Goal: Information Seeking & Learning: Check status

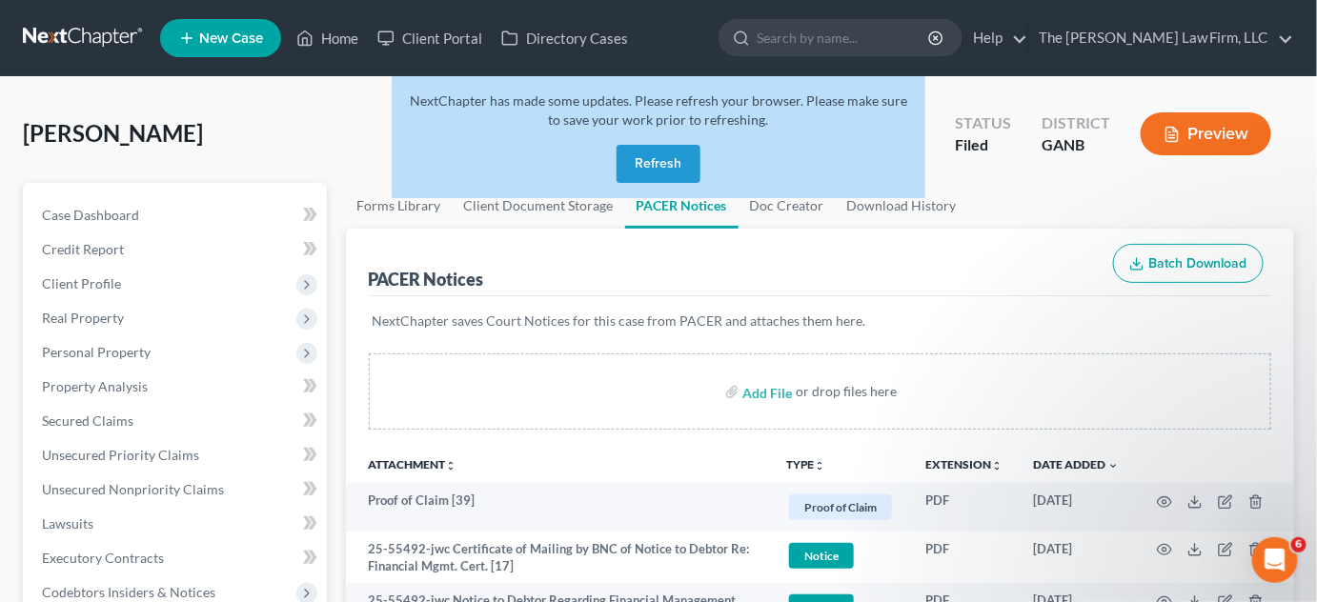
click at [667, 149] on button "Refresh" at bounding box center [658, 164] width 84 height 38
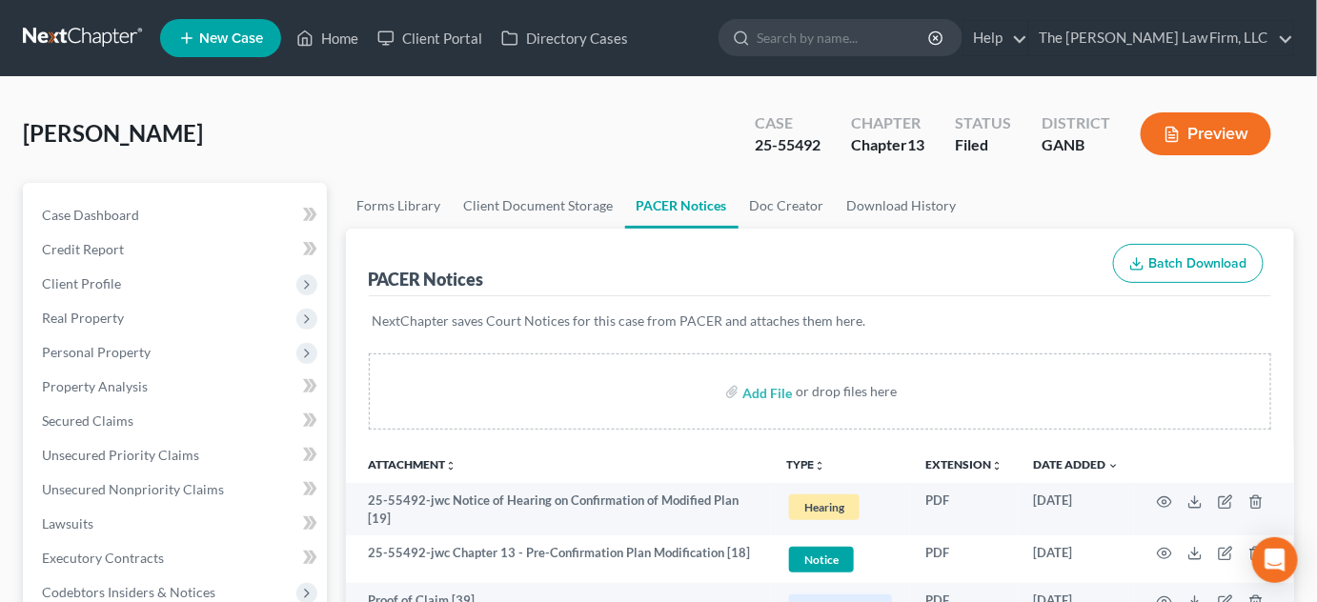
click at [868, 24] on input "search" at bounding box center [843, 37] width 174 height 35
click at [869, 31] on input "search" at bounding box center [843, 37] width 174 height 35
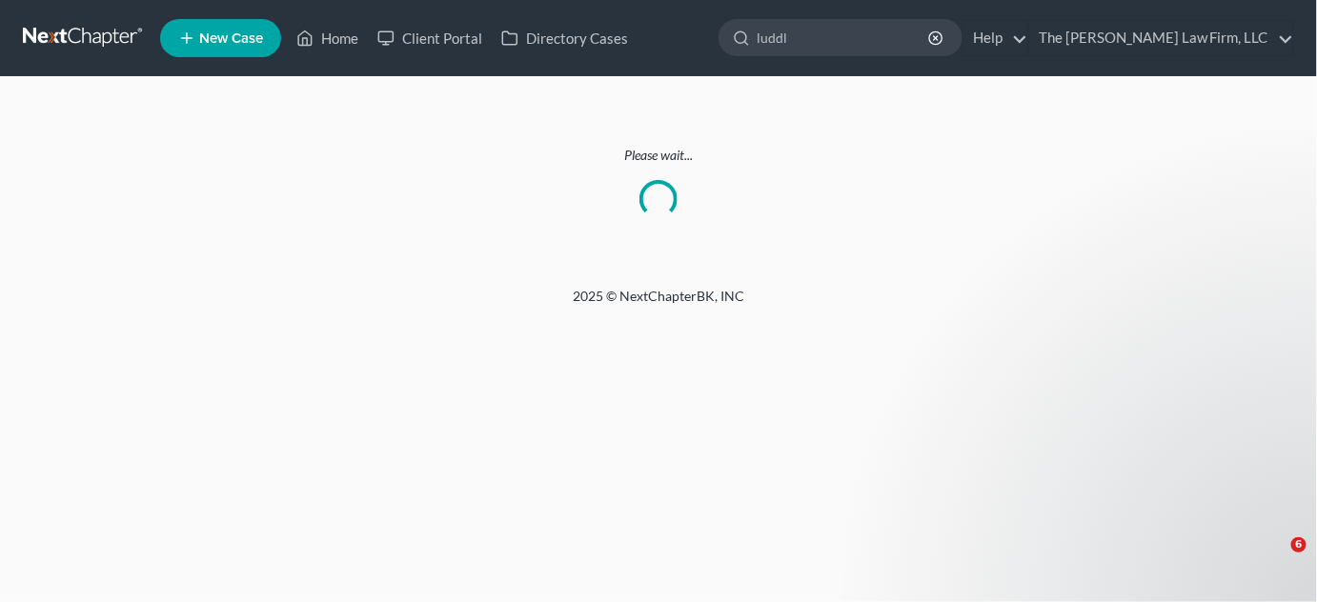
click at [873, 34] on input "luddl" at bounding box center [843, 37] width 174 height 35
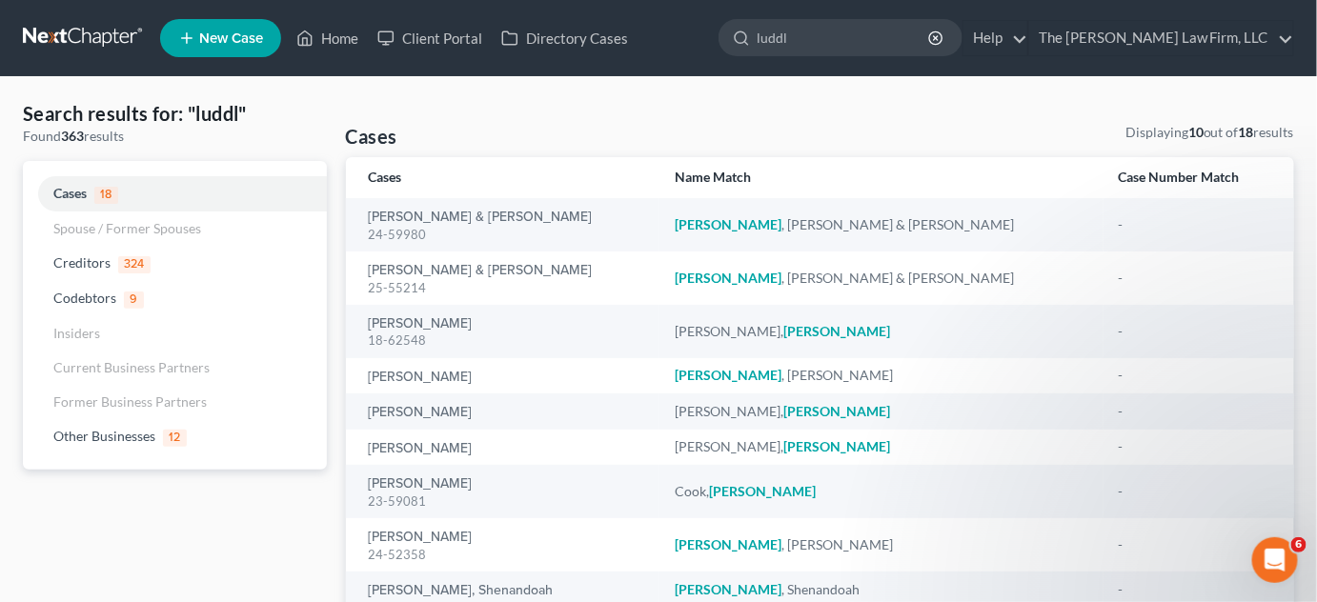
type input "[DEMOGRAPHIC_DATA]"
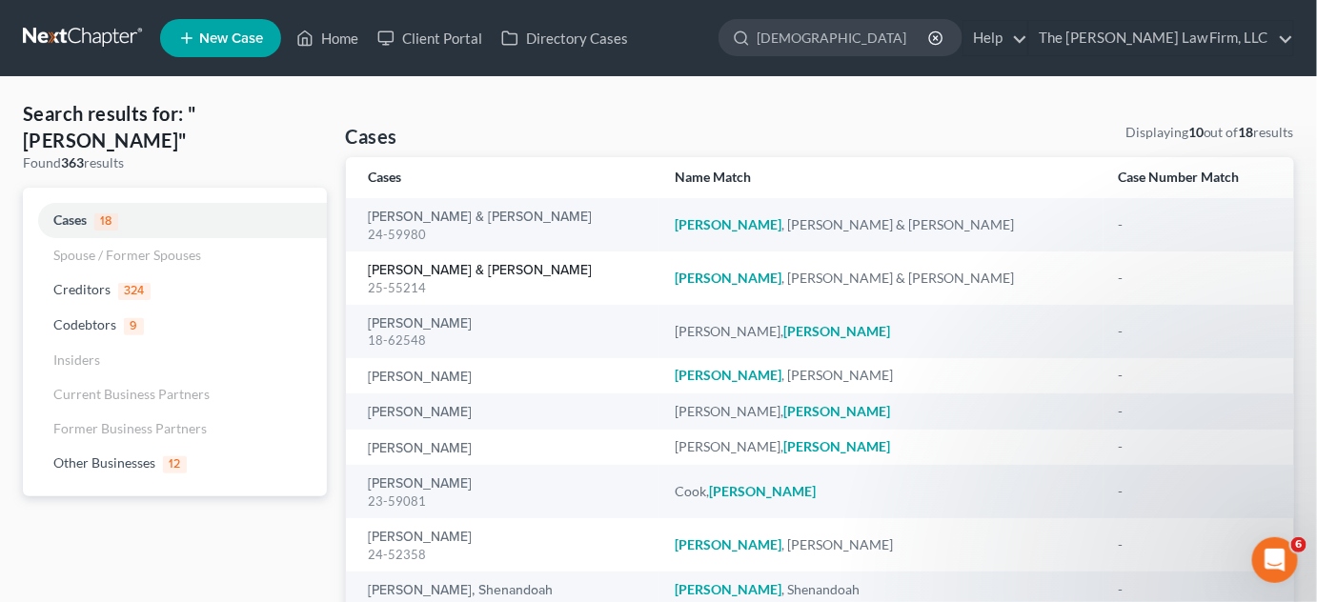
click at [468, 267] on link "[PERSON_NAME] & [PERSON_NAME]" at bounding box center [481, 270] width 224 height 13
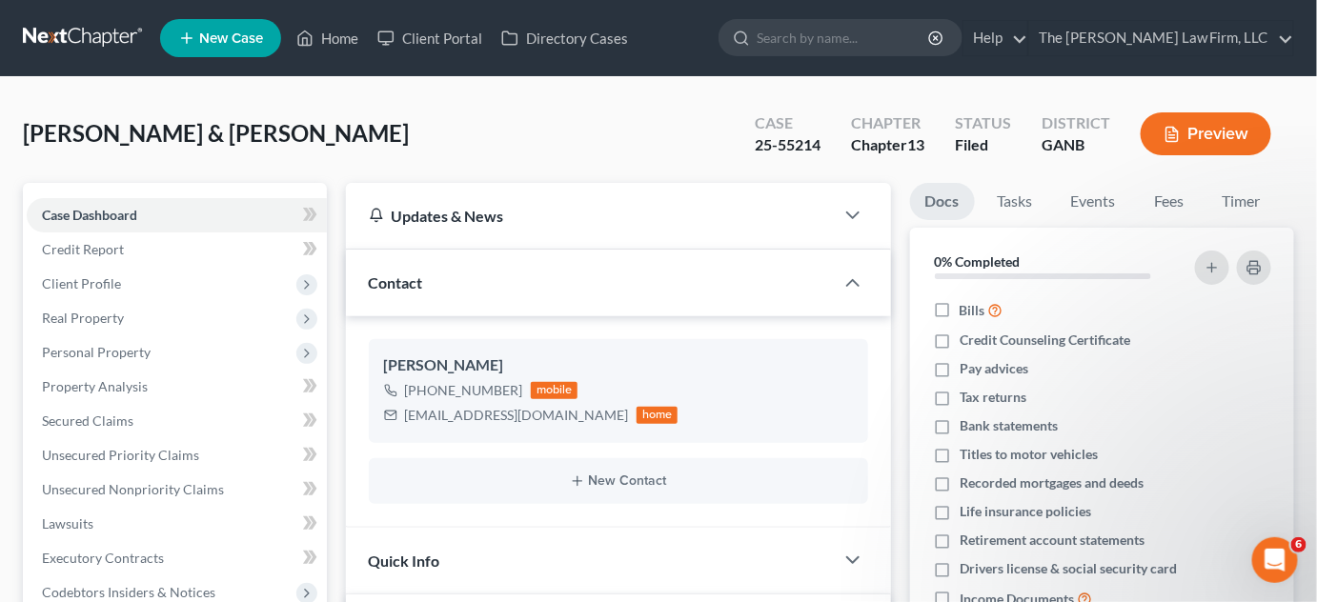
scroll to position [576, 0]
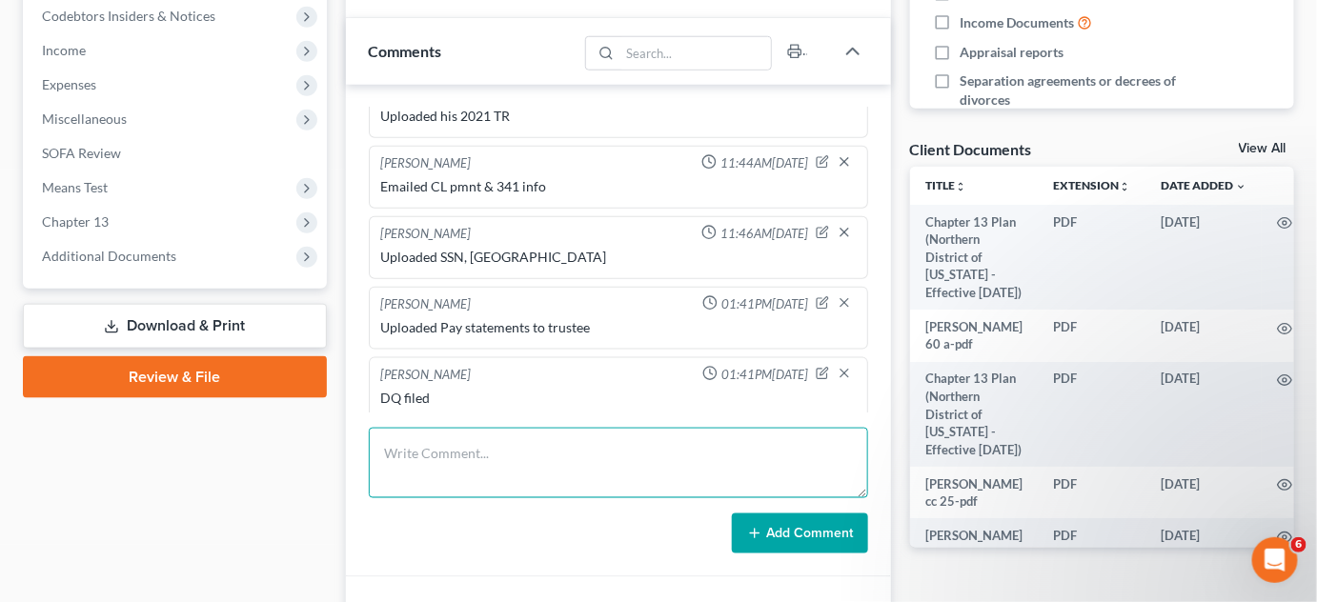
click at [479, 458] on textarea at bounding box center [618, 463] width 499 height 71
type textarea "UPloaded 2024 TR"
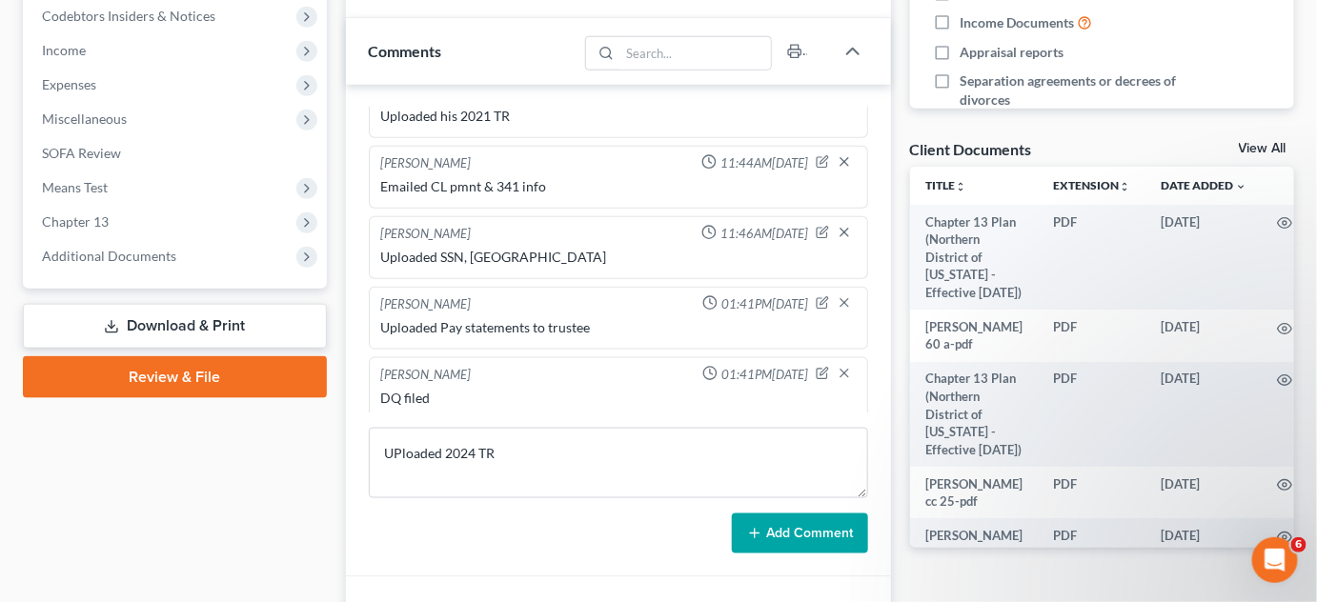
click at [774, 535] on button "Add Comment" at bounding box center [800, 534] width 136 height 40
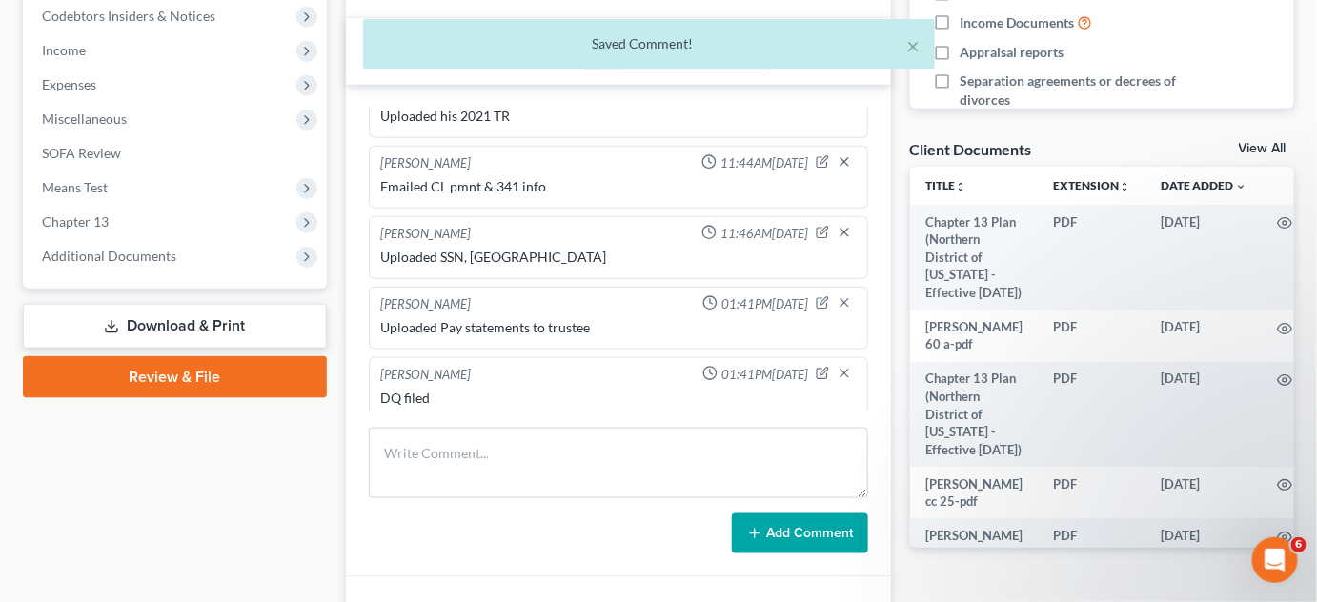
scroll to position [736, 0]
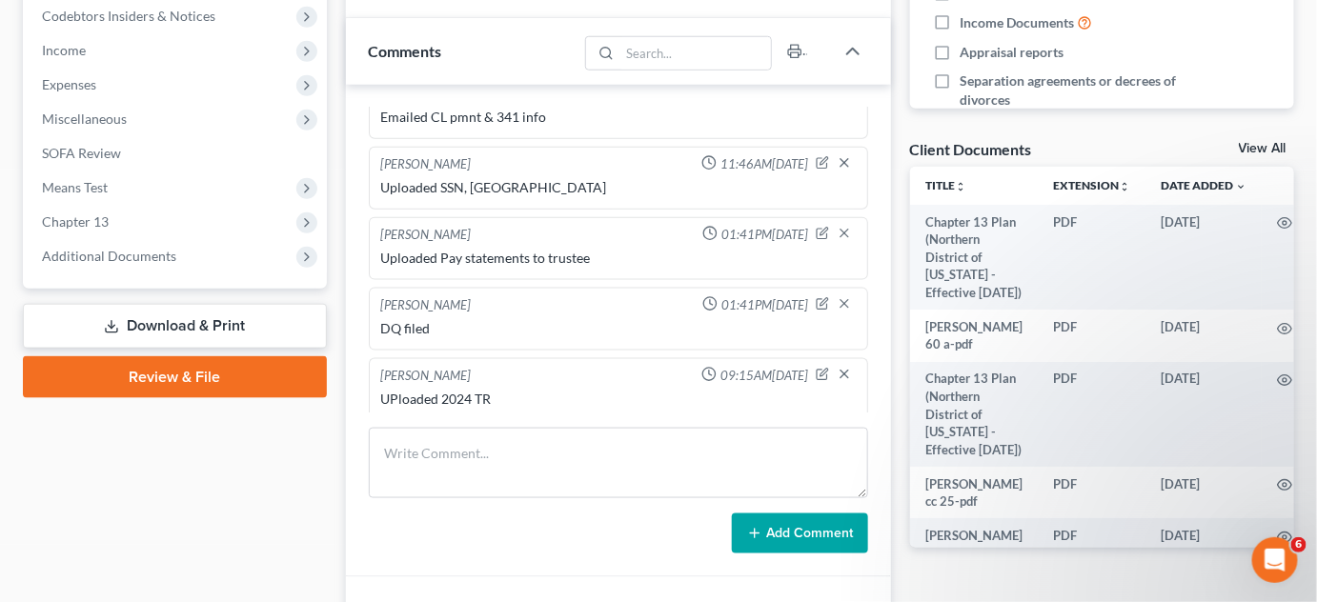
click at [158, 266] on span "Additional Documents" at bounding box center [177, 256] width 300 height 34
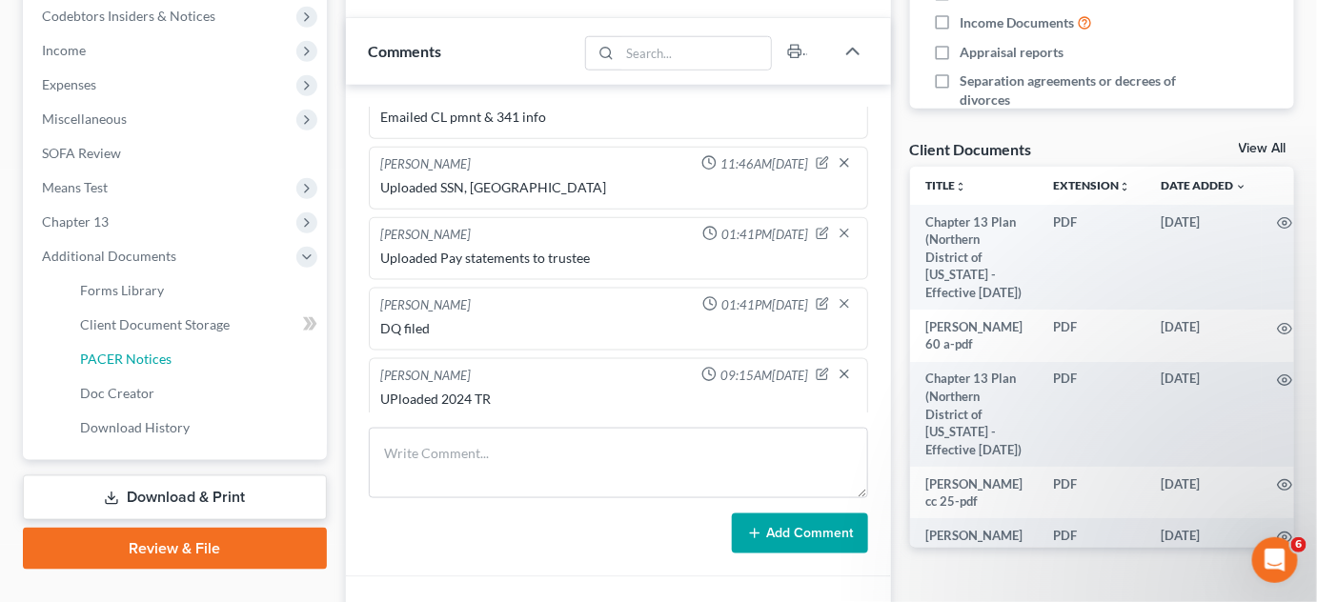
click at [123, 371] on link "PACER Notices" at bounding box center [196, 359] width 262 height 34
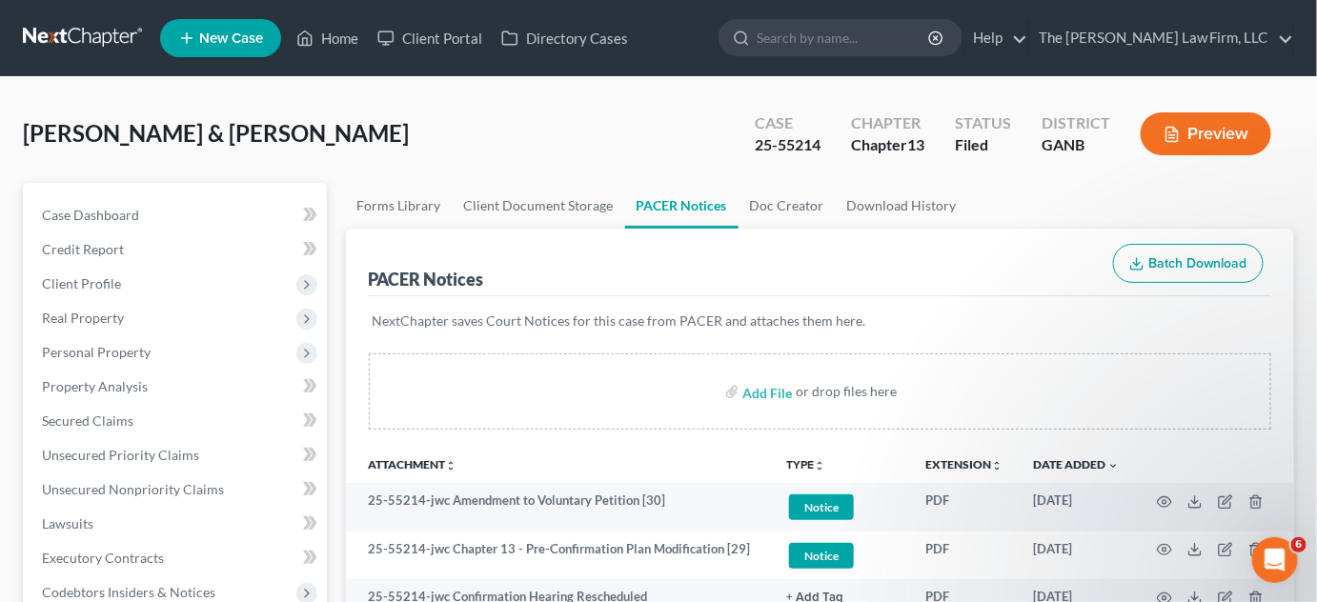
scroll to position [144, 0]
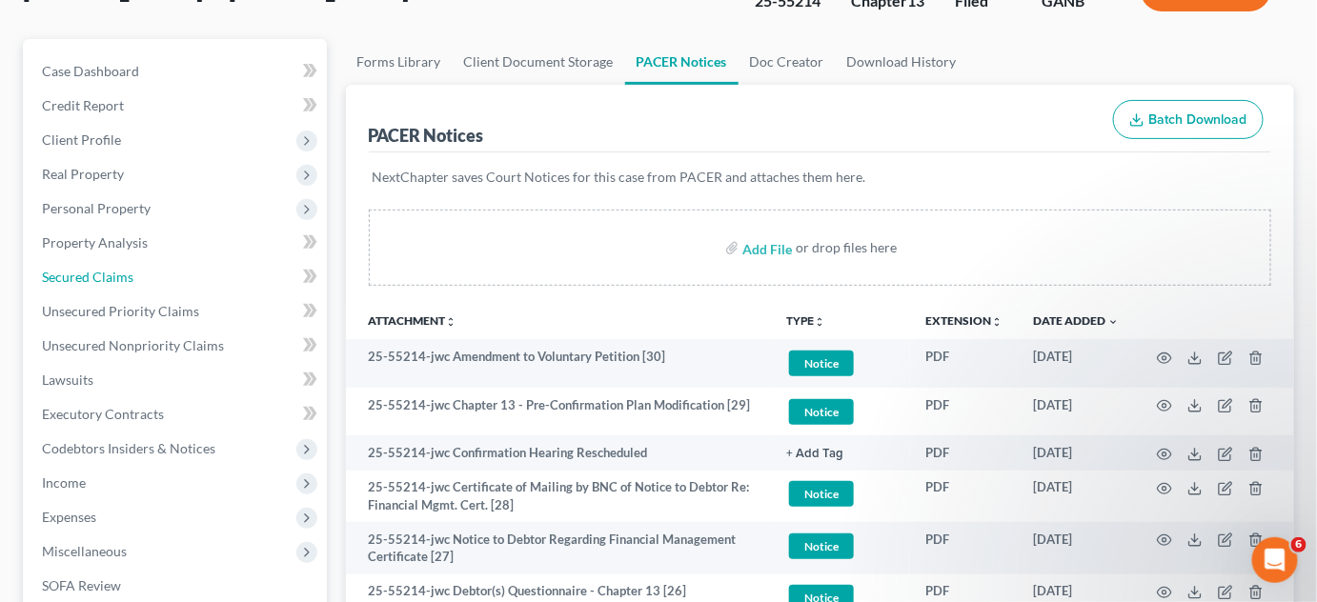
click at [63, 266] on link "Secured Claims" at bounding box center [177, 277] width 300 height 34
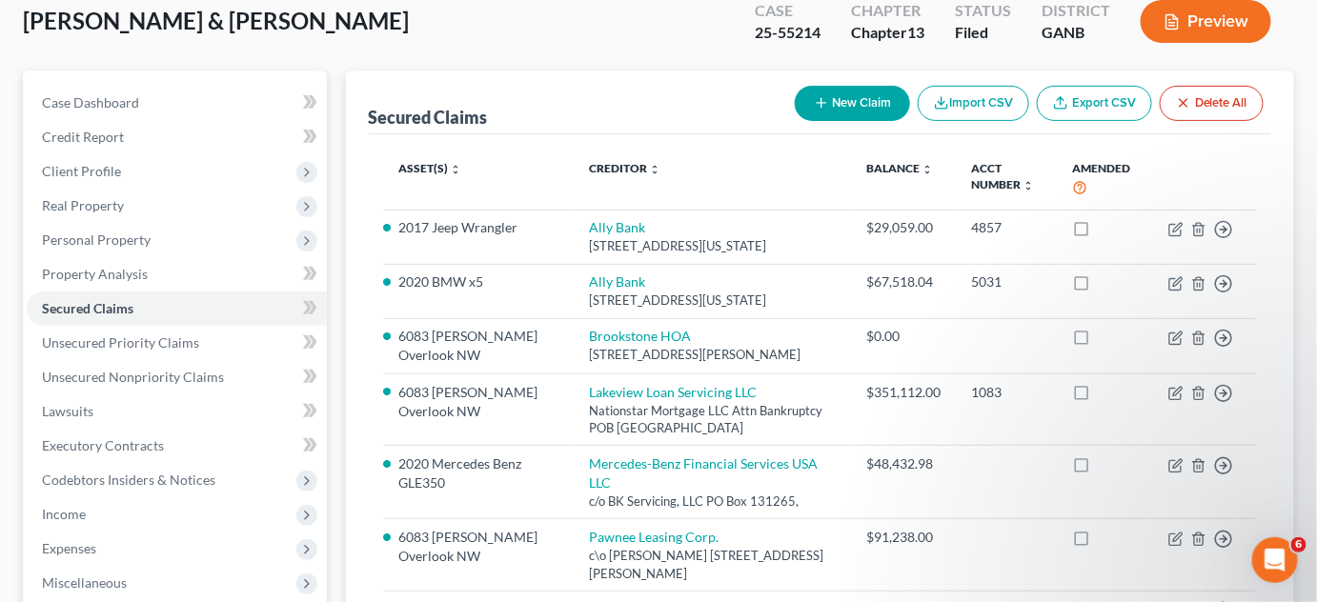
scroll to position [144, 0]
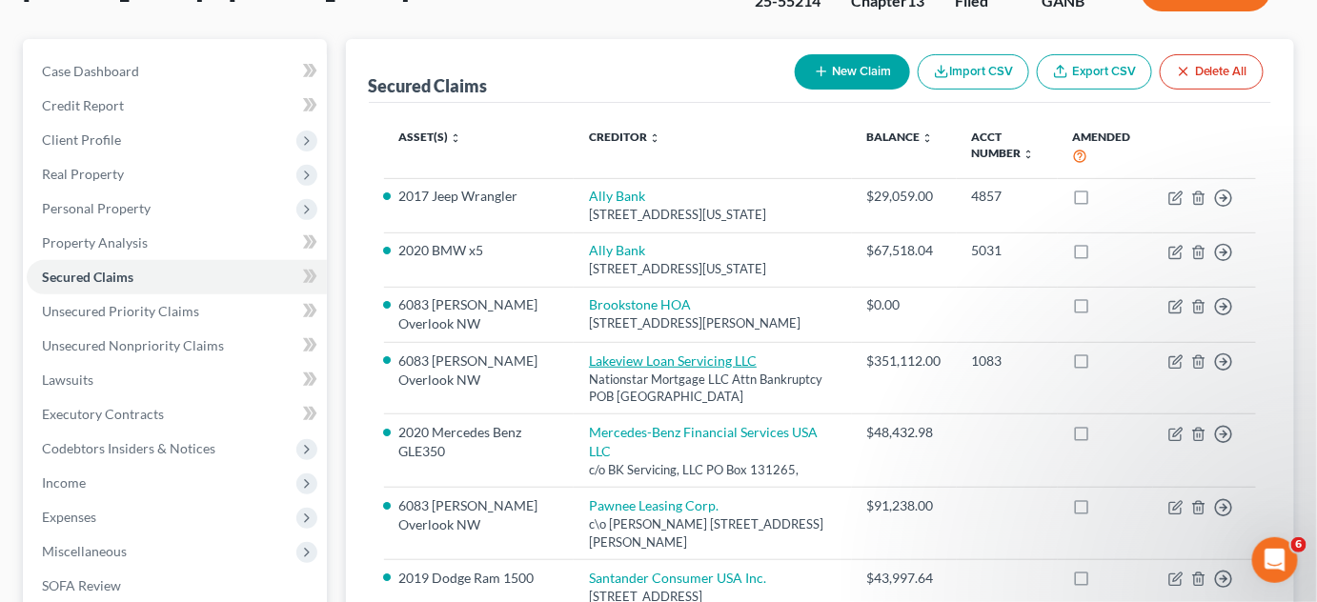
click at [714, 369] on link "Lakeview Loan Servicing LLC" at bounding box center [673, 361] width 168 height 16
select select "45"
select select "9"
select select "2"
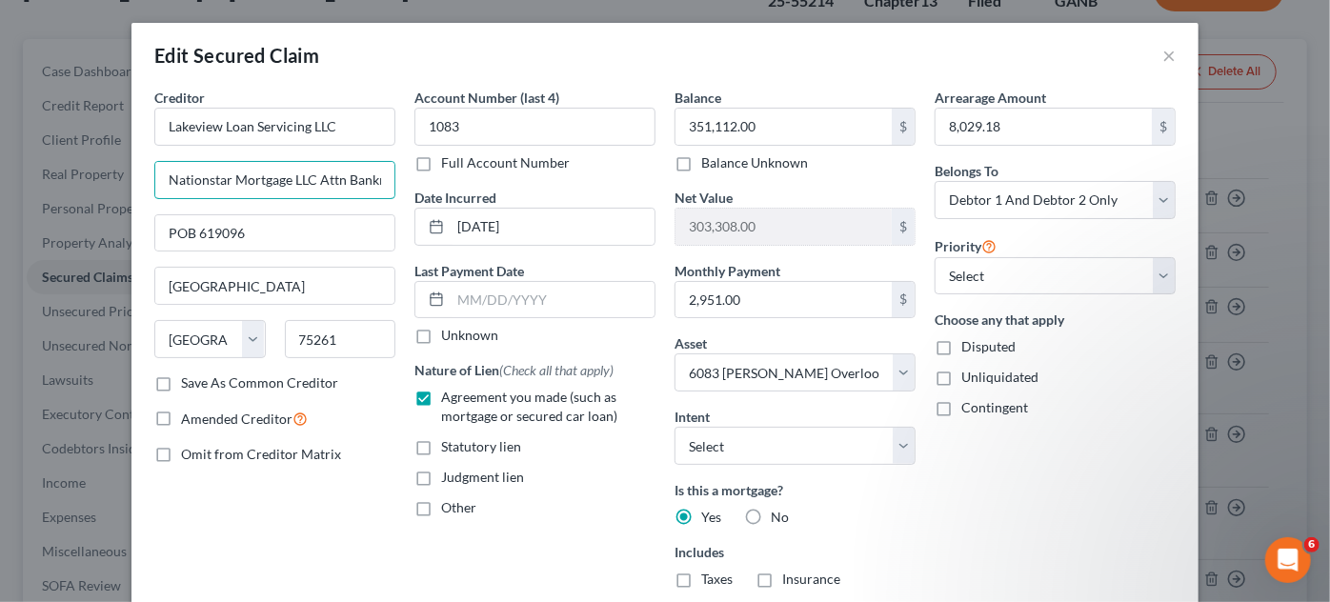
click at [352, 182] on input "Nationstar Mortgage LLC Attn Bankruptcy" at bounding box center [274, 180] width 239 height 36
click at [1163, 57] on button "×" at bounding box center [1168, 55] width 13 height 23
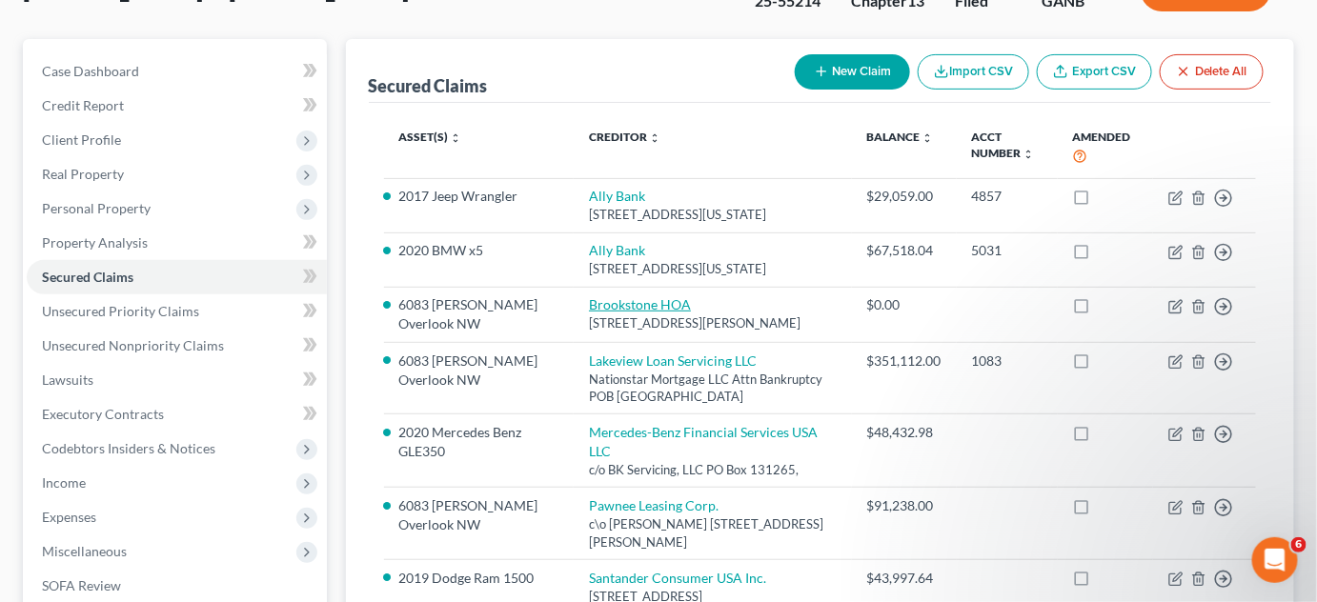
click at [599, 313] on link "Brookstone HOA" at bounding box center [640, 304] width 102 height 16
select select "10"
select select "9"
select select "2"
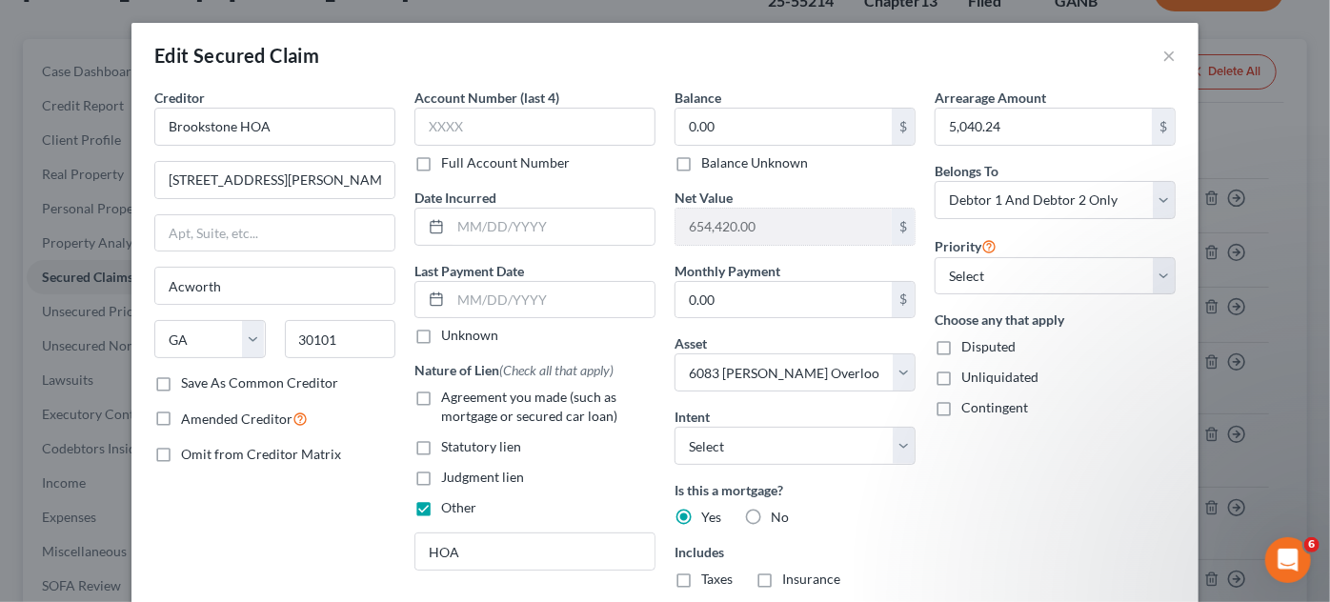
drag, startPoint x: 714, startPoint y: 50, endPoint x: 744, endPoint y: 50, distance: 30.5
click at [714, 50] on div "Edit Secured Claim ×" at bounding box center [664, 55] width 1067 height 65
click at [1162, 55] on button "×" at bounding box center [1168, 55] width 13 height 23
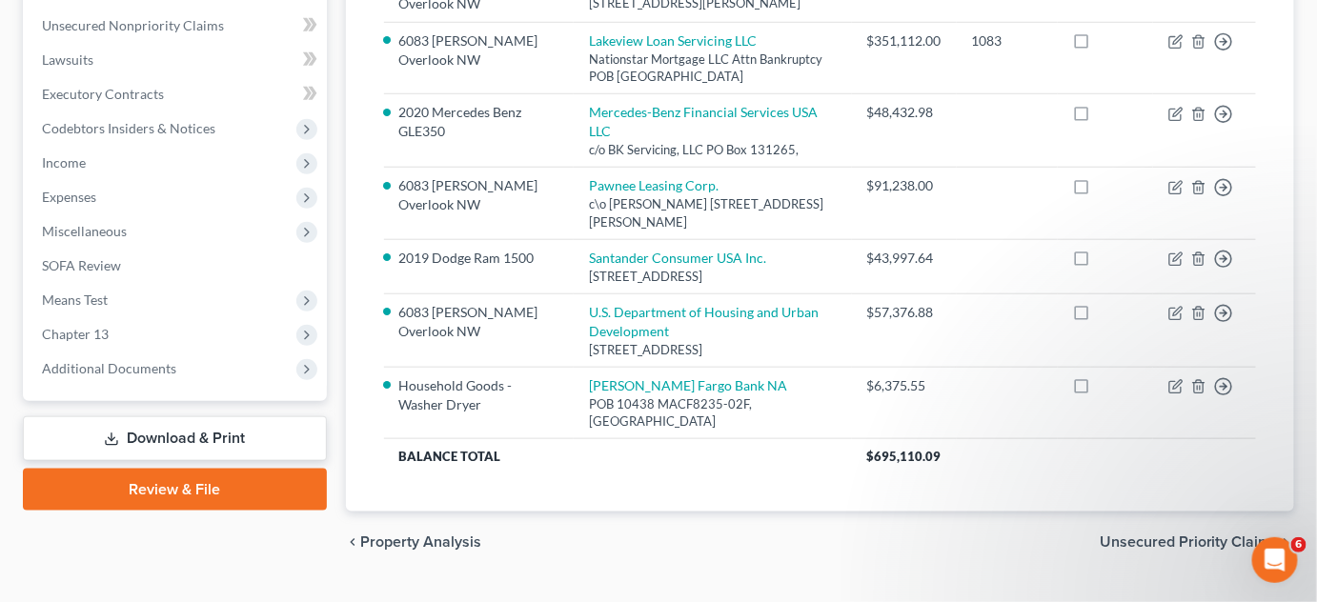
scroll to position [555, 0]
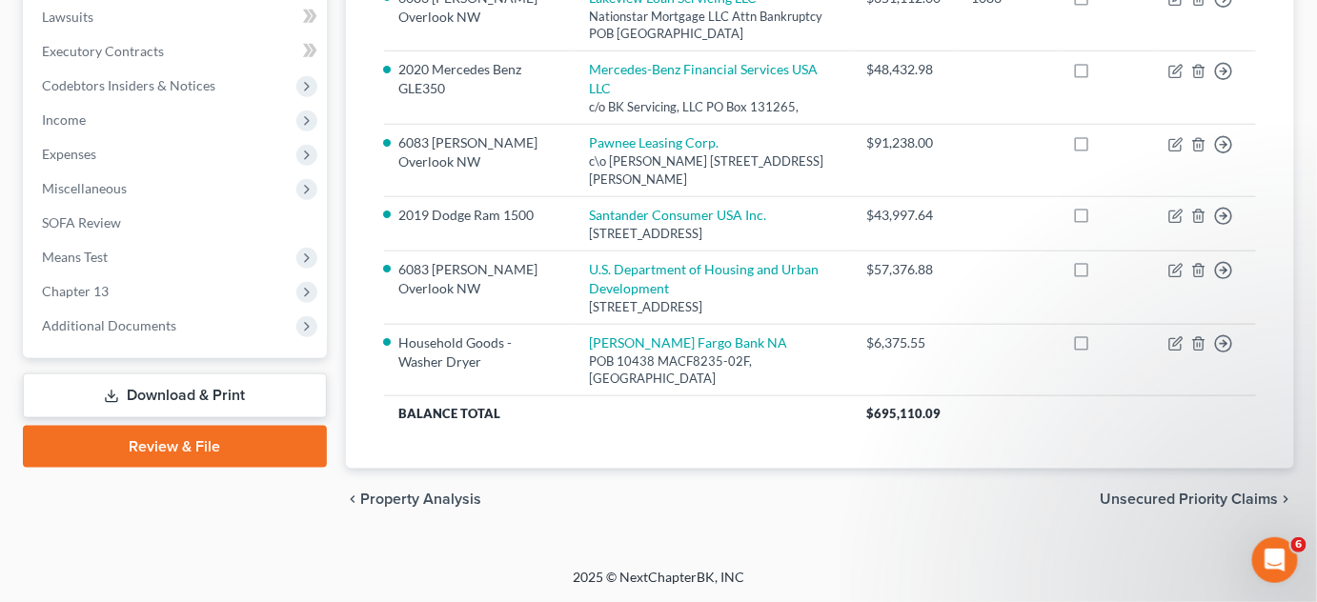
click at [104, 317] on span "Additional Documents" at bounding box center [109, 325] width 134 height 16
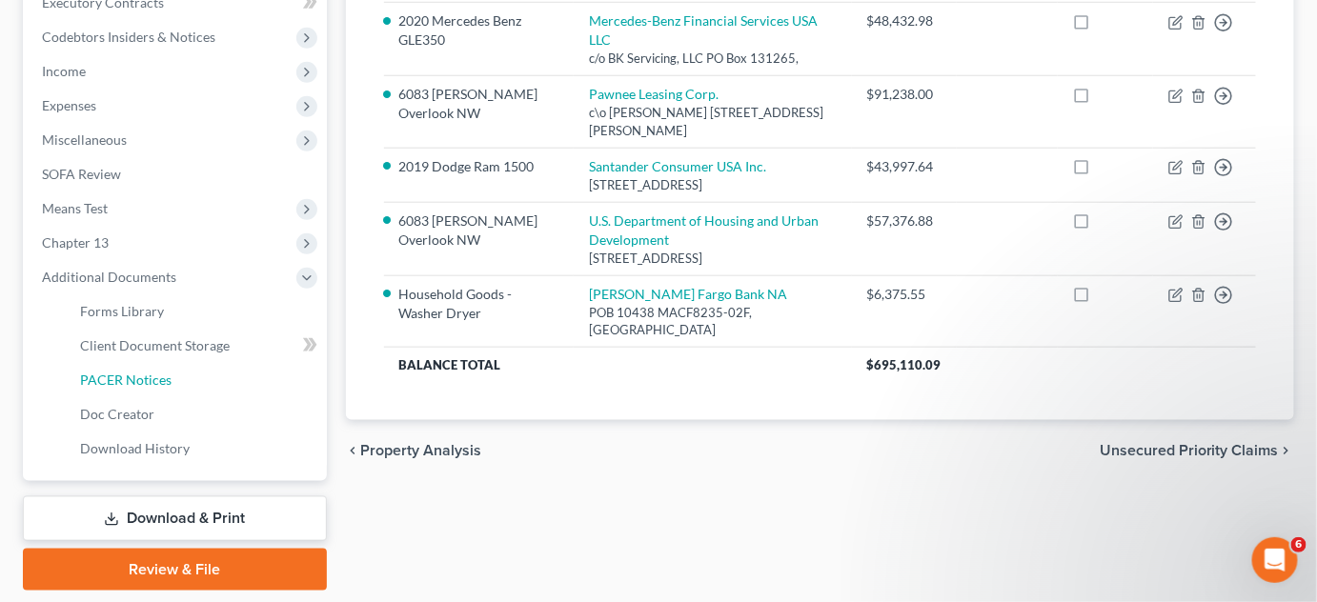
click at [114, 372] on span "PACER Notices" at bounding box center [125, 380] width 91 height 16
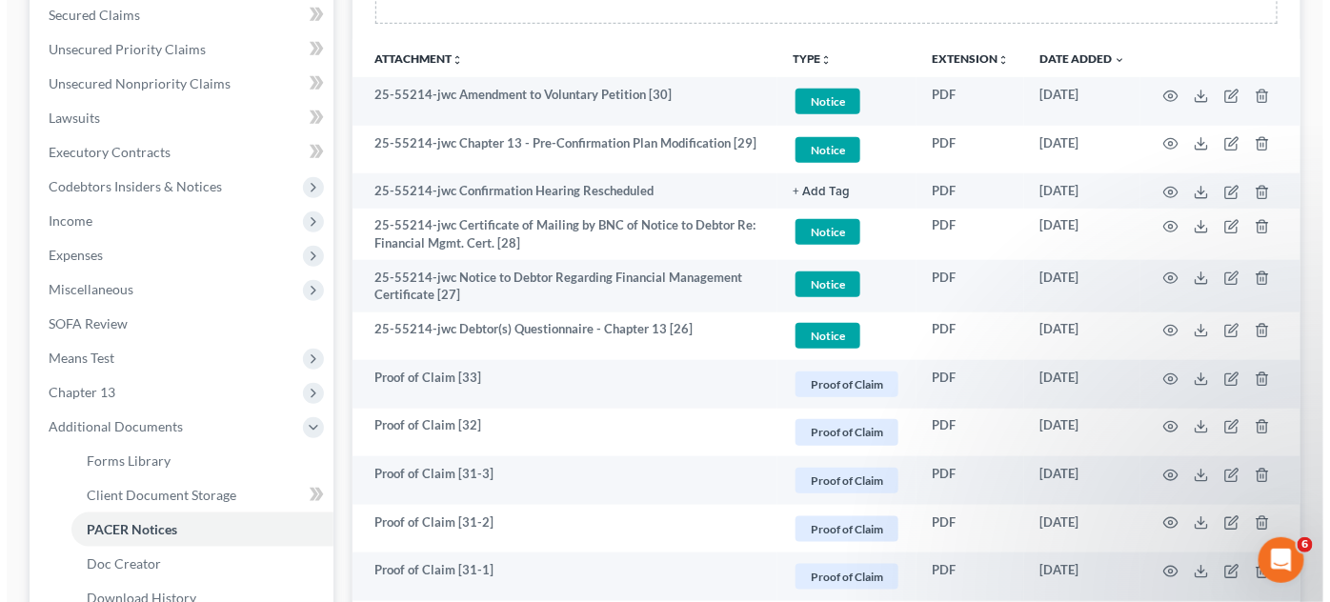
scroll to position [433, 0]
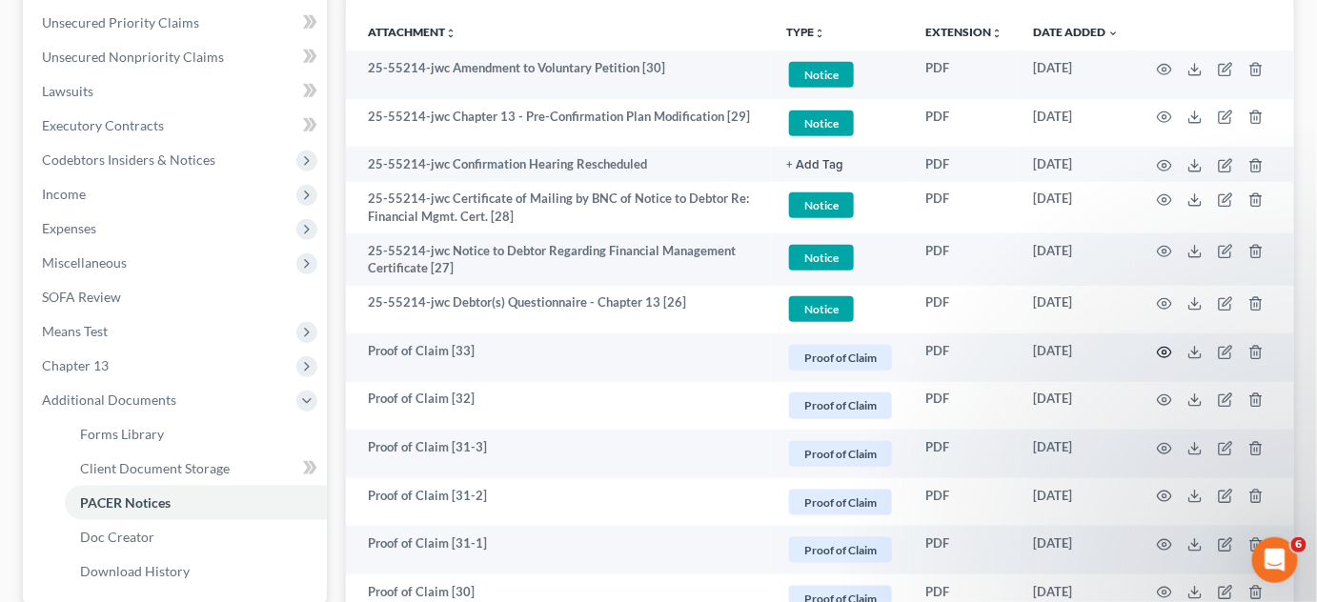
click at [1163, 347] on icon "button" at bounding box center [1164, 352] width 15 height 15
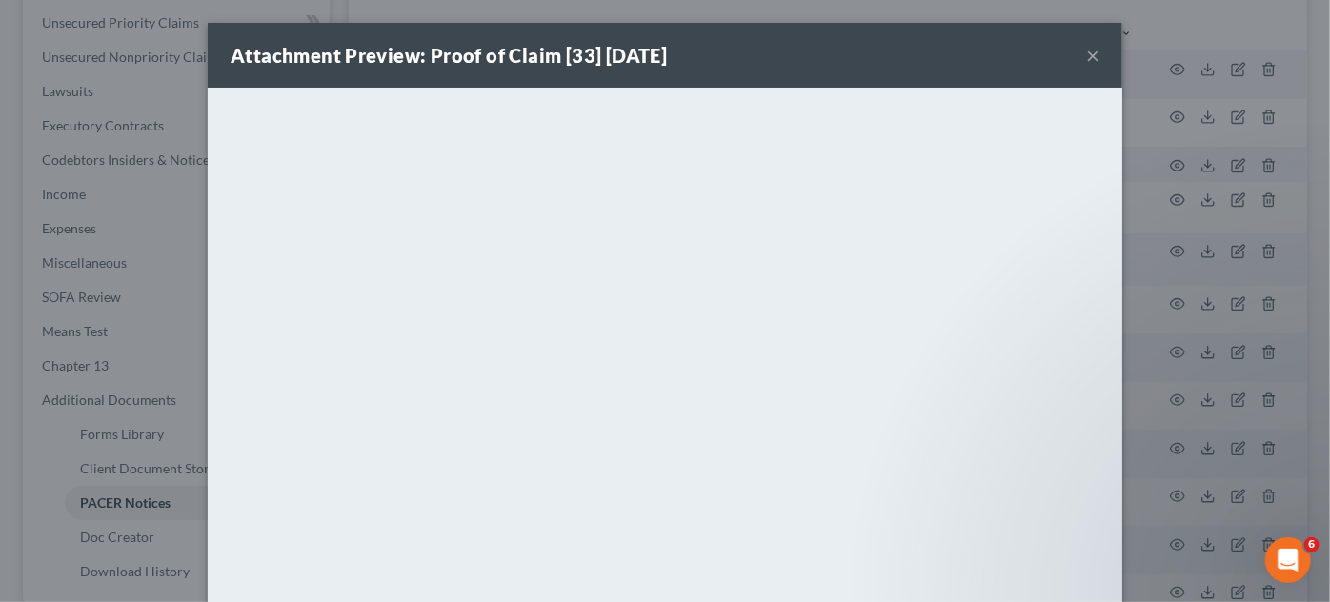
click at [1168, 295] on div "Attachment Preview: Proof of Claim [33] [DATE] × <object ng-attr-data='[URL][DO…" at bounding box center [665, 301] width 1330 height 602
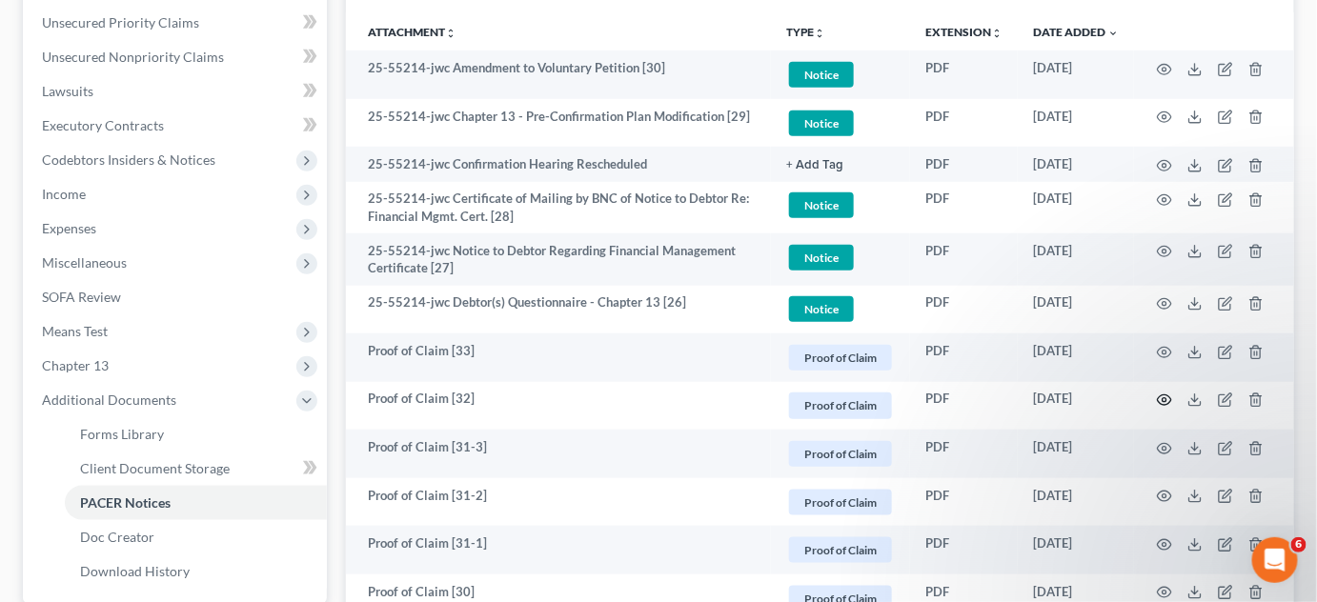
click at [1160, 398] on icon "button" at bounding box center [1164, 400] width 15 height 15
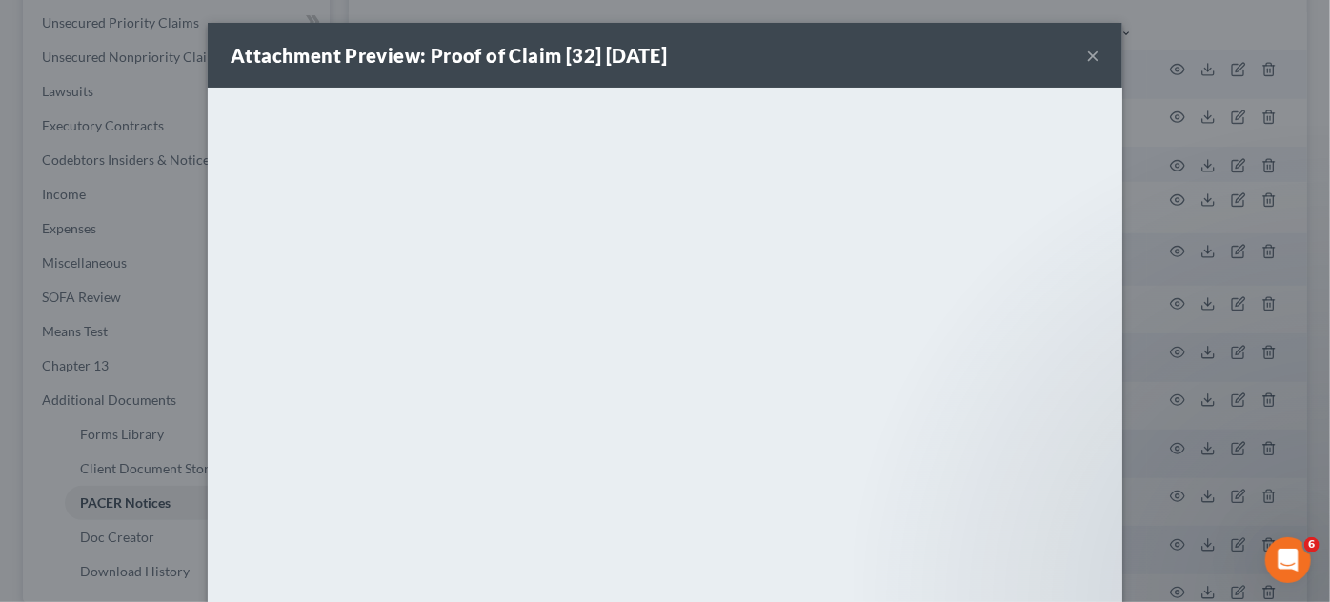
click at [1156, 395] on div "Attachment Preview: Proof of Claim [32] [DATE] × <object ng-attr-data='[URL][DO…" at bounding box center [665, 301] width 1330 height 602
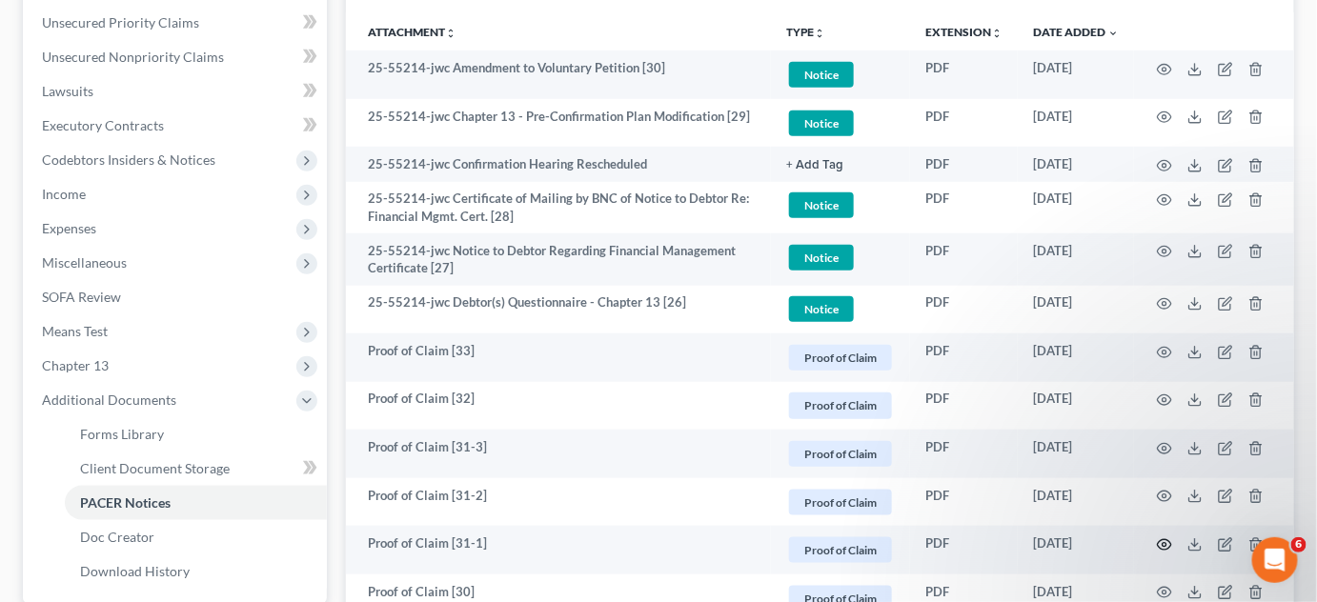
click at [1161, 546] on icon "button" at bounding box center [1165, 544] width 14 height 10
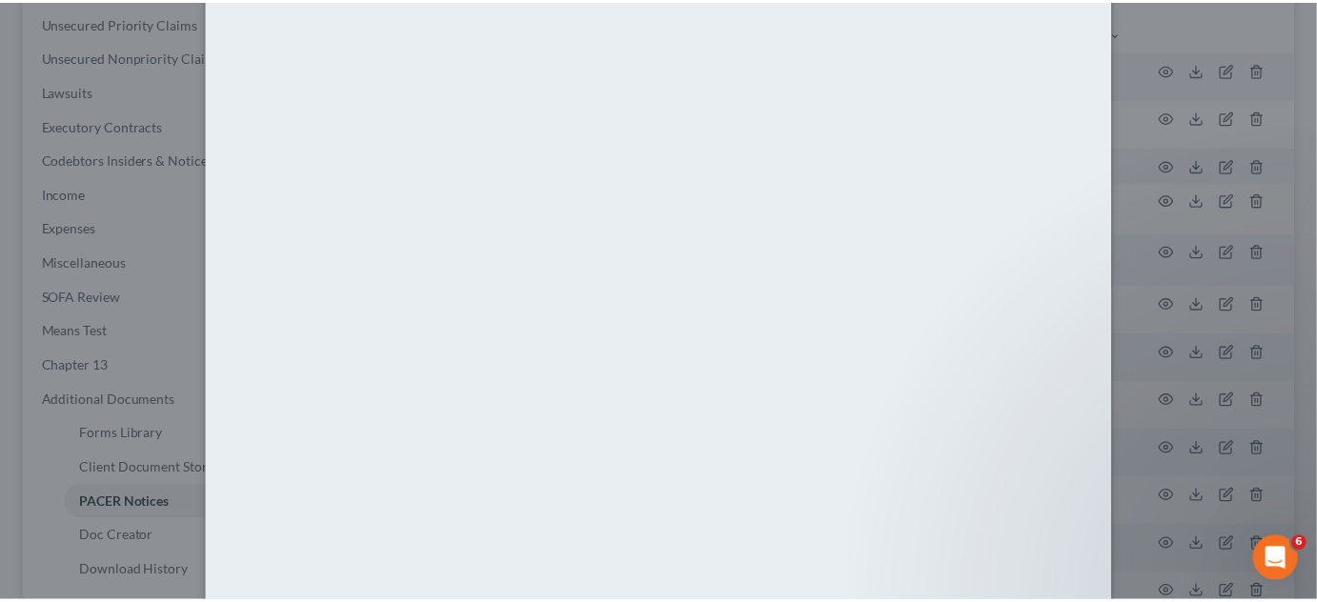
scroll to position [144, 0]
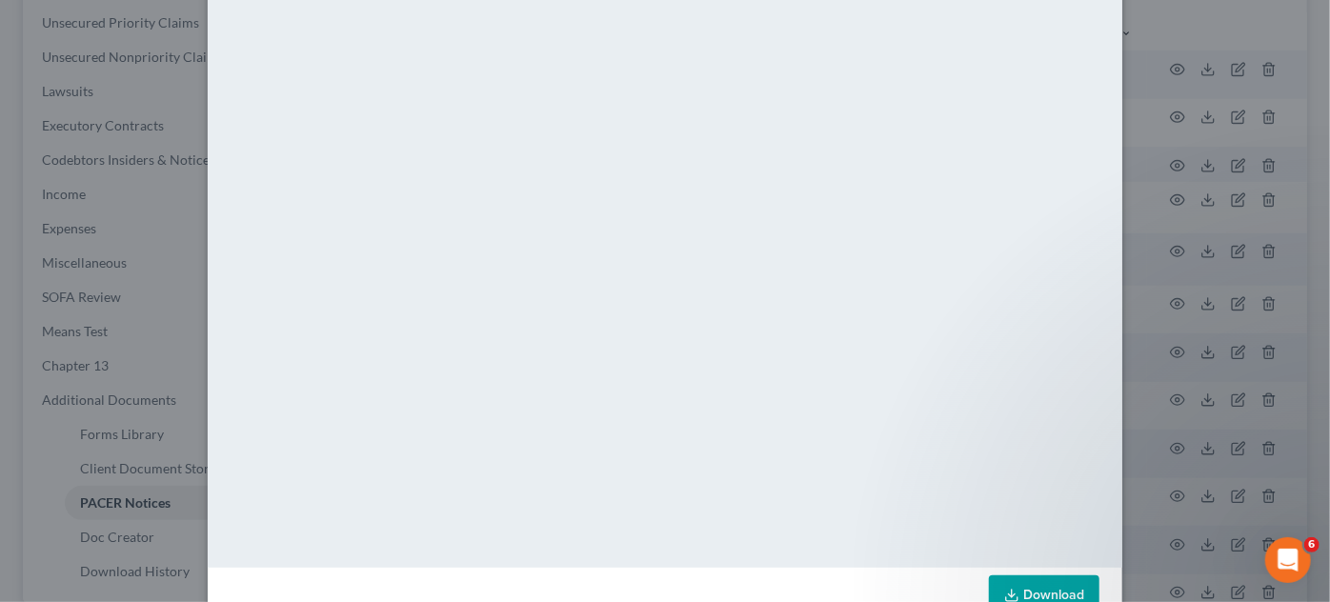
click at [1161, 546] on div "Attachment Preview: Proof of Claim [31-1] [DATE] × <object ng-attr-data='[URL][…" at bounding box center [665, 301] width 1330 height 602
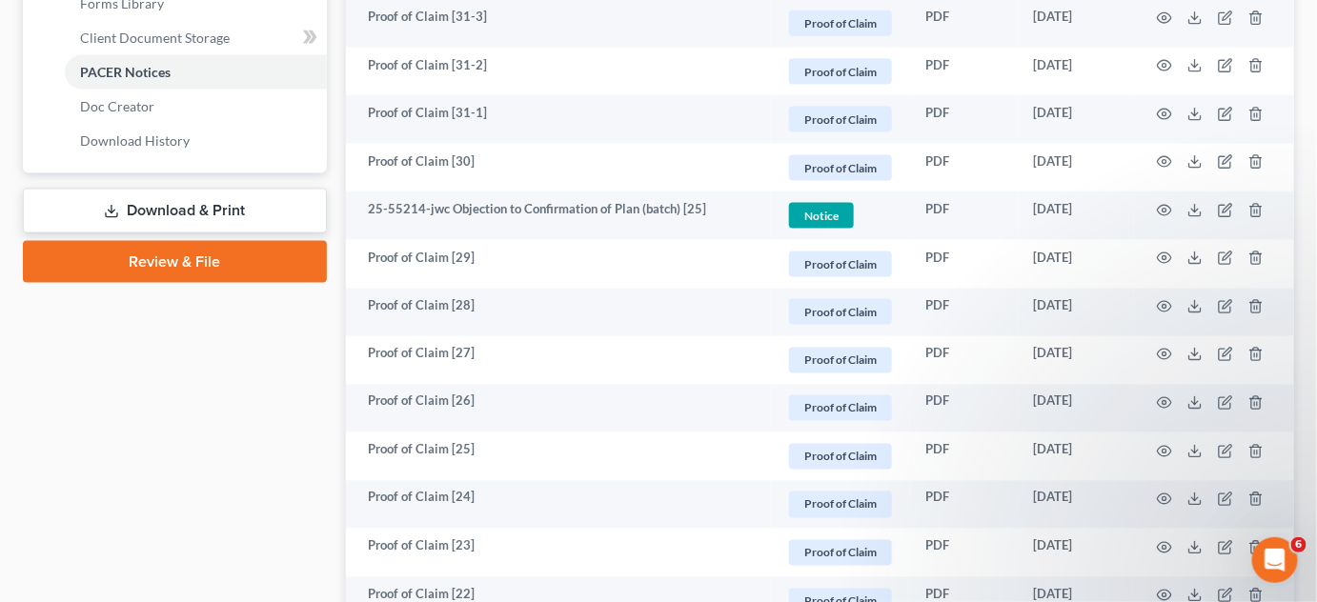
scroll to position [866, 0]
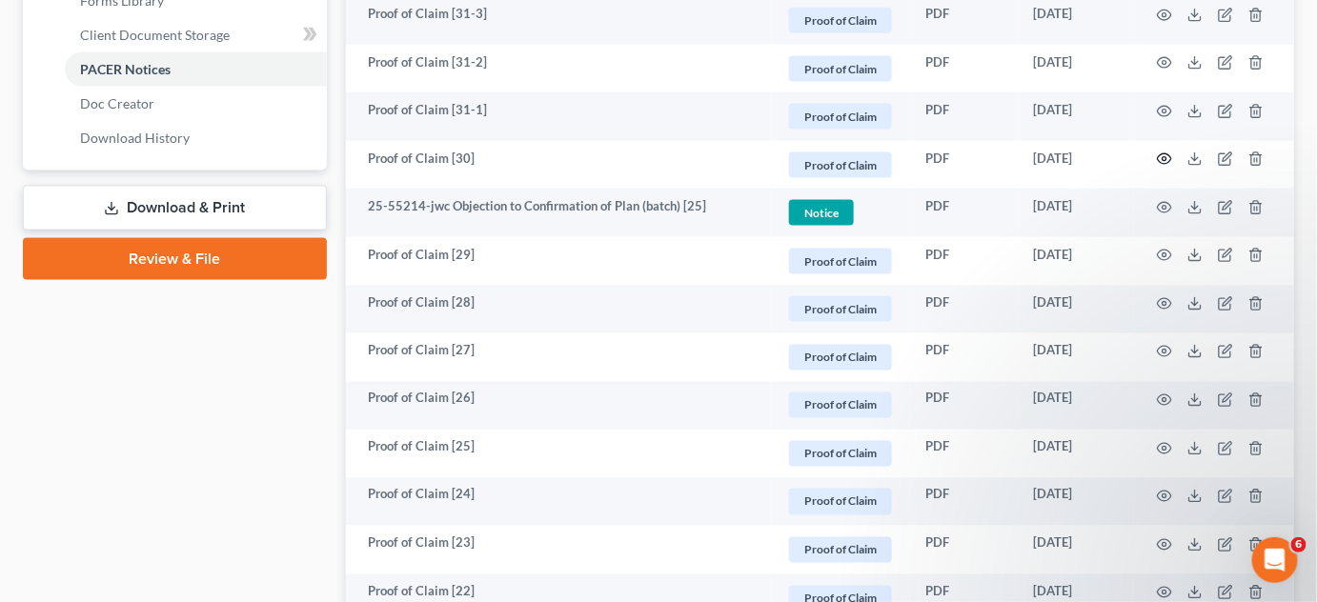
click at [1162, 157] on circle "button" at bounding box center [1164, 159] width 4 height 4
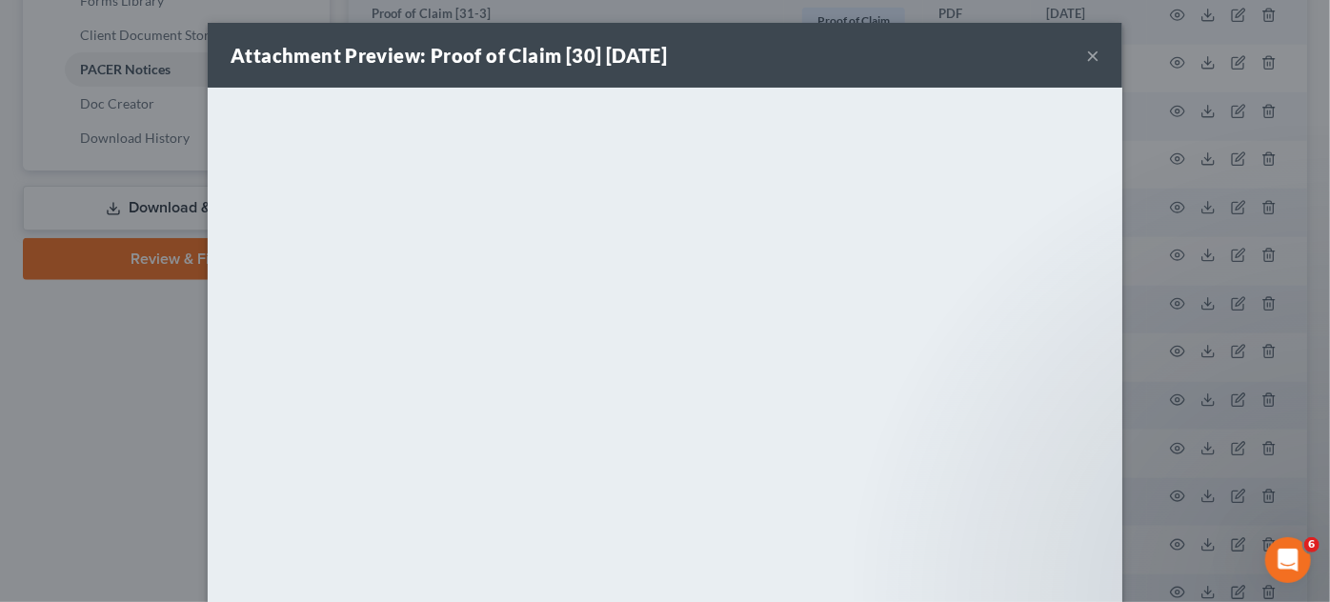
click at [1162, 156] on div "Attachment Preview: Proof of Claim [30] [DATE] × <object ng-attr-data='[URL][DO…" at bounding box center [665, 301] width 1330 height 602
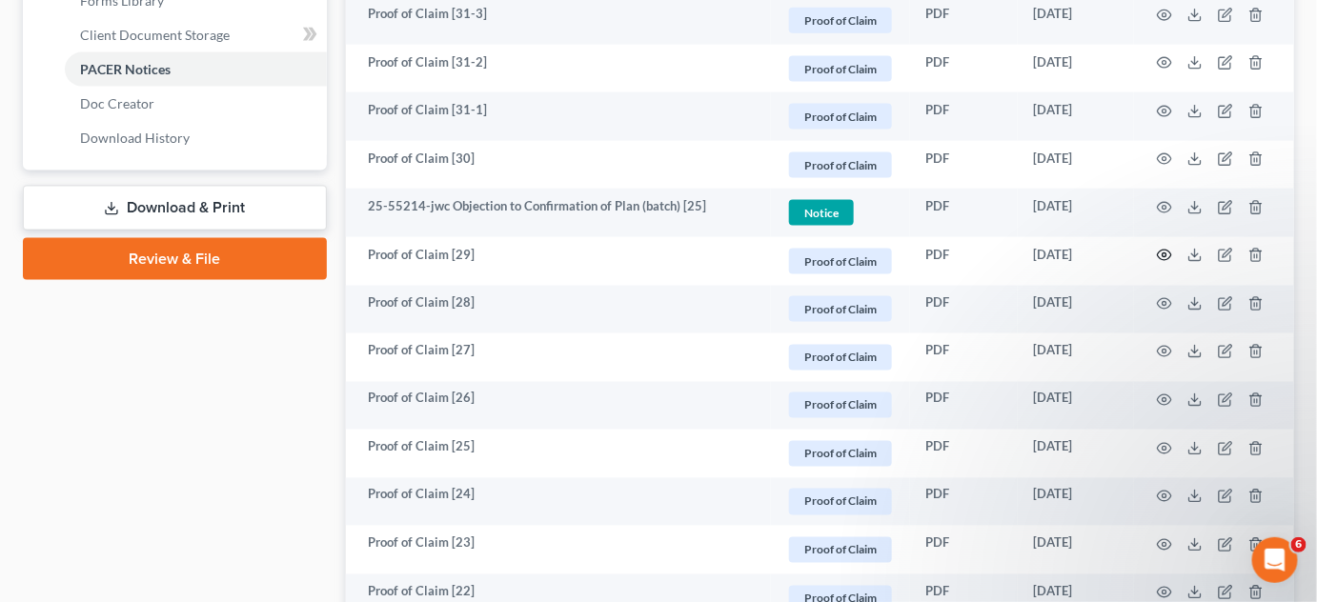
click at [1163, 253] on circle "button" at bounding box center [1164, 255] width 4 height 4
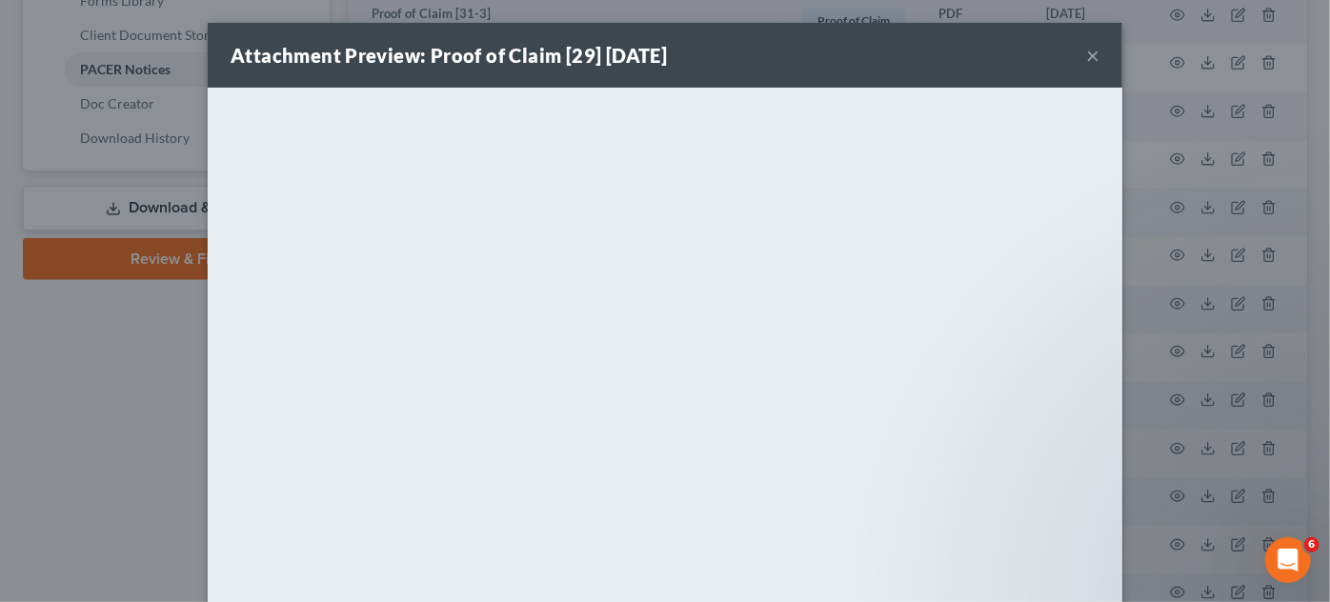
click at [1163, 252] on div "Attachment Preview: Proof of Claim [29] [DATE] × <object ng-attr-data='[URL][DO…" at bounding box center [665, 301] width 1330 height 602
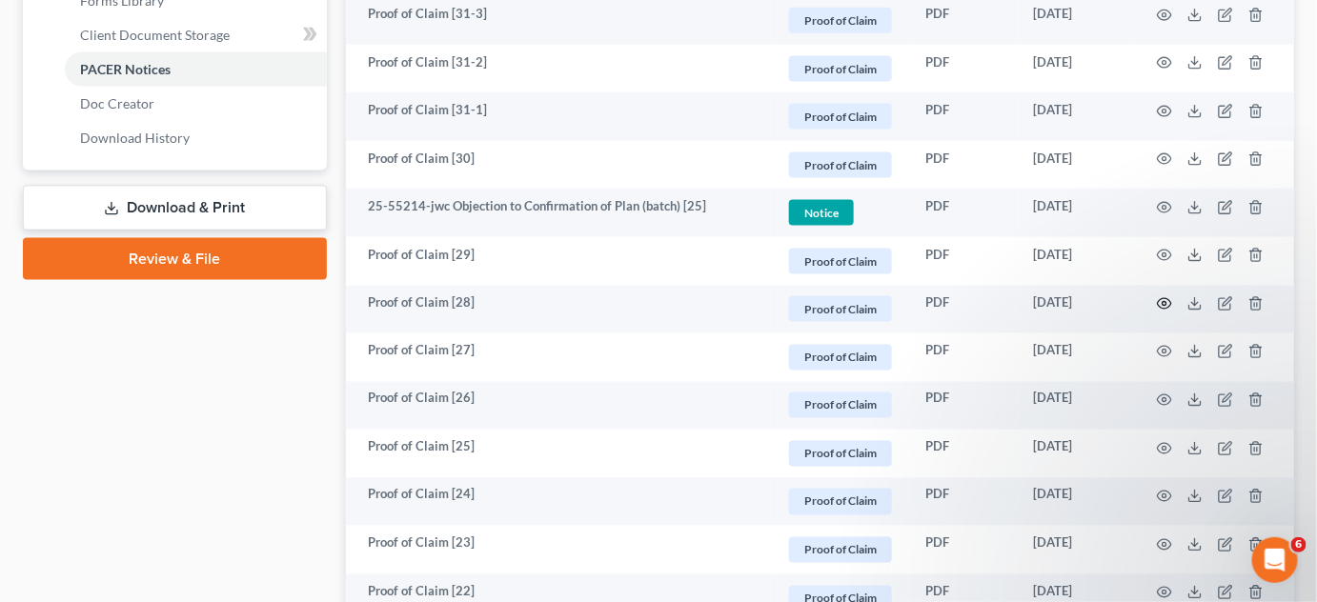
click at [1163, 302] on circle "button" at bounding box center [1164, 304] width 4 height 4
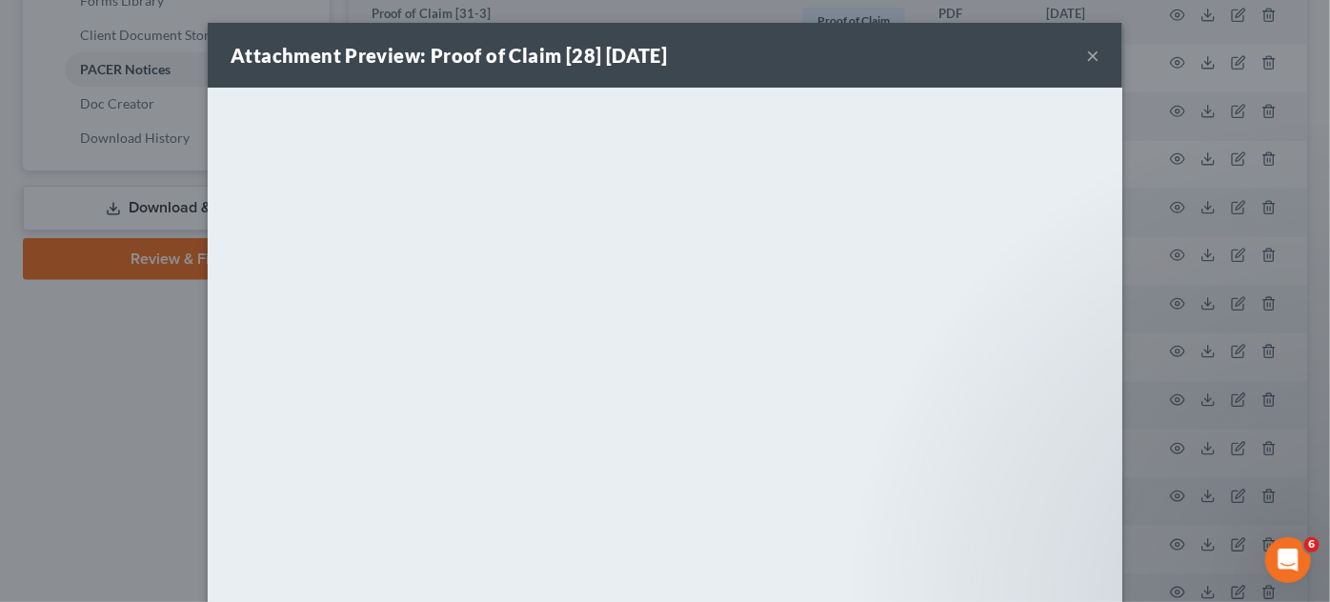
click at [1163, 299] on div "Attachment Preview: Proof of Claim [28] [DATE] × <object ng-attr-data='[URL][DO…" at bounding box center [665, 301] width 1330 height 602
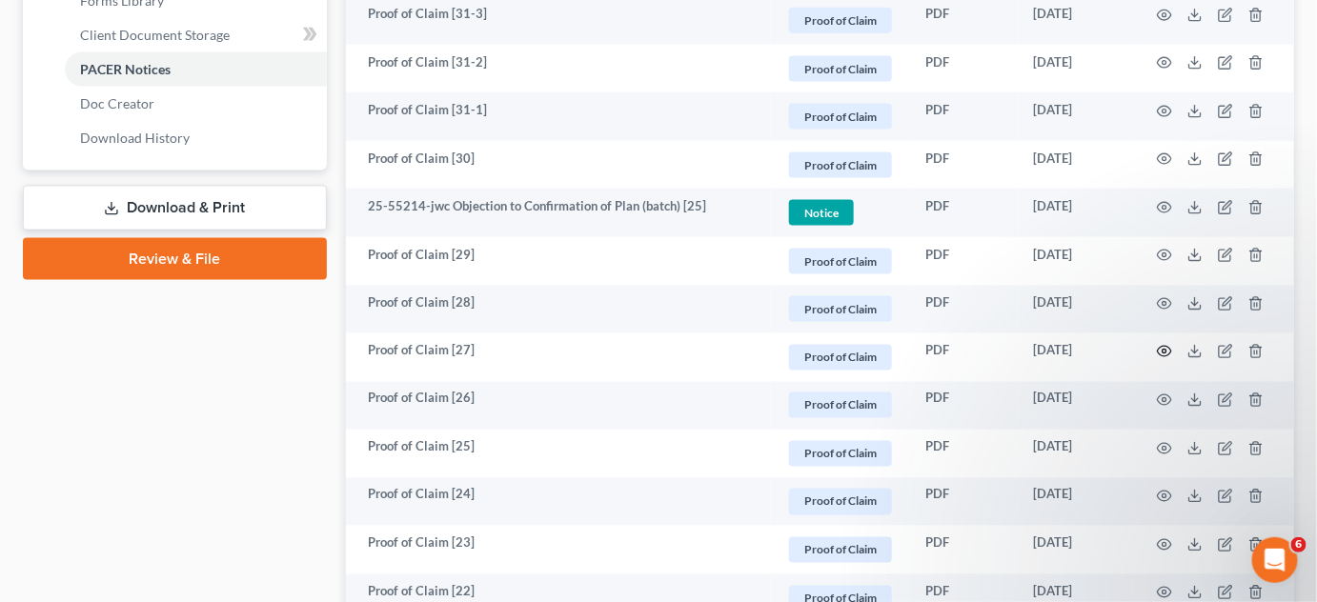
click at [1168, 353] on icon "button" at bounding box center [1164, 351] width 15 height 15
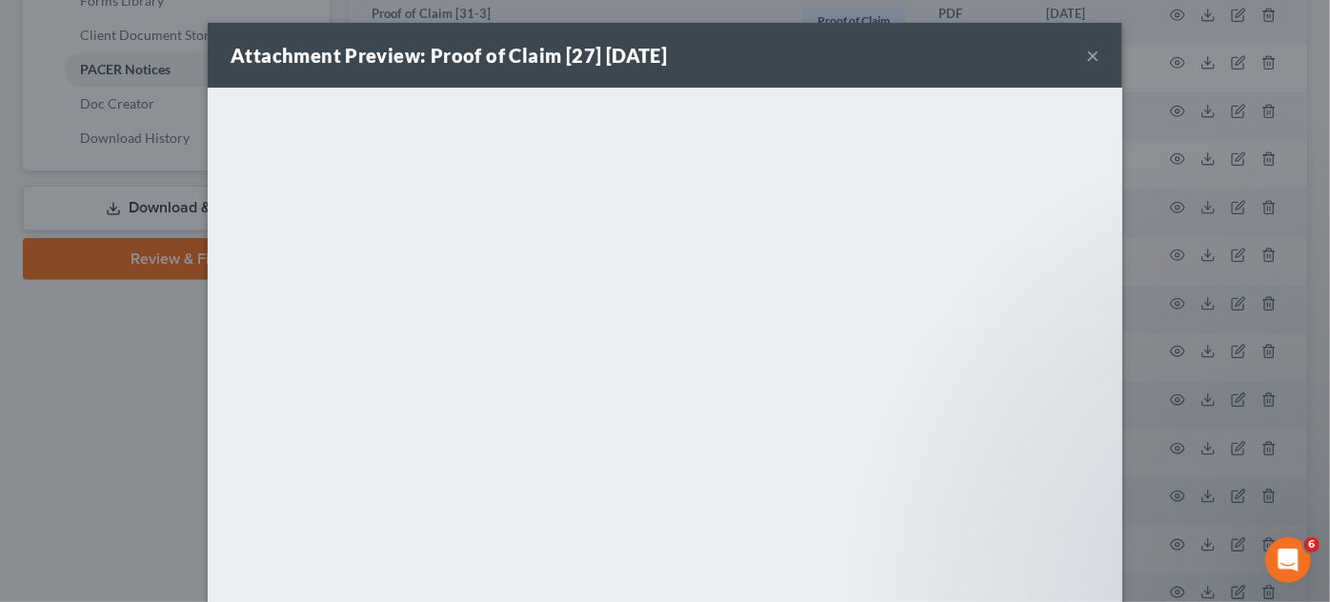
click at [1262, 253] on div "Attachment Preview: Proof of Claim [27] [DATE] × <object ng-attr-data='[URL][DO…" at bounding box center [665, 301] width 1330 height 602
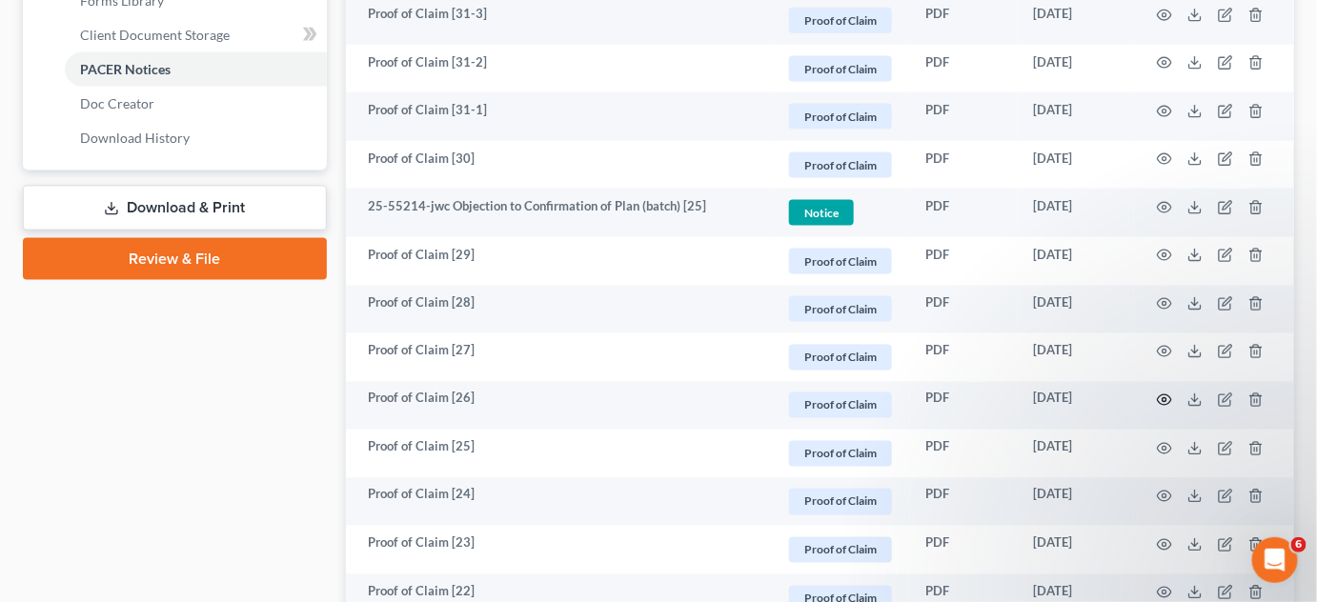
click at [1163, 398] on icon "button" at bounding box center [1164, 400] width 15 height 15
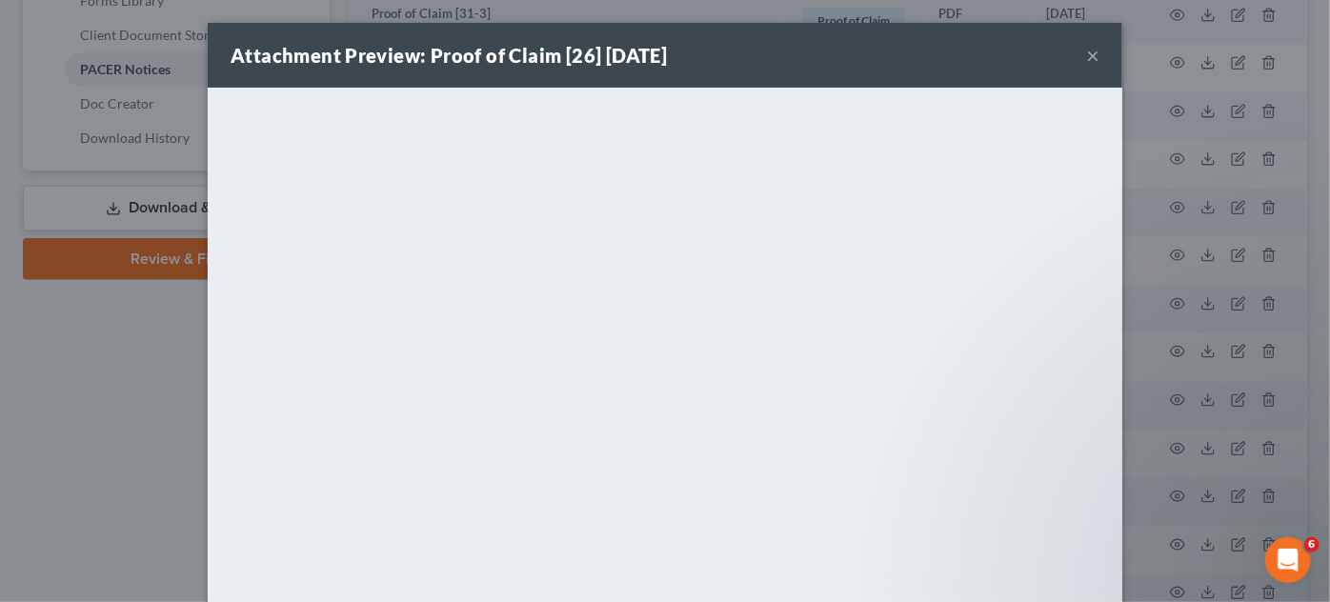
click at [1163, 398] on div "Attachment Preview: Proof of Claim [26] [DATE] × <object ng-attr-data='[URL][DO…" at bounding box center [665, 301] width 1330 height 602
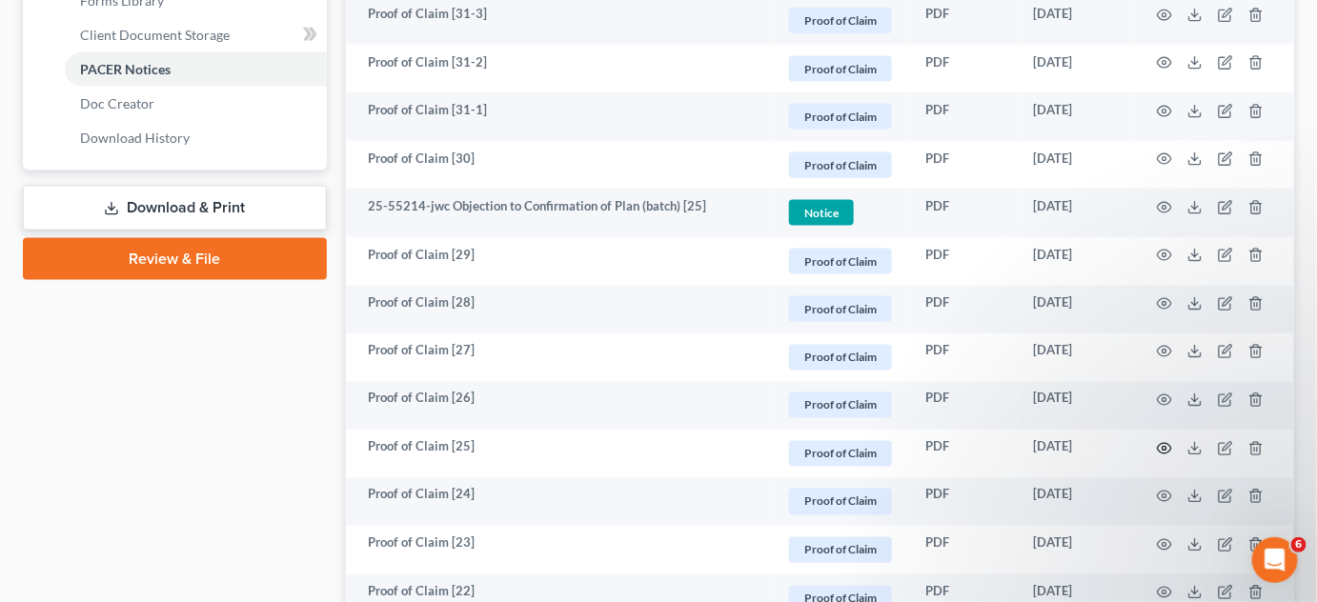
click at [1160, 444] on icon "button" at bounding box center [1164, 448] width 15 height 15
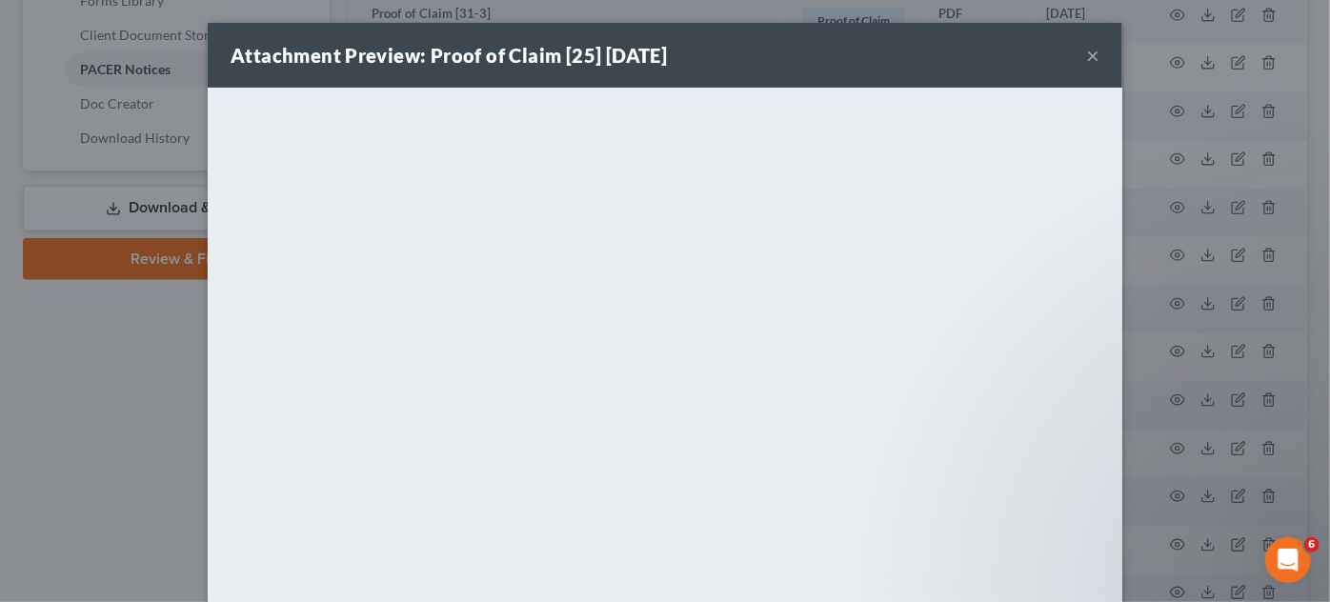
click at [1160, 444] on div "Attachment Preview: Proof of Claim [25] [DATE] × <object ng-attr-data='[URL][DO…" at bounding box center [665, 301] width 1330 height 602
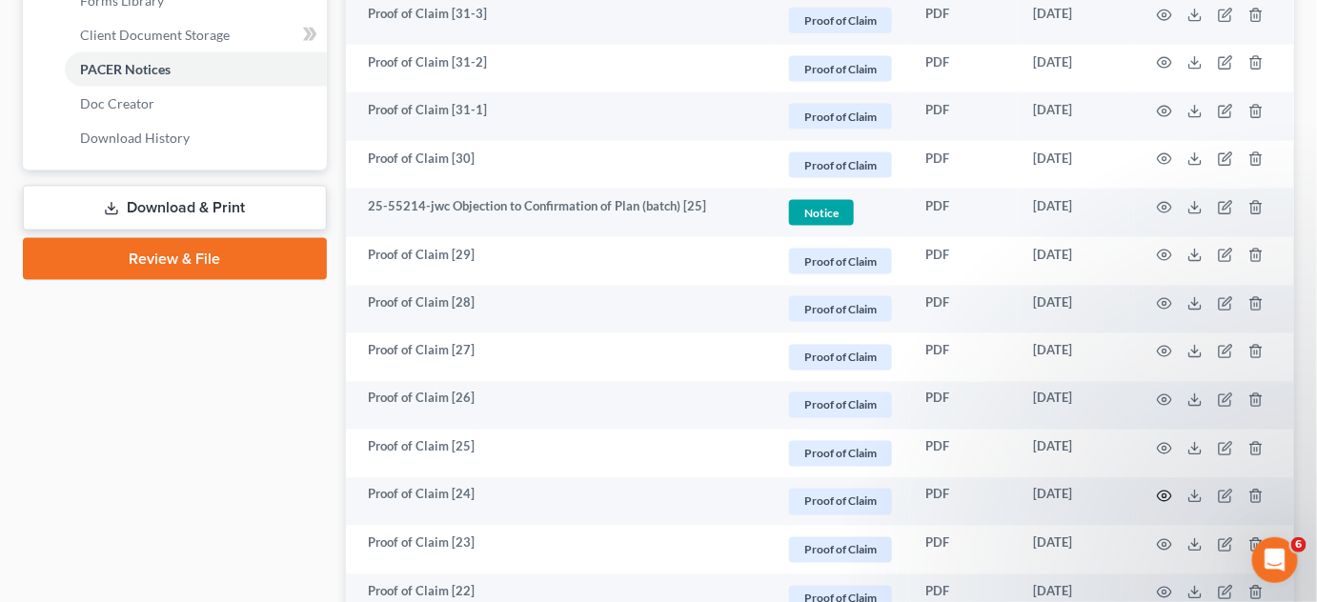
click at [1168, 492] on icon "button" at bounding box center [1164, 496] width 15 height 15
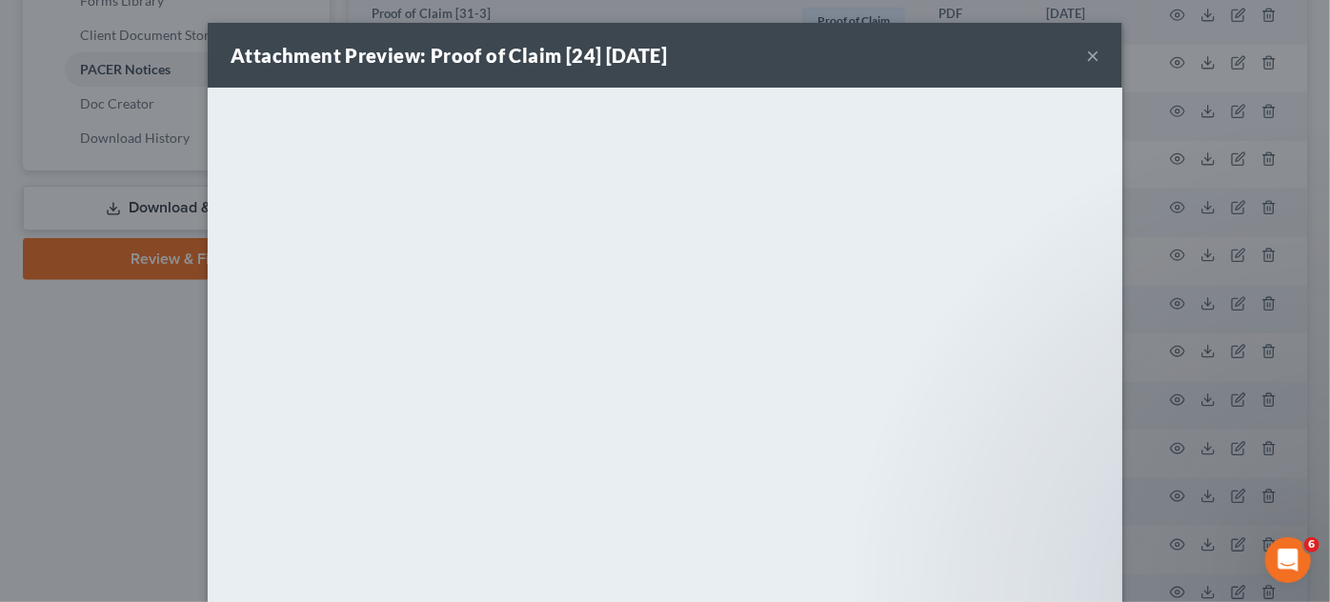
click at [1168, 492] on div "Attachment Preview: Proof of Claim [24] [DATE] × <object ng-attr-data='[URL][DO…" at bounding box center [665, 301] width 1330 height 602
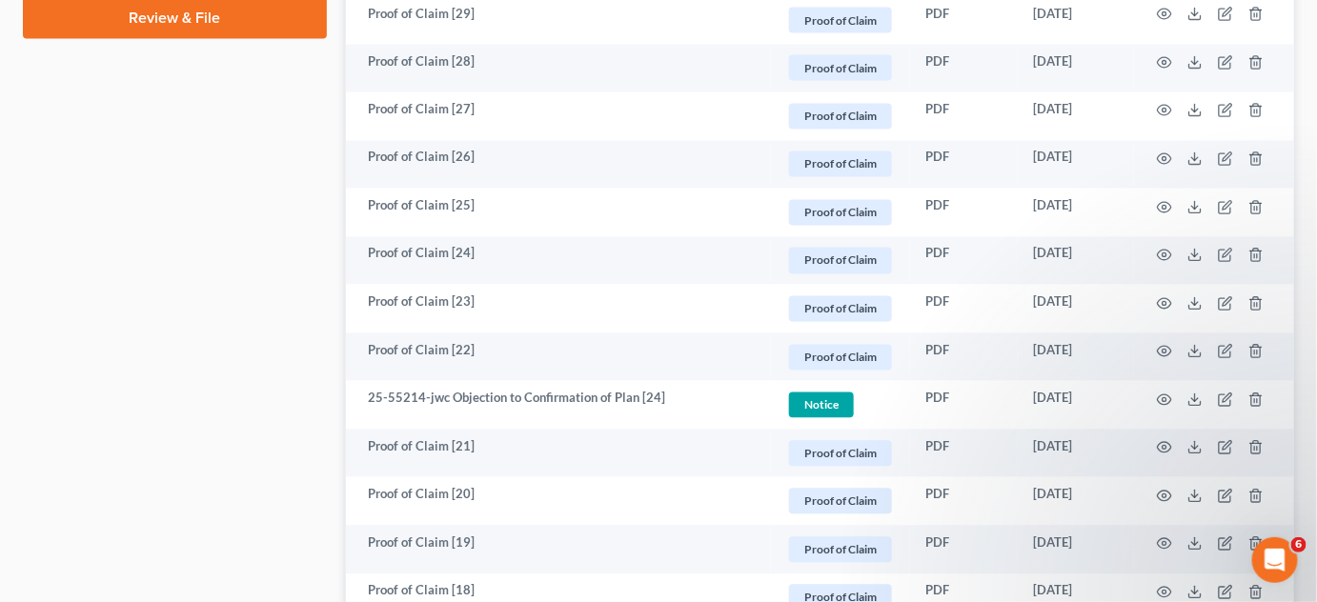
scroll to position [1155, 0]
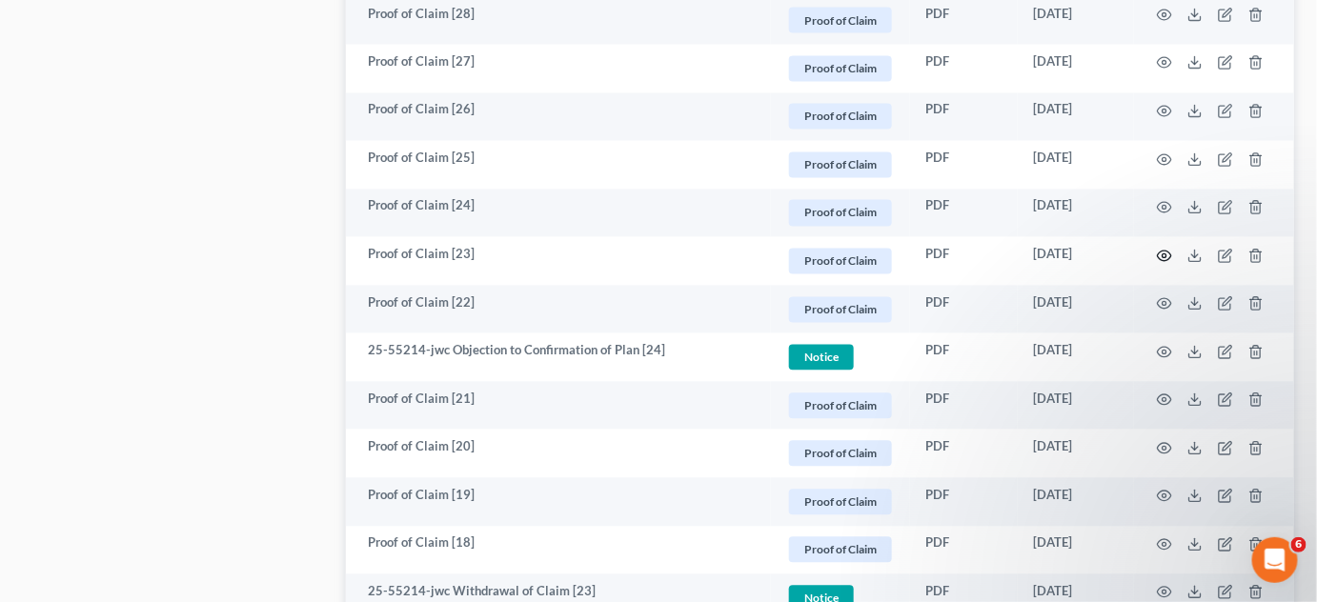
click at [1161, 252] on icon "button" at bounding box center [1164, 256] width 15 height 15
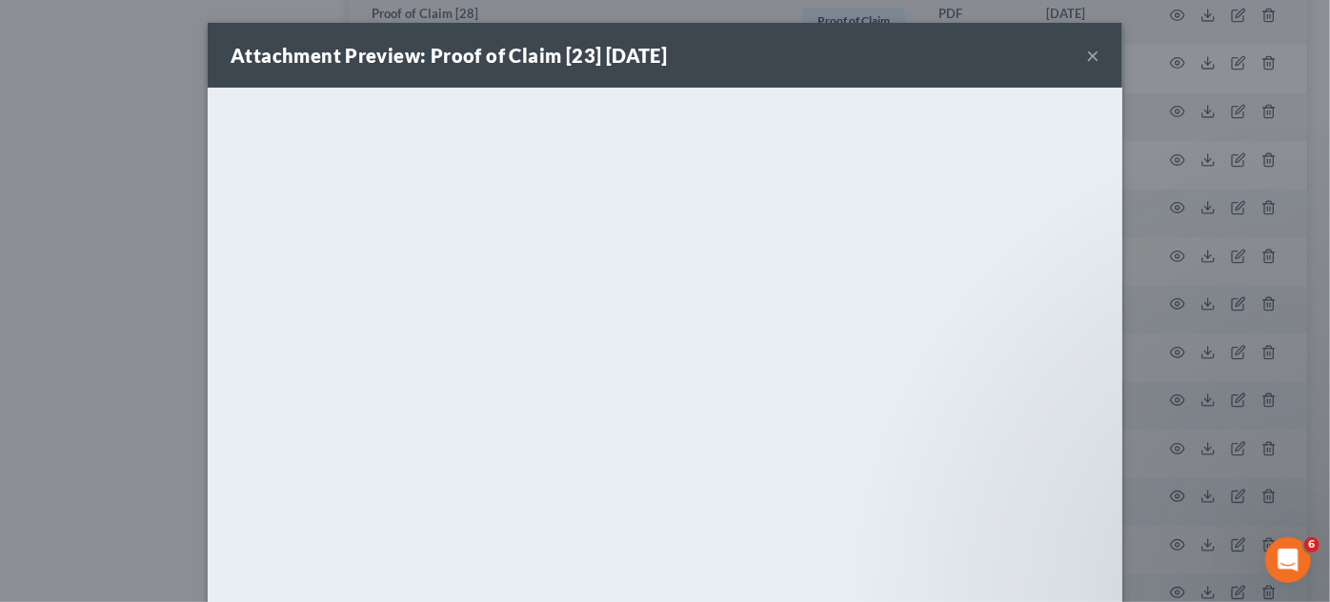
click at [1161, 252] on div "Attachment Preview: Proof of Claim [23] [DATE] × <object ng-attr-data='[URL][DO…" at bounding box center [665, 301] width 1330 height 602
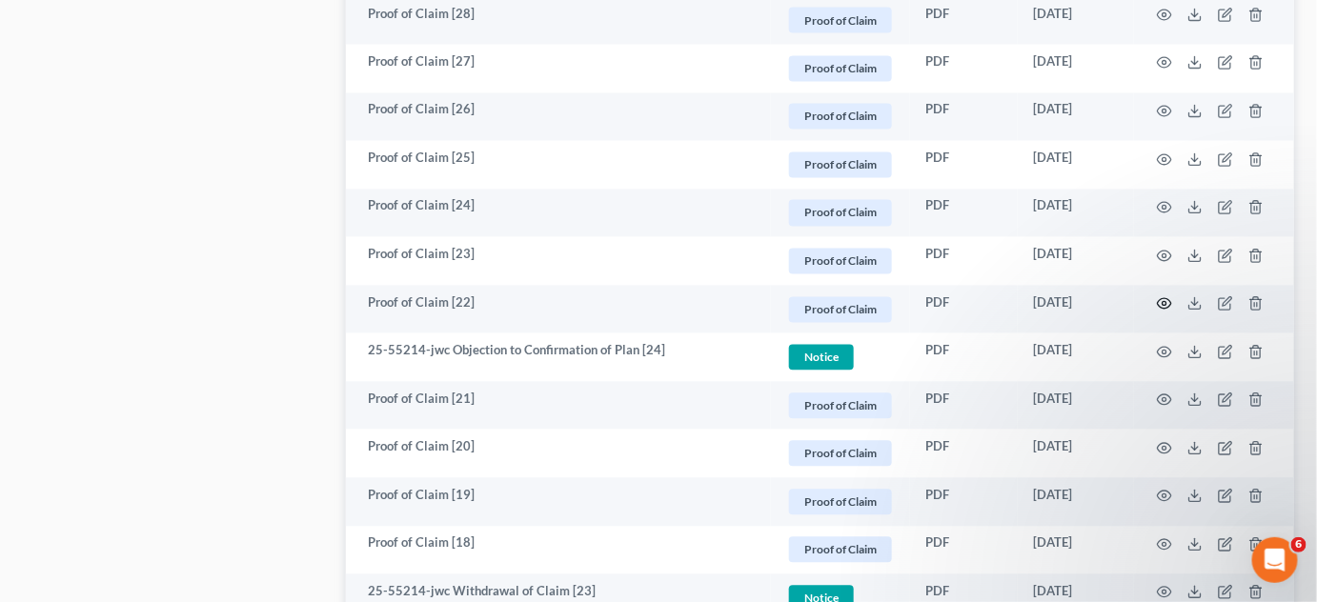
click at [1165, 299] on icon "button" at bounding box center [1164, 303] width 15 height 15
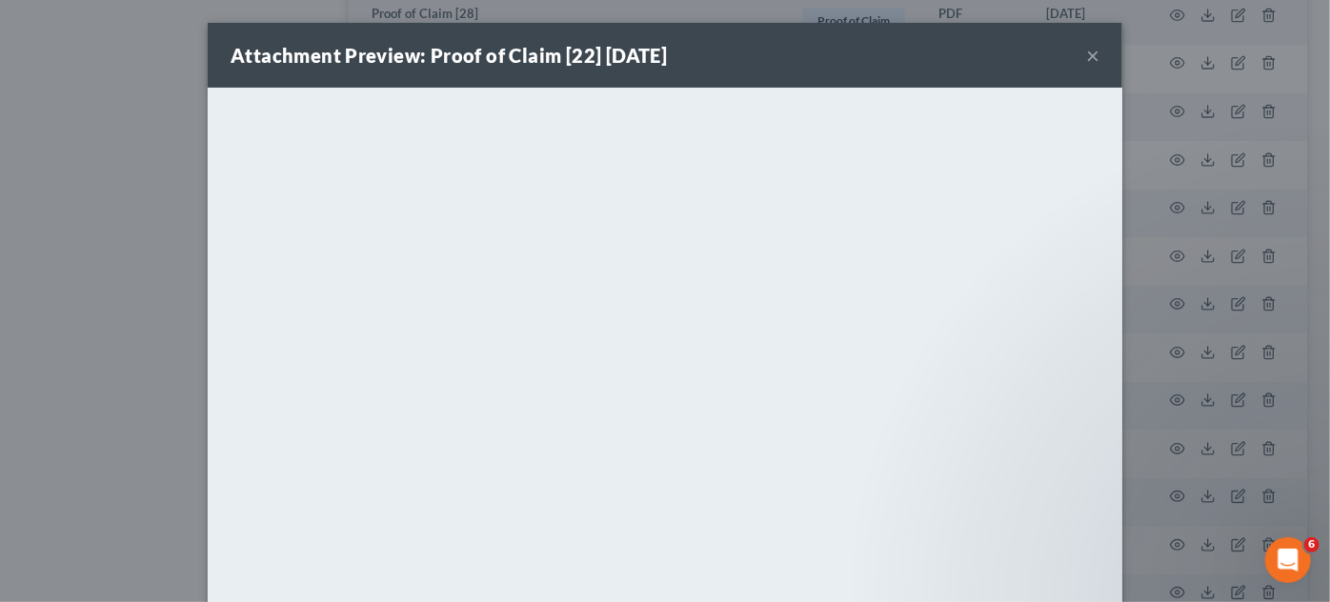
click at [1212, 303] on div "Attachment Preview: Proof of Claim [22] [DATE] × <object ng-attr-data='[URL][DO…" at bounding box center [665, 301] width 1330 height 602
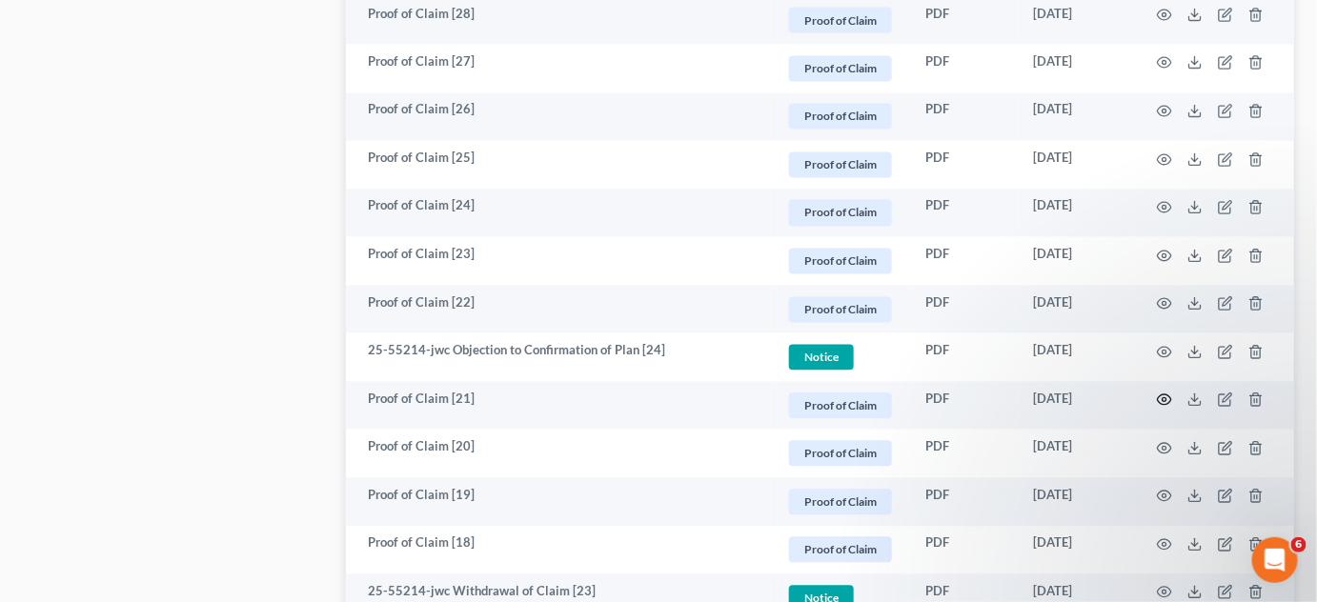
click at [1163, 400] on icon "button" at bounding box center [1164, 400] width 15 height 15
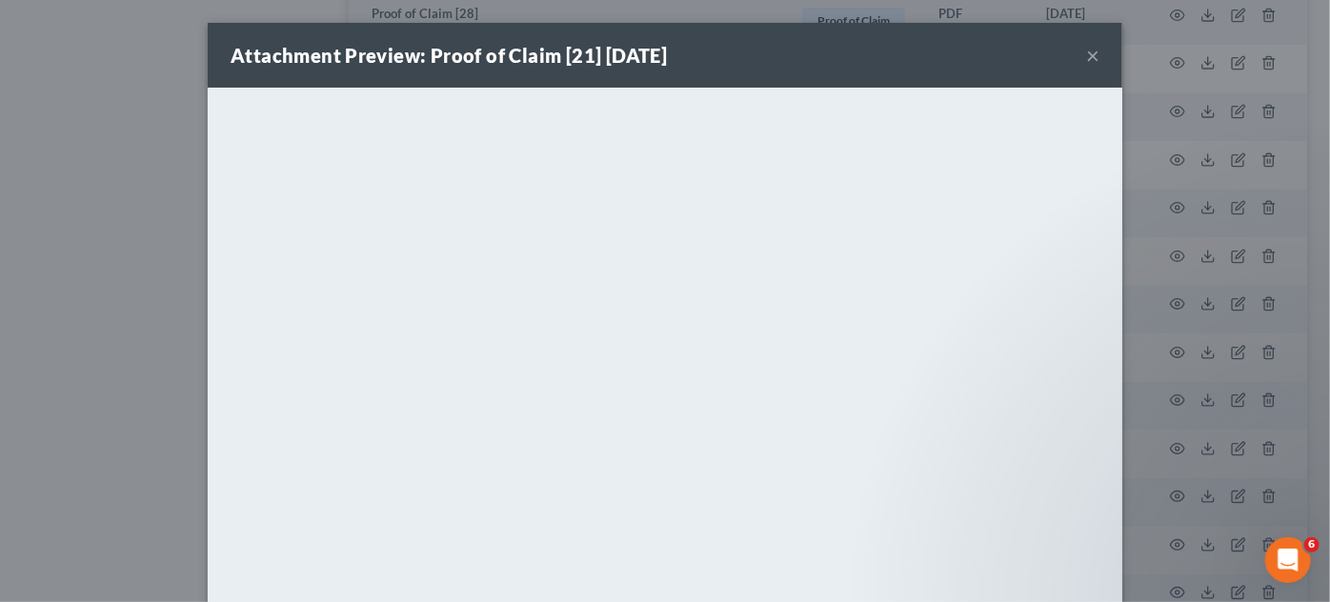
click at [1163, 400] on div "Attachment Preview: Proof of Claim [21] [DATE] × <object ng-attr-data='[URL][DO…" at bounding box center [665, 301] width 1330 height 602
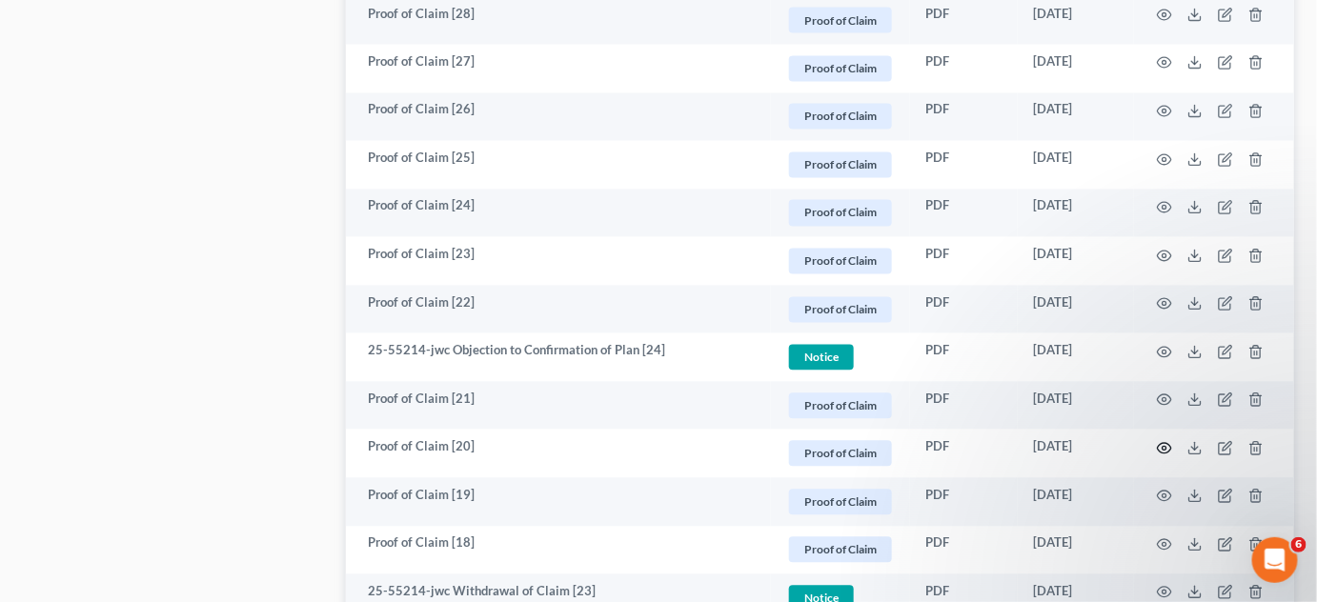
click at [1166, 447] on circle "button" at bounding box center [1164, 449] width 4 height 4
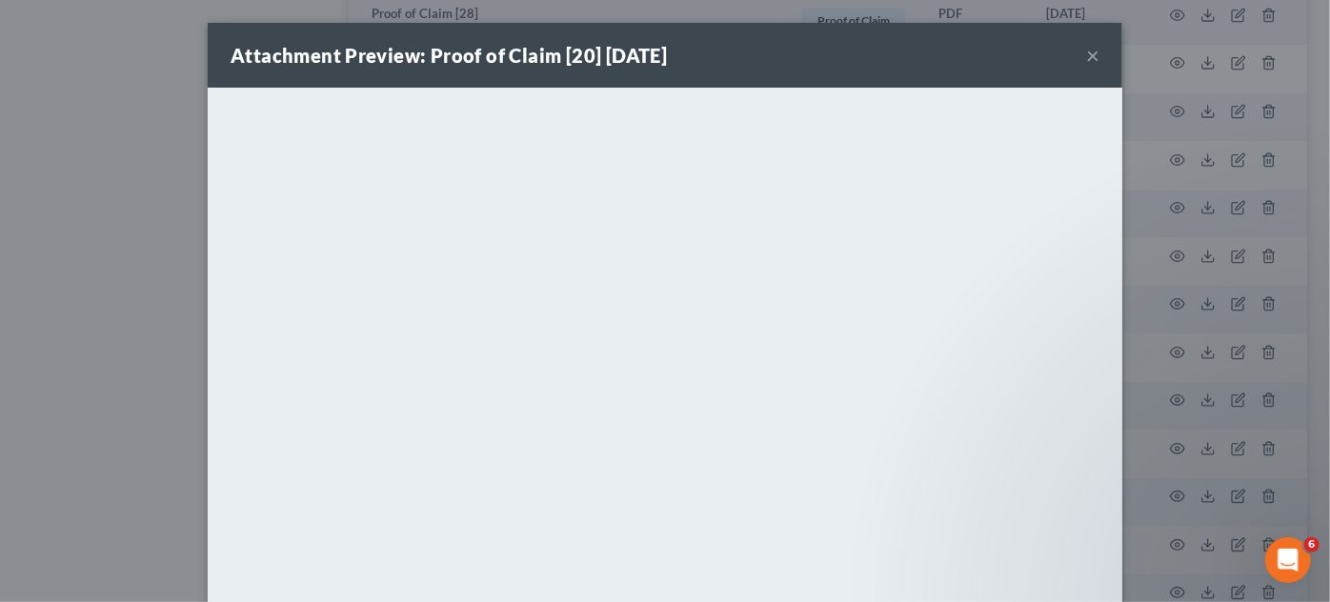
click at [1166, 446] on div "Attachment Preview: Proof of Claim [20] [DATE] × <object ng-attr-data='[URL][DO…" at bounding box center [665, 301] width 1330 height 602
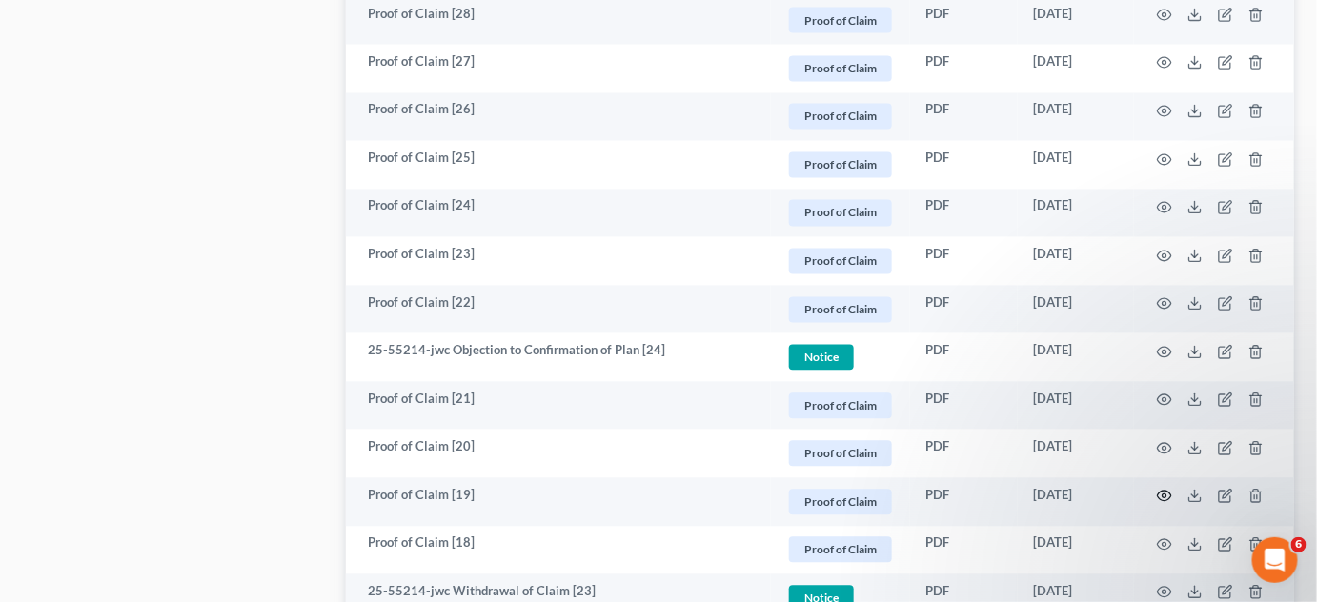
click at [1163, 494] on icon "button" at bounding box center [1164, 496] width 15 height 15
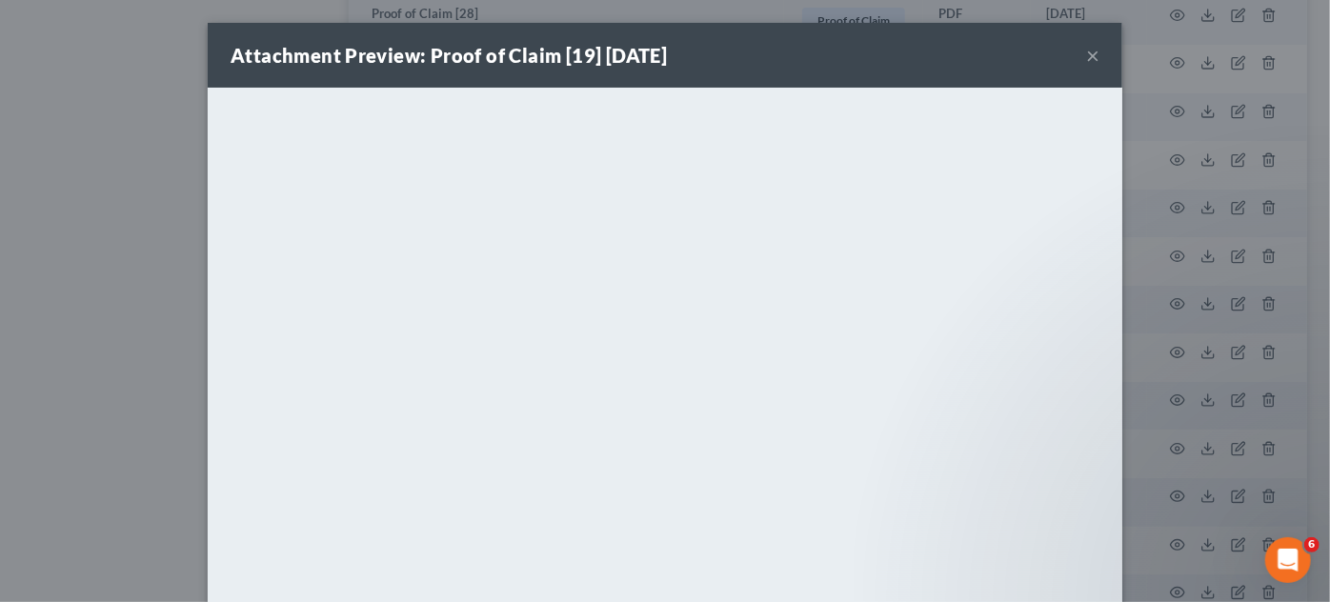
click at [1163, 494] on div "Attachment Preview: Proof of Claim [19] [DATE] × <object ng-attr-data='[URL][DO…" at bounding box center [665, 301] width 1330 height 602
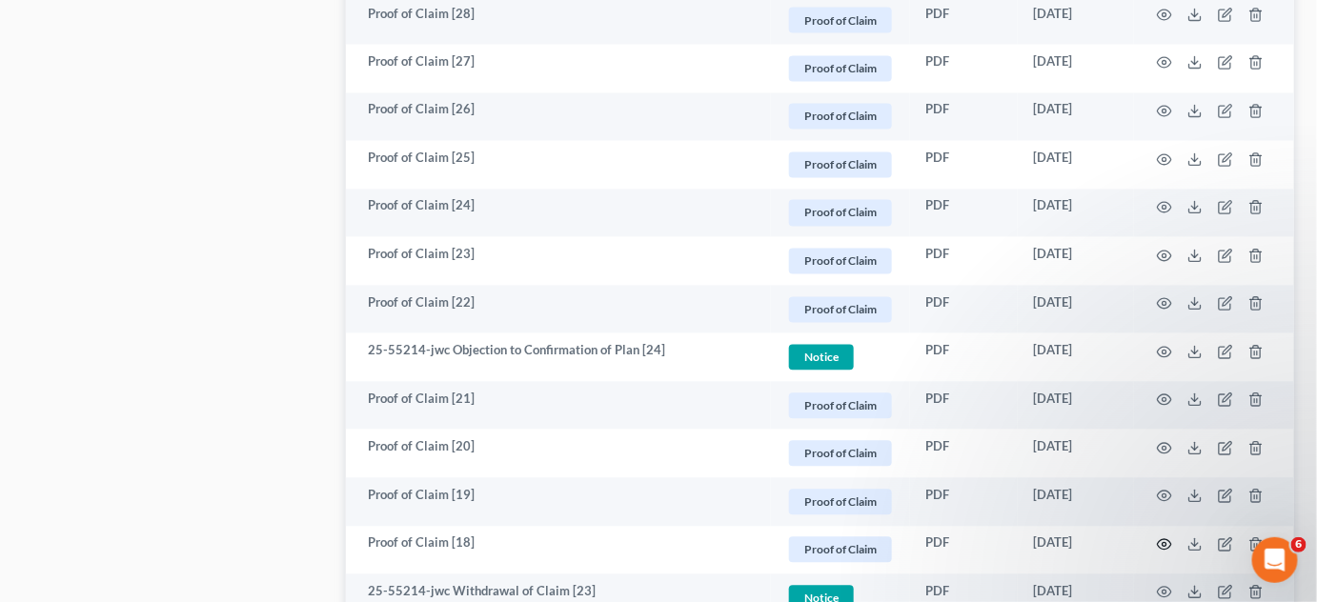
click at [1168, 547] on icon "button" at bounding box center [1165, 545] width 14 height 10
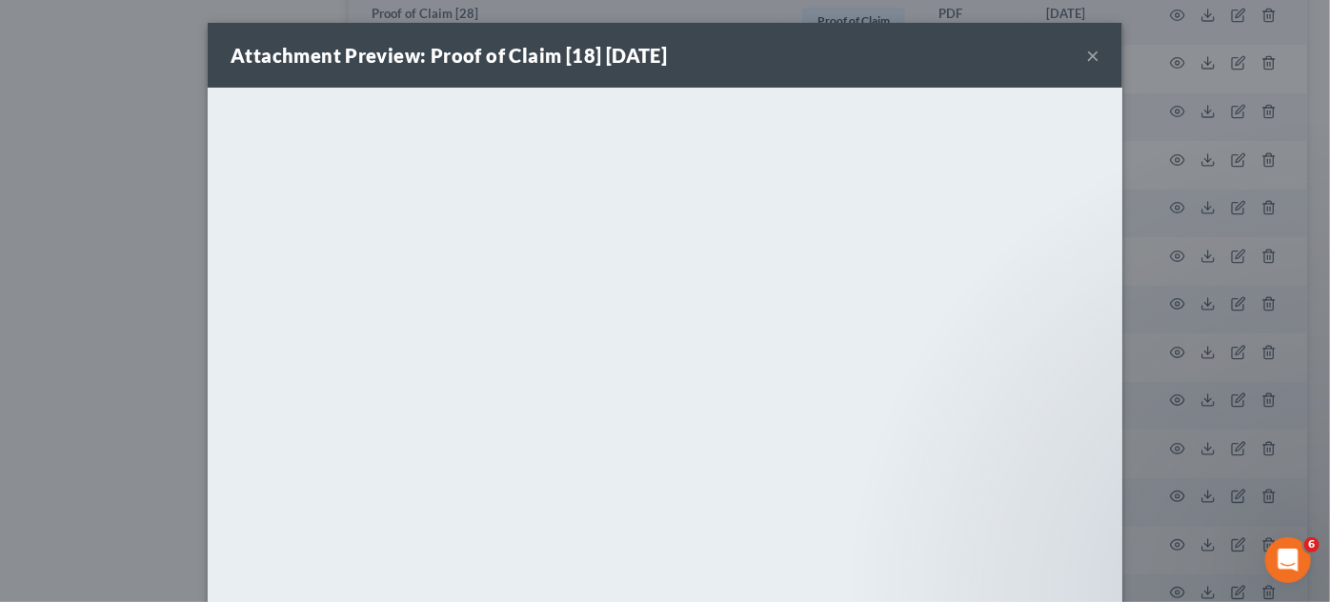
click at [1168, 547] on div "Attachment Preview: Proof of Claim [18] [DATE] × <object ng-attr-data='[URL][DO…" at bounding box center [665, 301] width 1330 height 602
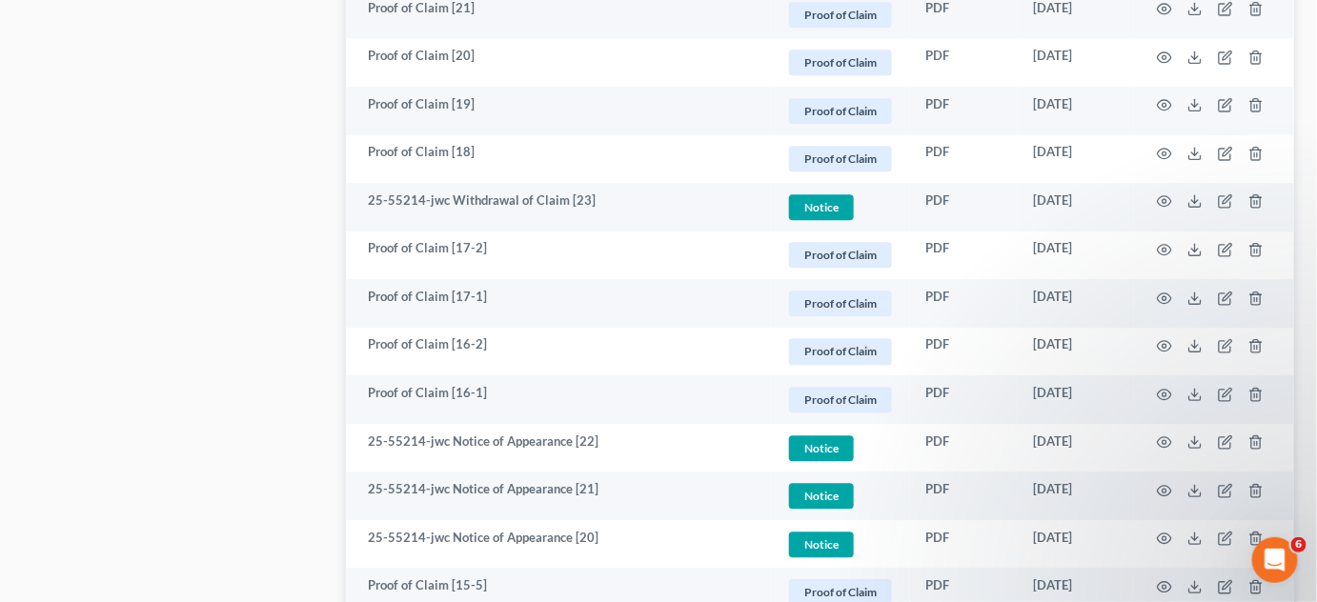
scroll to position [1587, 0]
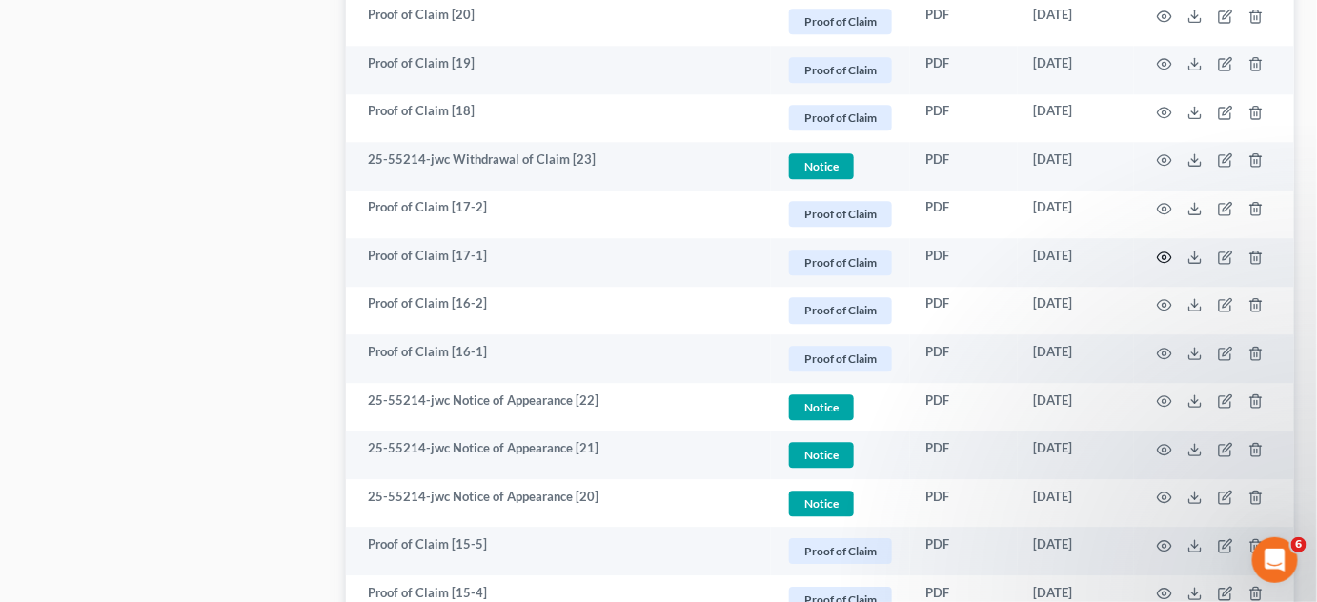
click at [1161, 252] on icon "button" at bounding box center [1164, 257] width 15 height 15
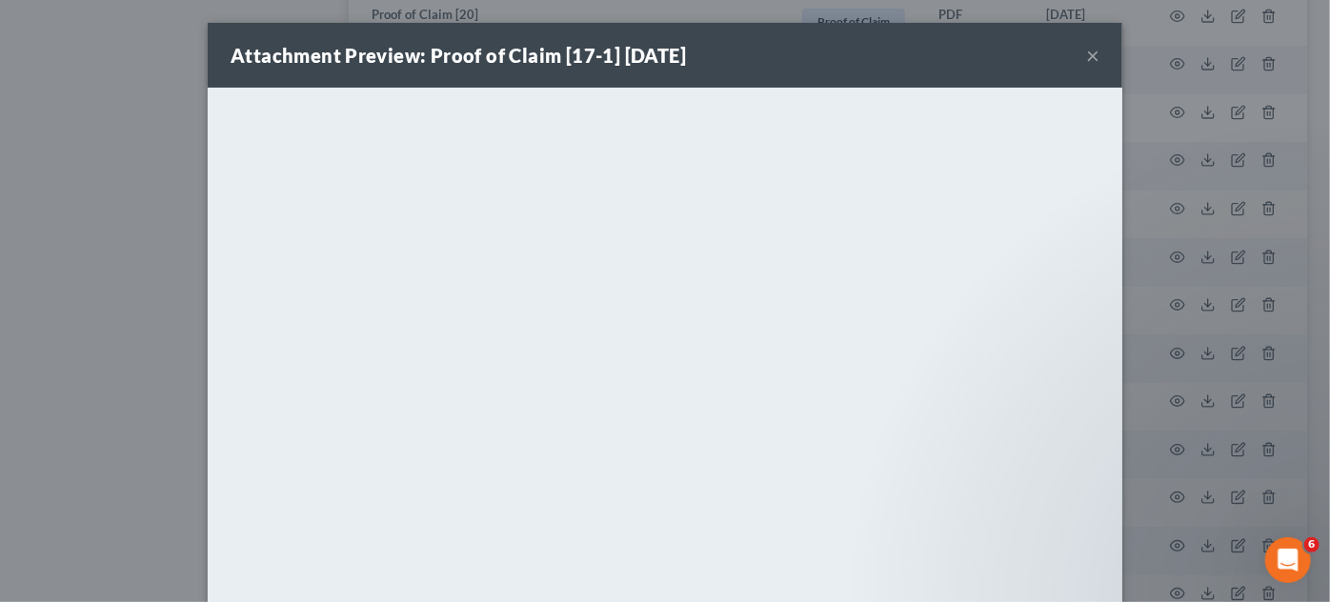
click at [1161, 252] on div "Attachment Preview: Proof of Claim [17-1] [DATE] × <object ng-attr-data='[URL][…" at bounding box center [665, 301] width 1330 height 602
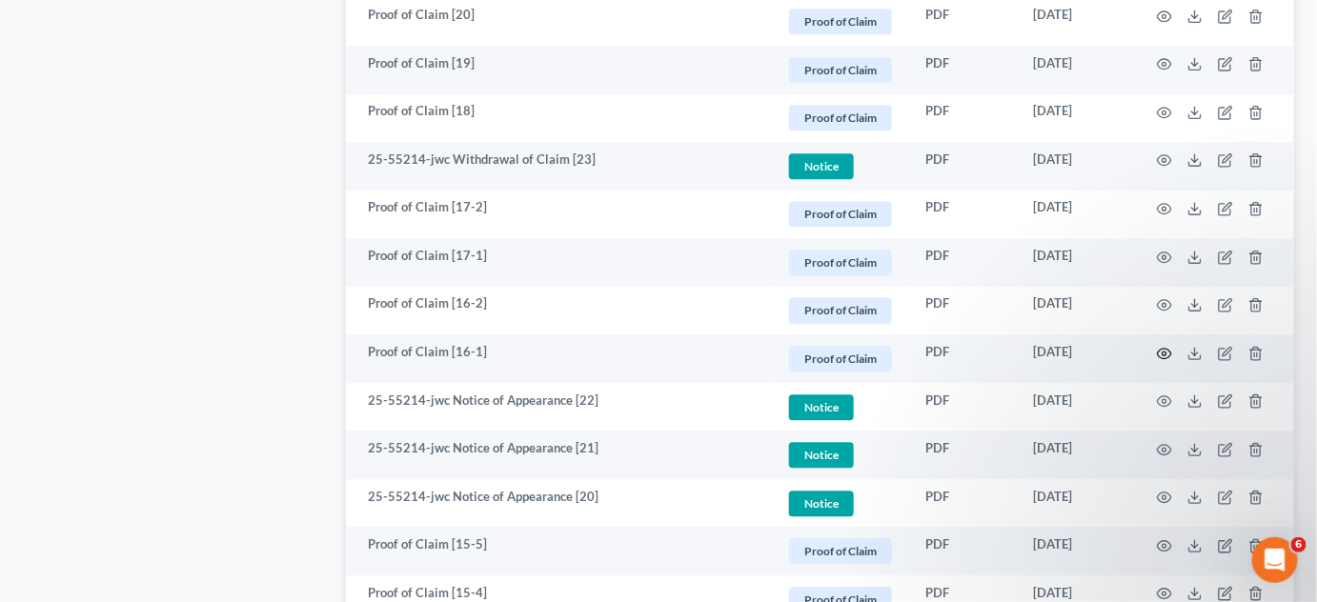
click at [1163, 353] on icon "button" at bounding box center [1164, 353] width 15 height 15
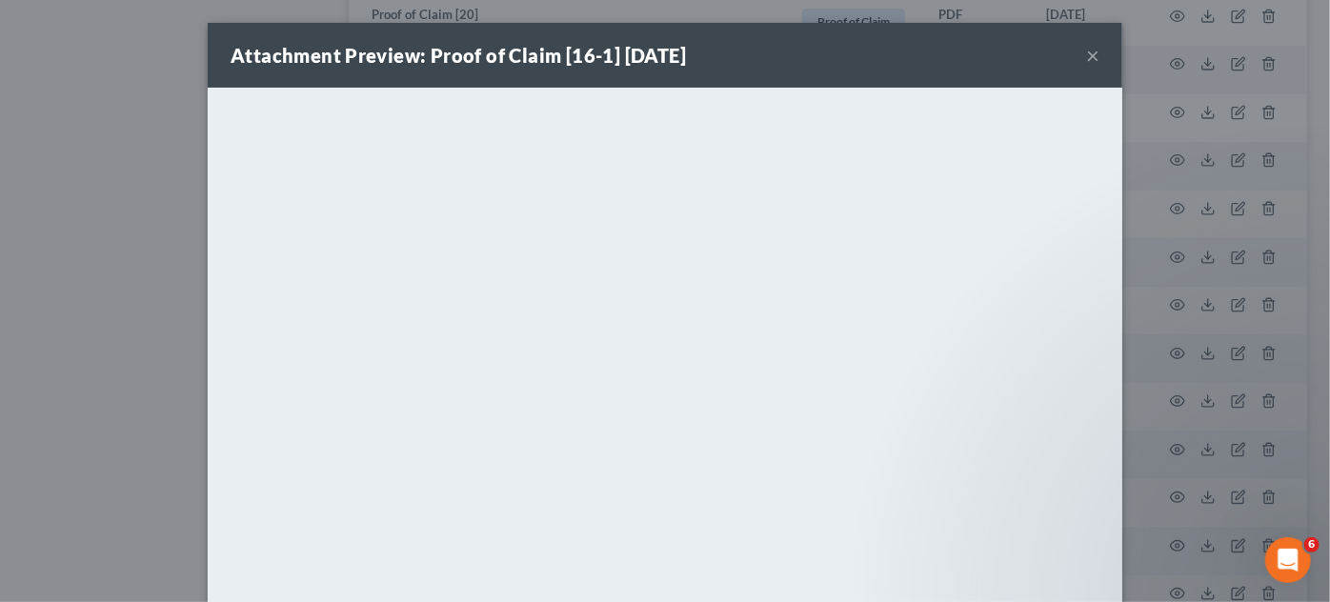
click at [1163, 353] on div "Attachment Preview: Proof of Claim [16-1] [DATE] × <object ng-attr-data='[URL][…" at bounding box center [665, 301] width 1330 height 602
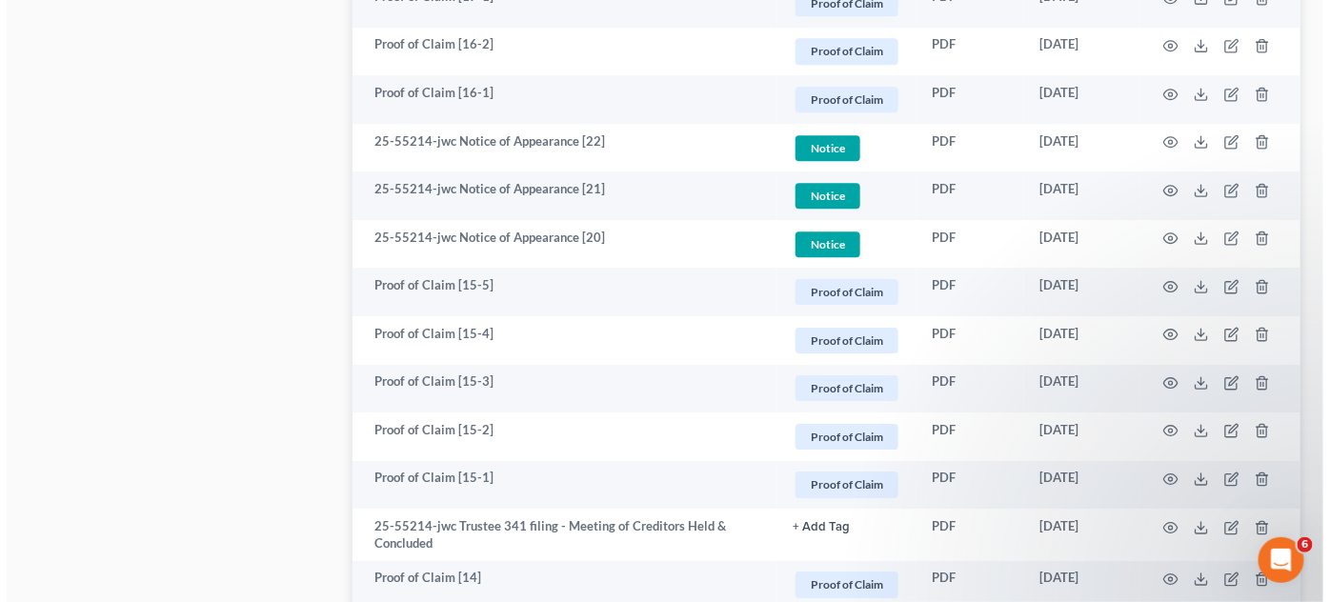
scroll to position [1876, 0]
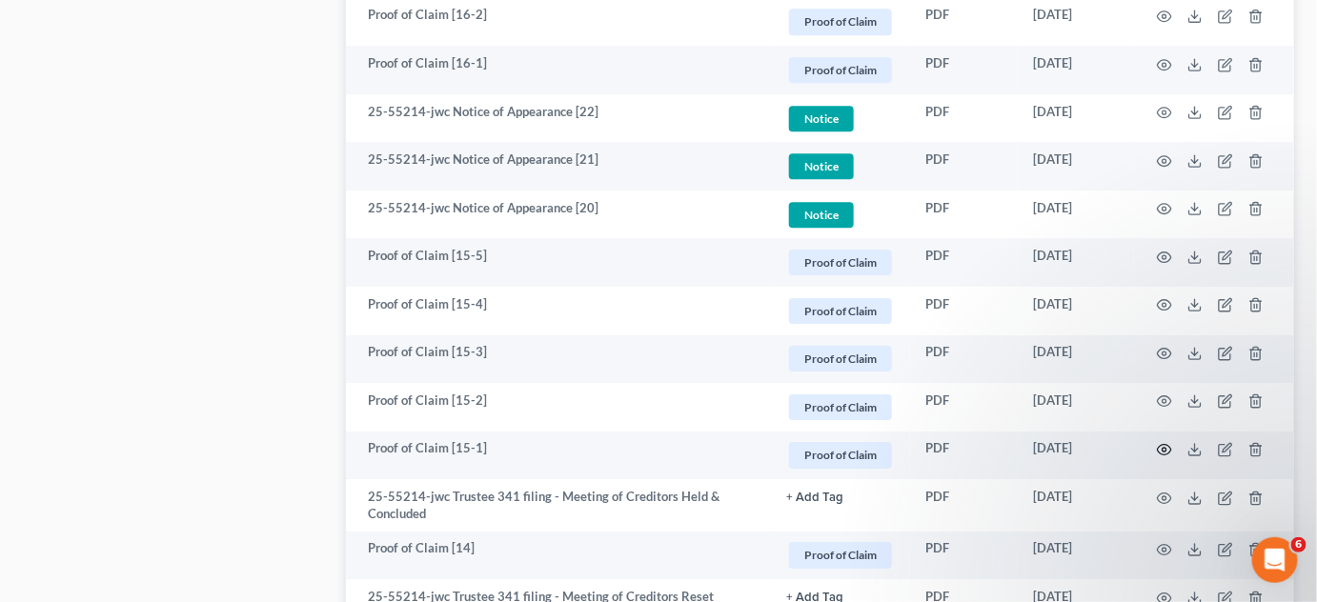
click at [1160, 446] on icon "button" at bounding box center [1164, 449] width 15 height 15
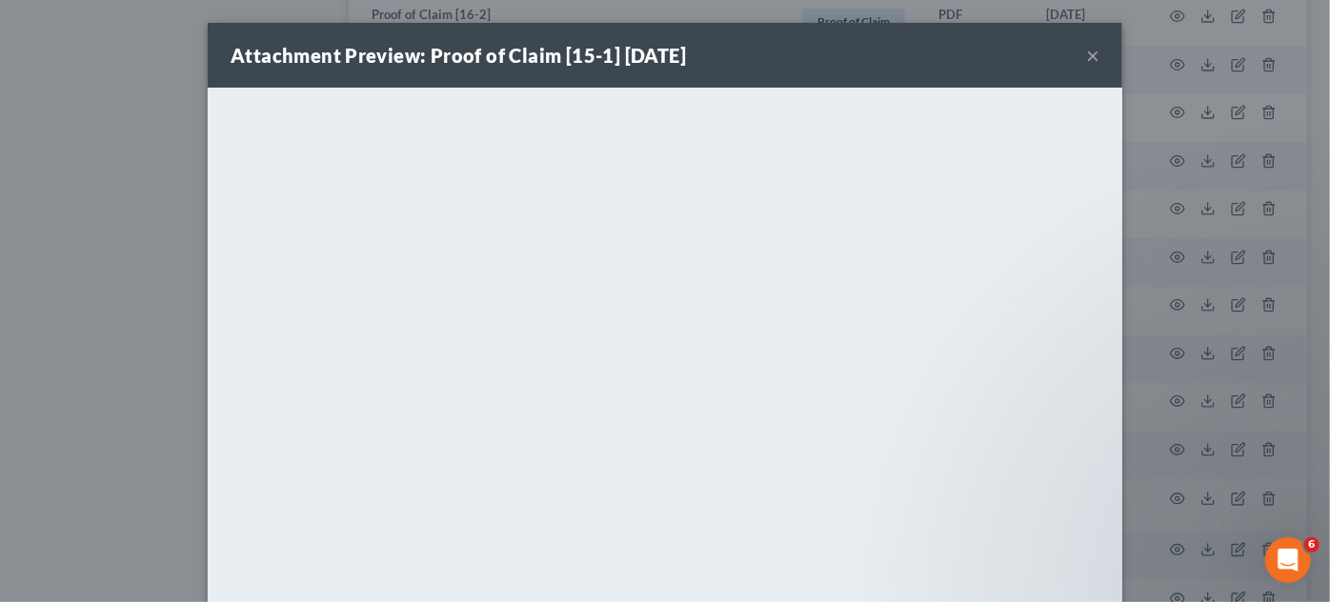
click at [1160, 446] on div "Attachment Preview: Proof of Claim [15-1] [DATE] × <object ng-attr-data='[URL][…" at bounding box center [665, 301] width 1330 height 602
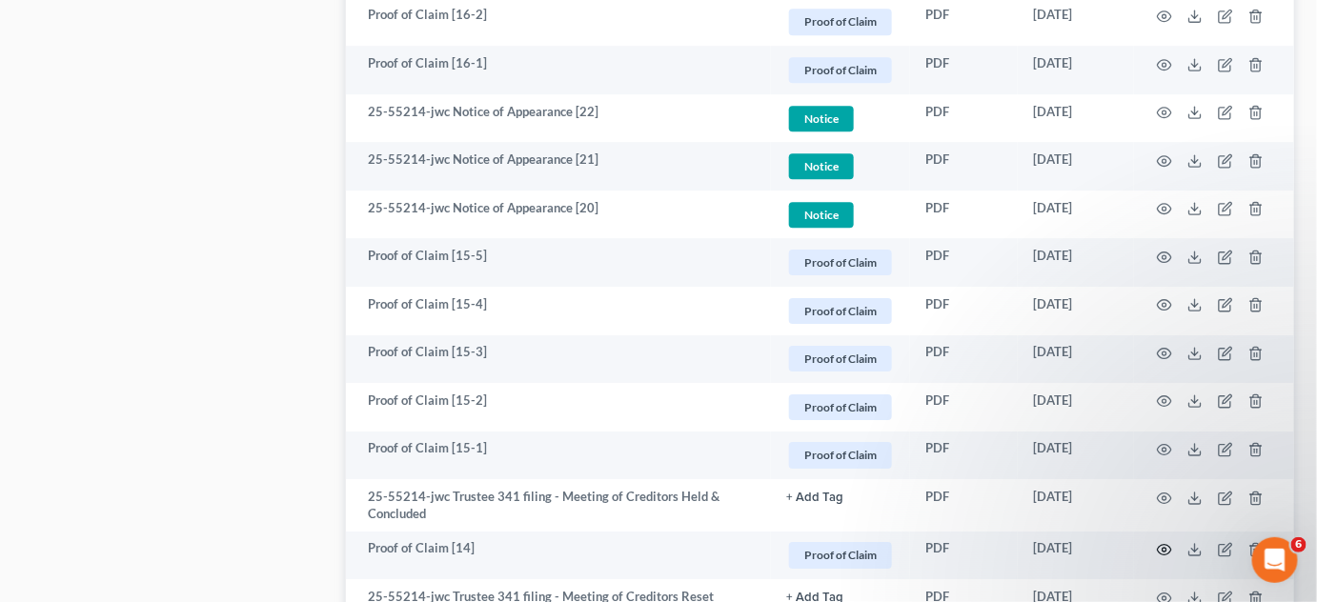
click at [1168, 546] on icon "button" at bounding box center [1164, 549] width 15 height 15
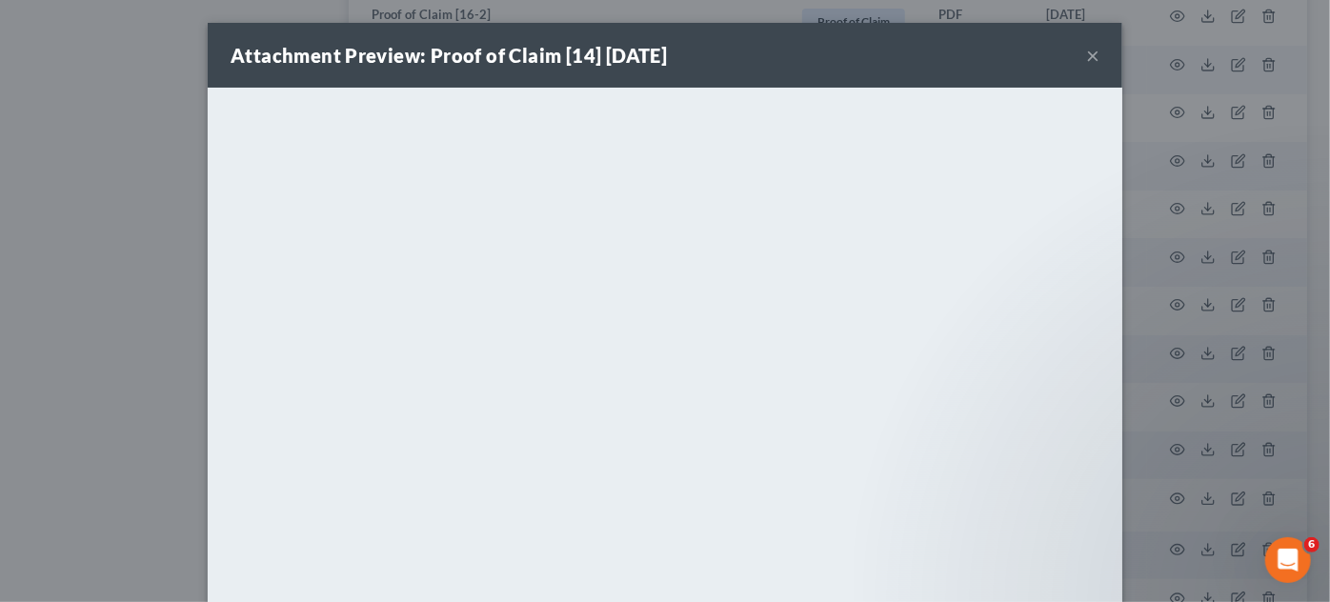
click at [1168, 546] on div "Attachment Preview: Proof of Claim [14] [DATE] × <object ng-attr-data='[URL][DO…" at bounding box center [665, 301] width 1330 height 602
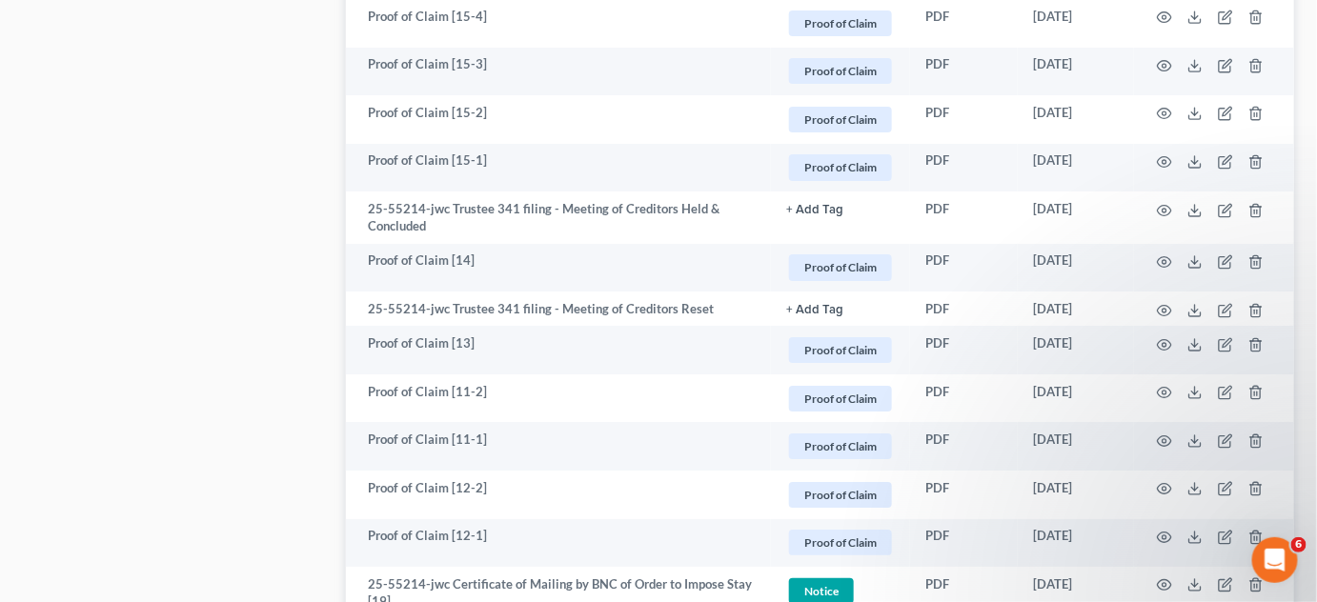
scroll to position [2165, 0]
click at [1166, 342] on circle "button" at bounding box center [1164, 344] width 4 height 4
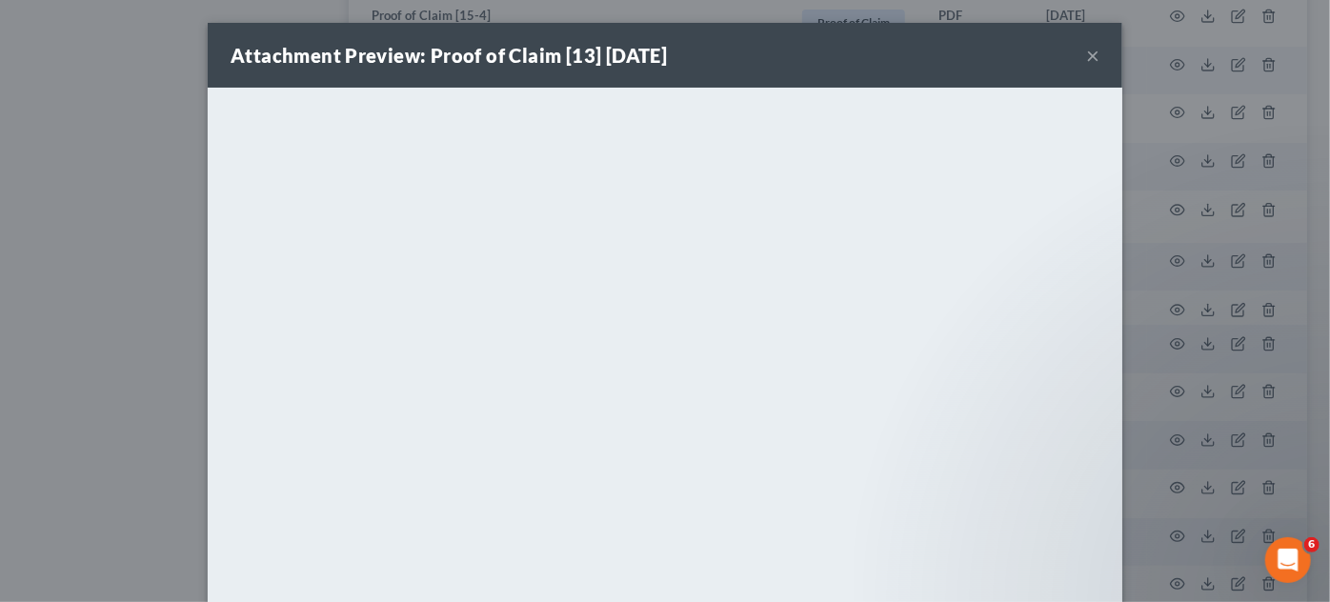
click at [1166, 341] on div "Attachment Preview: Proof of Claim [13] [DATE] × <object ng-attr-data='[URL][DO…" at bounding box center [665, 301] width 1330 height 602
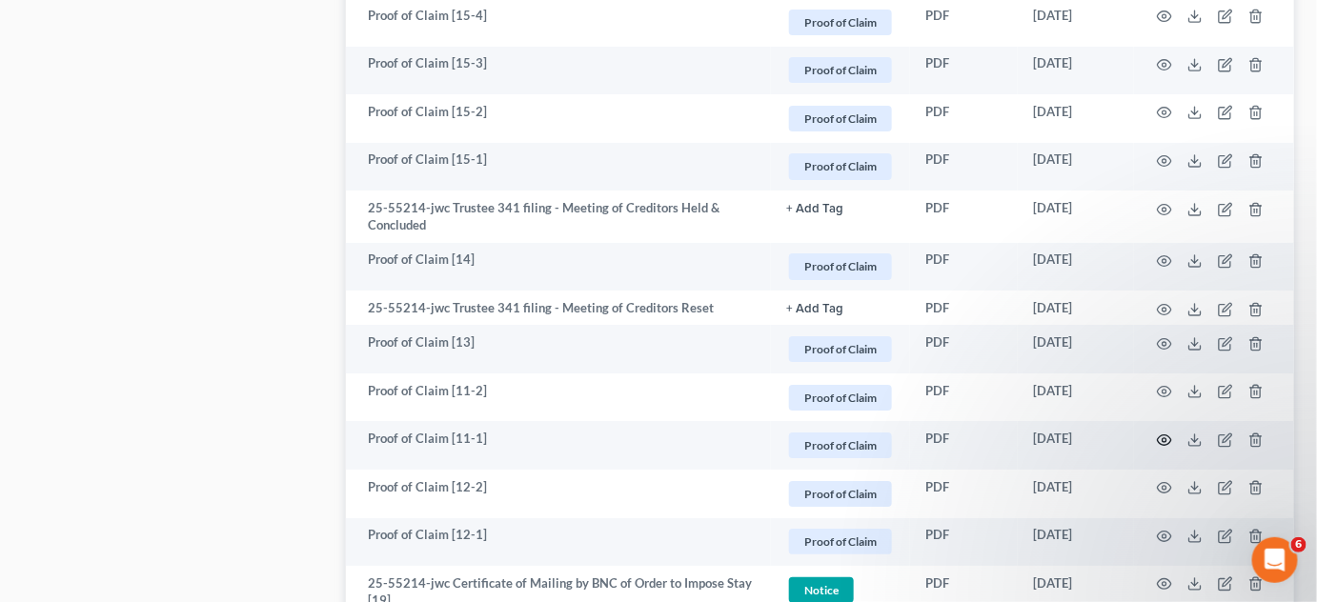
click at [1168, 434] on icon "button" at bounding box center [1165, 439] width 14 height 10
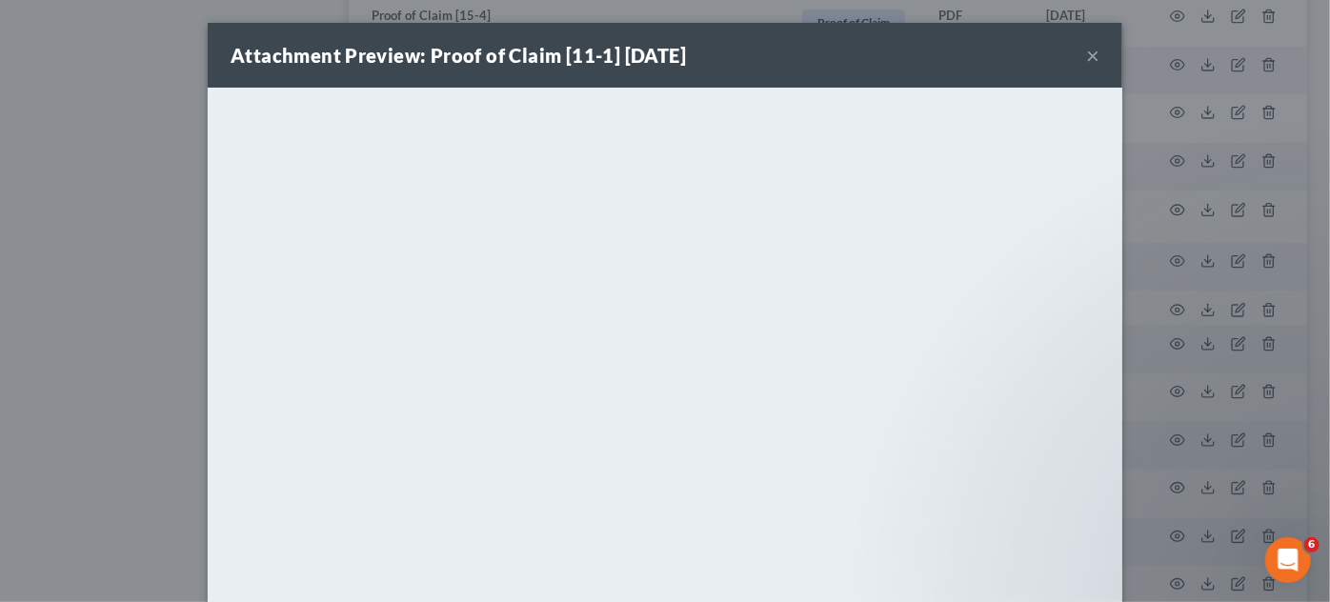
click at [1168, 433] on div "Attachment Preview: Proof of Claim [11-1] [DATE] × <object ng-attr-data='[URL][…" at bounding box center [665, 301] width 1330 height 602
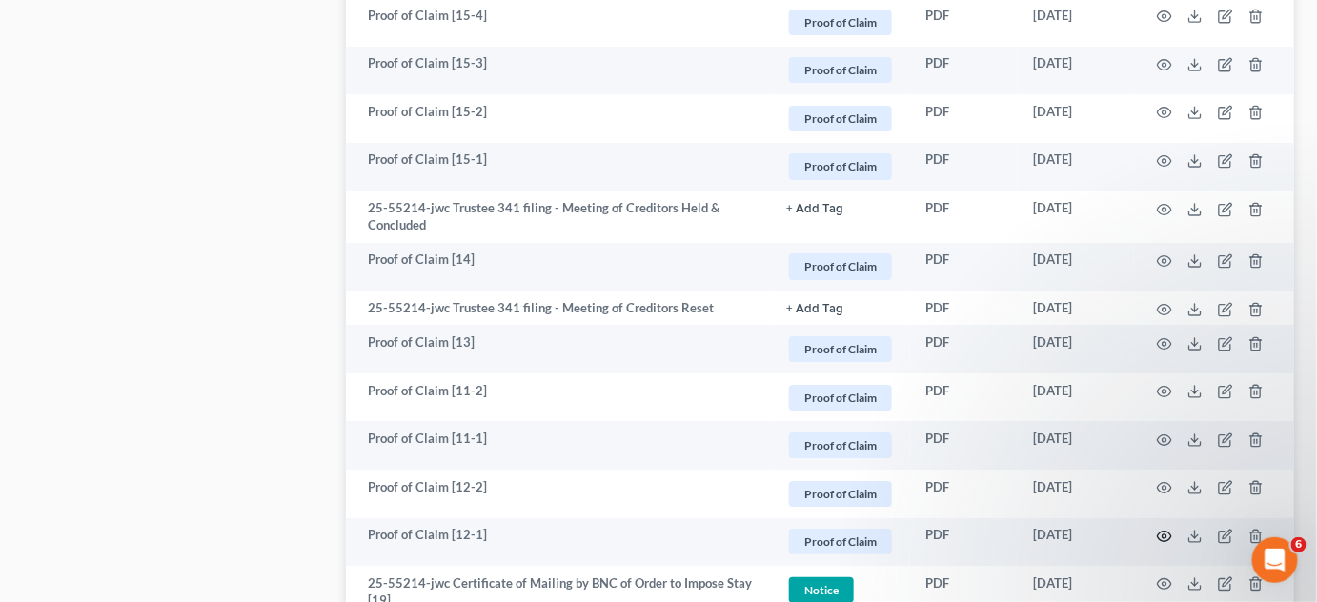
click at [1163, 535] on circle "button" at bounding box center [1164, 537] width 4 height 4
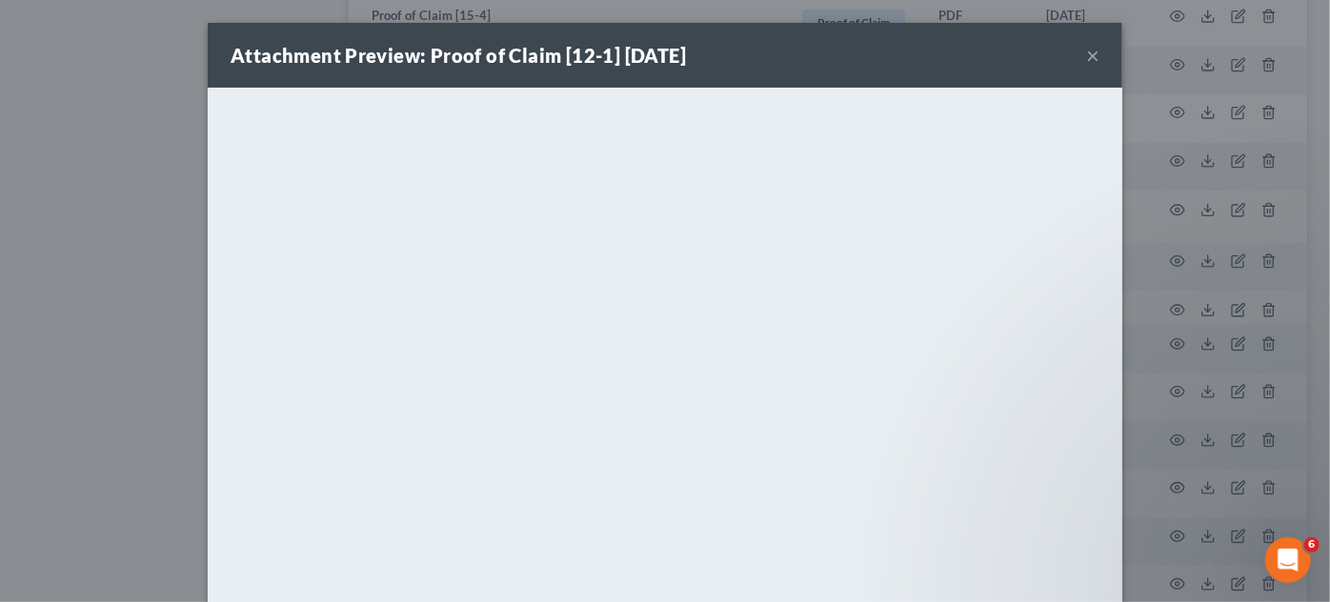
click at [1163, 533] on div "Attachment Preview: Proof of Claim [12-1] [DATE] × <object ng-attr-data='[URL][…" at bounding box center [665, 301] width 1330 height 602
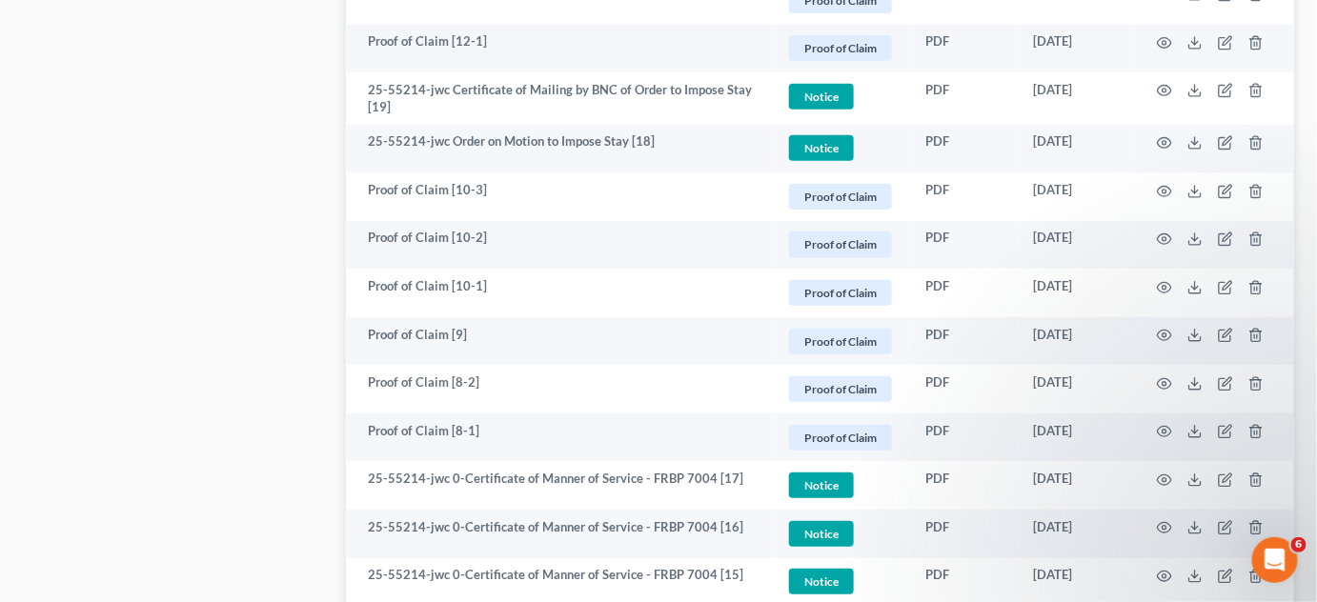
scroll to position [2742, 0]
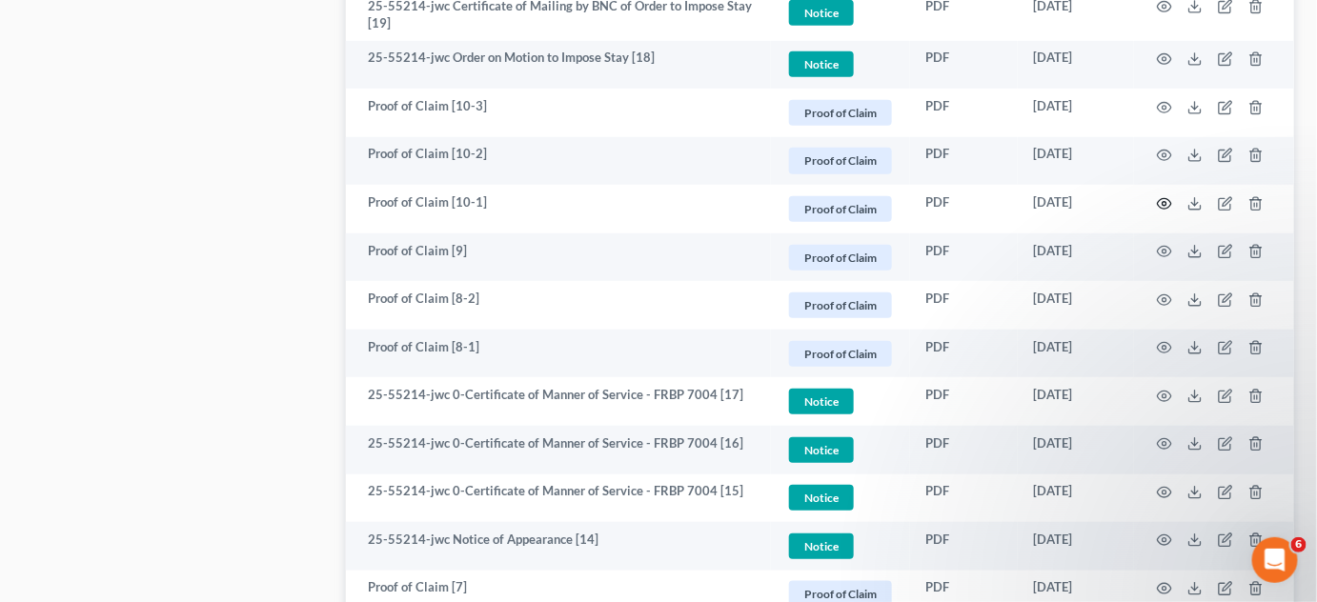
click at [1159, 201] on icon "button" at bounding box center [1164, 203] width 15 height 15
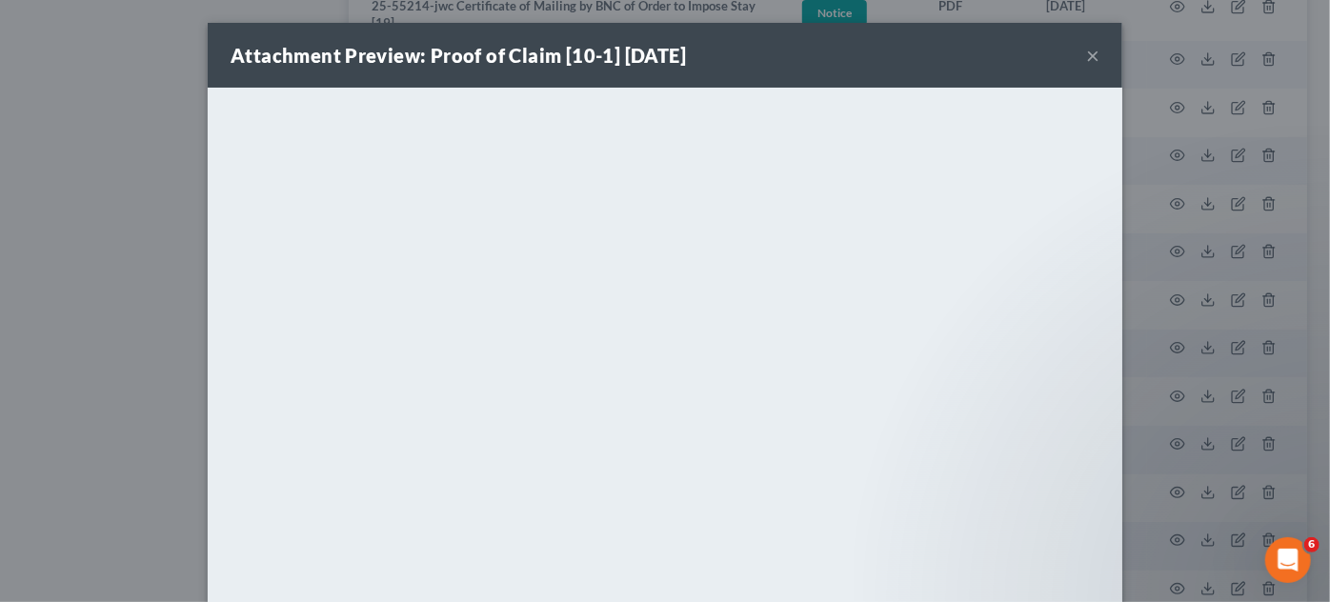
click at [1159, 201] on div "Attachment Preview: Proof of Claim [10-1] [DATE] × <object ng-attr-data='[URL][…" at bounding box center [665, 301] width 1330 height 602
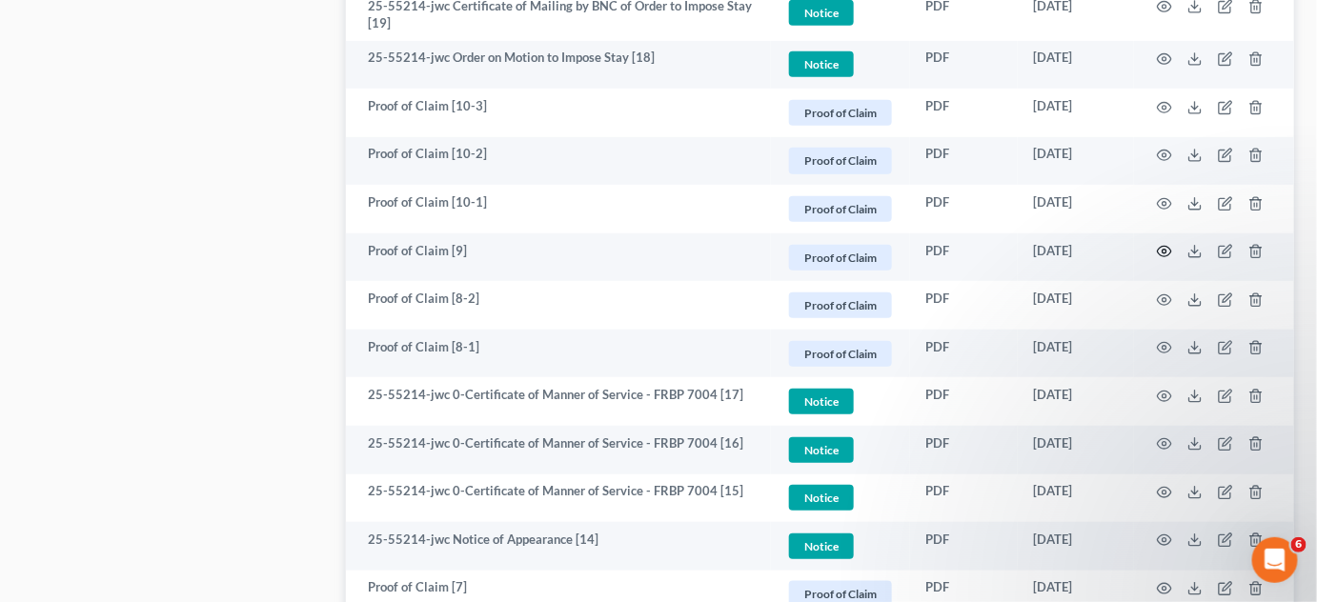
click at [1160, 251] on icon "button" at bounding box center [1164, 251] width 15 height 15
click at [1165, 345] on icon "button" at bounding box center [1164, 347] width 15 height 15
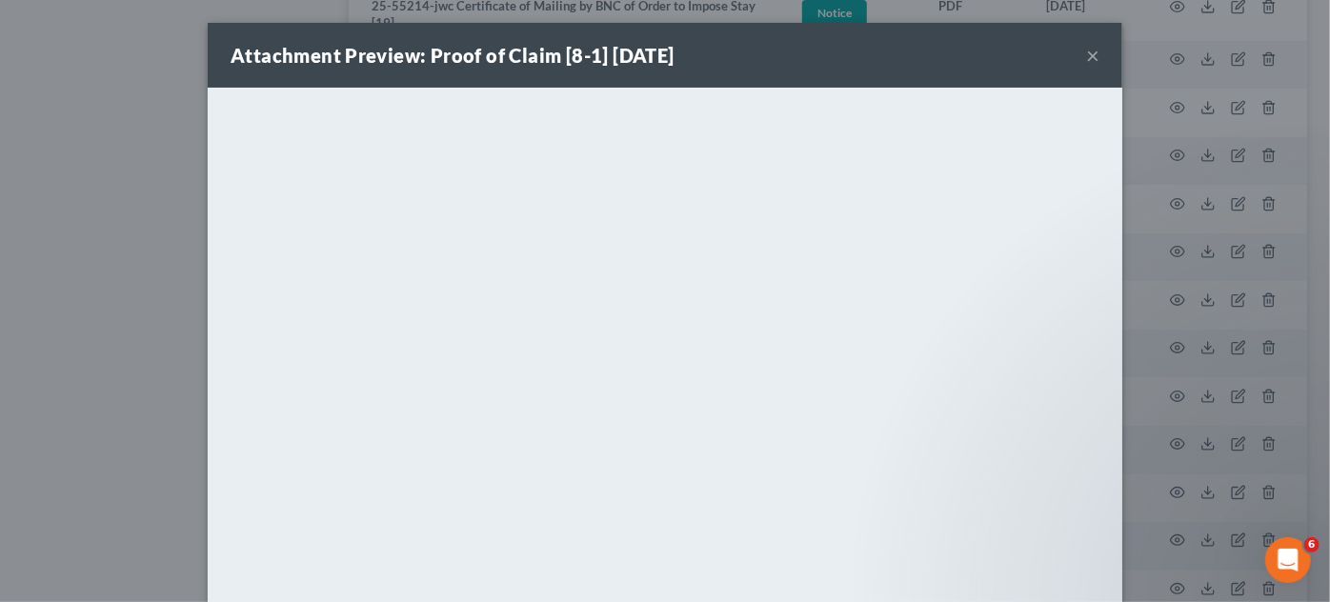
click at [1165, 345] on div "Attachment Preview: Proof of Claim [8-1] [DATE] × <object ng-attr-data='[URL][D…" at bounding box center [665, 301] width 1330 height 602
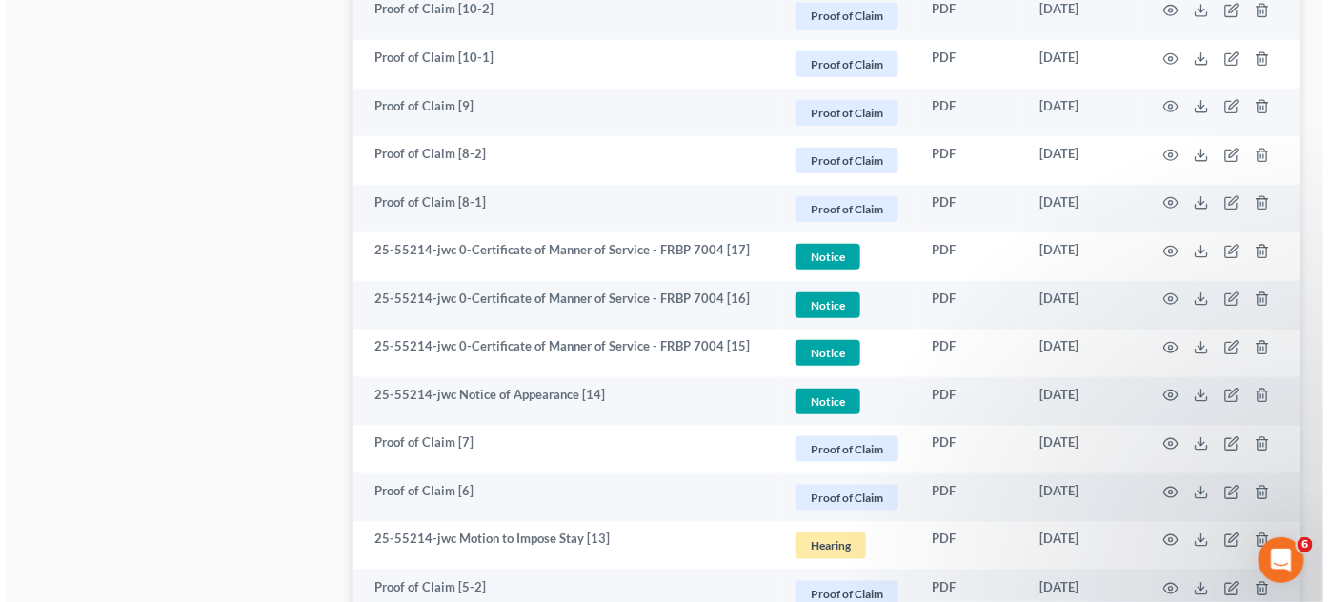
scroll to position [3031, 0]
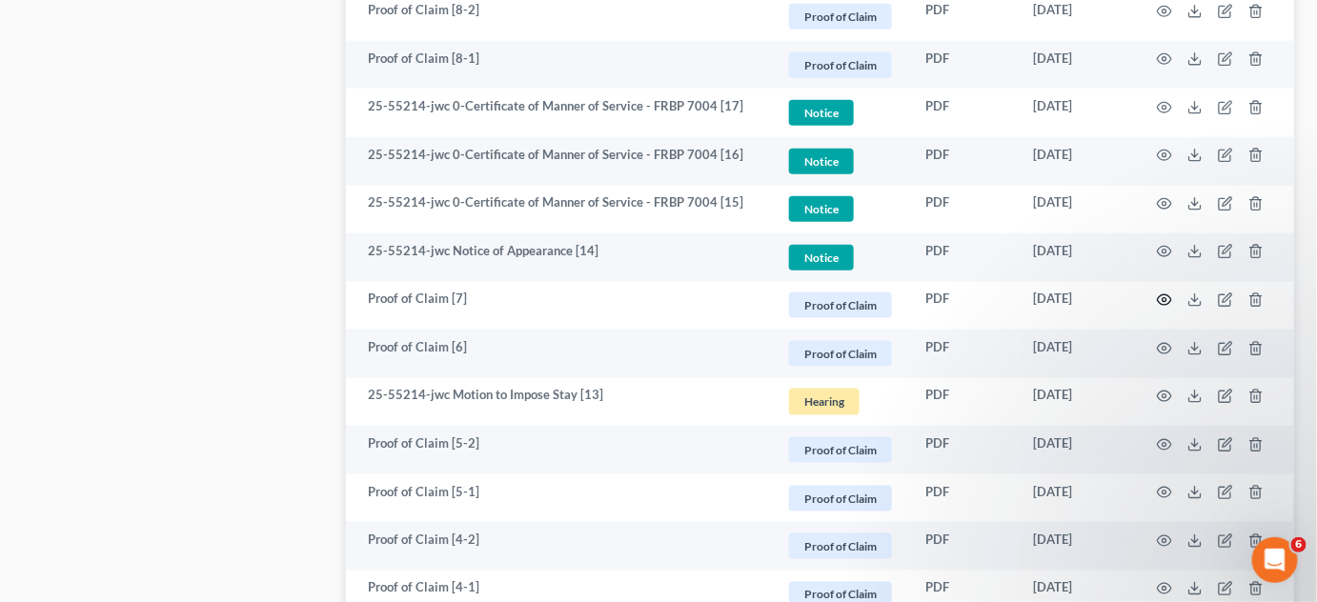
click at [1166, 293] on icon "button" at bounding box center [1164, 299] width 15 height 15
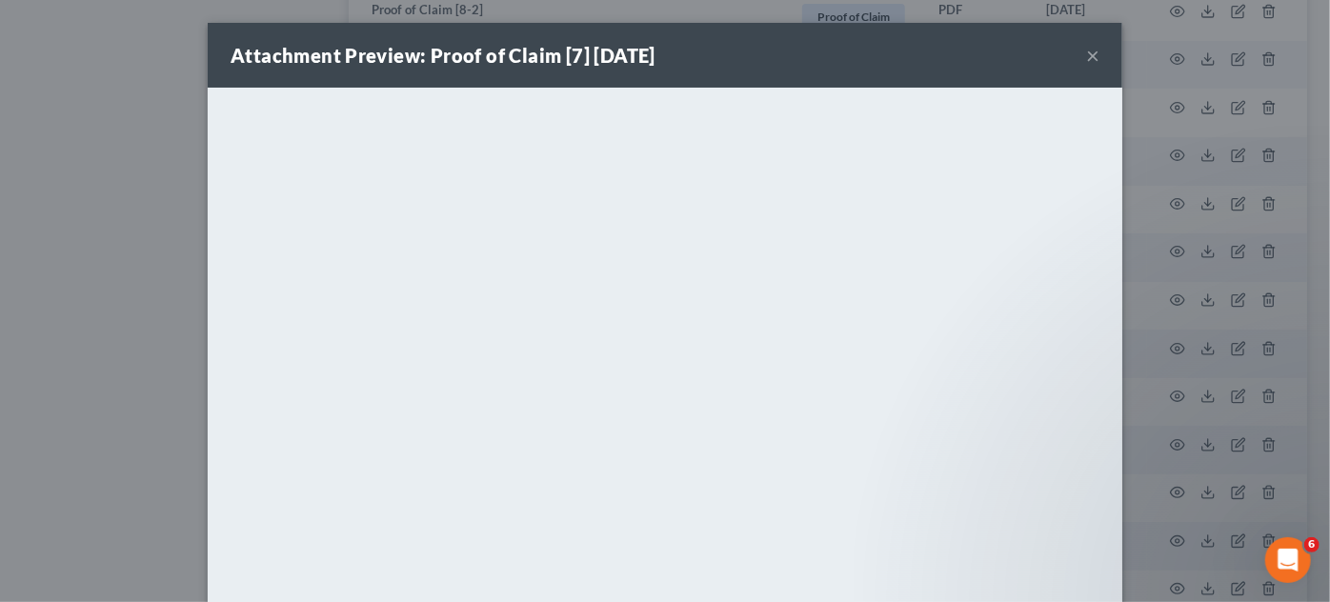
click at [1166, 293] on div "Attachment Preview: Proof of Claim [7] [DATE] × <object ng-attr-data='[URL][DOM…" at bounding box center [665, 301] width 1330 height 602
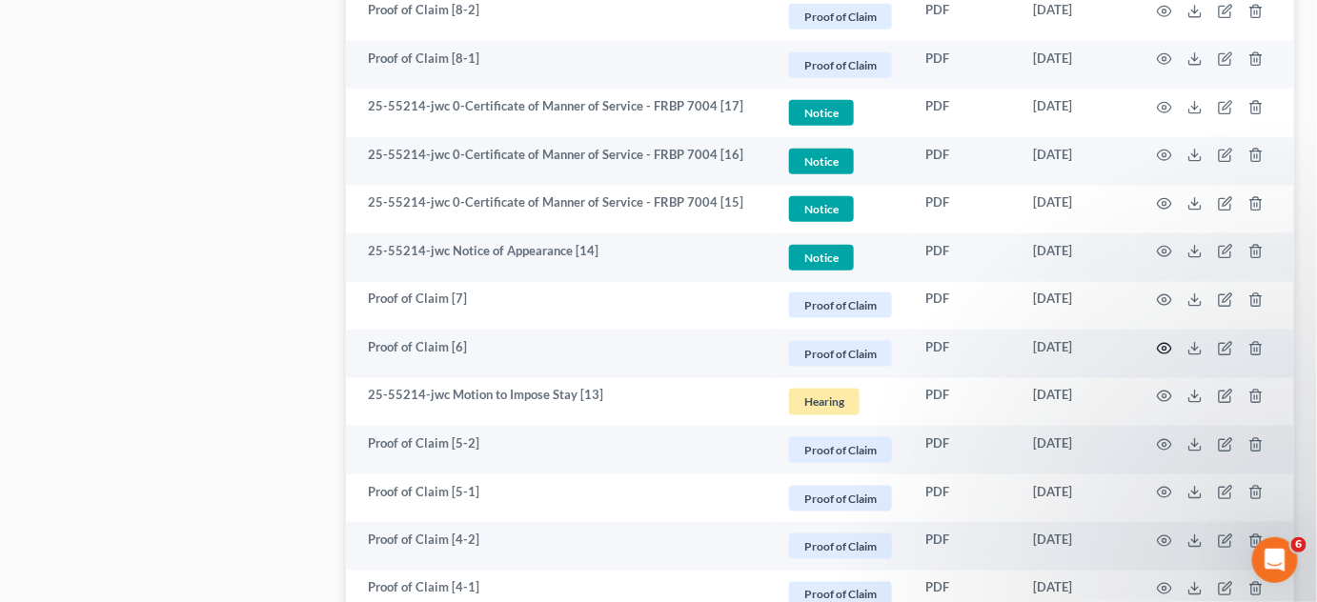
click at [1160, 343] on icon "button" at bounding box center [1165, 348] width 14 height 10
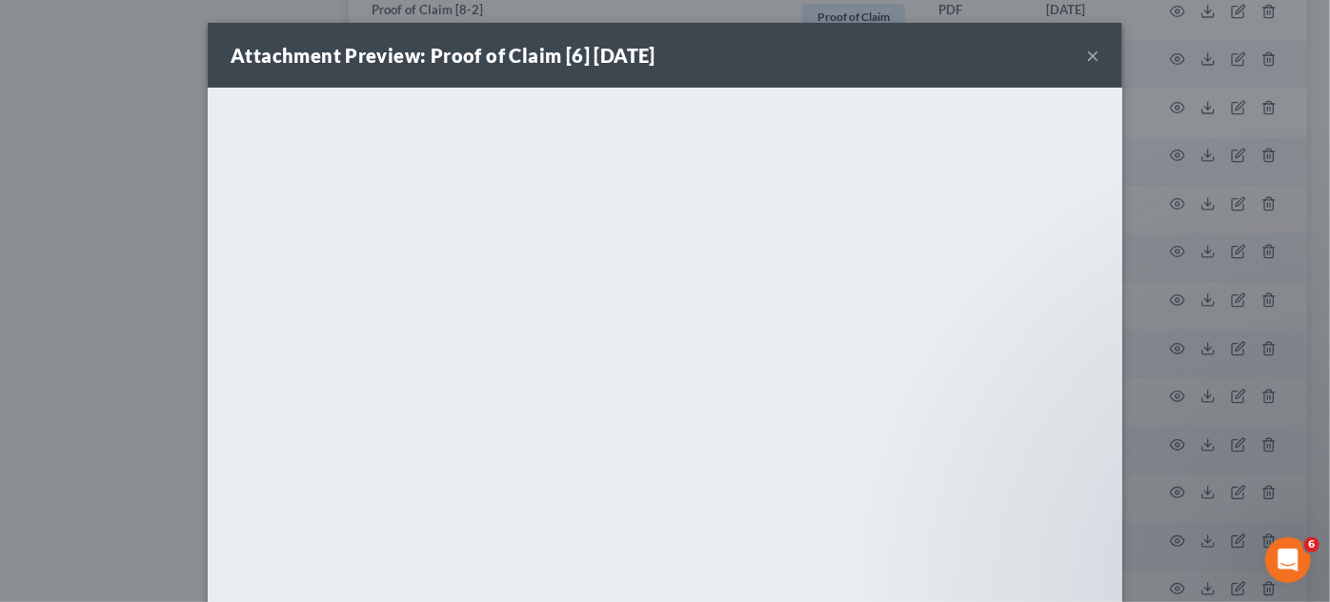
click at [1160, 343] on div "Attachment Preview: Proof of Claim [6] [DATE] × <object ng-attr-data='[URL][DOM…" at bounding box center [665, 301] width 1330 height 602
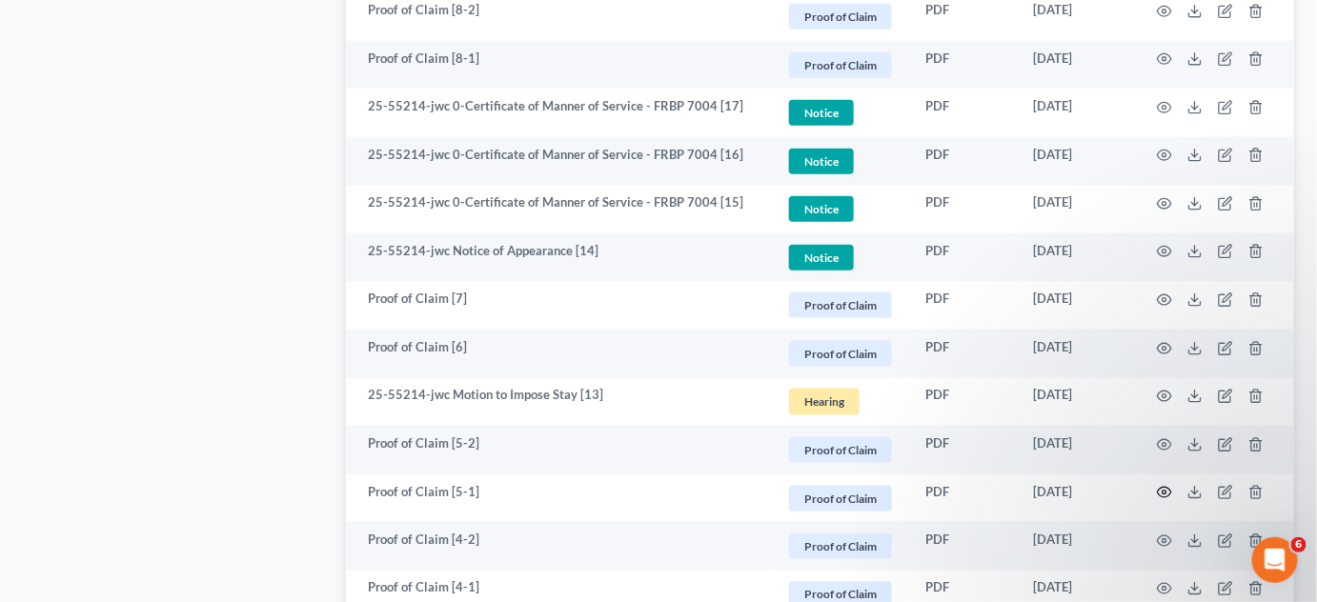
click at [1162, 492] on icon "button" at bounding box center [1164, 492] width 15 height 15
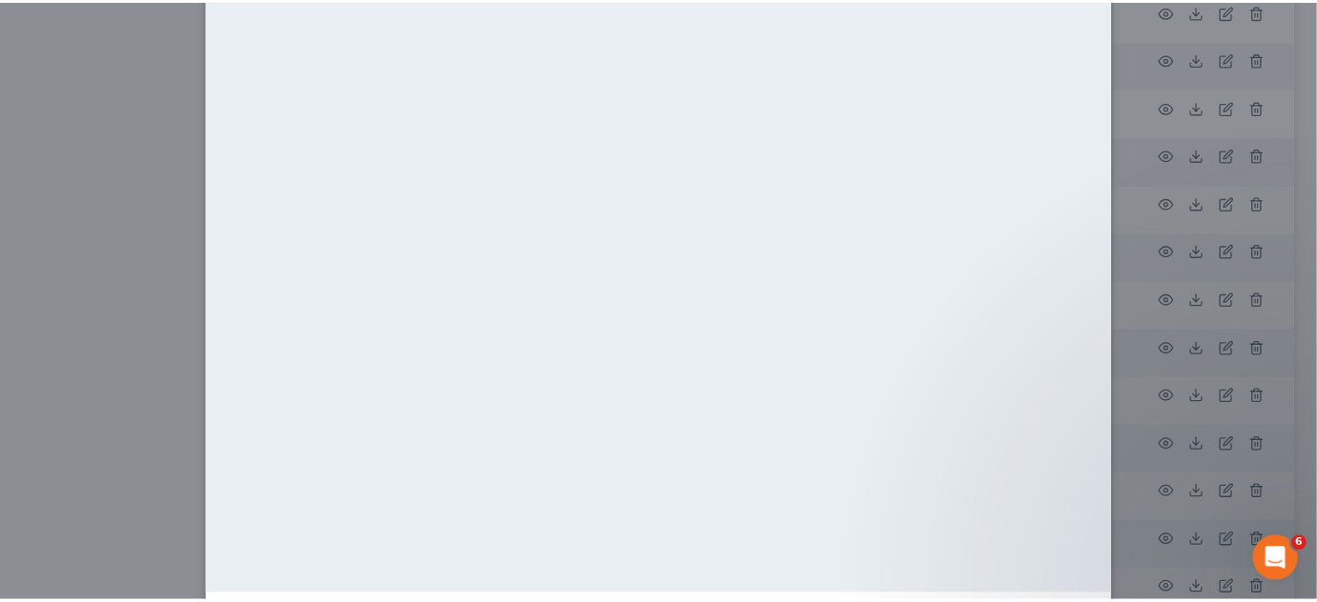
scroll to position [144, 0]
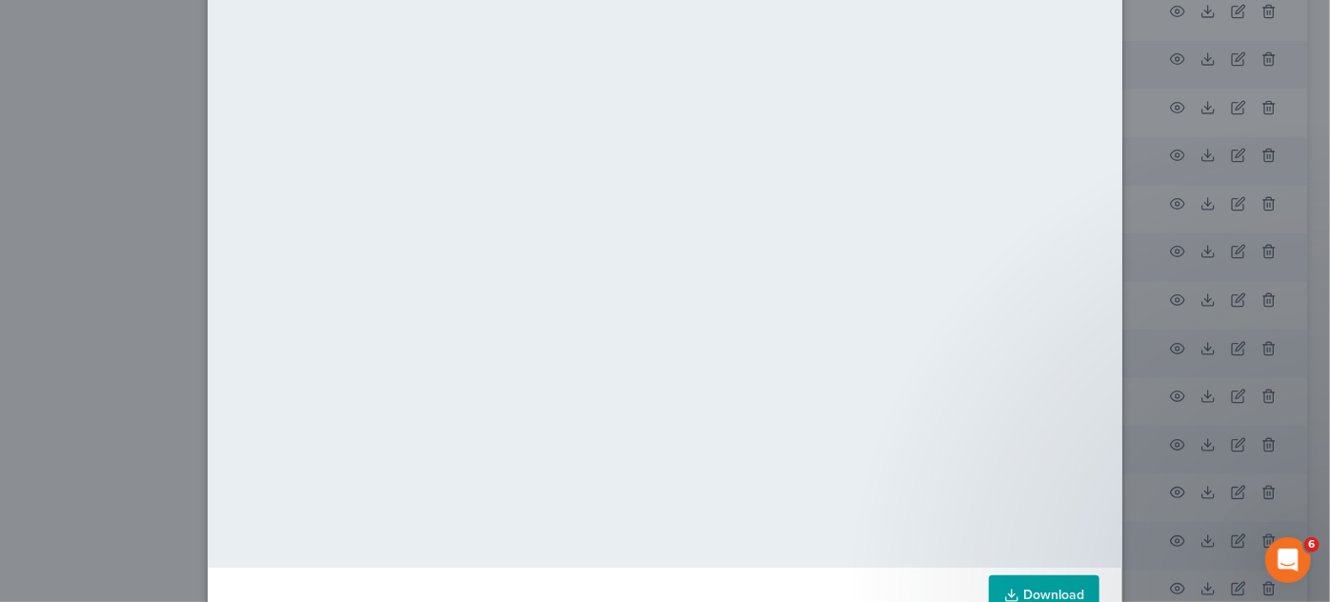
click at [125, 243] on div "Attachment Preview: Proof of Claim [5-1] [DATE] × <object ng-attr-data='[URL][D…" at bounding box center [665, 301] width 1330 height 602
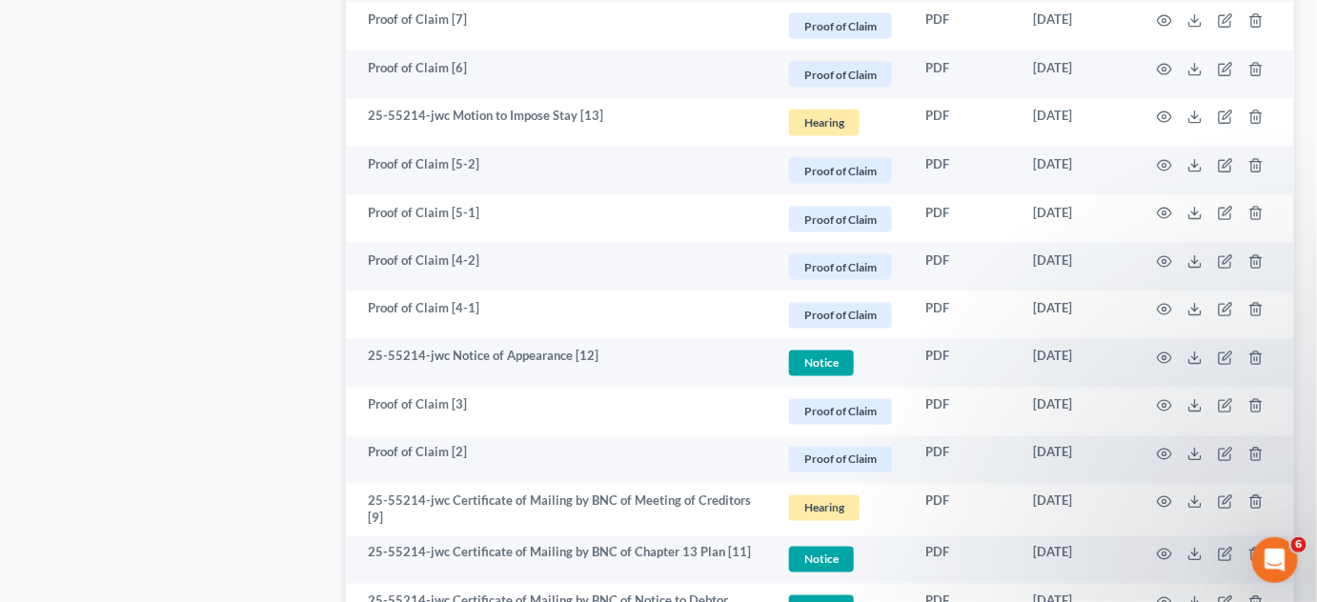
scroll to position [3320, 0]
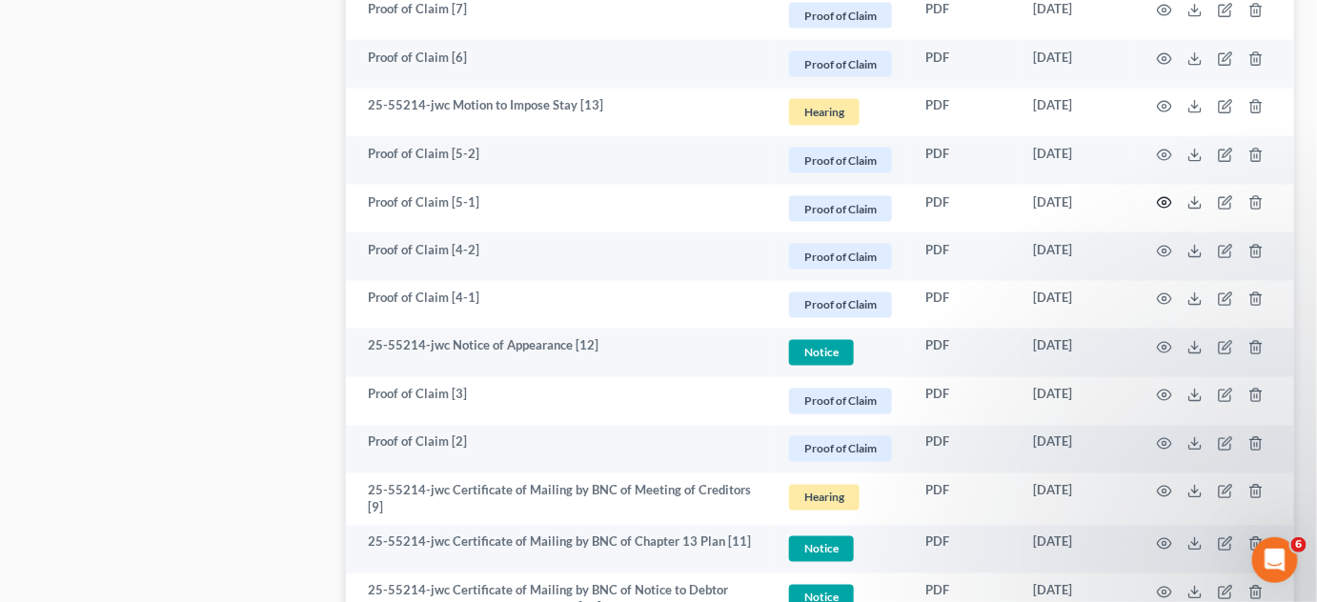
click at [1162, 201] on circle "button" at bounding box center [1164, 203] width 4 height 4
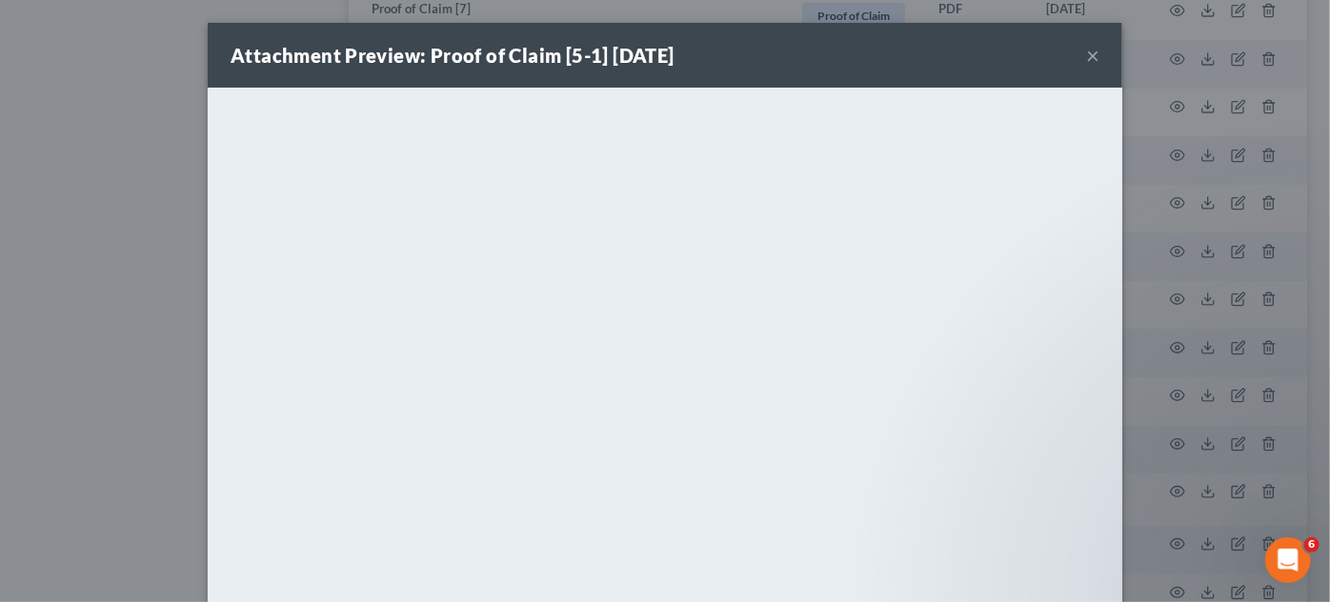
click at [55, 347] on div "Attachment Preview: Proof of Claim [5-1] [DATE] × <object ng-attr-data='[URL][D…" at bounding box center [665, 301] width 1330 height 602
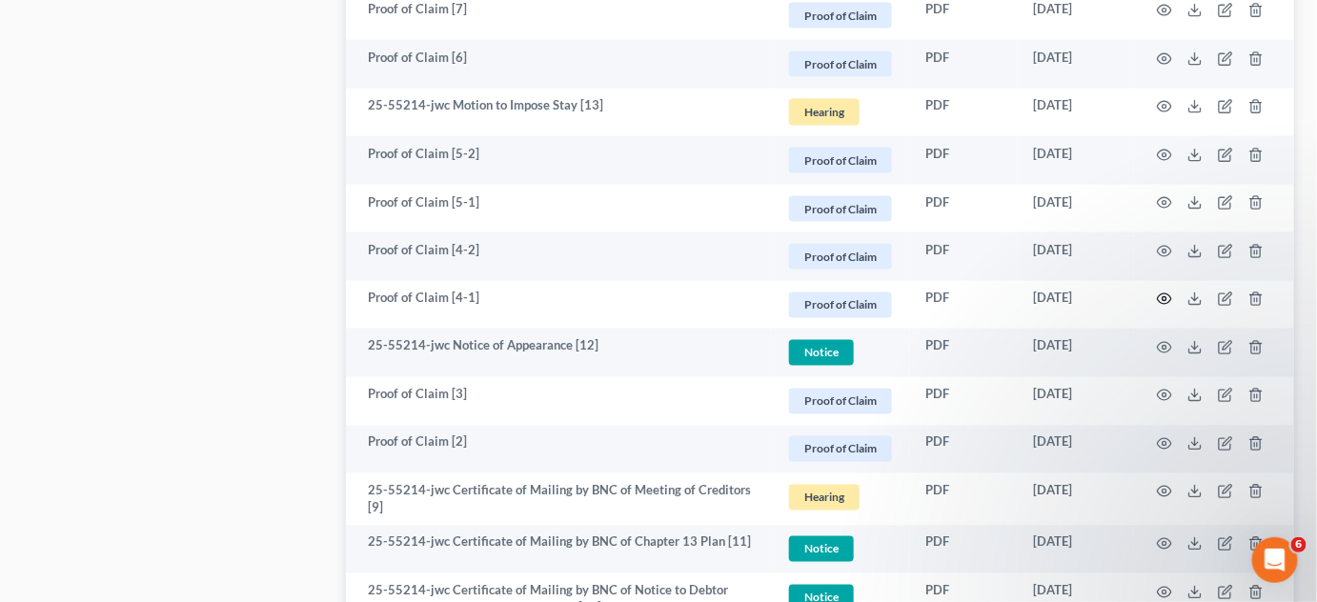
click at [1166, 294] on icon "button" at bounding box center [1164, 299] width 15 height 15
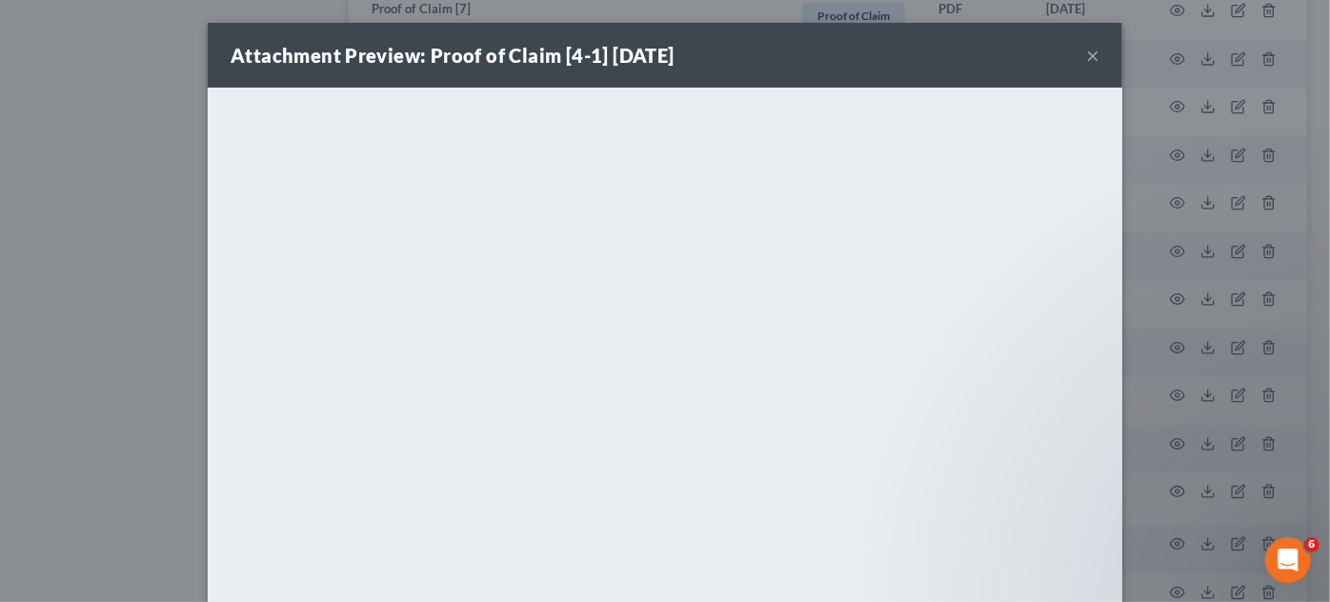
click at [1166, 294] on div "Attachment Preview: Proof of Claim [4-1] [DATE] × <object ng-attr-data='[URL][D…" at bounding box center [665, 301] width 1330 height 602
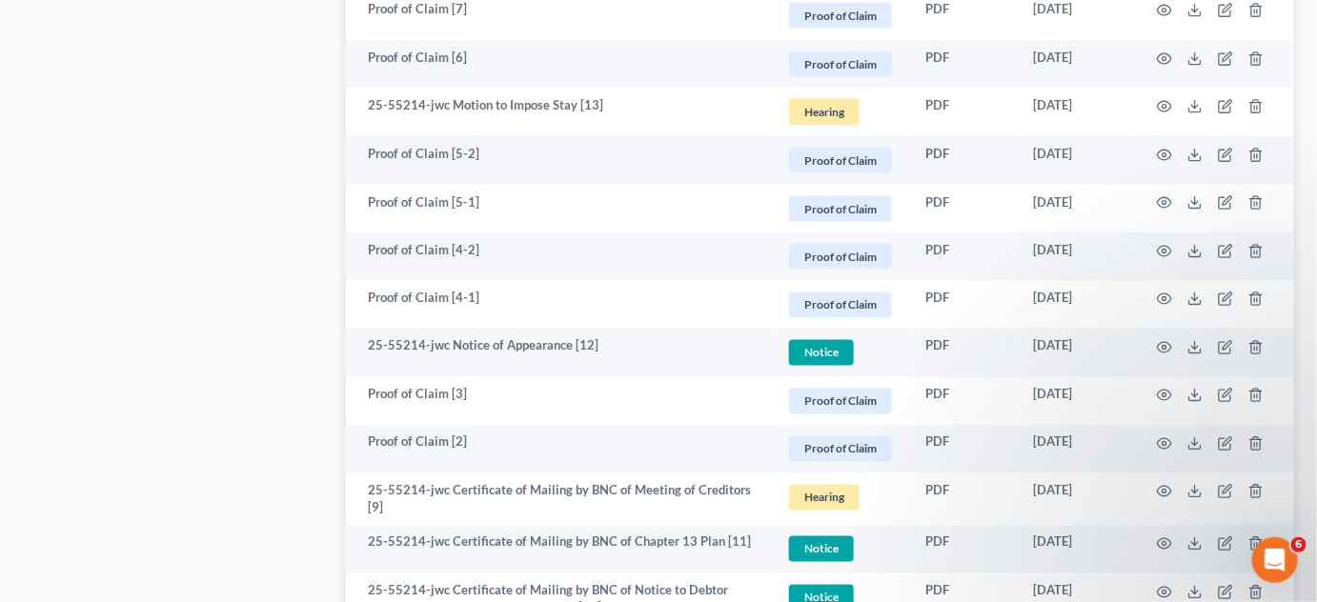
click at [1160, 383] on td at bounding box center [1214, 401] width 160 height 49
click at [1171, 292] on icon "button" at bounding box center [1164, 299] width 15 height 15
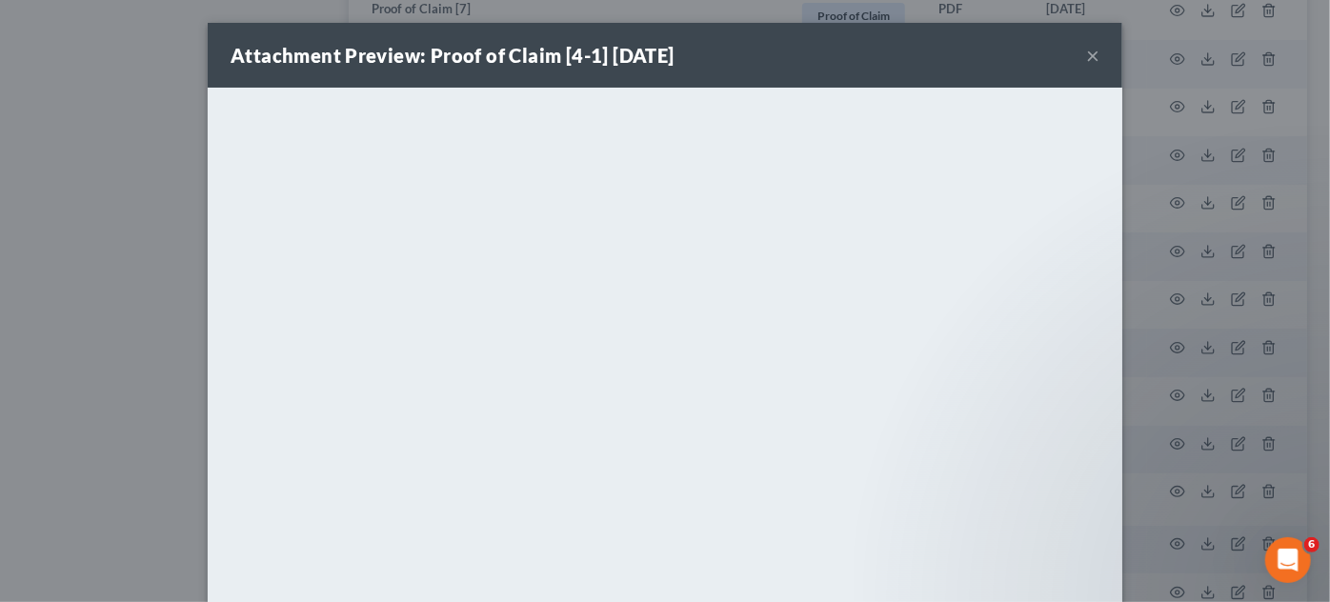
click at [90, 394] on div "Attachment Preview: Proof of Claim [4-1] [DATE] × <object ng-attr-data='[URL][D…" at bounding box center [665, 301] width 1330 height 602
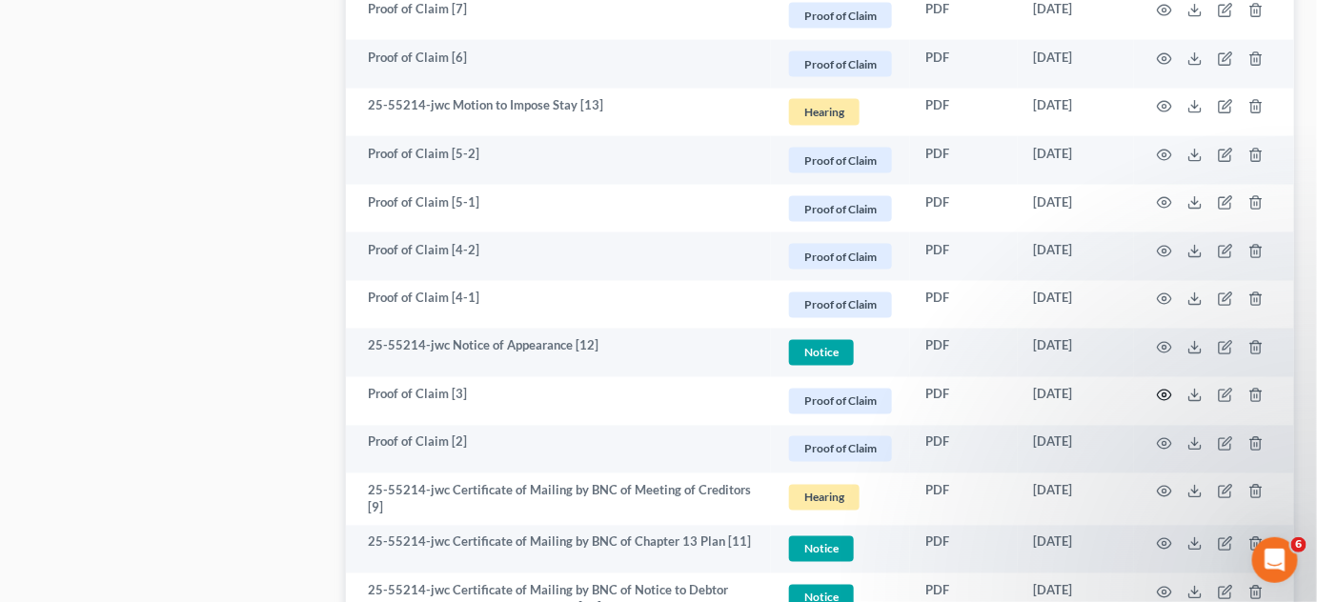
click at [1163, 394] on circle "button" at bounding box center [1164, 395] width 4 height 4
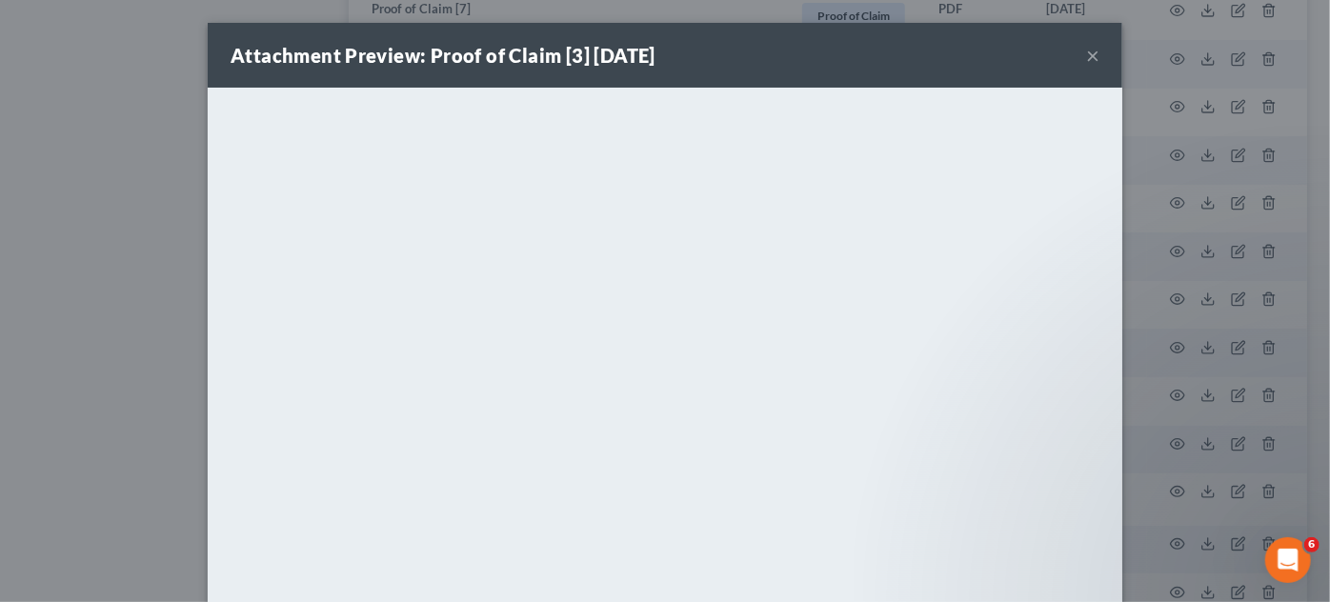
click at [1086, 50] on button "×" at bounding box center [1092, 55] width 13 height 23
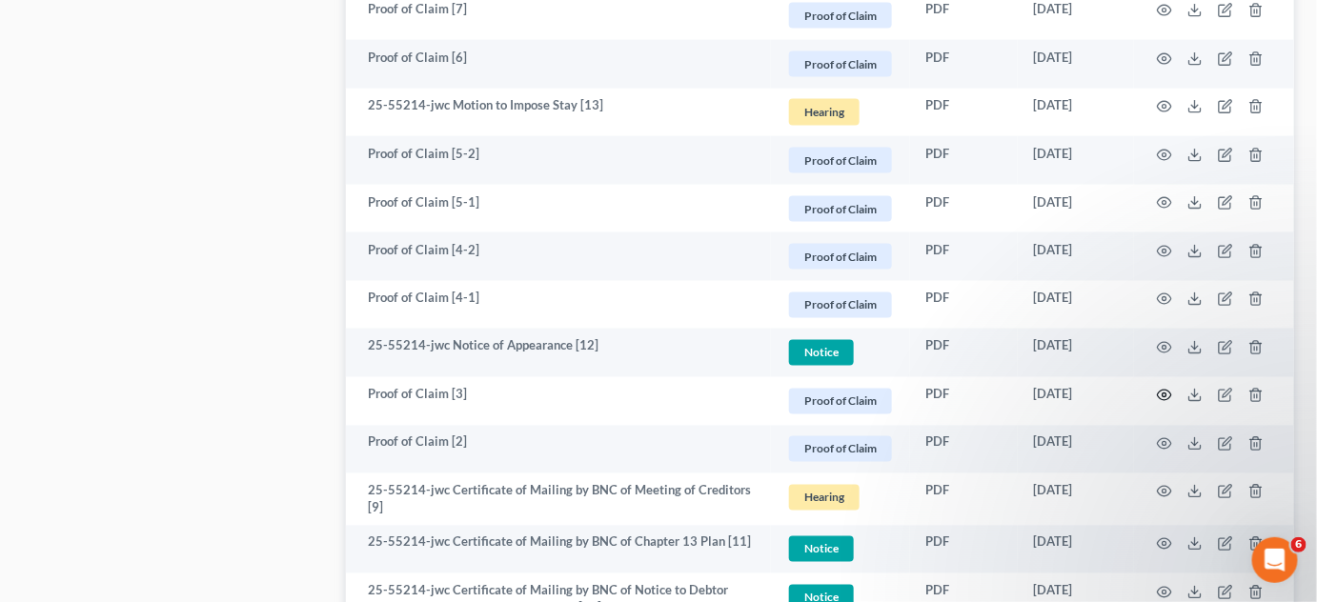
click at [1159, 398] on icon "button" at bounding box center [1164, 395] width 15 height 15
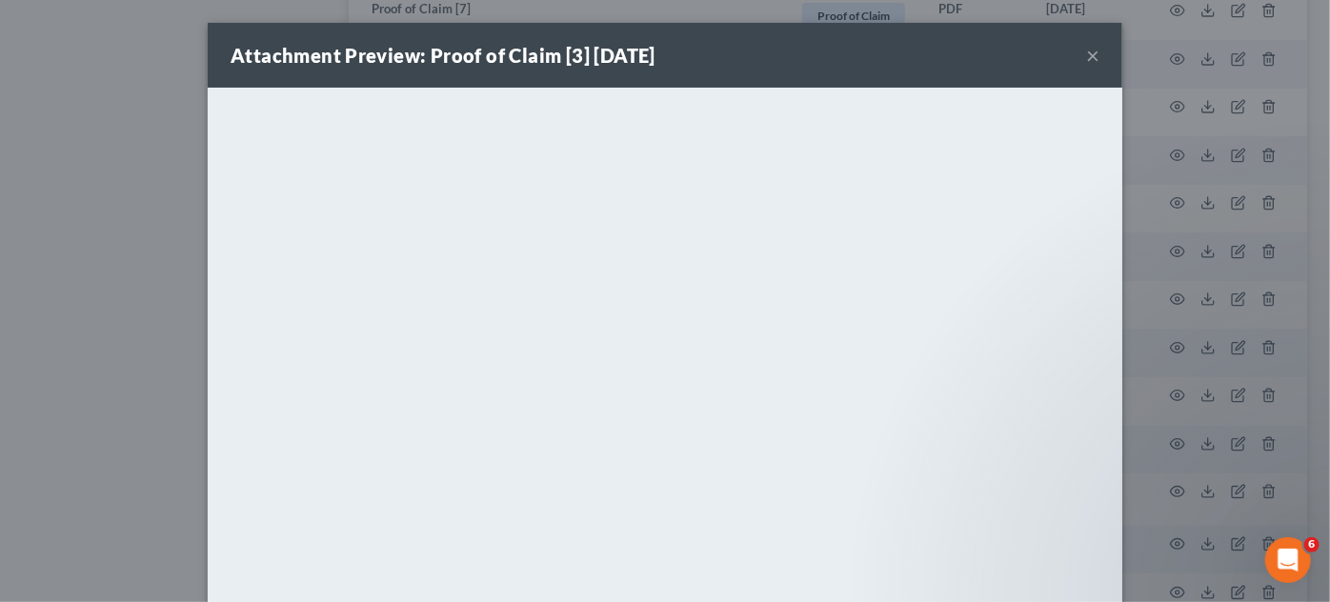
click at [1159, 398] on div "Attachment Preview: Proof of Claim [3] [DATE] × <object ng-attr-data='[URL][DOM…" at bounding box center [665, 301] width 1330 height 602
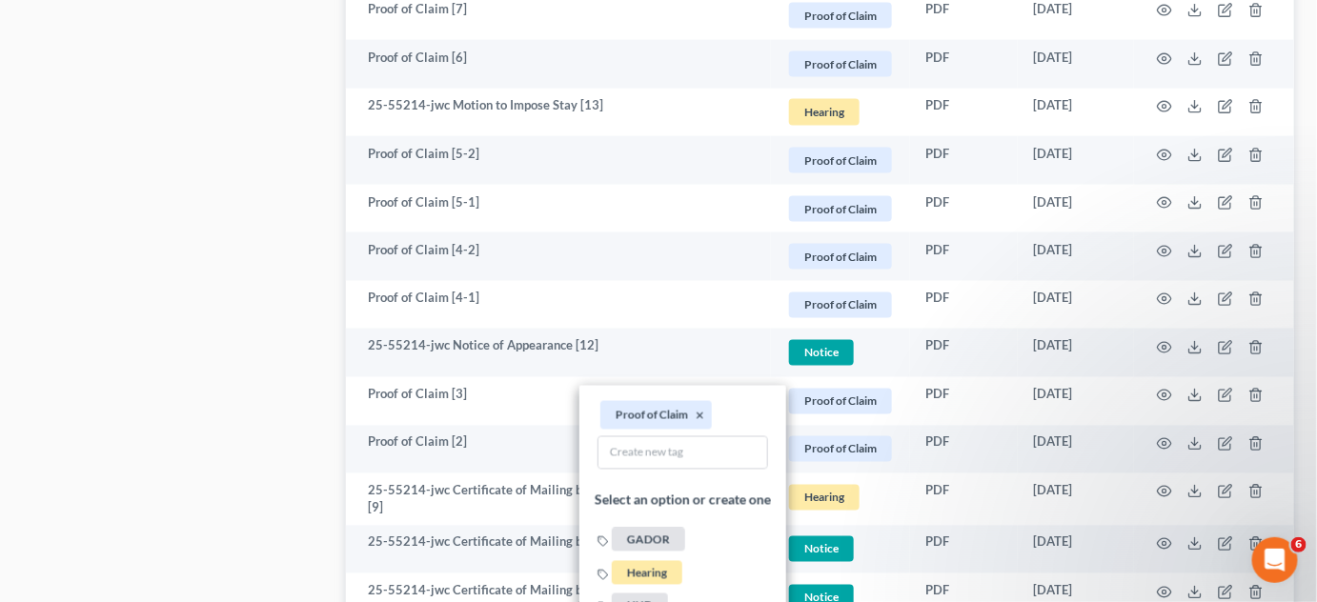
click at [635, 542] on span "GADOR" at bounding box center [648, 540] width 73 height 24
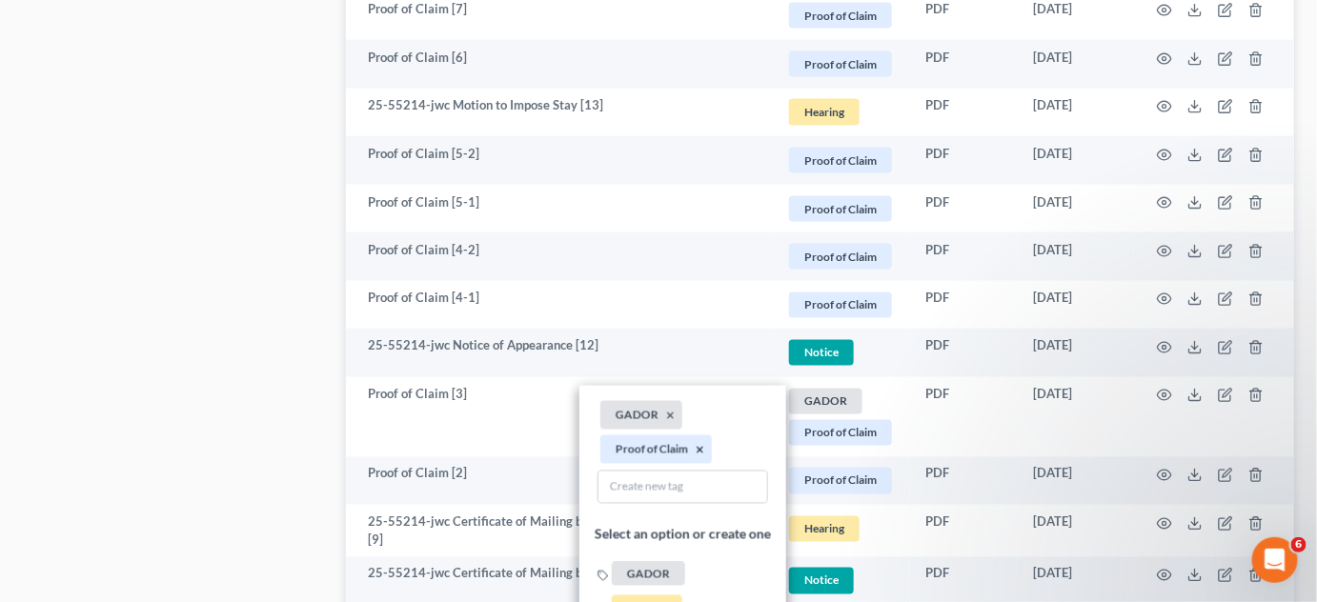
click at [698, 446] on button "×" at bounding box center [700, 449] width 9 height 17
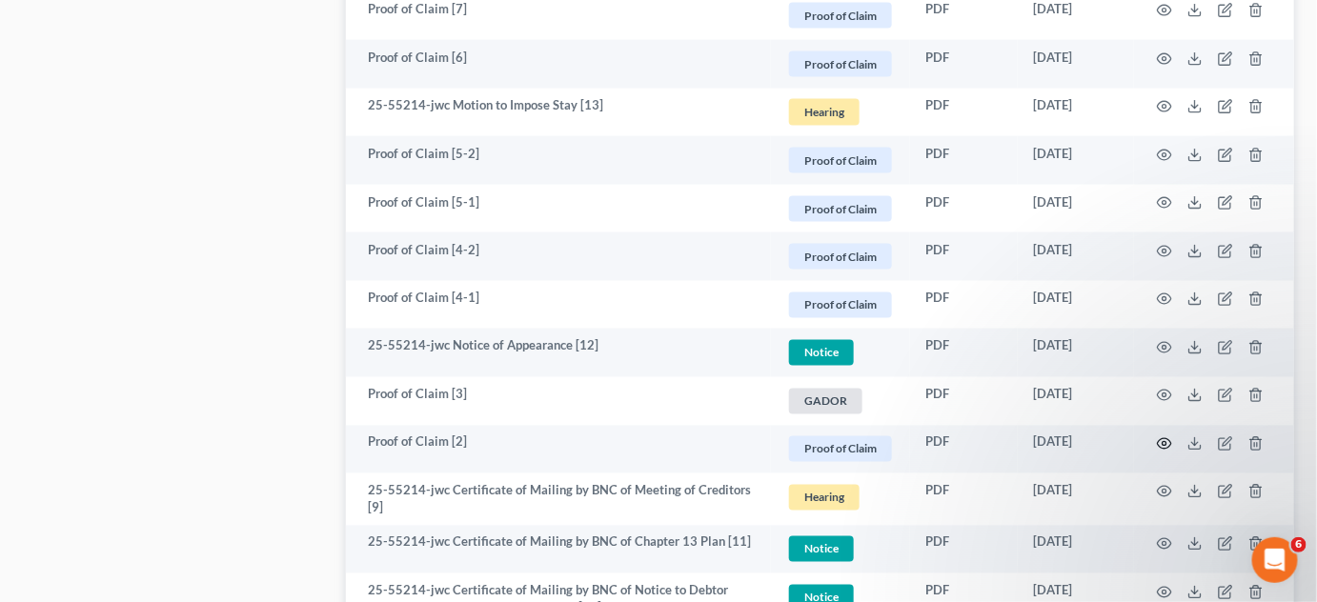
click at [1166, 442] on circle "button" at bounding box center [1164, 444] width 4 height 4
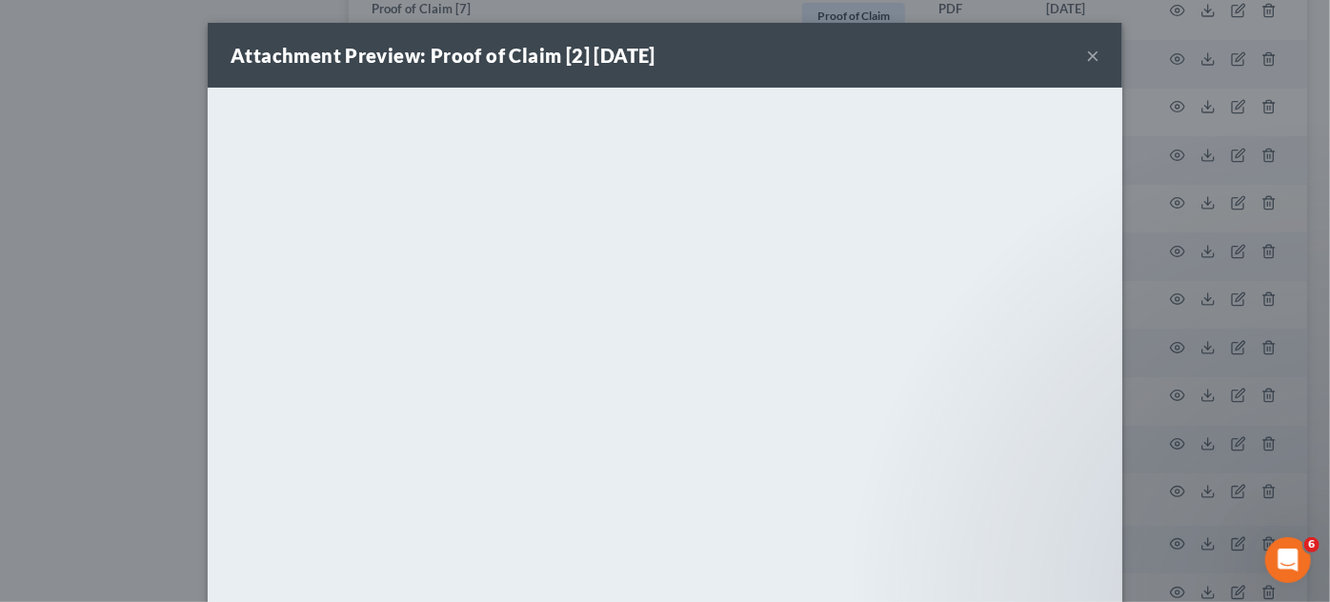
click at [1165, 441] on div "Attachment Preview: Proof of Claim [2] [DATE] × <object ng-attr-data='[URL][DOM…" at bounding box center [665, 301] width 1330 height 602
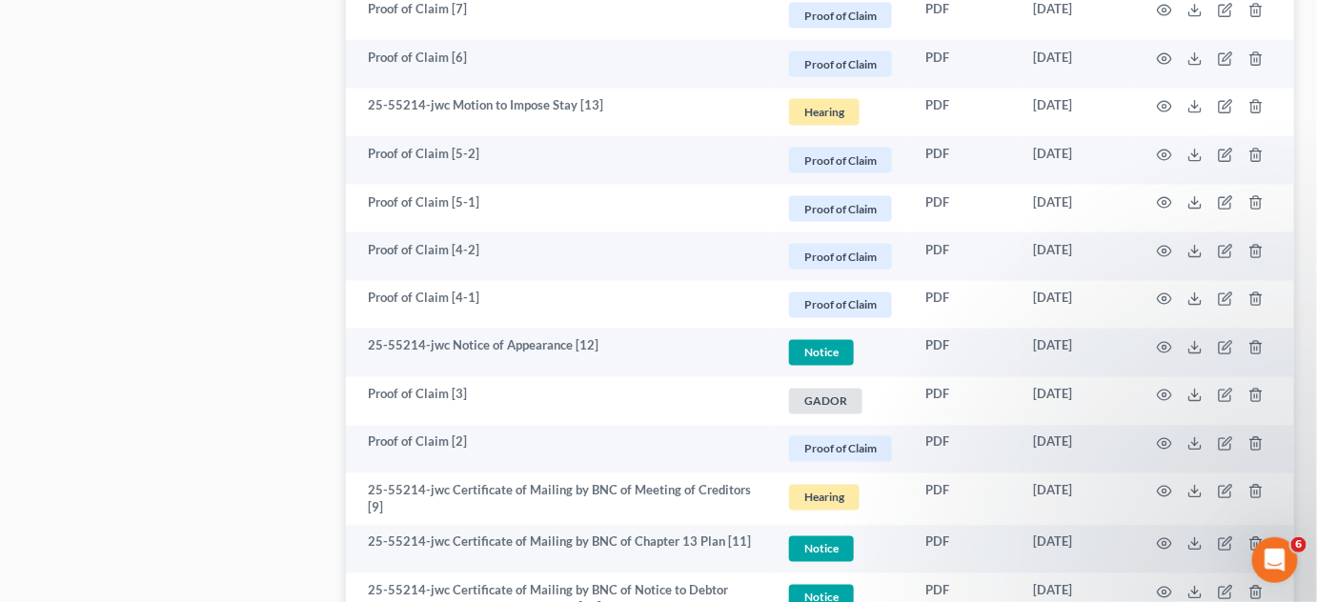
scroll to position [3608, 0]
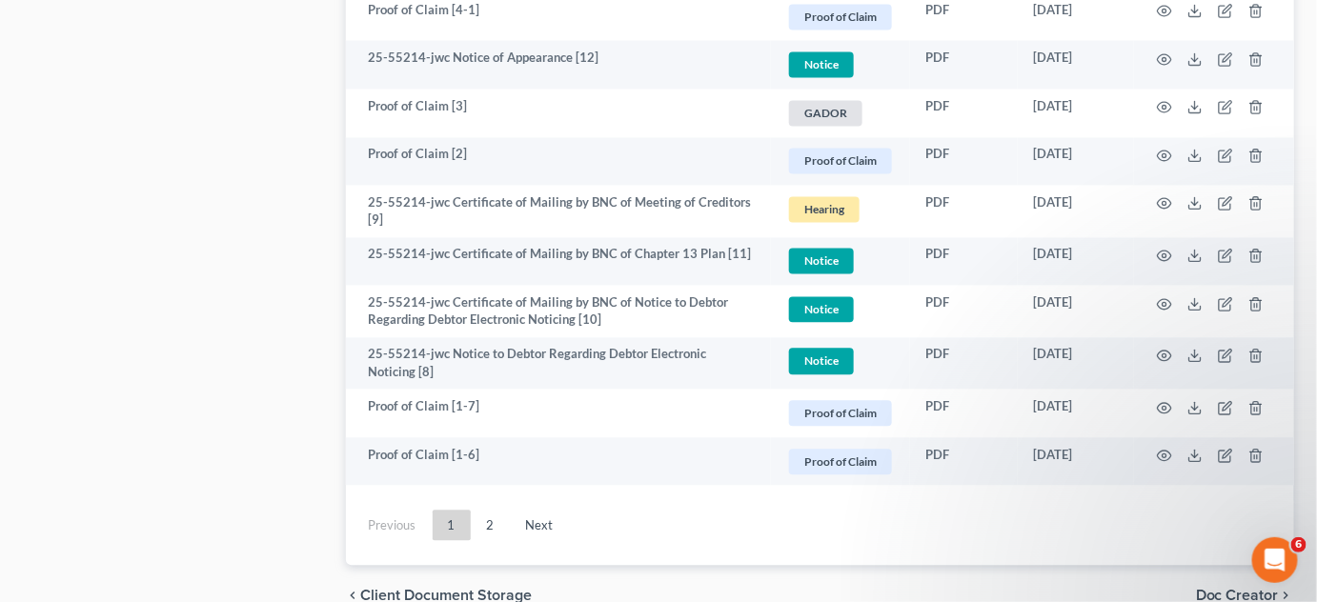
click at [547, 530] on link "Next" at bounding box center [540, 526] width 58 height 30
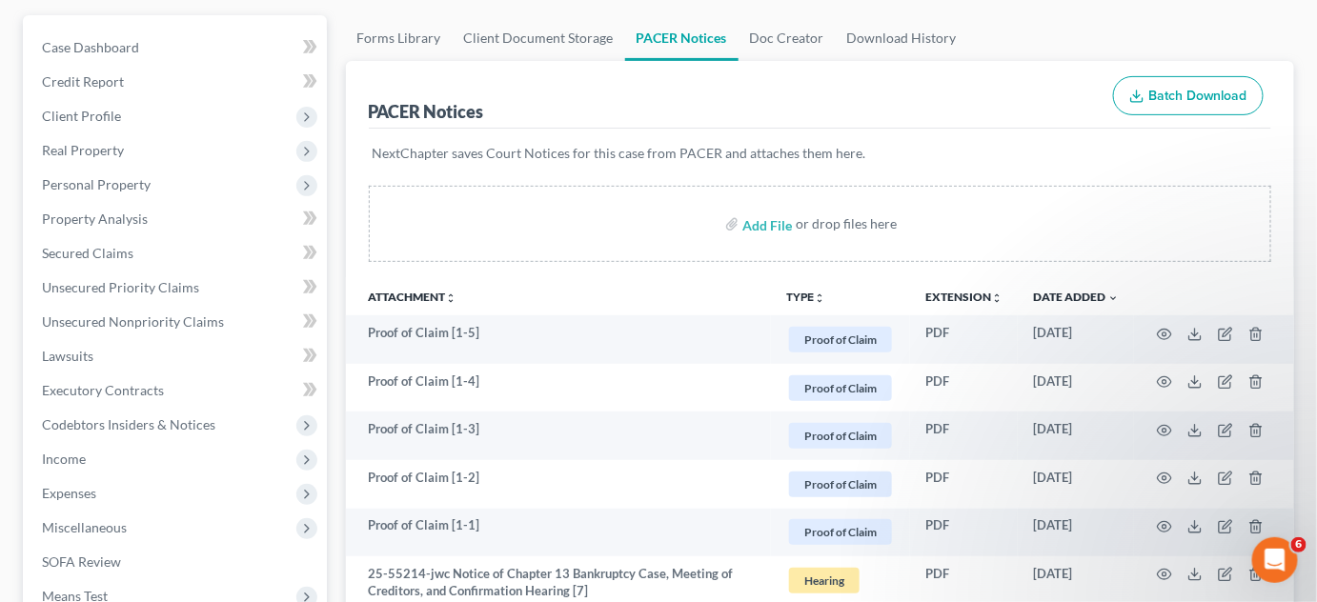
scroll to position [289, 0]
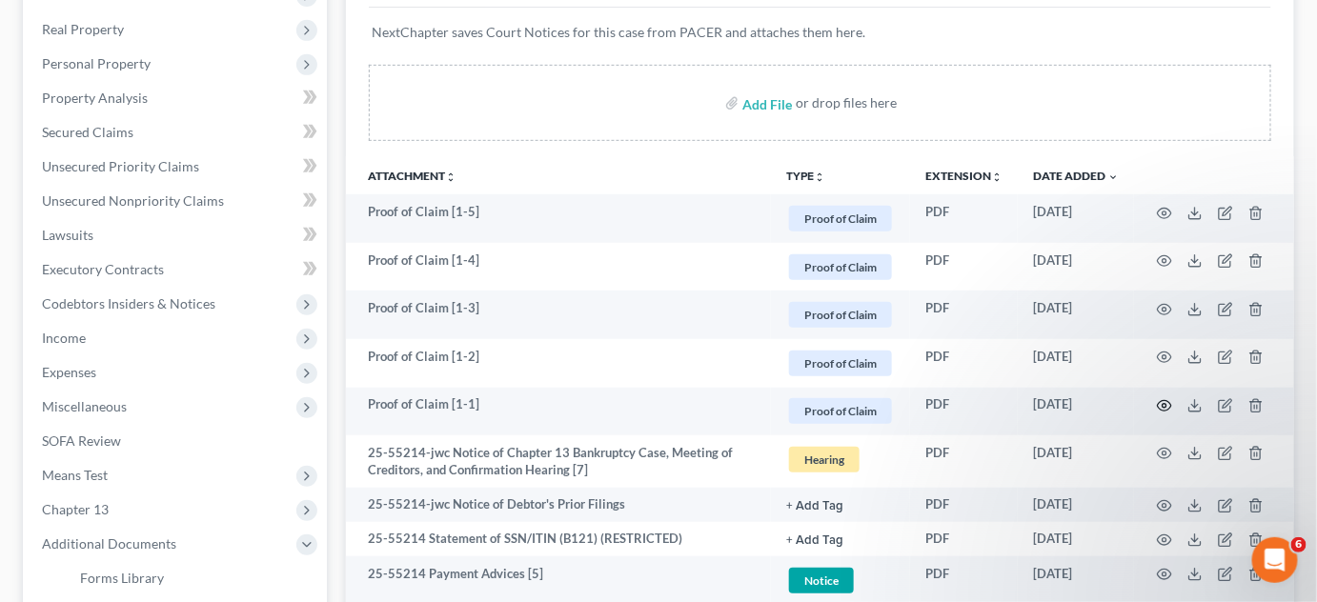
click at [1159, 405] on icon "button" at bounding box center [1165, 406] width 14 height 10
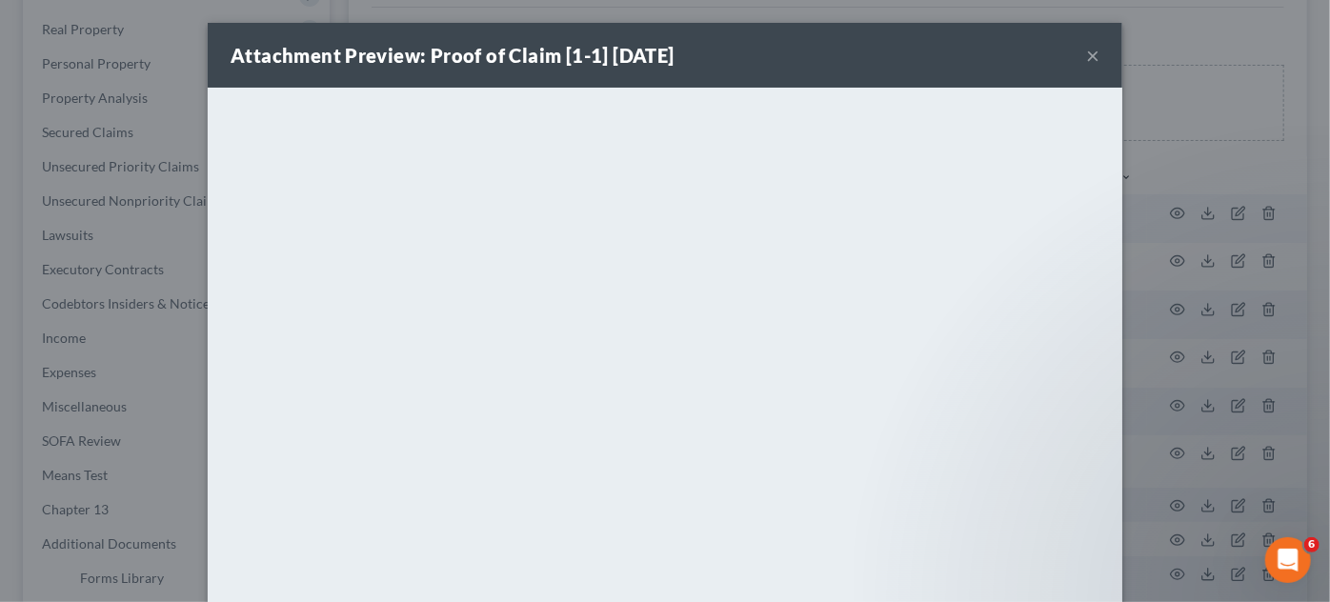
click at [1159, 405] on div "Attachment Preview: Proof of Claim [1-1] [DATE] × <object ng-attr-data='[URL][D…" at bounding box center [665, 301] width 1330 height 602
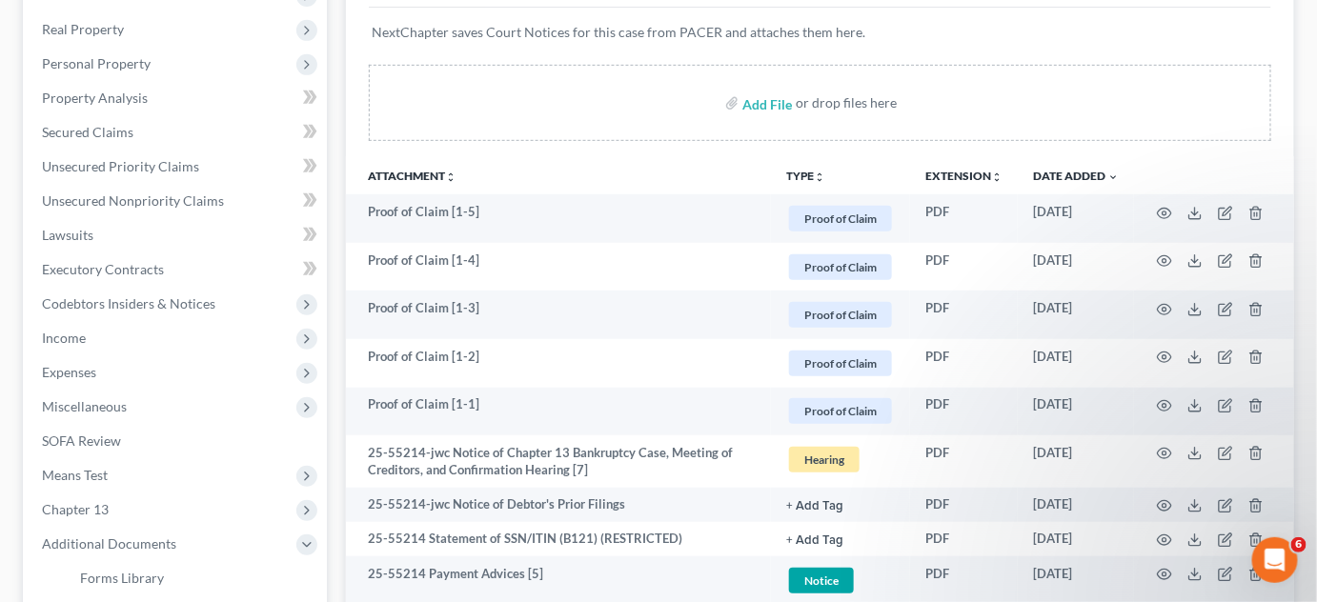
drag, startPoint x: 870, startPoint y: 410, endPoint x: 898, endPoint y: 410, distance: 27.6
click at [869, 232] on span "Proof of Claim" at bounding box center [840, 219] width 103 height 26
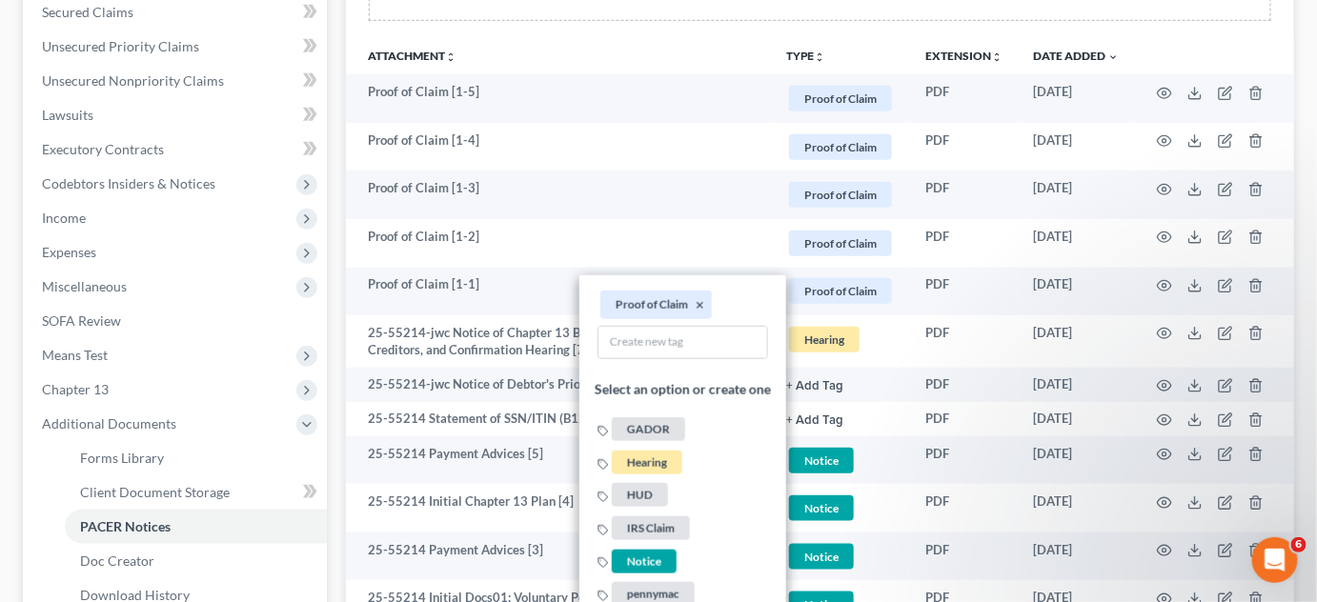
scroll to position [433, 0]
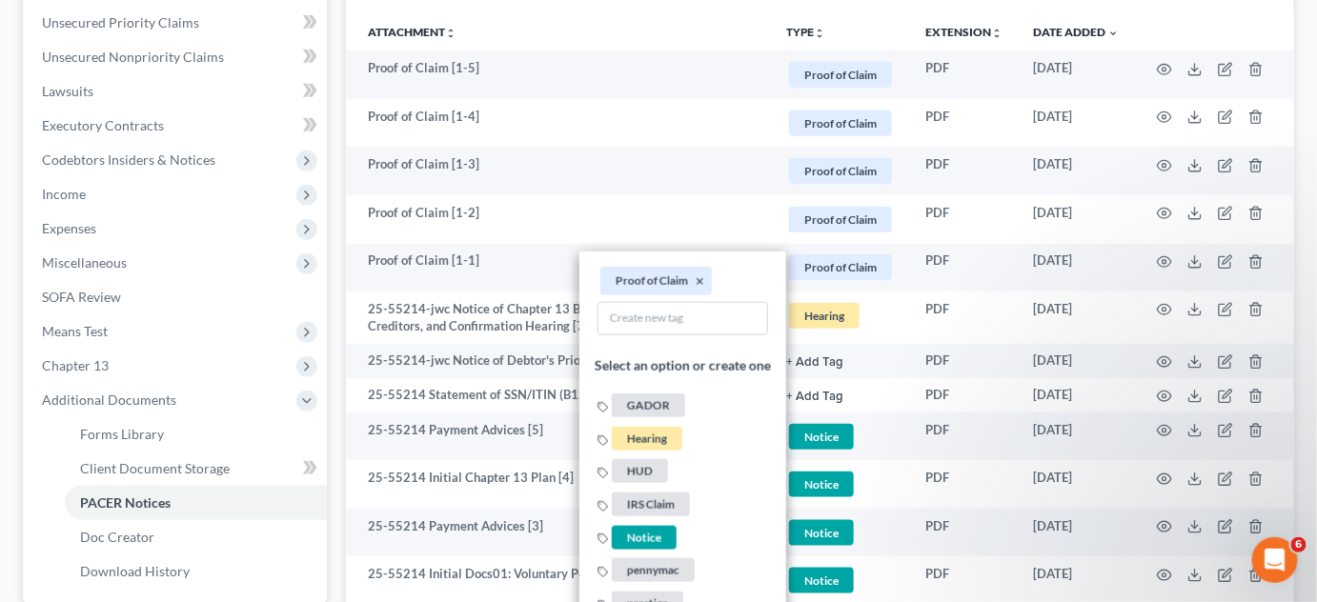
click at [640, 476] on span "HUD" at bounding box center [640, 472] width 56 height 24
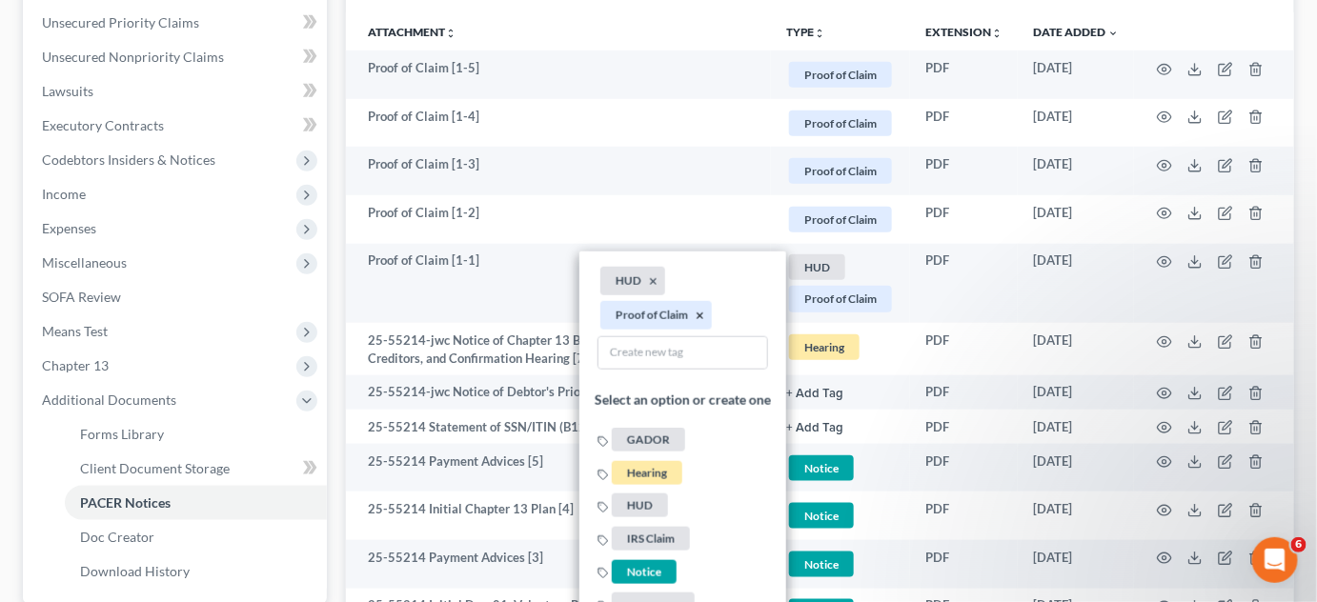
click at [702, 314] on button "×" at bounding box center [700, 316] width 9 height 17
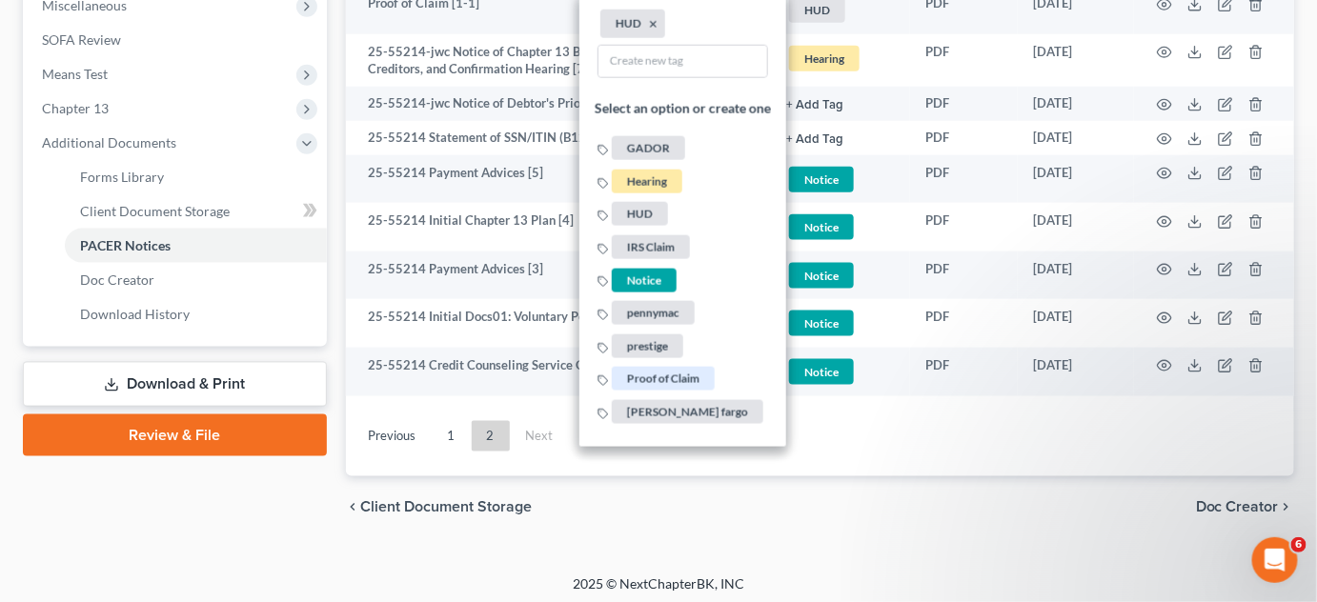
scroll to position [696, 0]
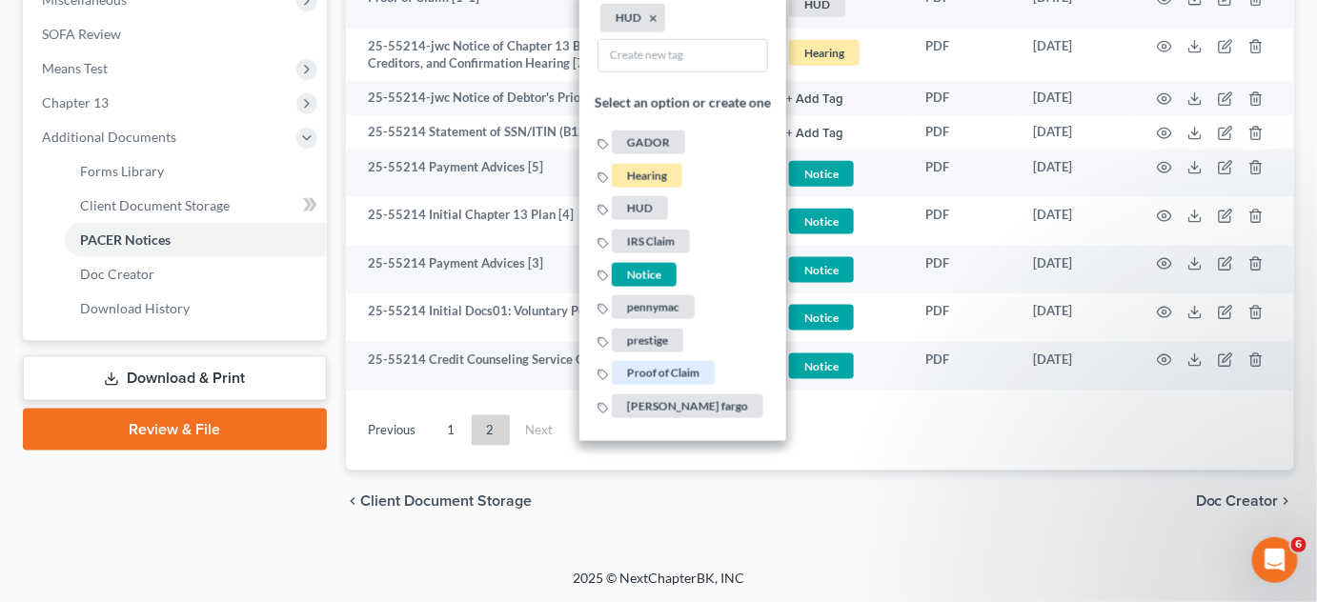
click at [462, 423] on link "1" at bounding box center [452, 430] width 38 height 30
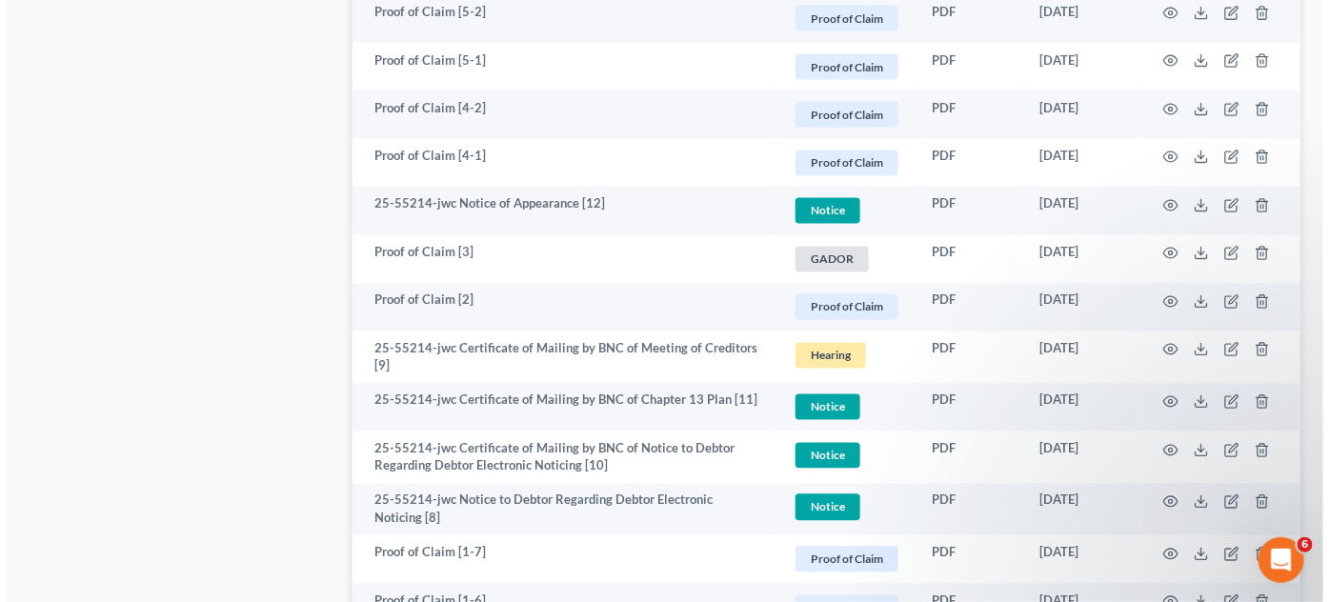
scroll to position [3271, 0]
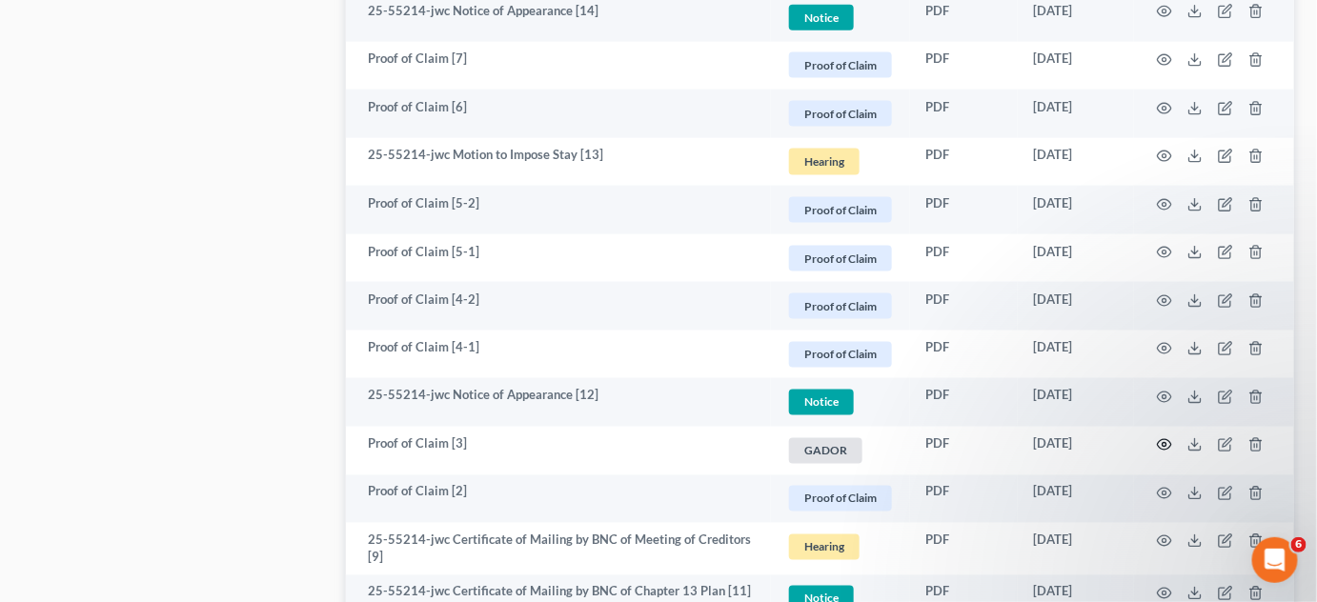
click at [1168, 441] on icon "button" at bounding box center [1164, 444] width 15 height 15
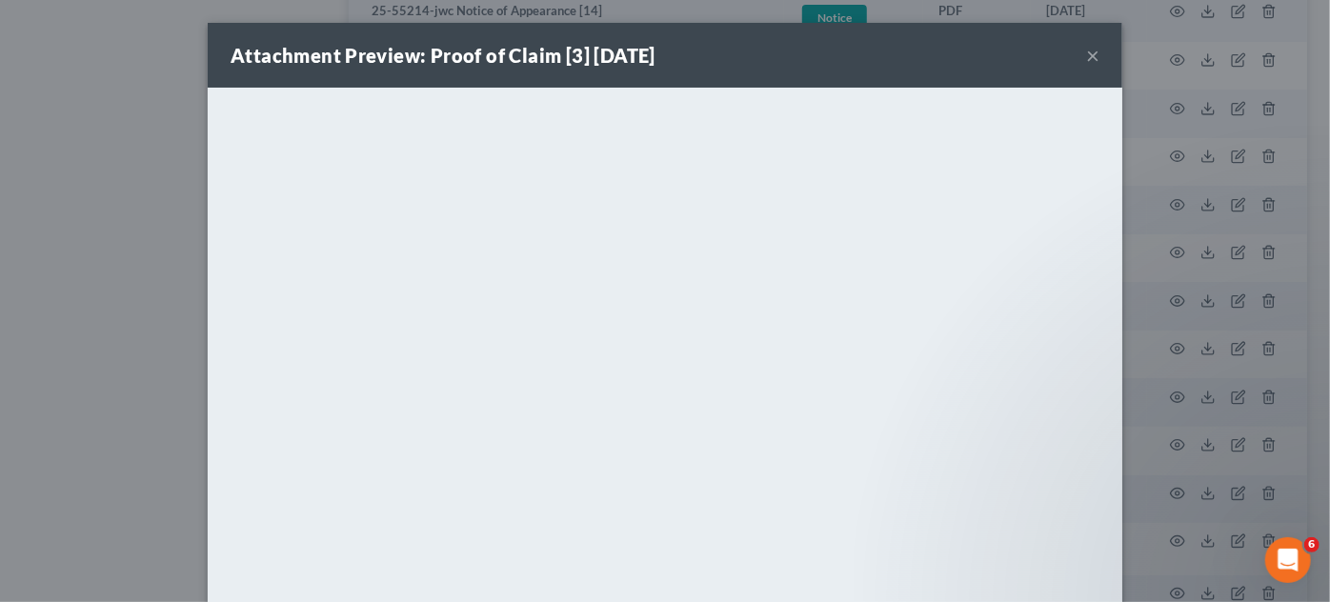
click at [1129, 152] on div "Attachment Preview: Proof of Claim [3] [DATE] × <object ng-attr-data='[URL][DOM…" at bounding box center [665, 301] width 1330 height 602
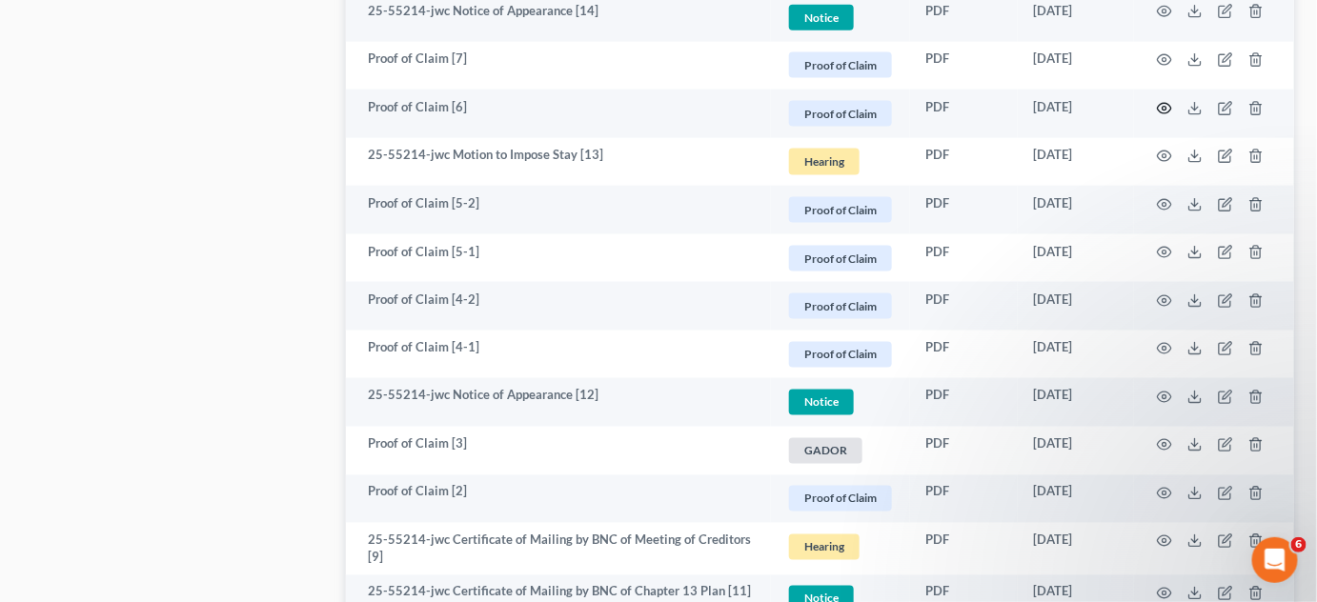
click at [1165, 106] on icon "button" at bounding box center [1164, 108] width 15 height 15
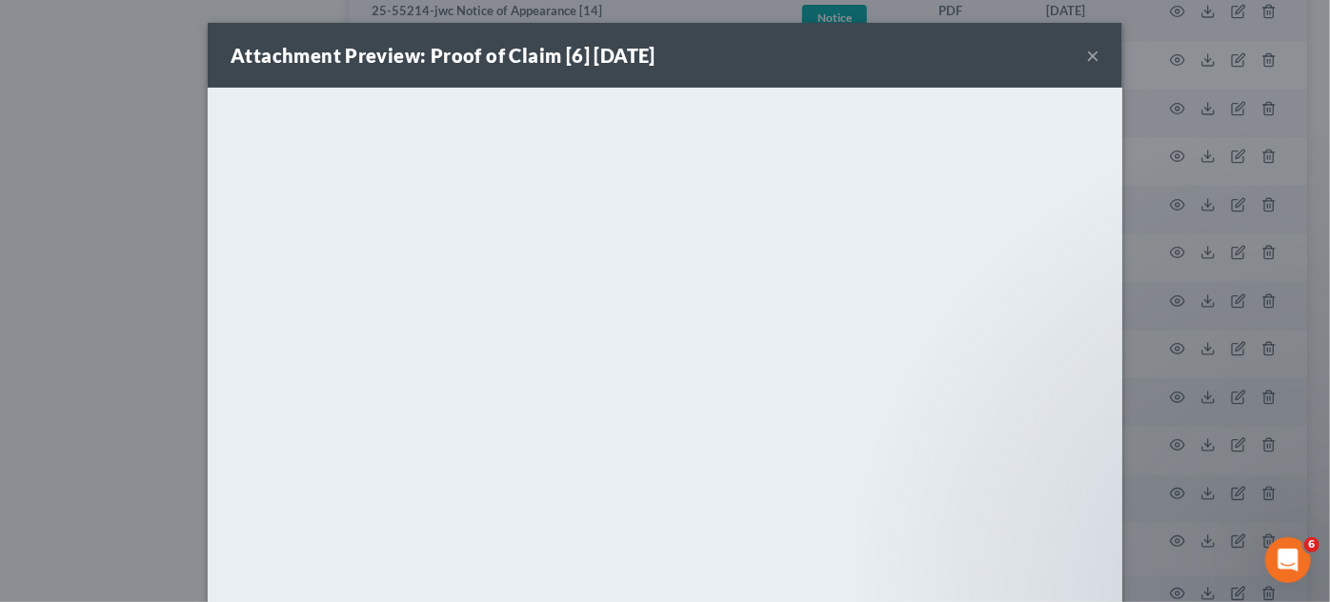
click at [1165, 106] on div "Attachment Preview: Proof of Claim [6] [DATE] × <object ng-attr-data='[URL][DOM…" at bounding box center [665, 301] width 1330 height 602
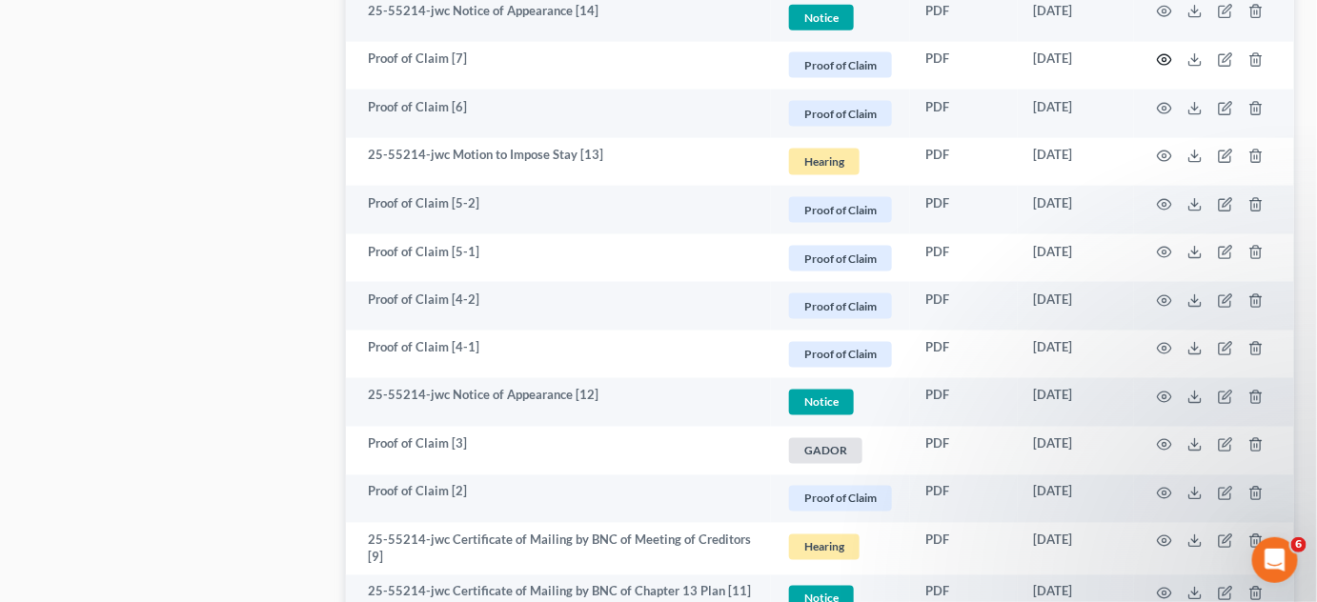
click at [1169, 55] on icon "button" at bounding box center [1165, 60] width 14 height 10
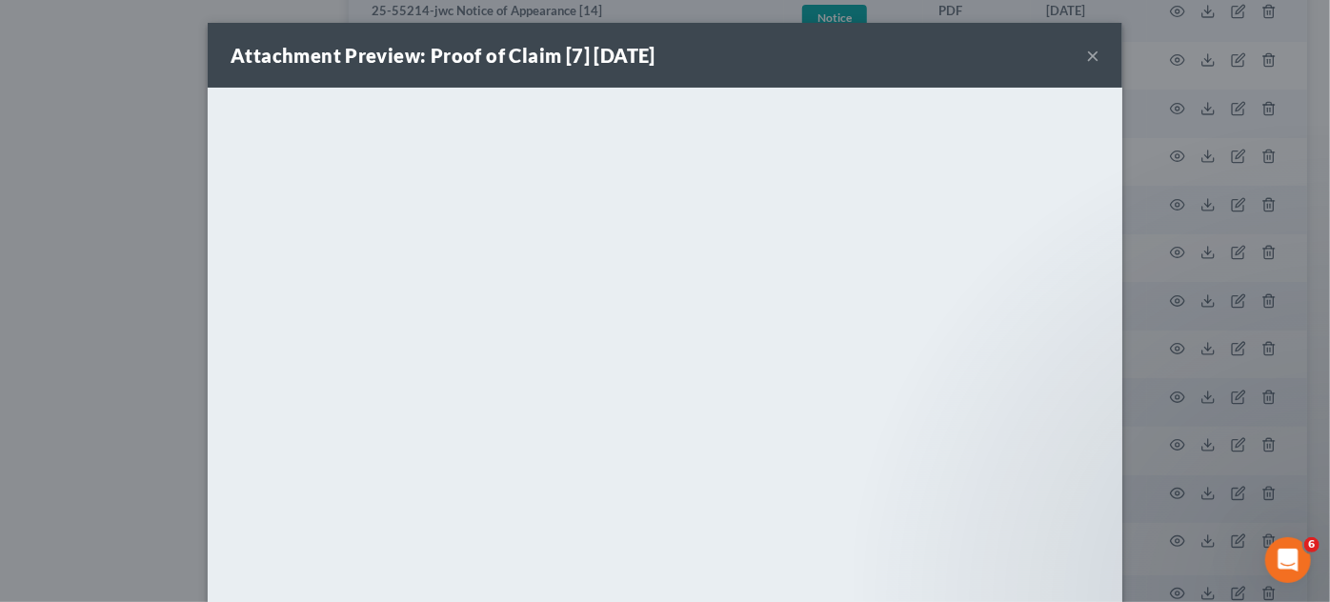
click at [1169, 55] on div "Attachment Preview: Proof of Claim [7] [DATE] × <object ng-attr-data='[URL][DOM…" at bounding box center [665, 301] width 1330 height 602
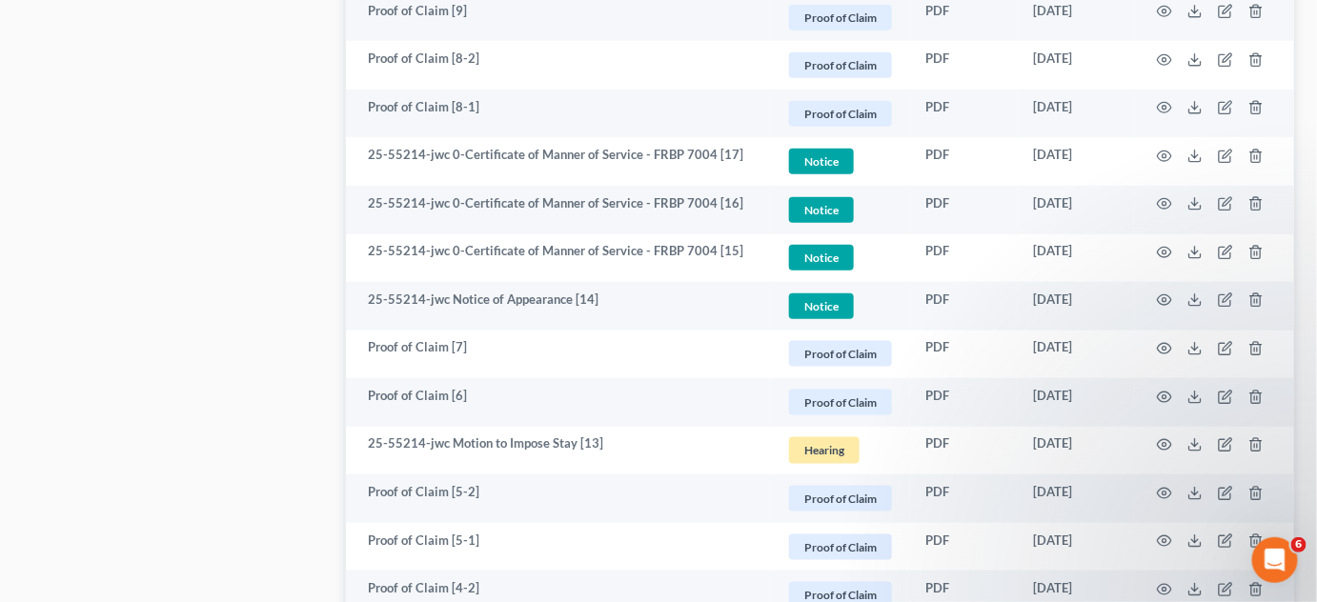
scroll to position [2837, 0]
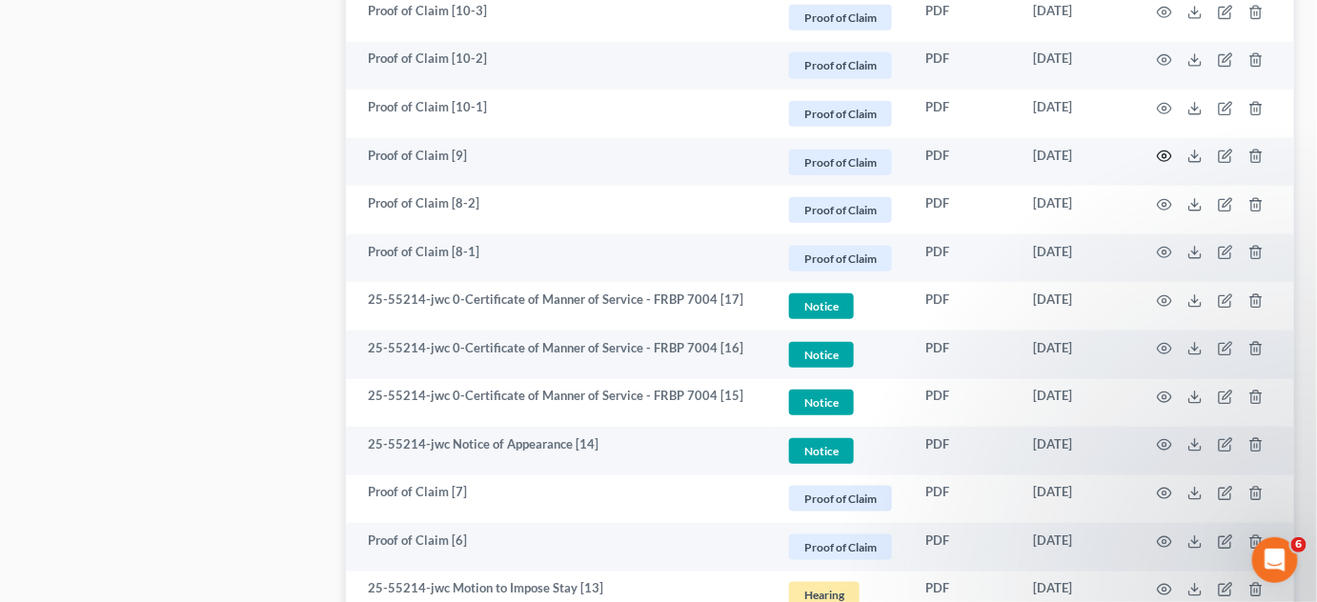
click at [1167, 154] on icon "button" at bounding box center [1164, 156] width 15 height 15
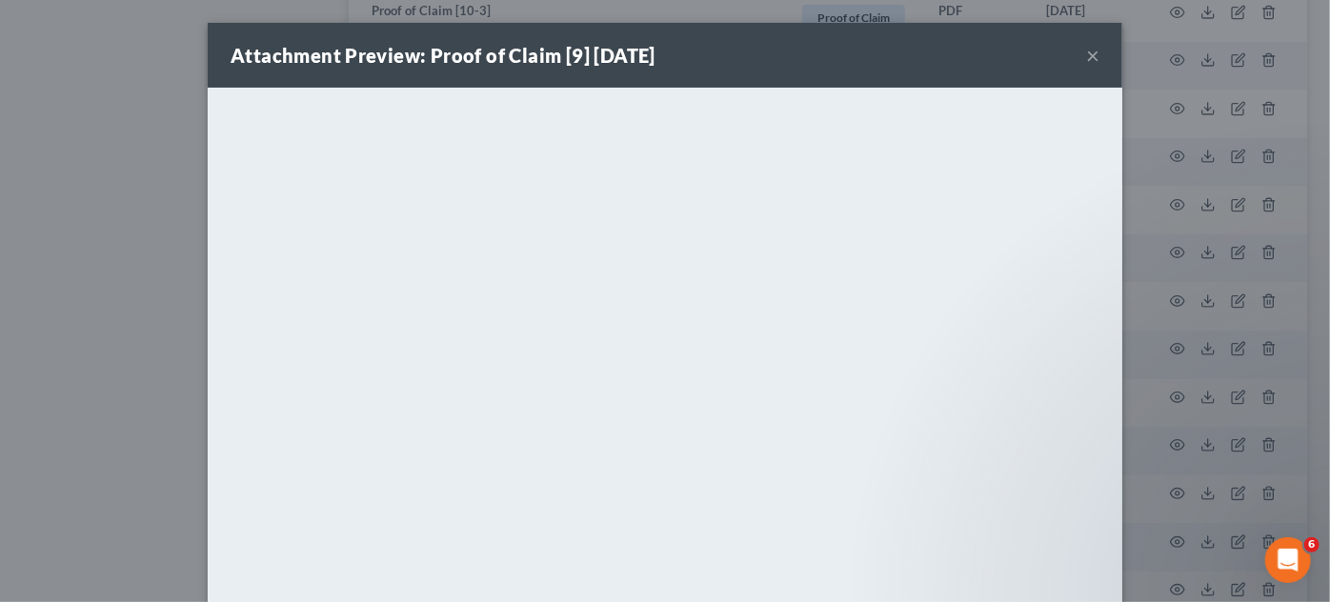
click at [1167, 154] on div "Attachment Preview: Proof of Claim [9] [DATE] × <object ng-attr-data='[URL][DOM…" at bounding box center [665, 301] width 1330 height 602
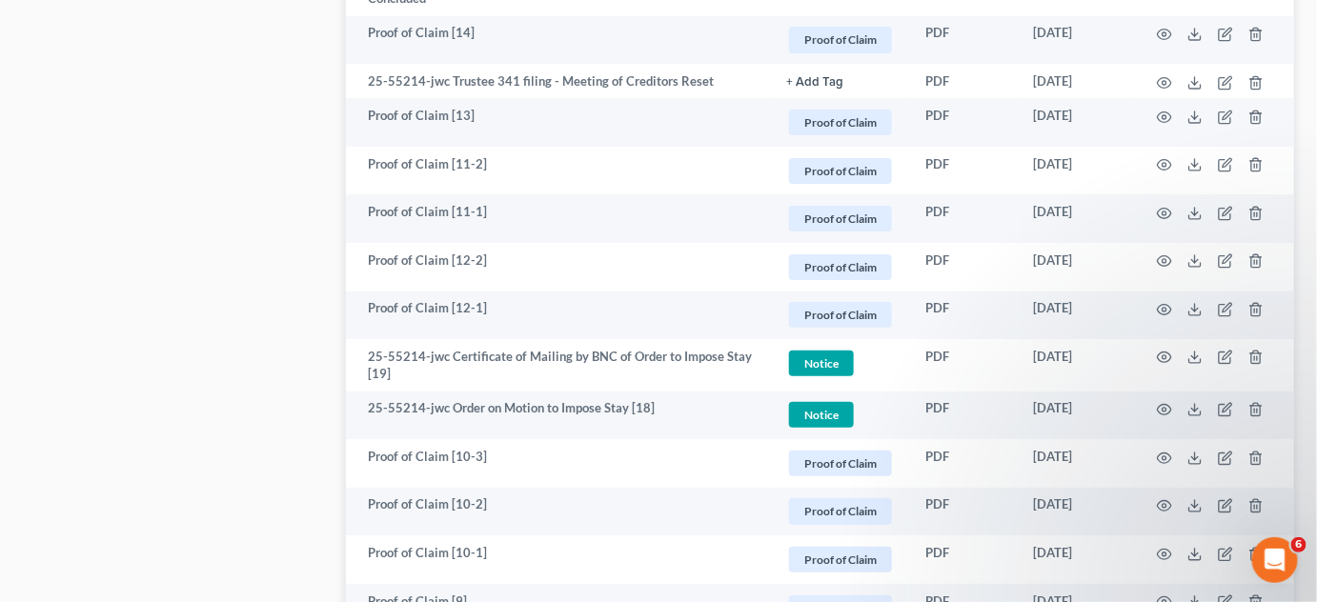
scroll to position [2405, 0]
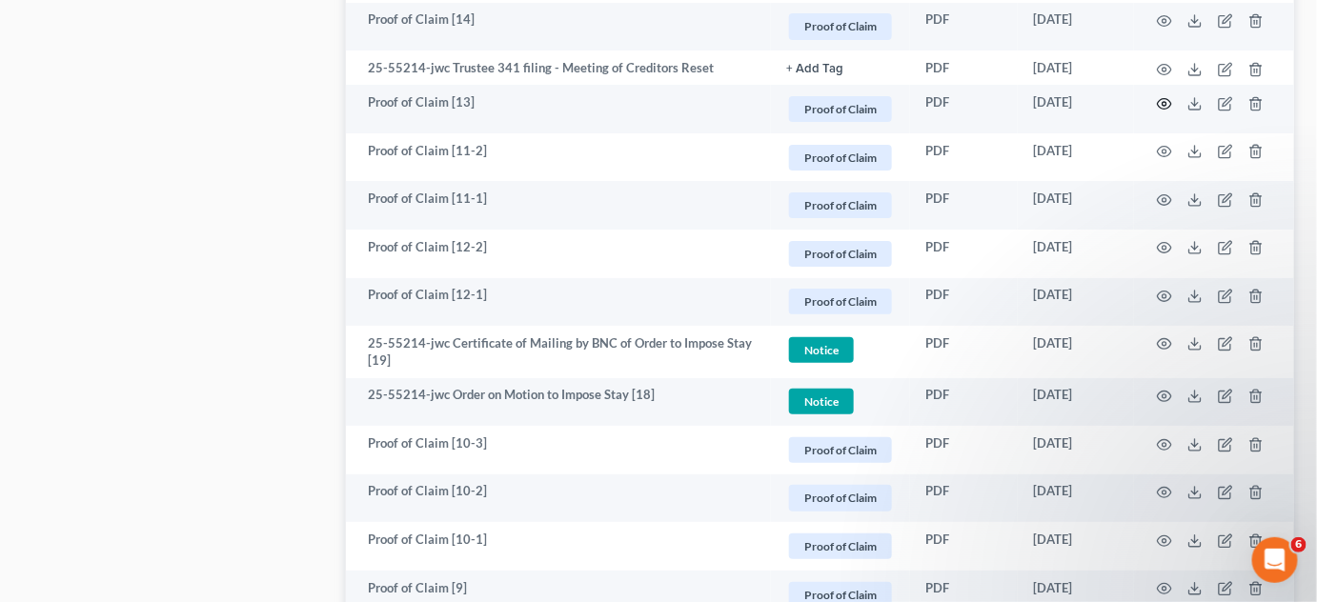
click at [1164, 103] on circle "button" at bounding box center [1164, 104] width 4 height 4
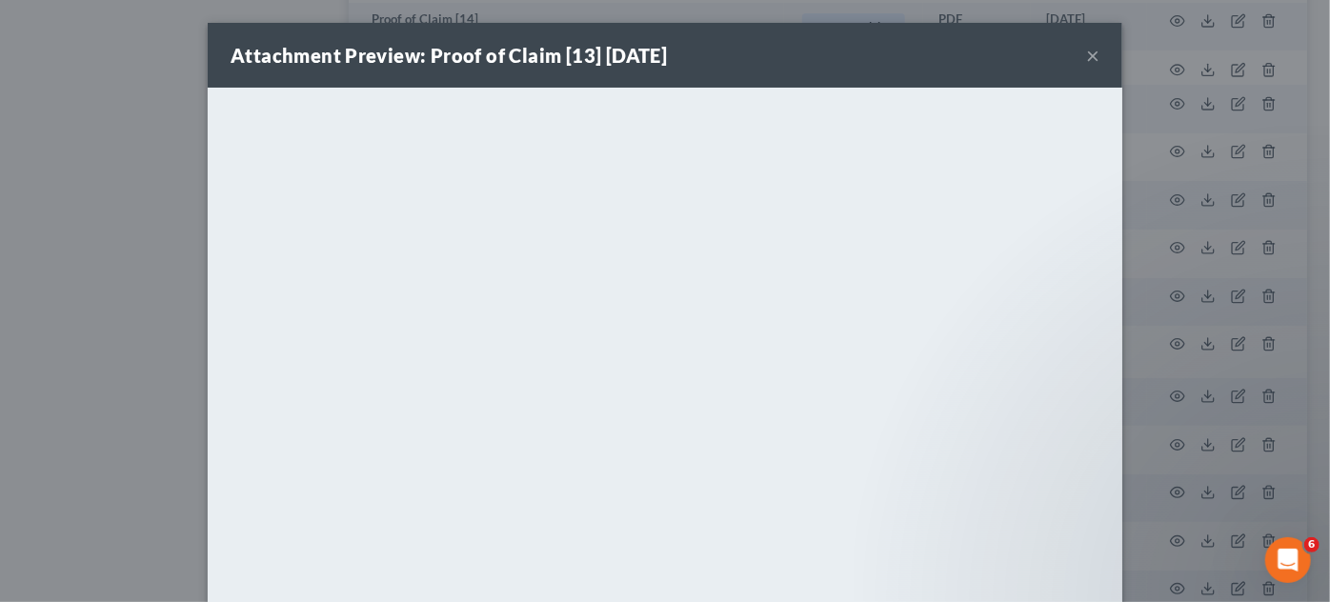
click at [1164, 103] on div "Attachment Preview: Proof of Claim [13] [DATE] × <object ng-attr-data='[URL][DO…" at bounding box center [665, 301] width 1330 height 602
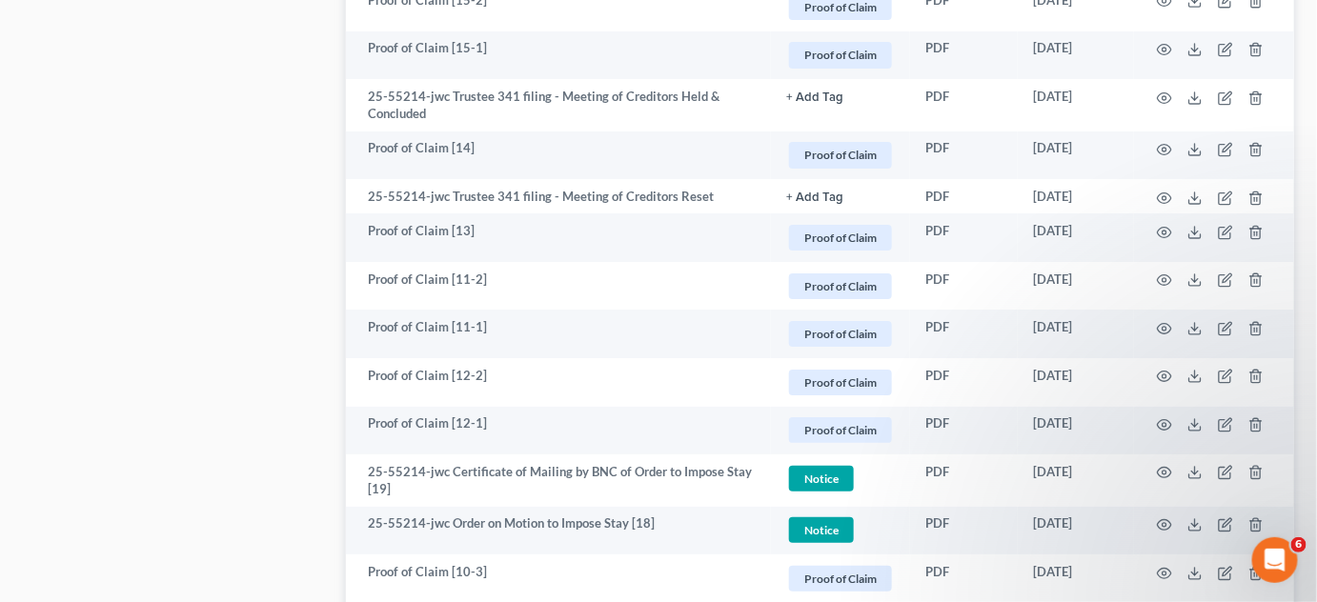
scroll to position [2261, 0]
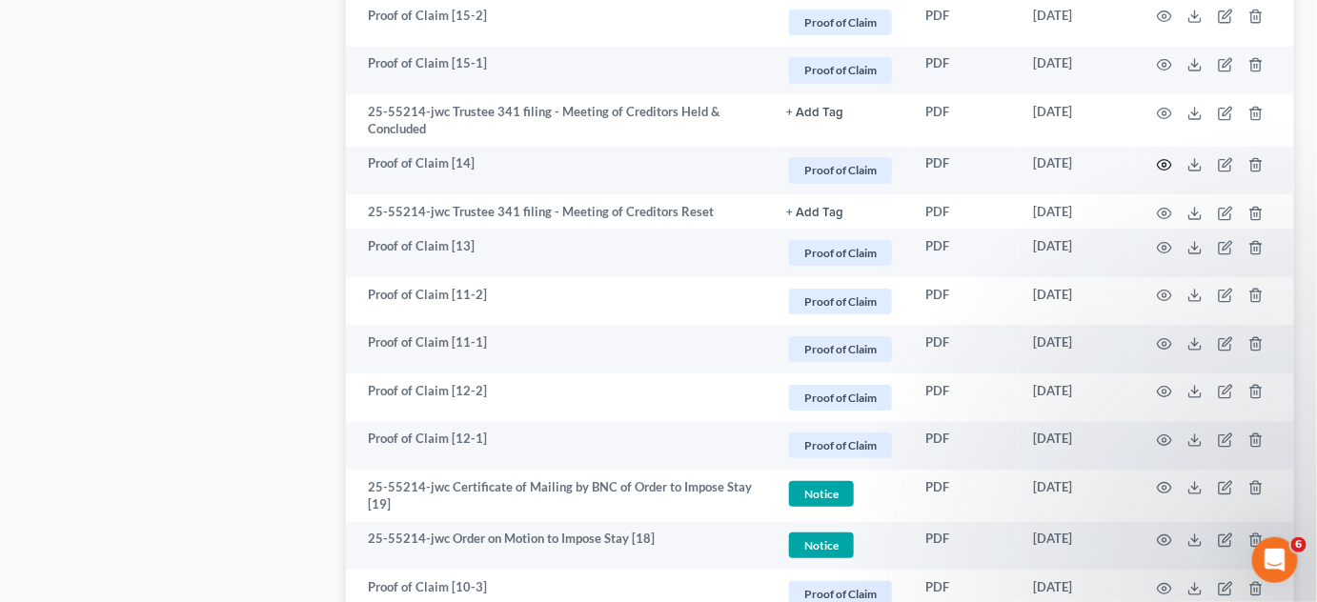
click at [1161, 160] on icon "button" at bounding box center [1164, 164] width 15 height 15
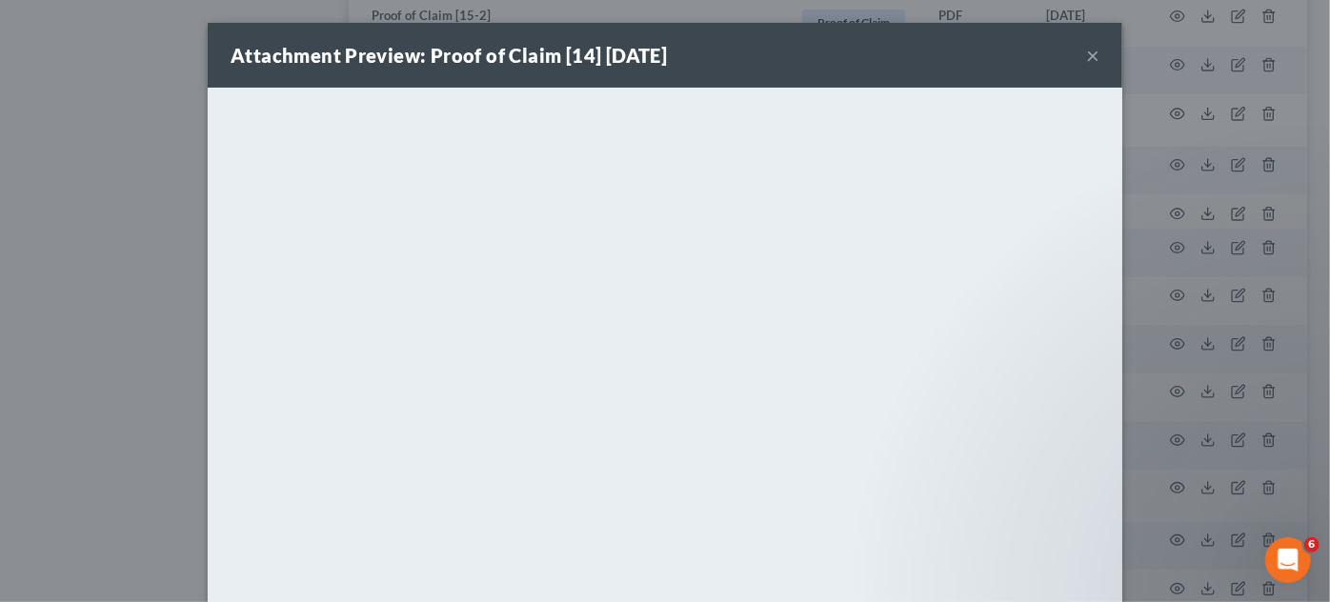
click at [1161, 160] on div "Attachment Preview: Proof of Claim [14] [DATE] × <object ng-attr-data='[URL][DO…" at bounding box center [665, 301] width 1330 height 602
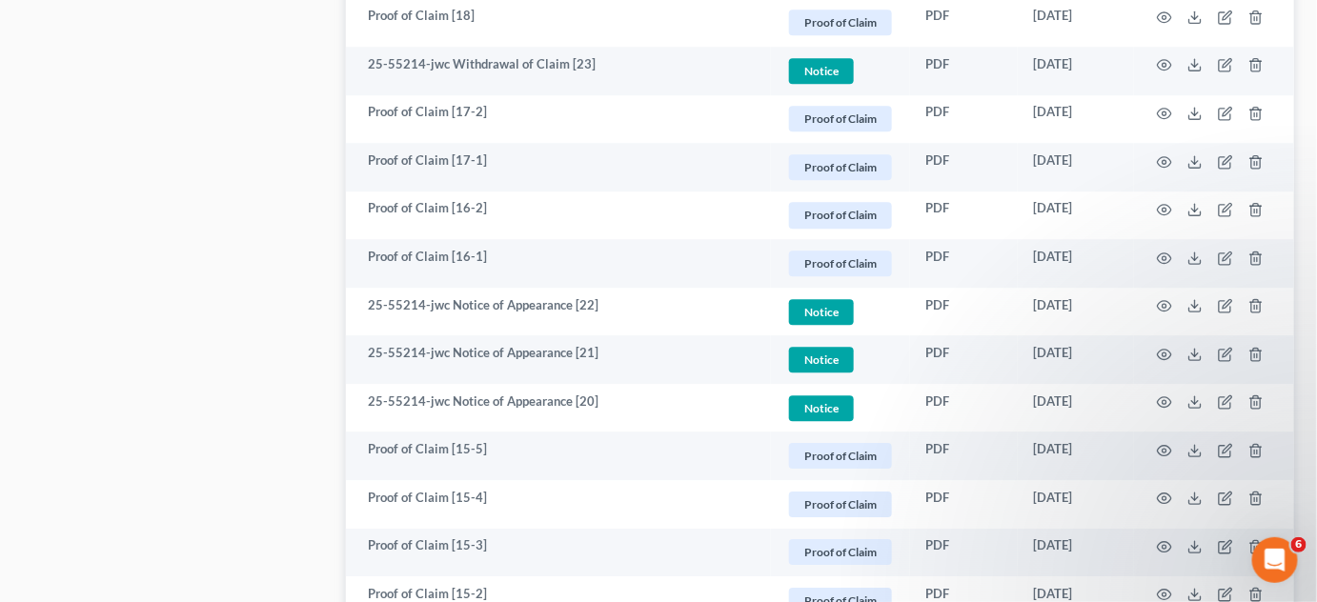
scroll to position [1539, 0]
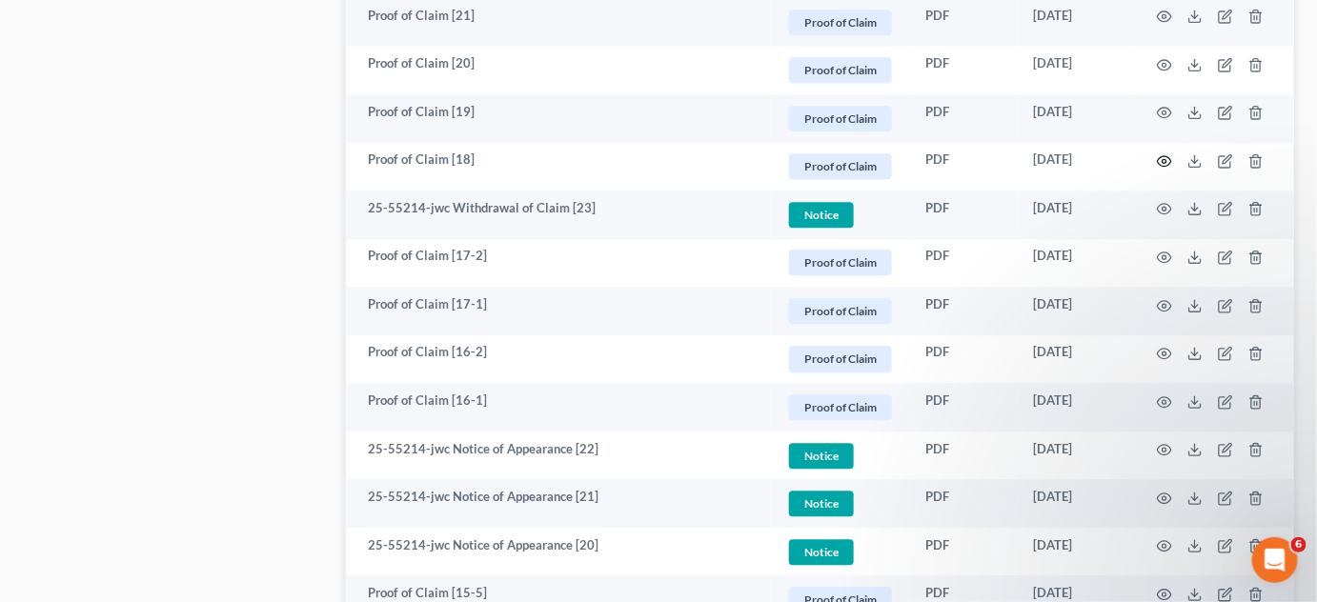
click at [1170, 158] on icon "button" at bounding box center [1164, 160] width 15 height 15
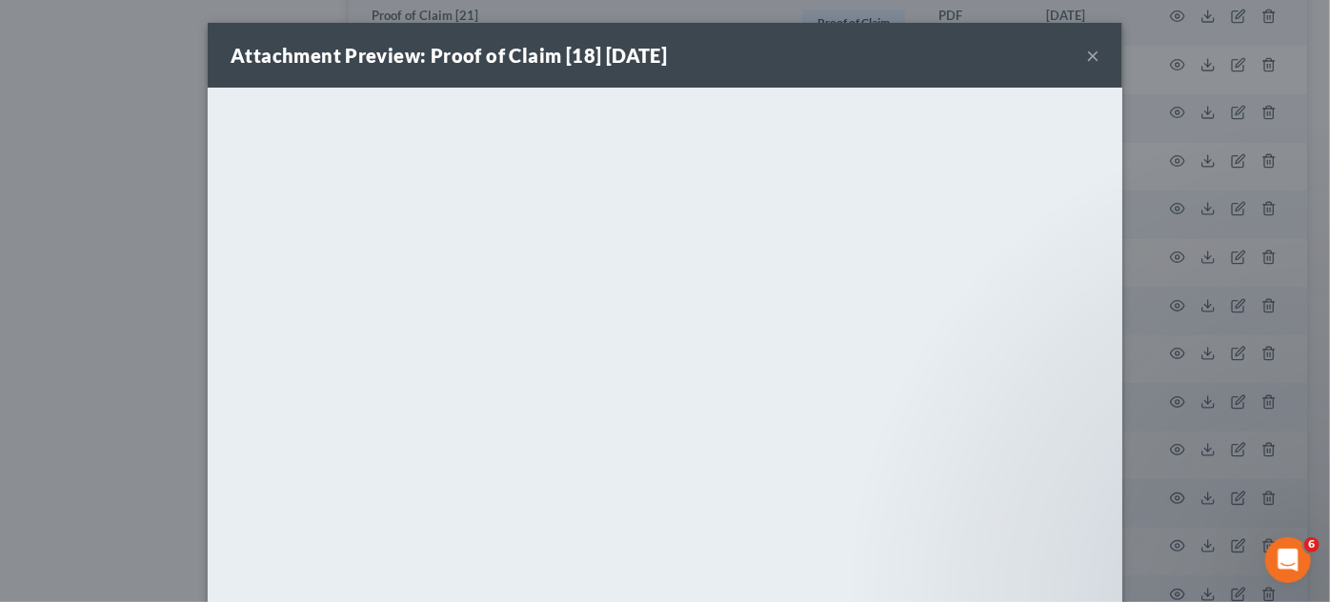
click at [1170, 158] on div "Attachment Preview: Proof of Claim [18] [DATE] × <object ng-attr-data='[URL][DO…" at bounding box center [665, 301] width 1330 height 602
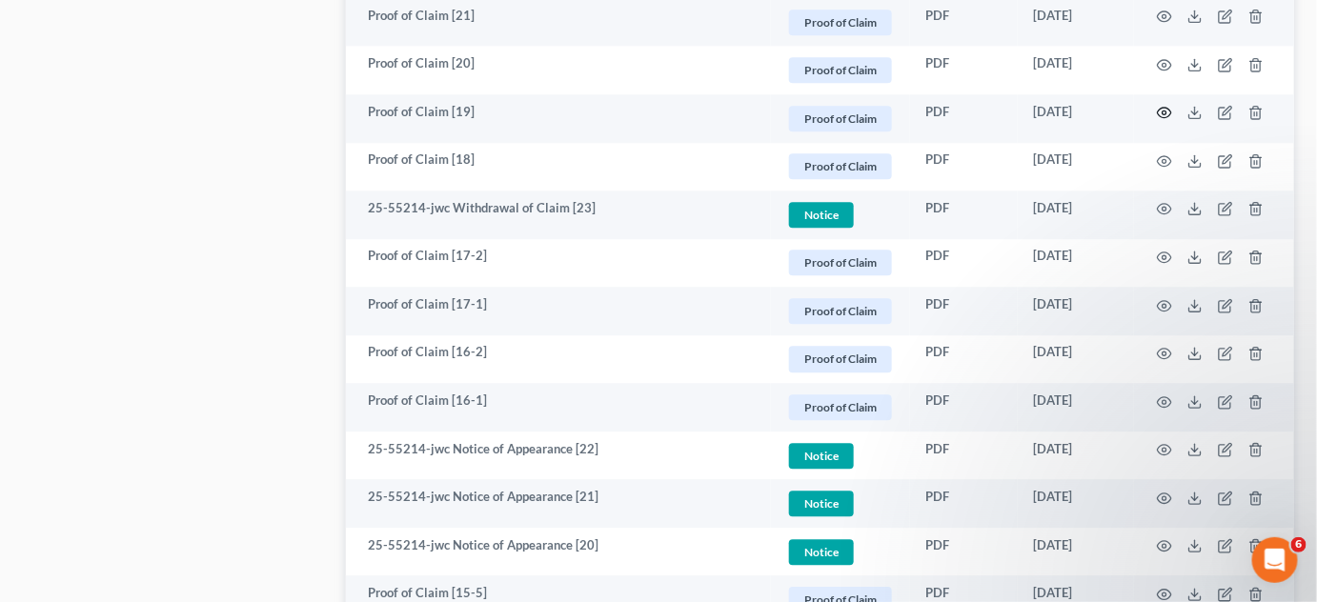
click at [1166, 111] on circle "button" at bounding box center [1164, 113] width 4 height 4
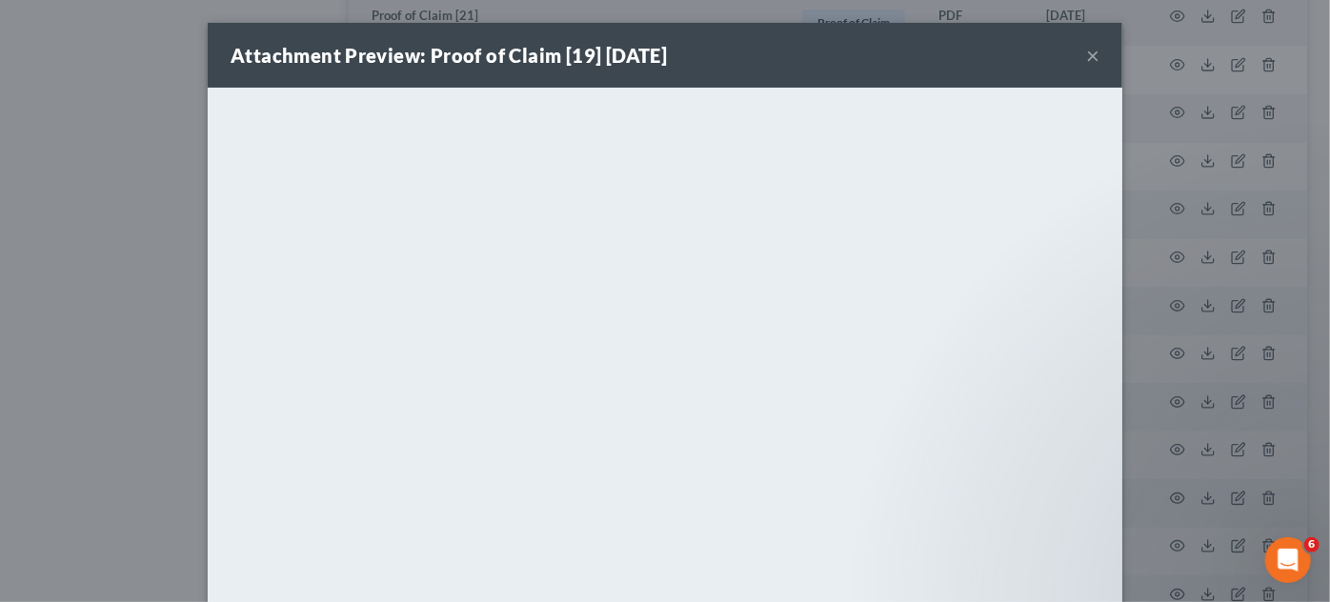
click at [1166, 110] on div "Attachment Preview: Proof of Claim [19] [DATE] × <object ng-attr-data='[URL][DO…" at bounding box center [665, 301] width 1330 height 602
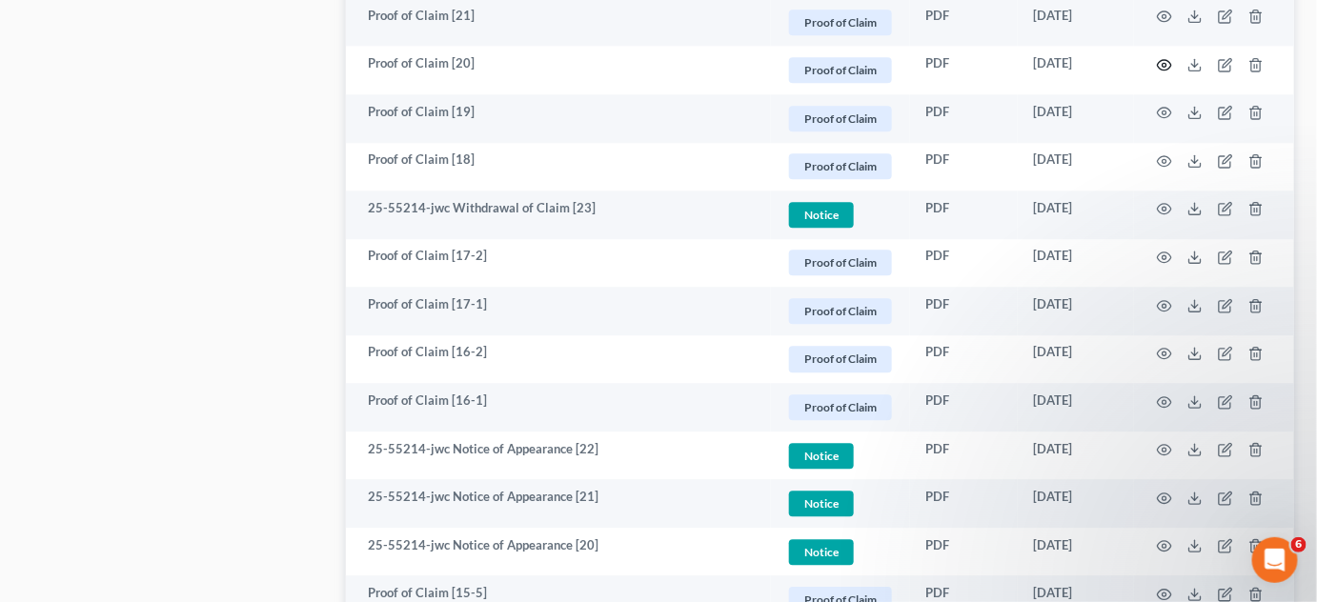
click at [1159, 58] on icon "button" at bounding box center [1164, 64] width 15 height 15
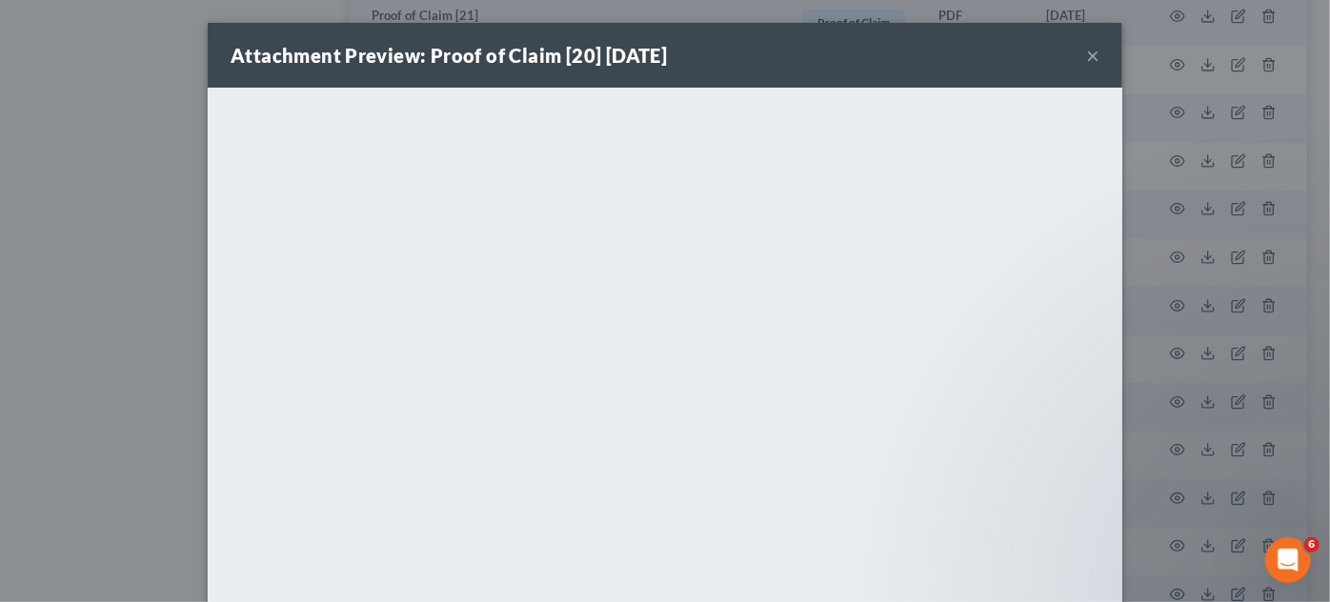
click at [1159, 58] on div "Attachment Preview: Proof of Claim [20] [DATE] × <object ng-attr-data='[URL][DO…" at bounding box center [665, 301] width 1330 height 602
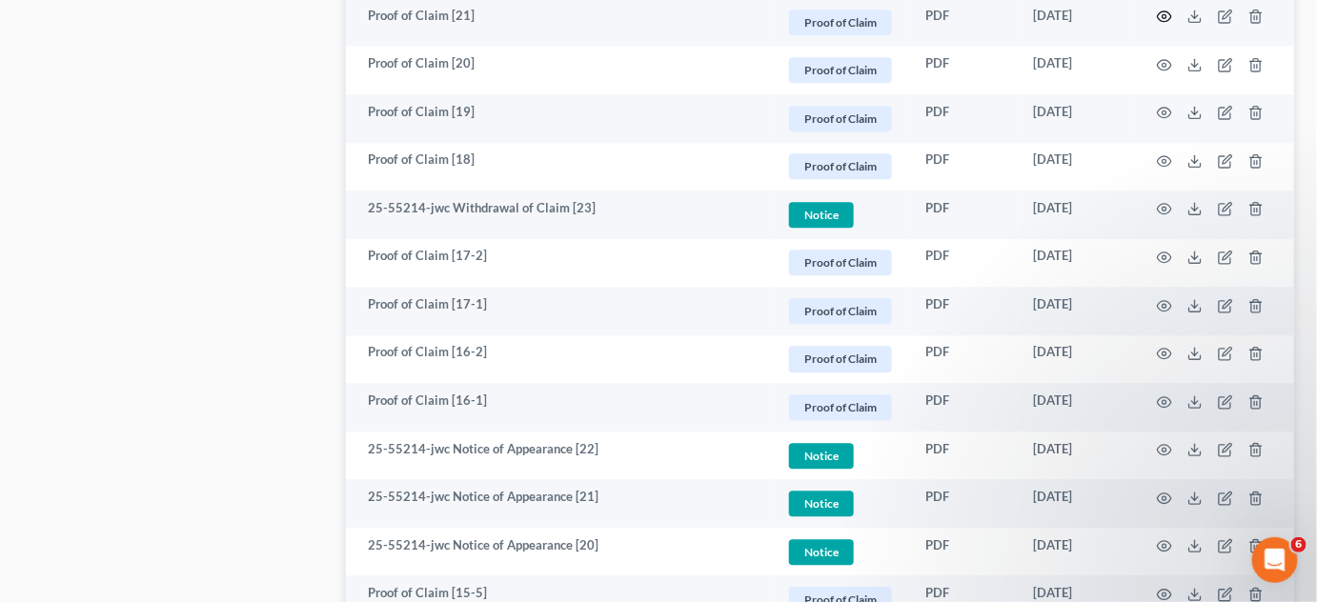
click at [1161, 14] on icon "button" at bounding box center [1164, 16] width 15 height 15
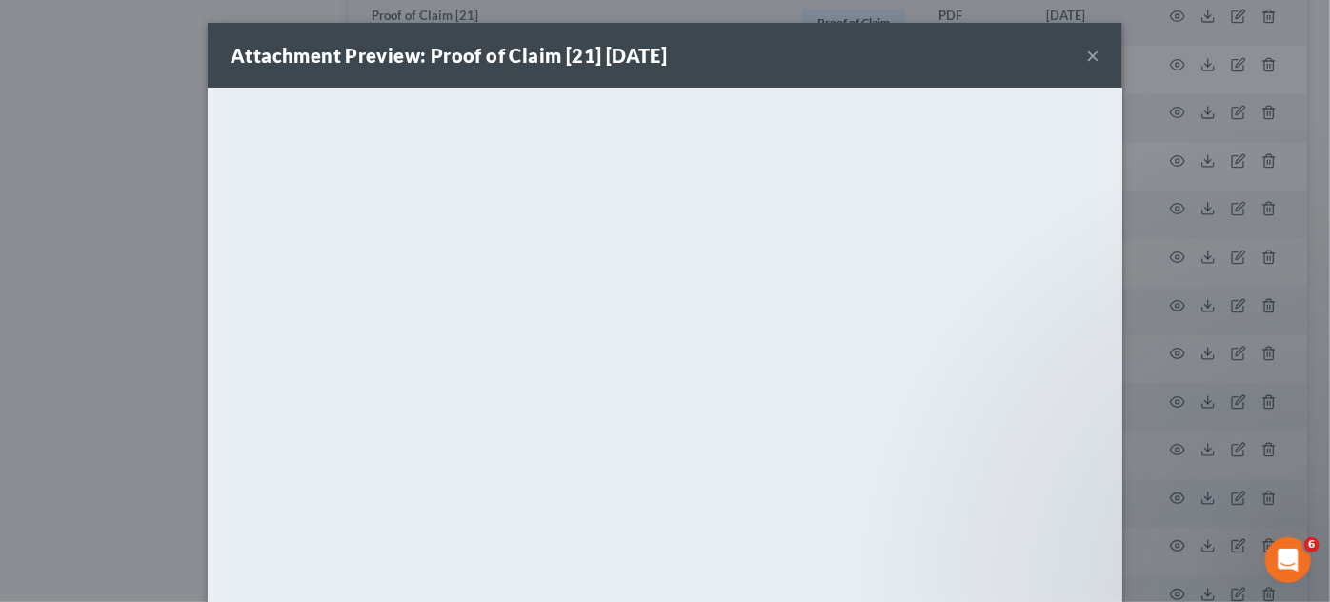
click at [1237, 138] on div "Attachment Preview: Proof of Claim [21] [DATE] × <object ng-attr-data='[URL][DO…" at bounding box center [665, 301] width 1330 height 602
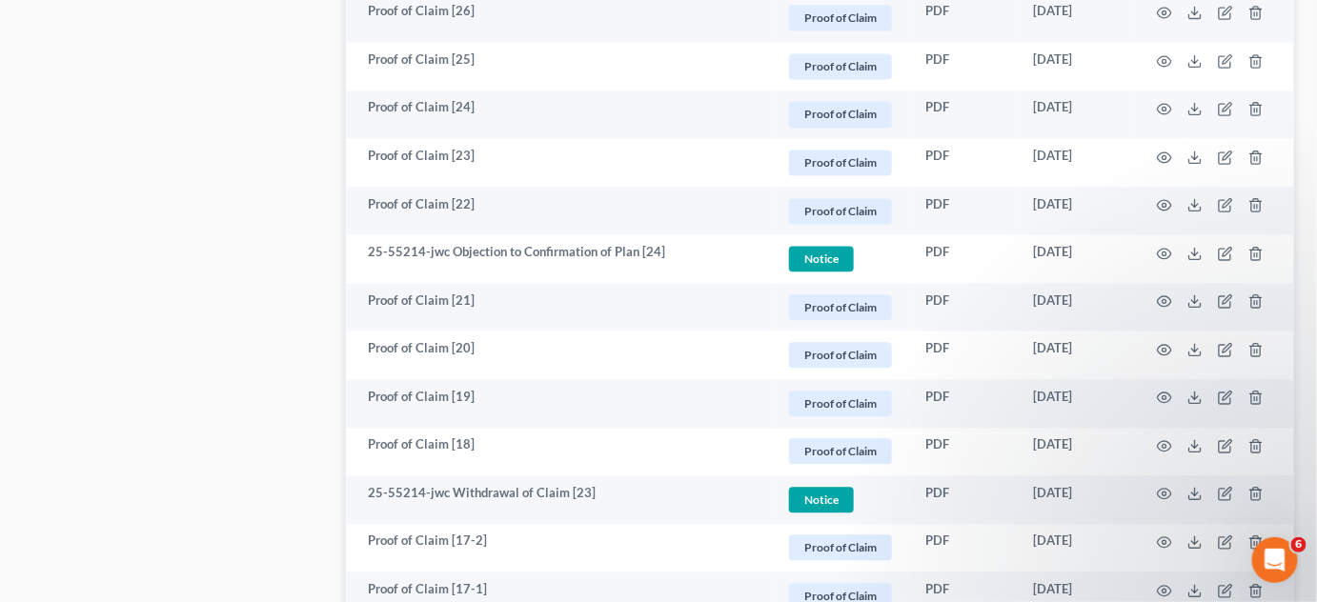
scroll to position [1250, 0]
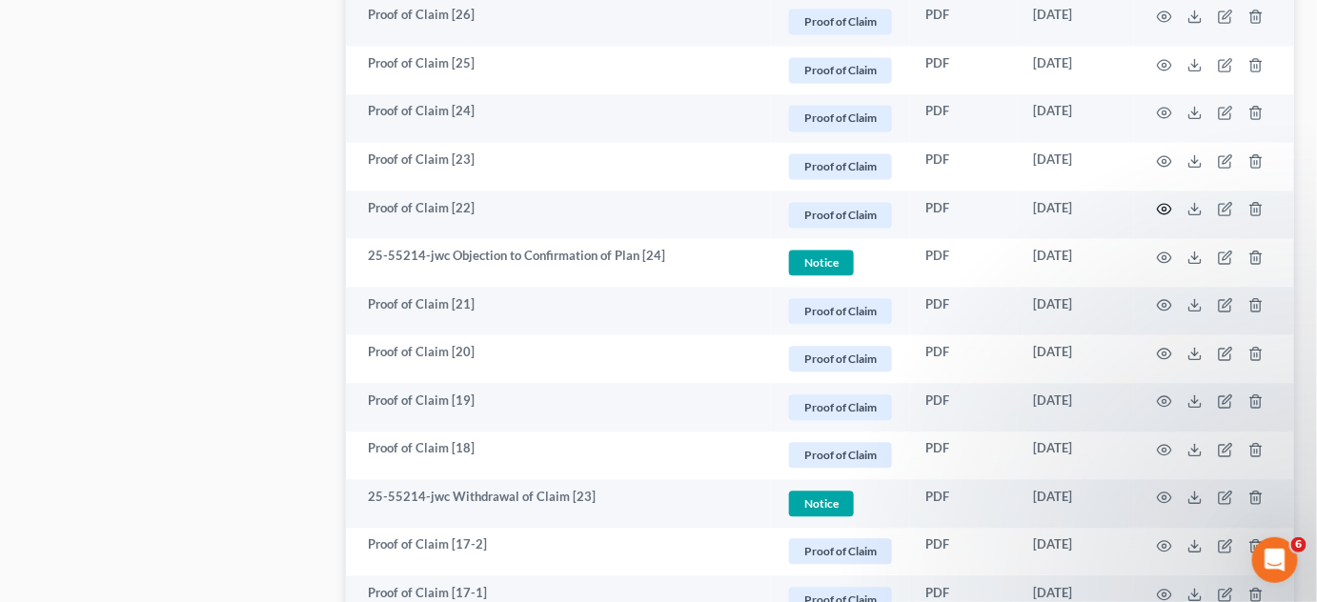
click at [1158, 209] on icon "button" at bounding box center [1164, 208] width 15 height 15
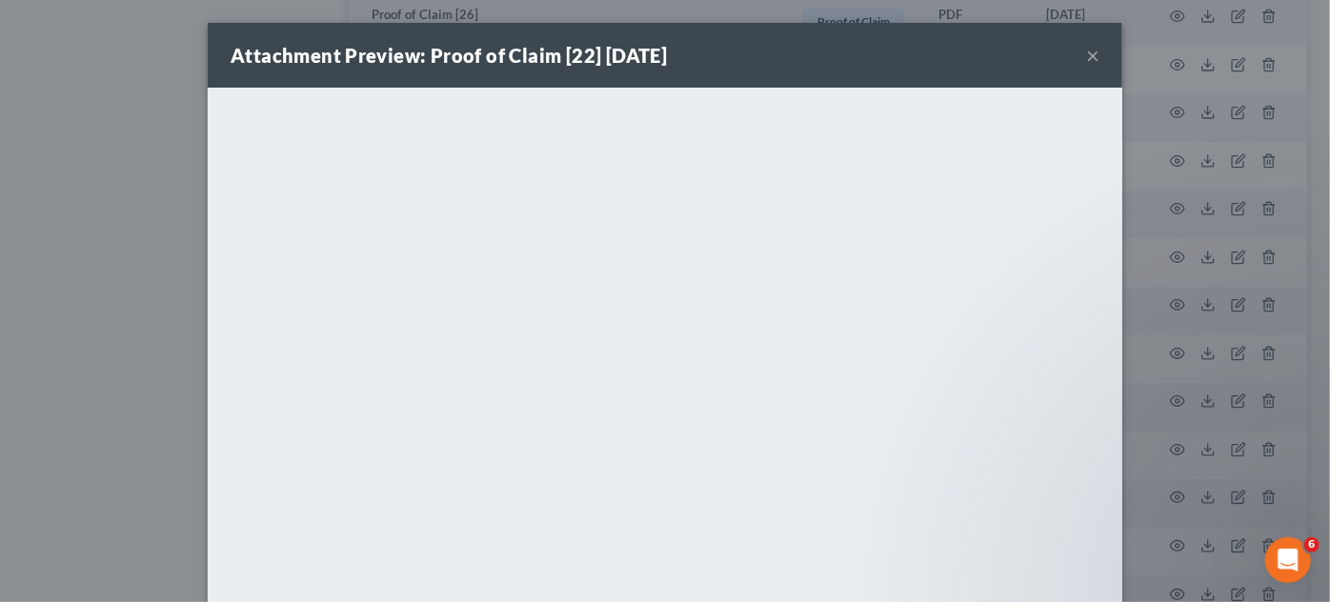
click at [1158, 209] on div "Attachment Preview: Proof of Claim [22] [DATE] × <object ng-attr-data='[URL][DO…" at bounding box center [665, 301] width 1330 height 602
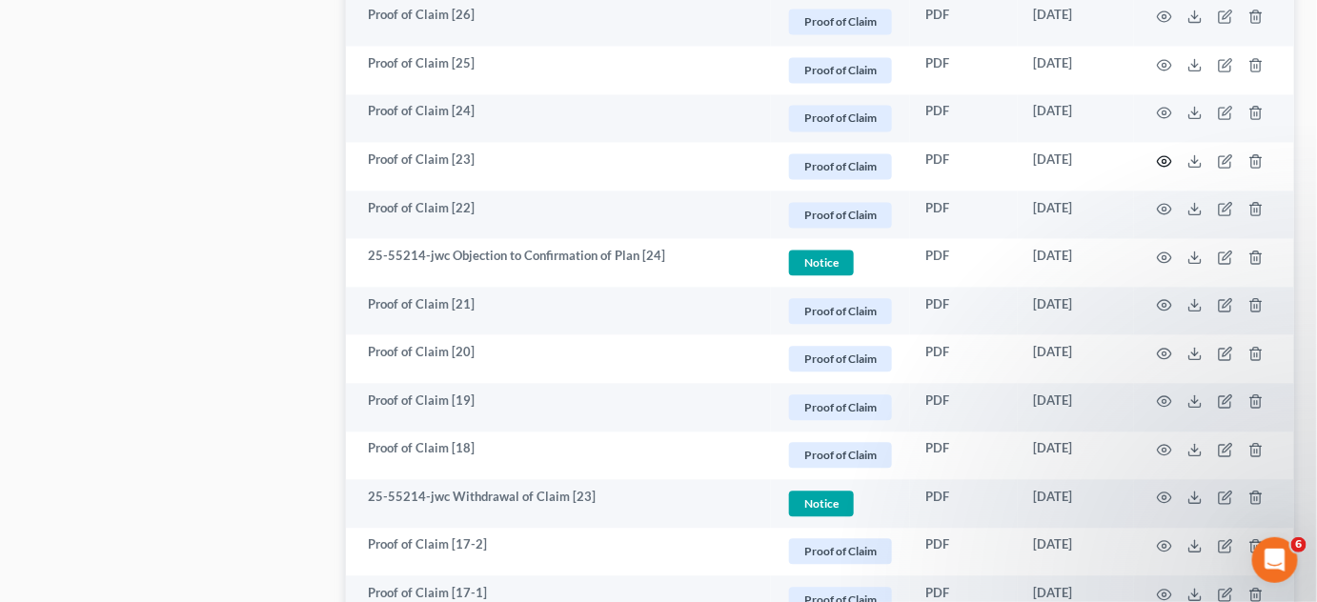
click at [1166, 159] on circle "button" at bounding box center [1164, 161] width 4 height 4
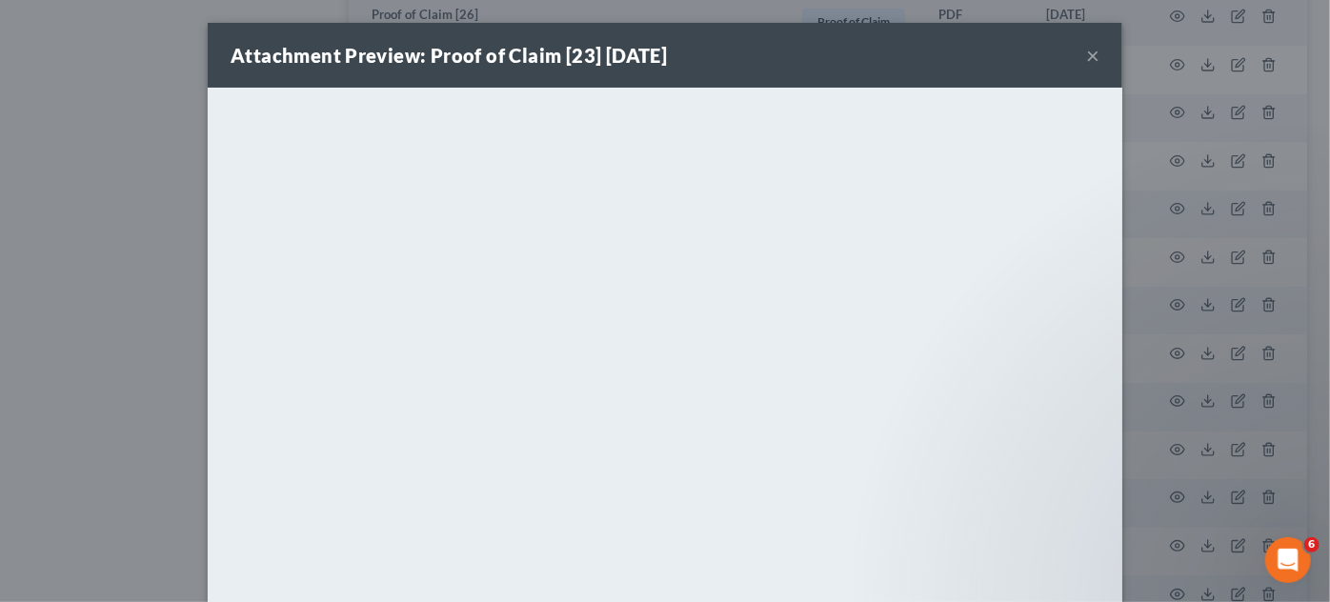
click at [1166, 157] on div "Attachment Preview: Proof of Claim [23] [DATE] × <object ng-attr-data='[URL][DO…" at bounding box center [665, 301] width 1330 height 602
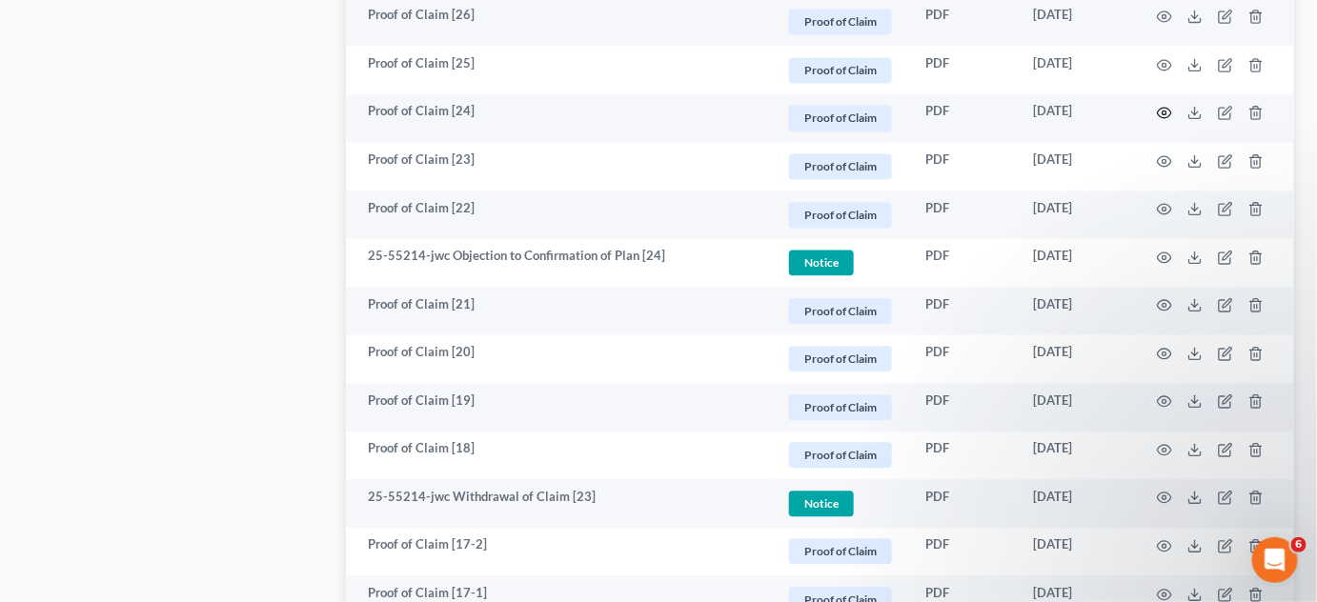
click at [1171, 110] on icon "button" at bounding box center [1165, 113] width 14 height 10
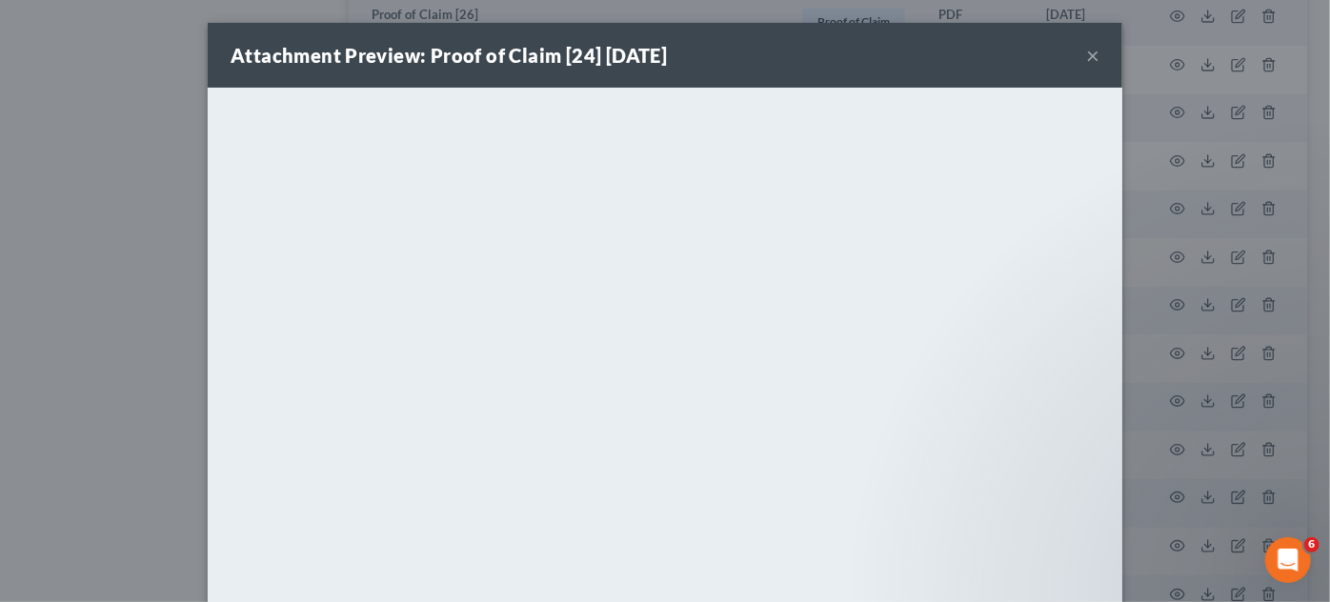
click at [1171, 110] on div "Attachment Preview: Proof of Claim [24] [DATE] × <object ng-attr-data='[URL][DO…" at bounding box center [665, 301] width 1330 height 602
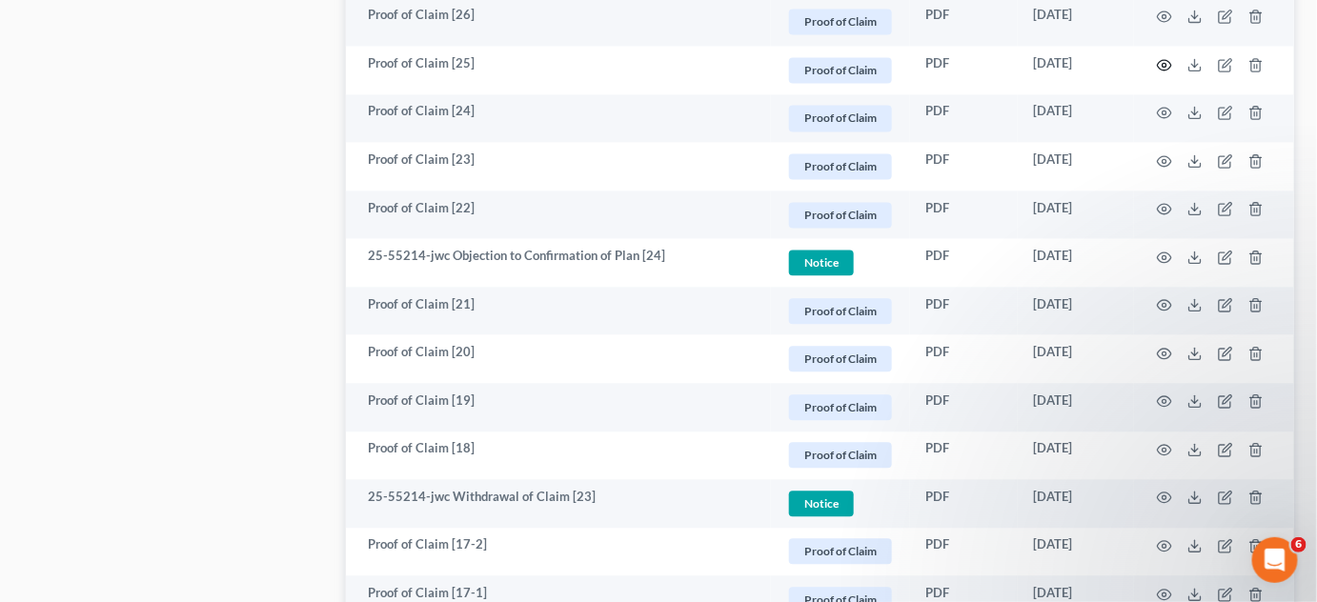
click at [1168, 61] on icon "button" at bounding box center [1164, 64] width 15 height 15
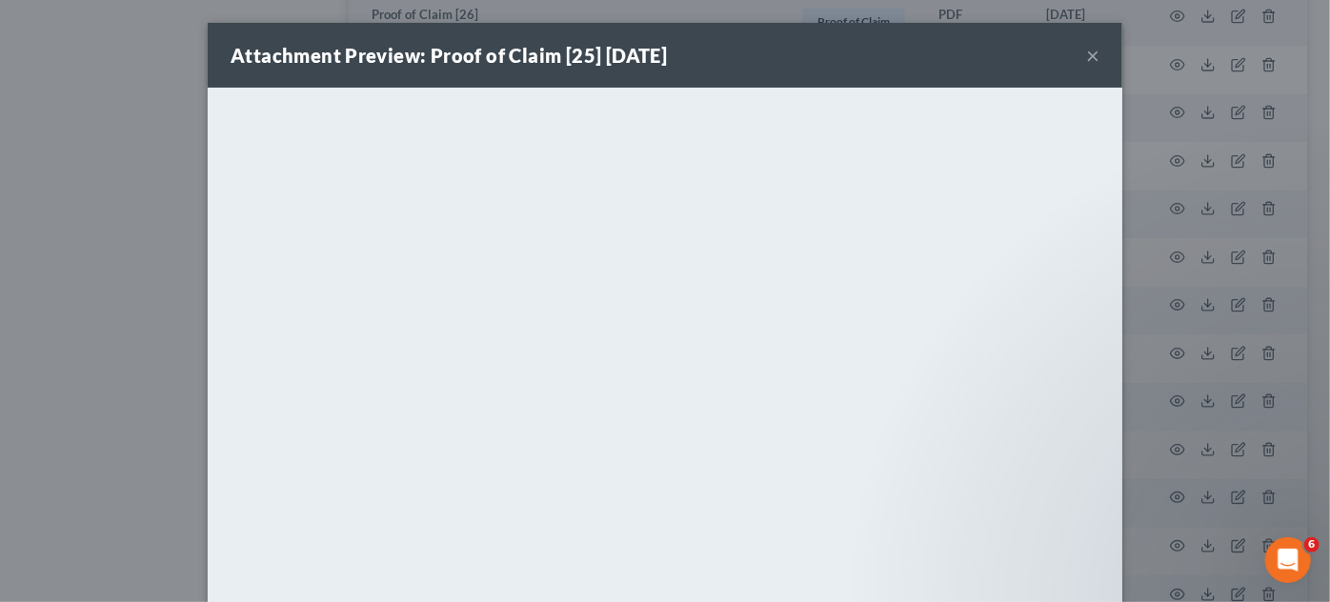
click at [1168, 61] on div "Attachment Preview: Proof of Claim [25] [DATE] × <object ng-attr-data='[URL][DO…" at bounding box center [665, 301] width 1330 height 602
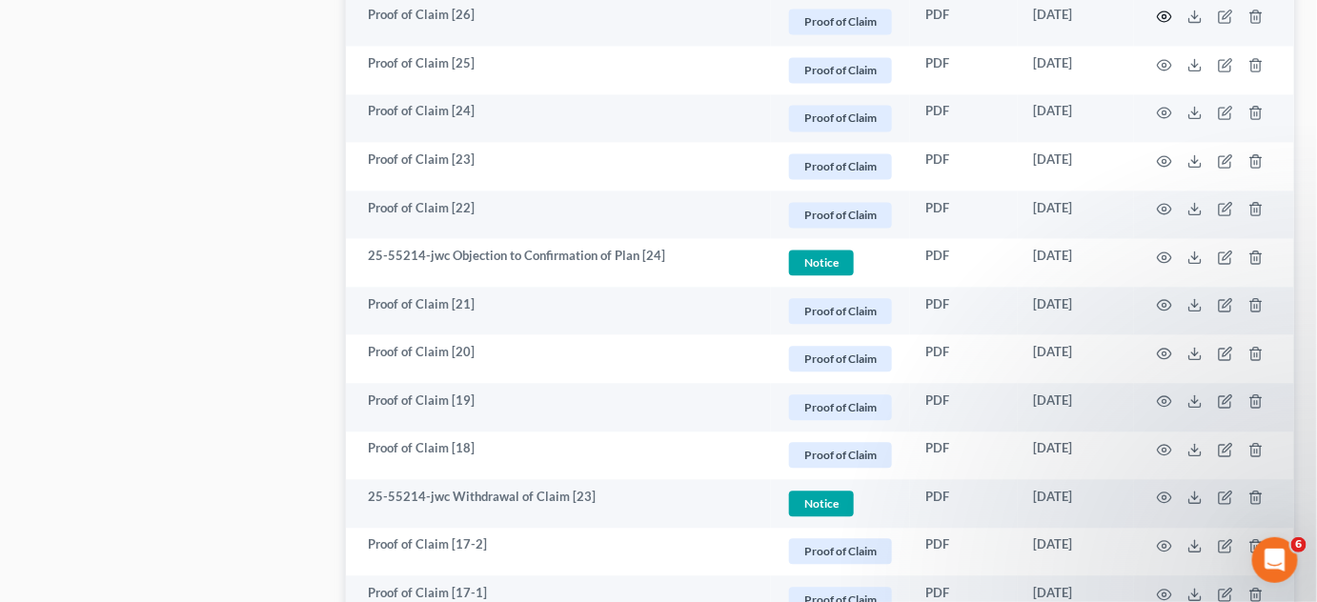
click at [1170, 15] on icon "button" at bounding box center [1165, 16] width 14 height 10
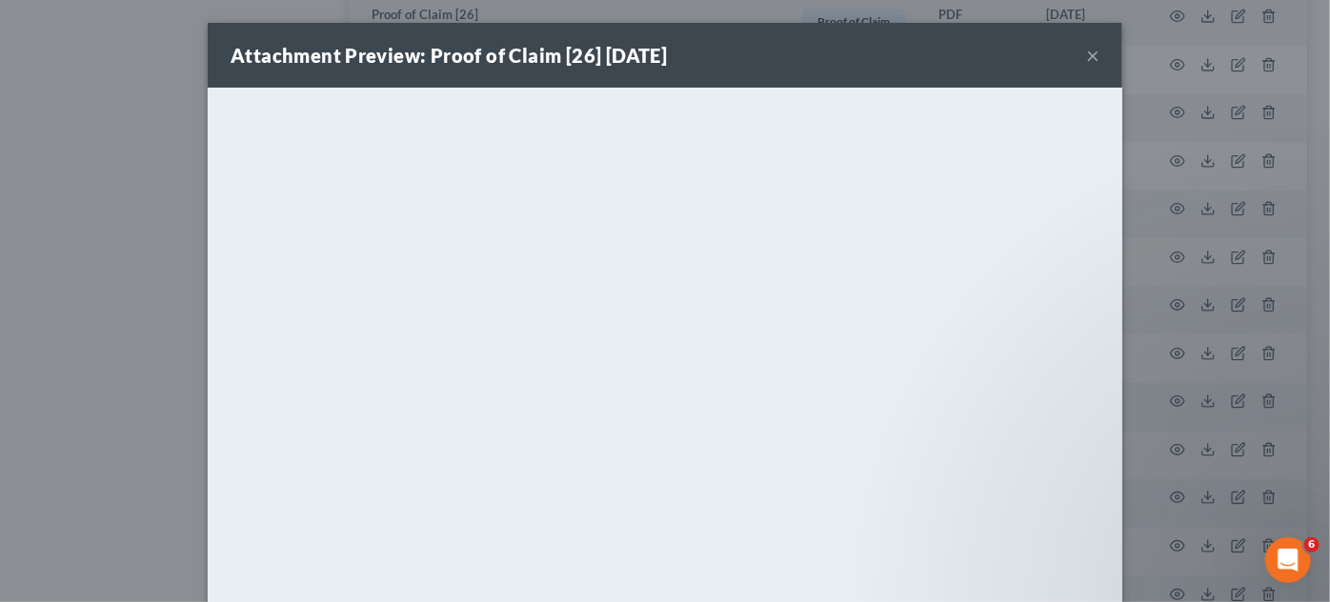
click at [1206, 119] on div "Attachment Preview: Proof of Claim [26] [DATE] × <object ng-attr-data='[URL][DO…" at bounding box center [665, 301] width 1330 height 602
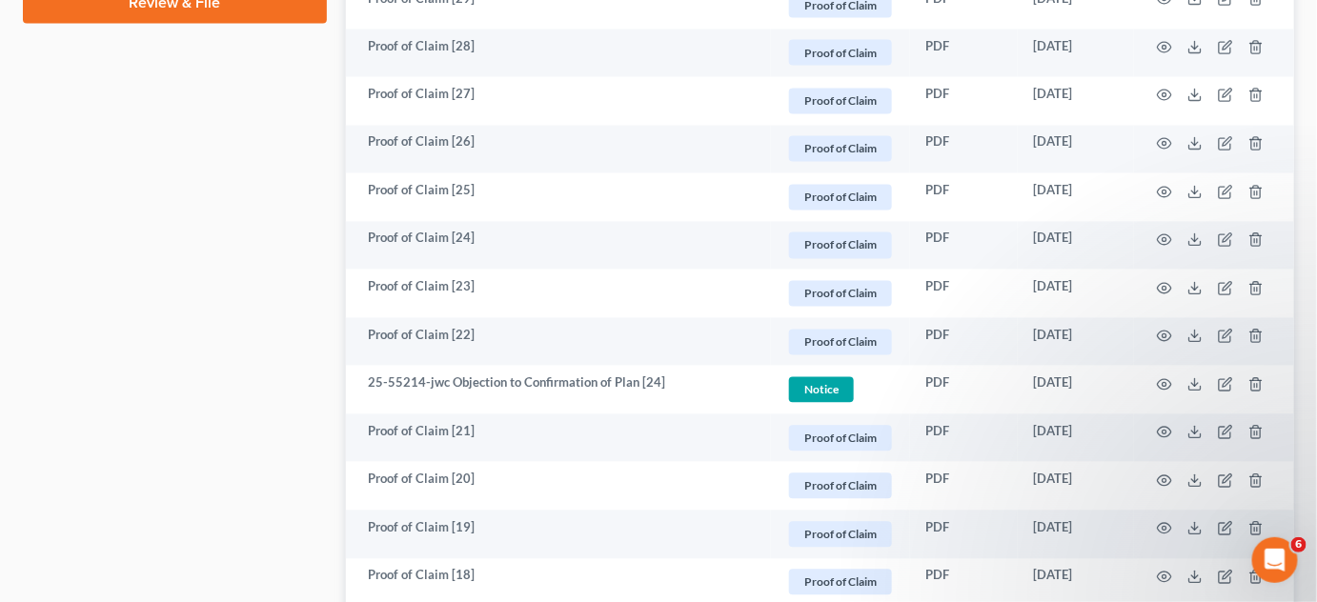
scroll to position [1105, 0]
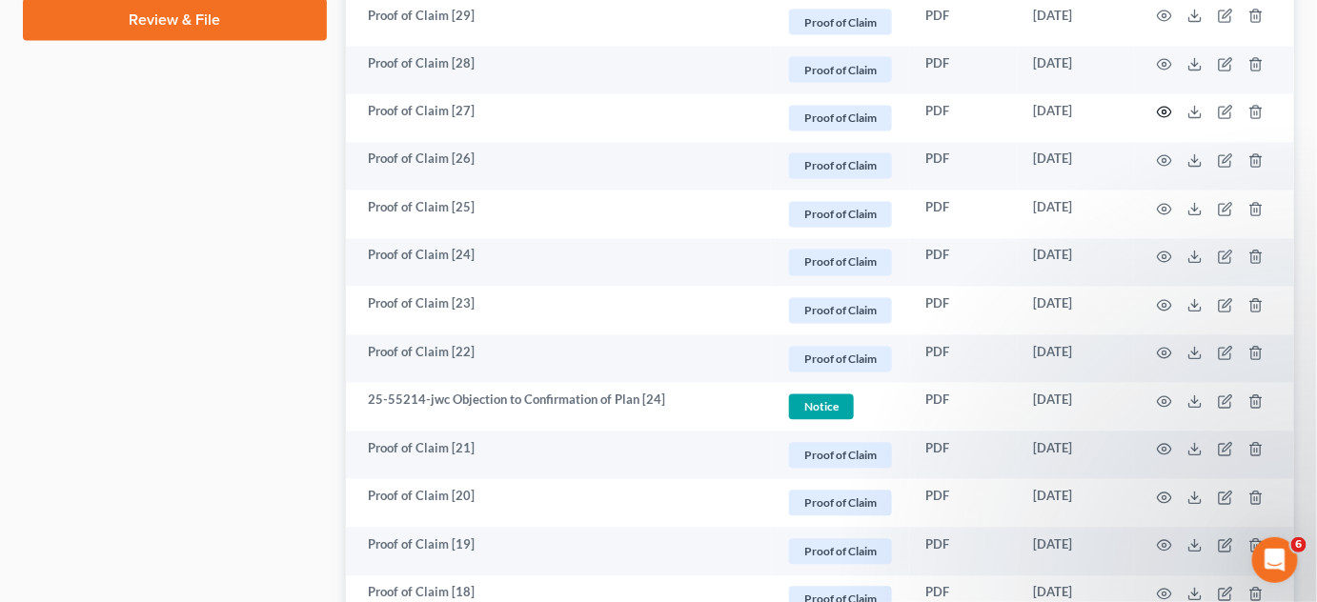
click at [1159, 113] on icon "button" at bounding box center [1164, 112] width 15 height 15
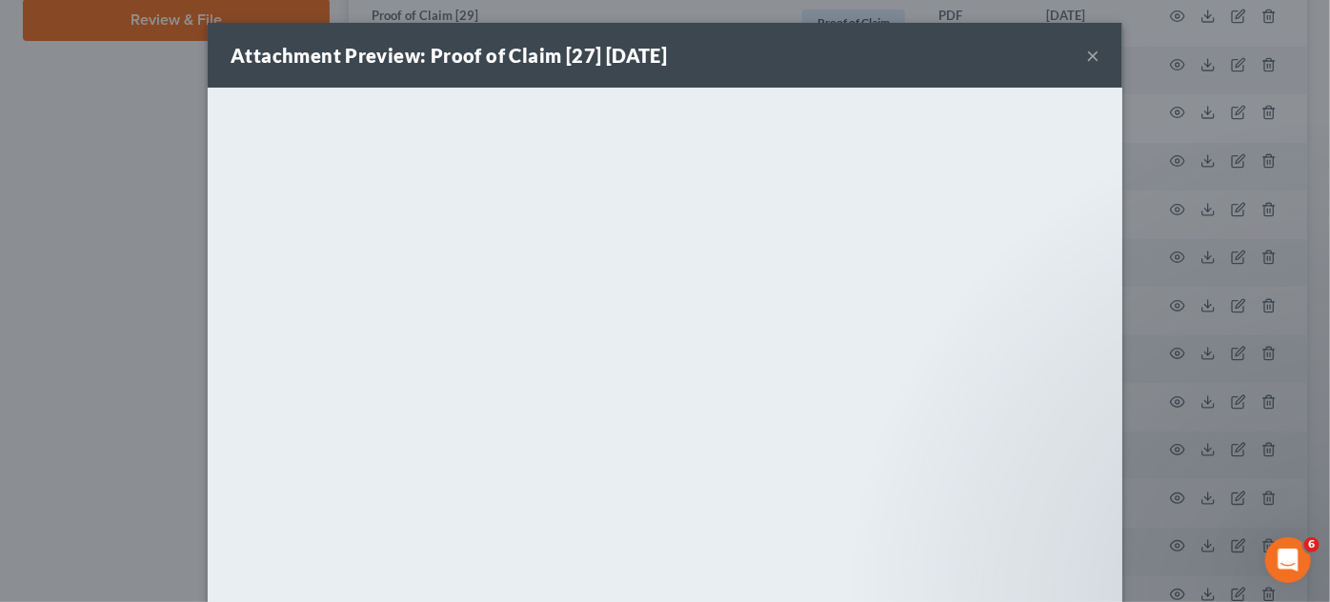
click at [1159, 113] on div "Attachment Preview: Proof of Claim [27] [DATE] × <object ng-attr-data='[URL][DO…" at bounding box center [665, 301] width 1330 height 602
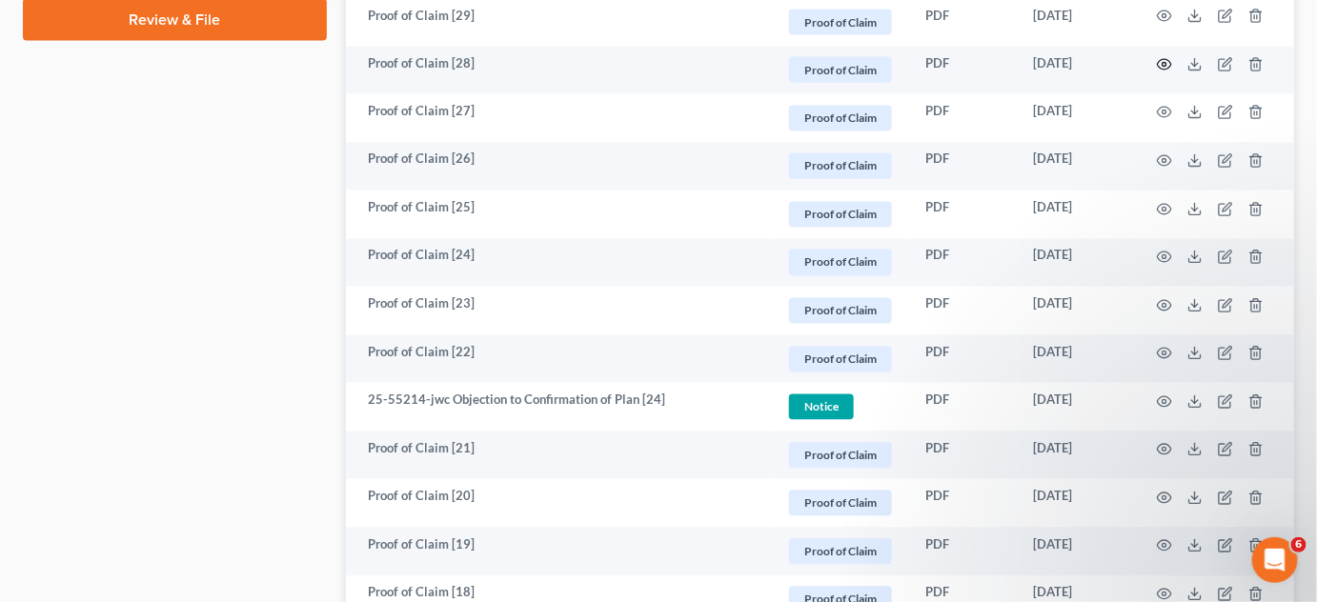
click at [1167, 66] on icon "button" at bounding box center [1165, 65] width 14 height 10
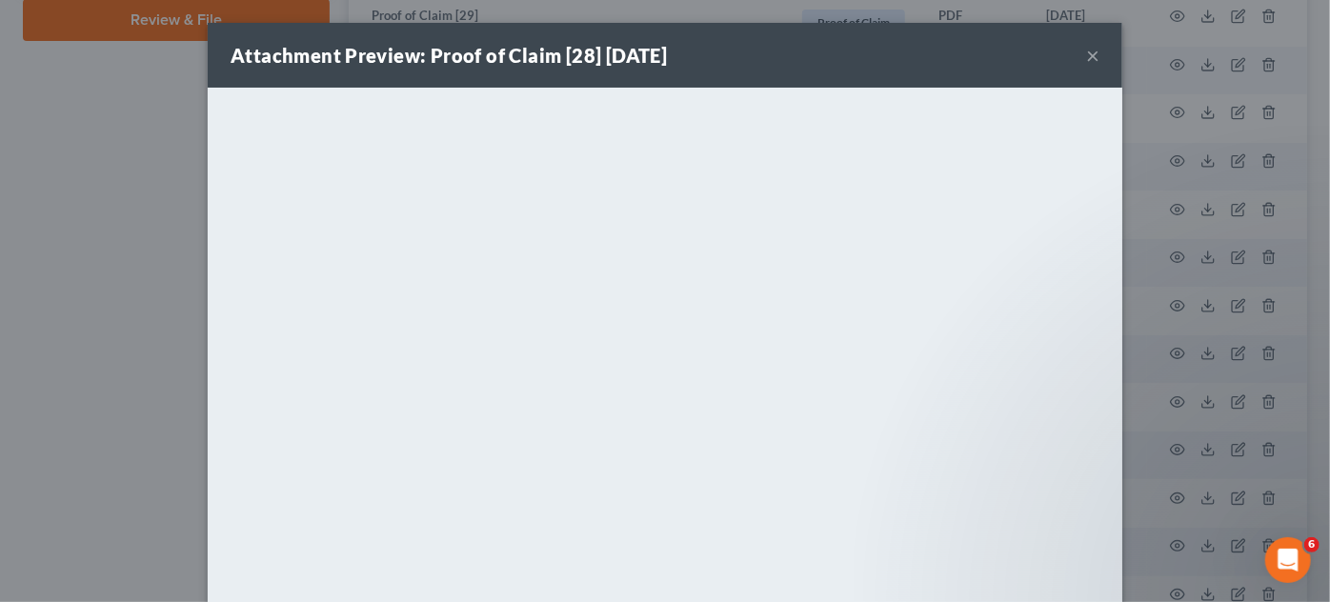
click at [1167, 66] on div "Attachment Preview: Proof of Claim [28] [DATE] × <object ng-attr-data='[URL][DO…" at bounding box center [665, 301] width 1330 height 602
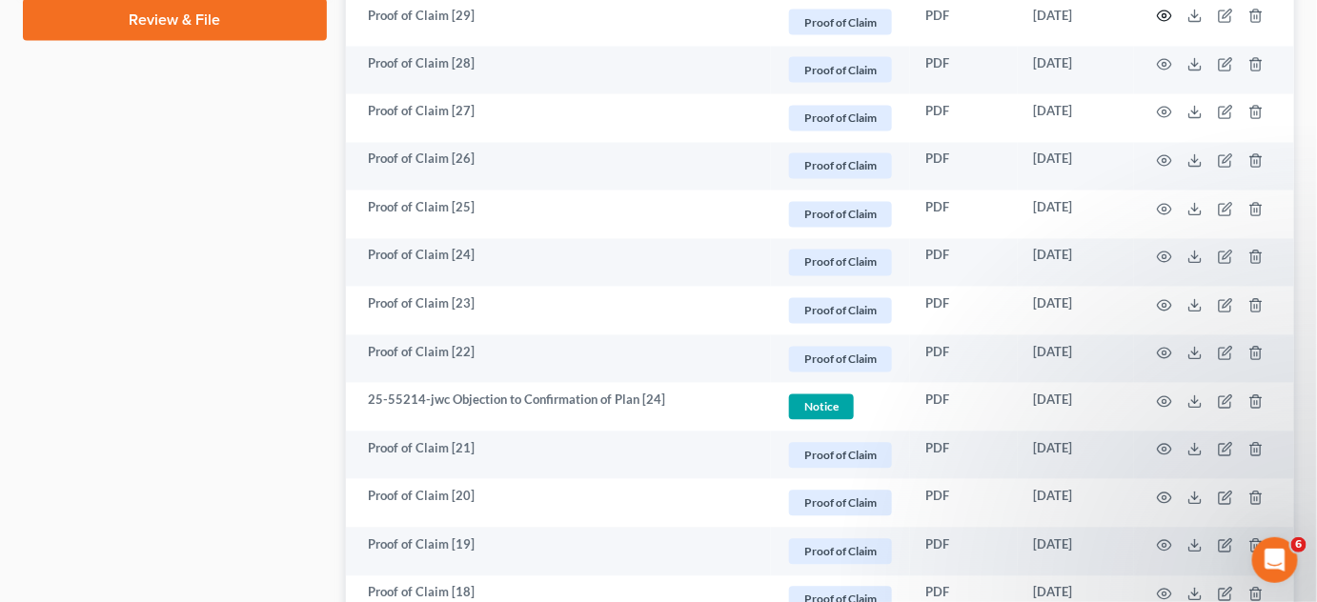
click at [1168, 16] on icon "button" at bounding box center [1164, 16] width 15 height 15
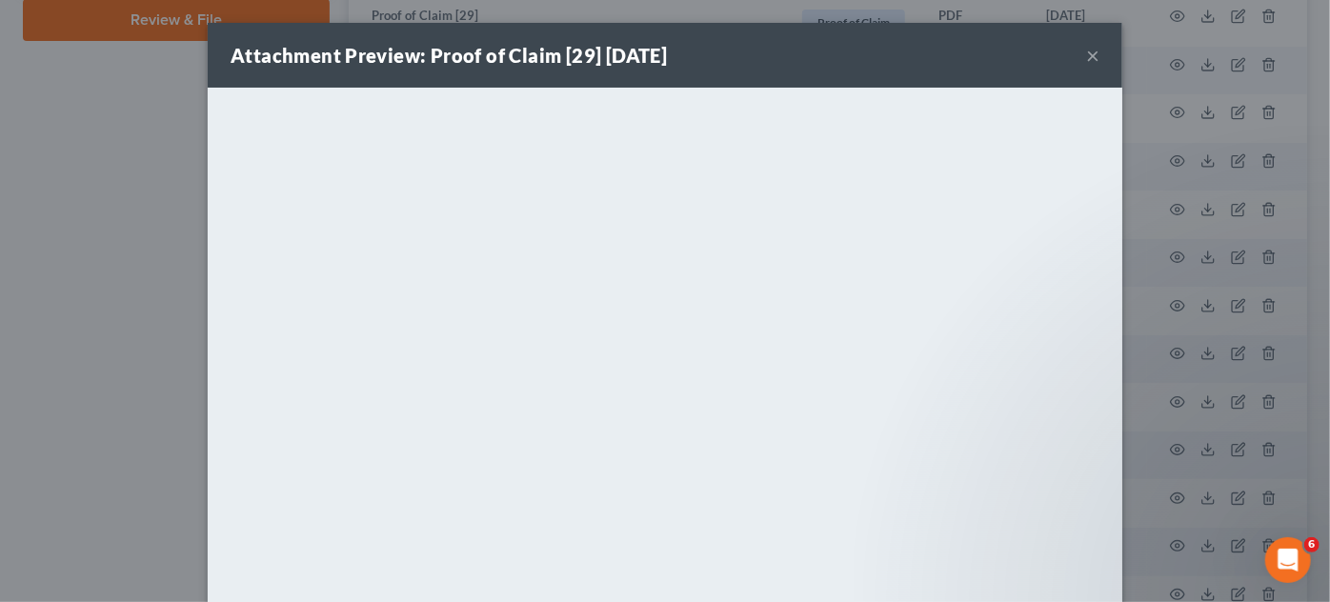
click at [1168, 16] on div "Attachment Preview: Proof of Claim [29] [DATE] × <object ng-attr-data='[URL][DO…" at bounding box center [665, 301] width 1330 height 602
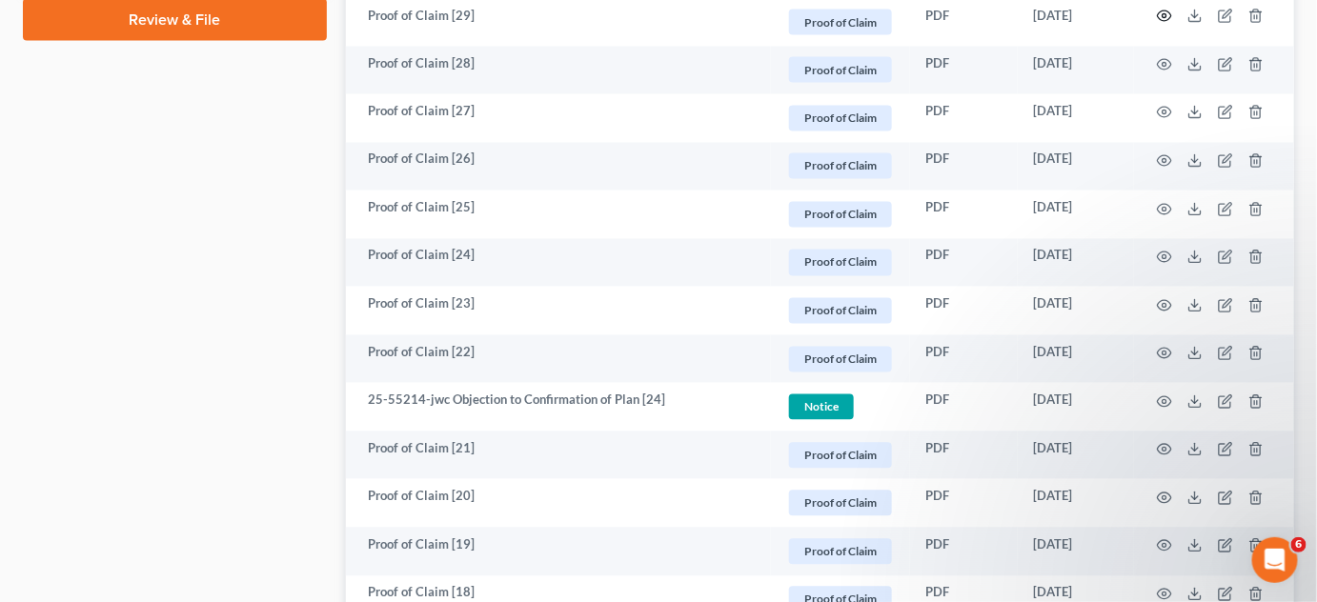
click at [1160, 12] on icon "button" at bounding box center [1164, 16] width 15 height 15
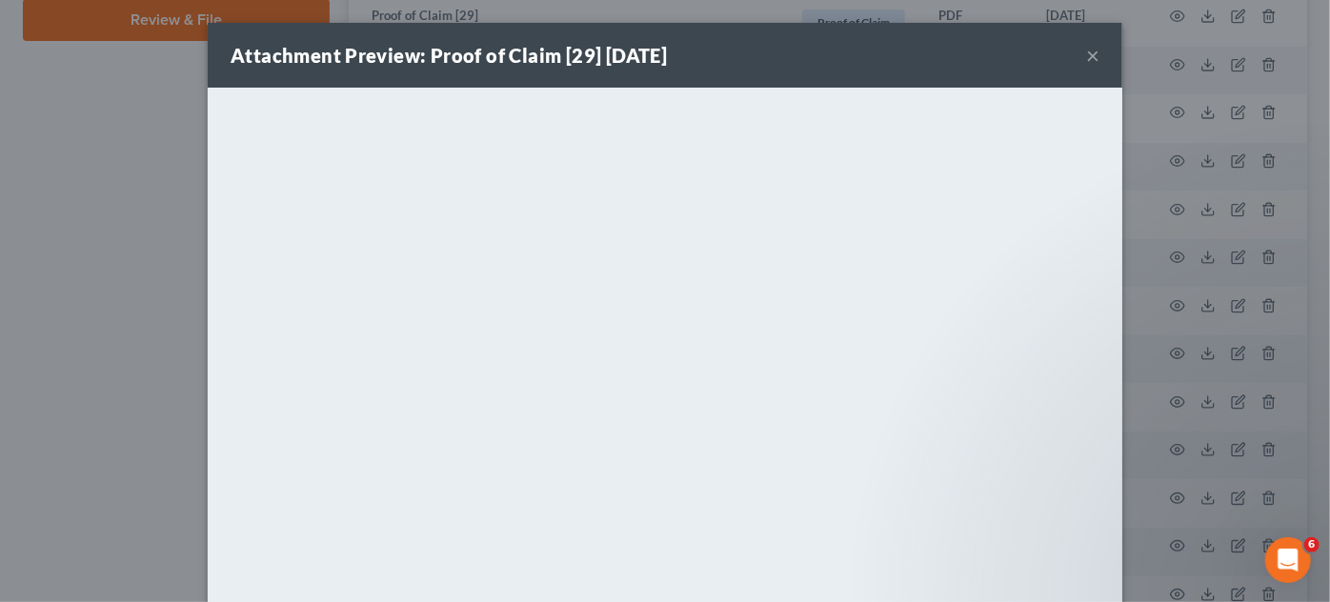
click at [1175, 141] on div "Attachment Preview: Proof of Claim [29] [DATE] × <object ng-attr-data='[URL][DO…" at bounding box center [665, 301] width 1330 height 602
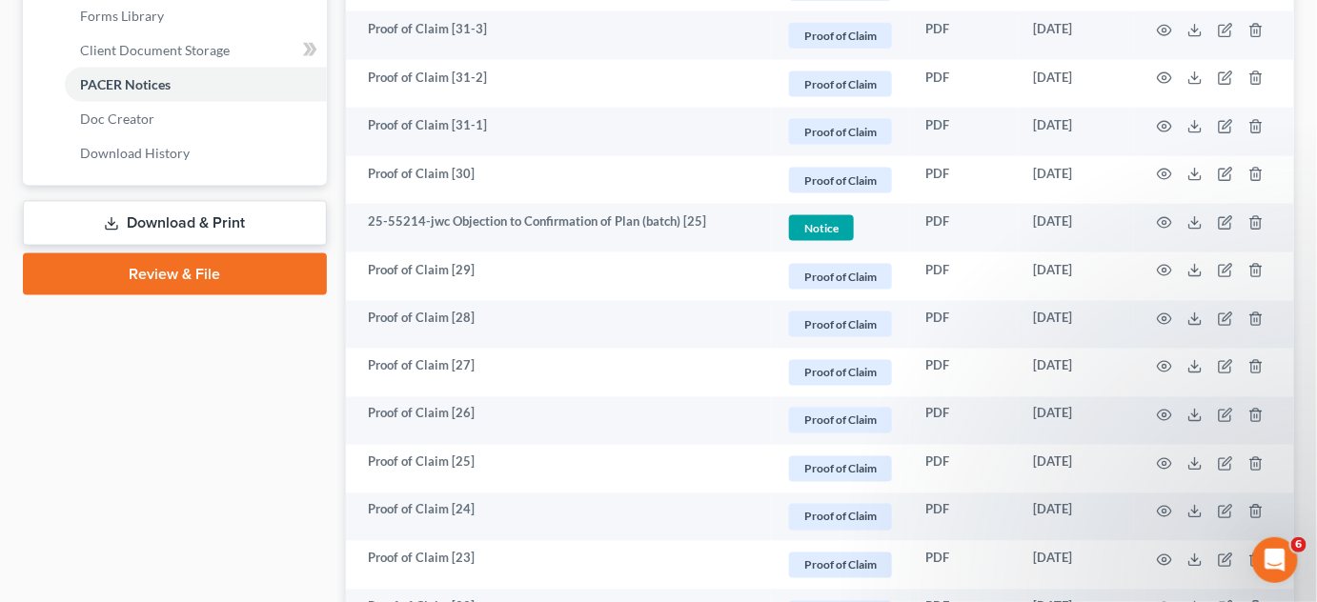
scroll to position [817, 0]
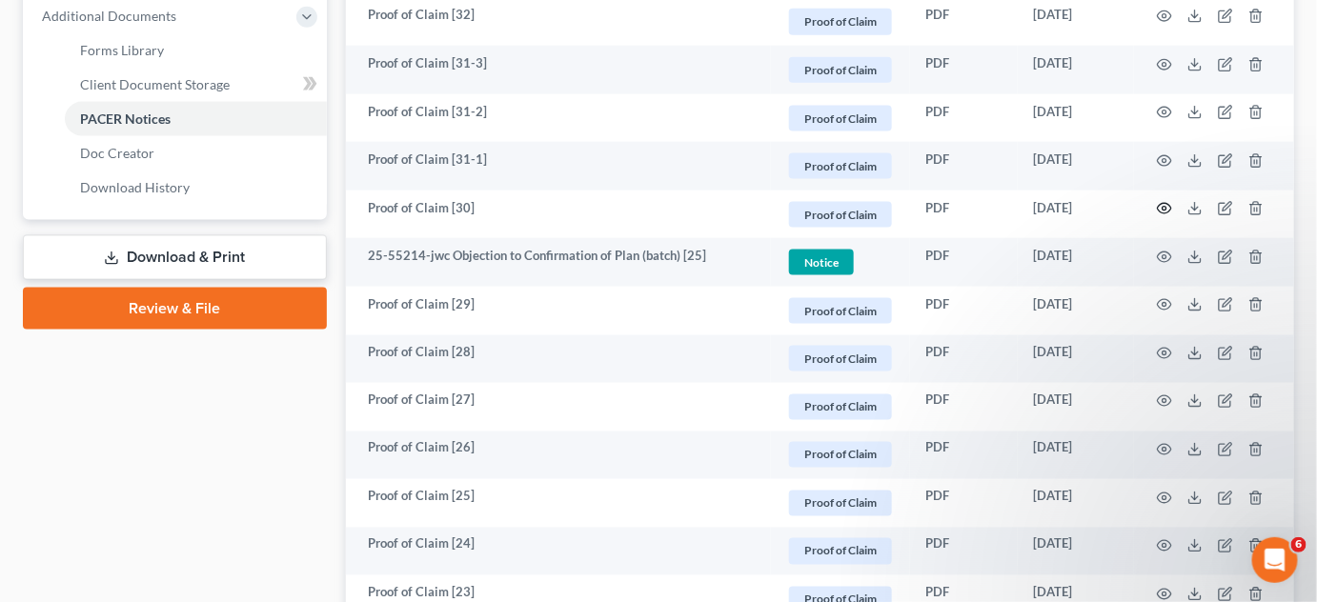
click at [1168, 201] on icon "button" at bounding box center [1164, 208] width 15 height 15
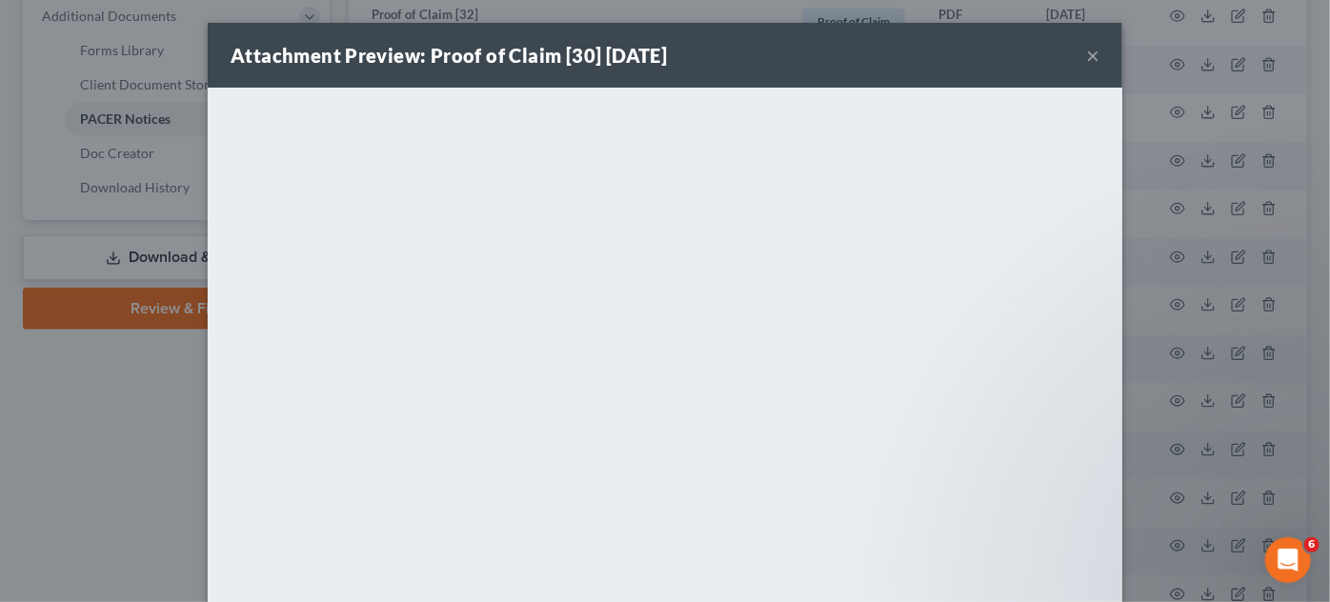
click at [1168, 198] on div "Attachment Preview: Proof of Claim [30] [DATE] × <object ng-attr-data='[URL][DO…" at bounding box center [665, 301] width 1330 height 602
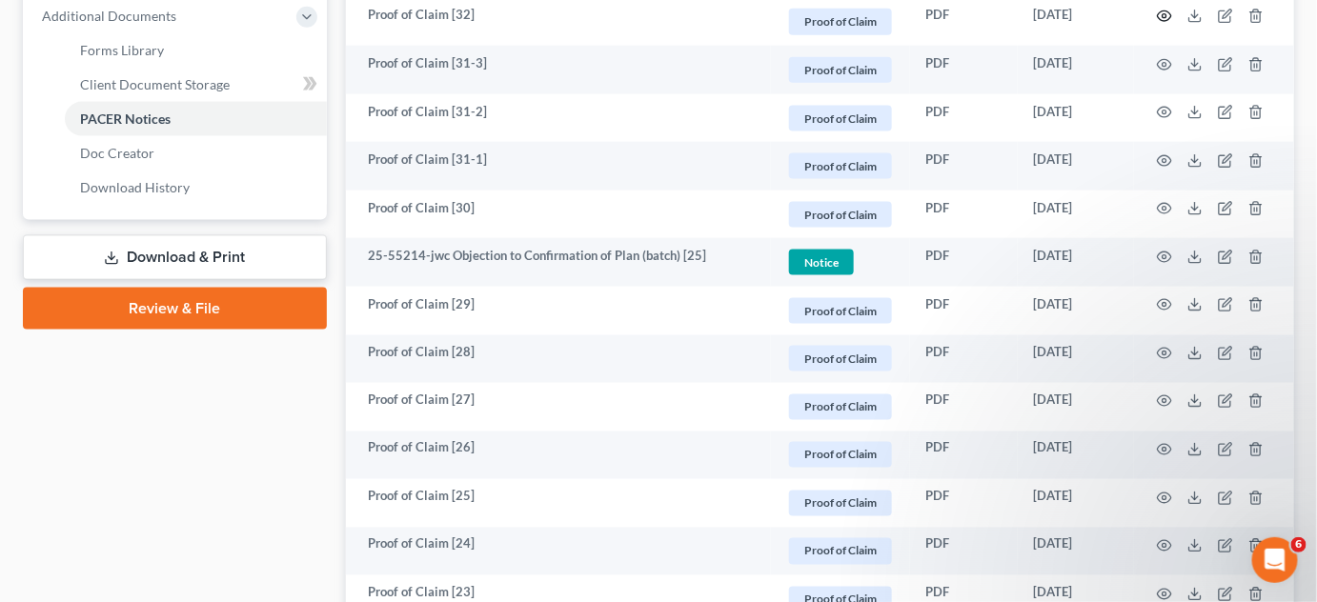
click at [1168, 11] on icon "button" at bounding box center [1165, 16] width 14 height 10
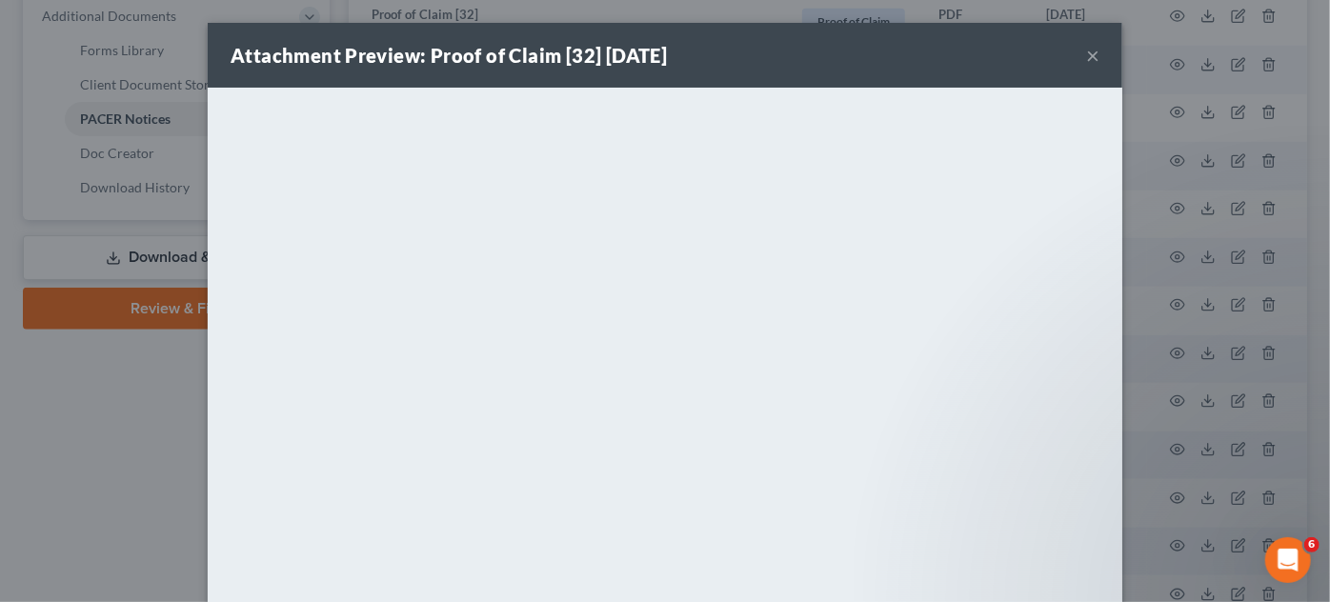
click at [1241, 217] on div "Attachment Preview: Proof of Claim [32] [DATE] × <object ng-attr-data='[URL][DO…" at bounding box center [665, 301] width 1330 height 602
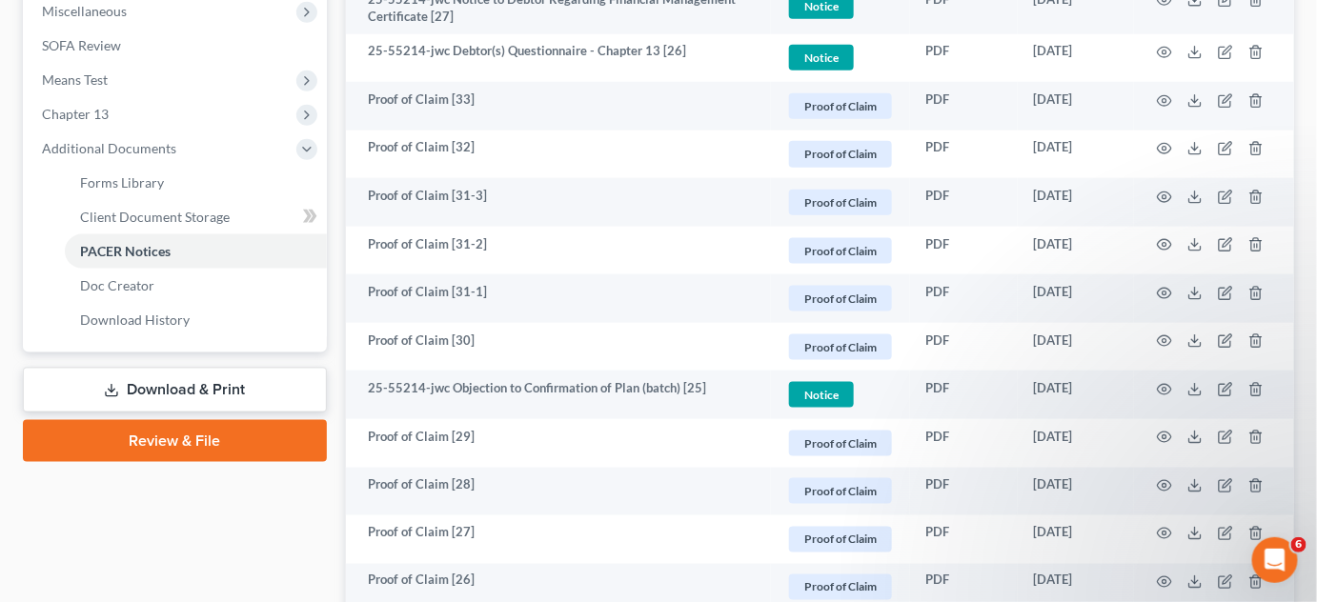
scroll to position [673, 0]
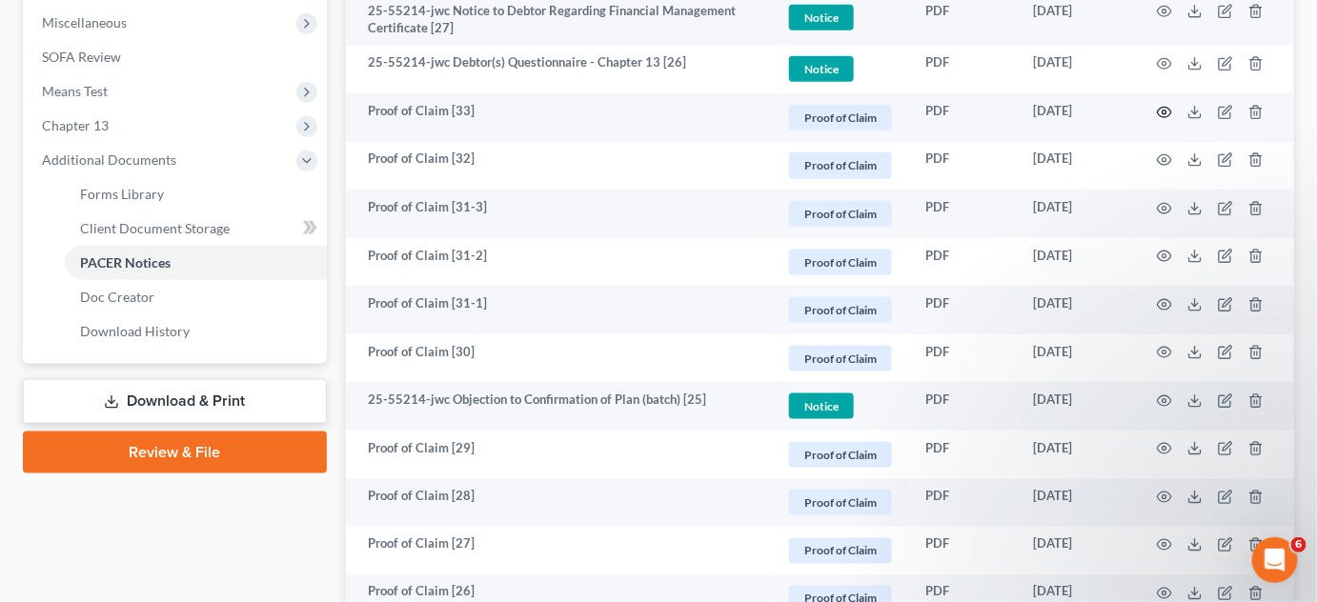
click at [1163, 111] on circle "button" at bounding box center [1164, 113] width 4 height 4
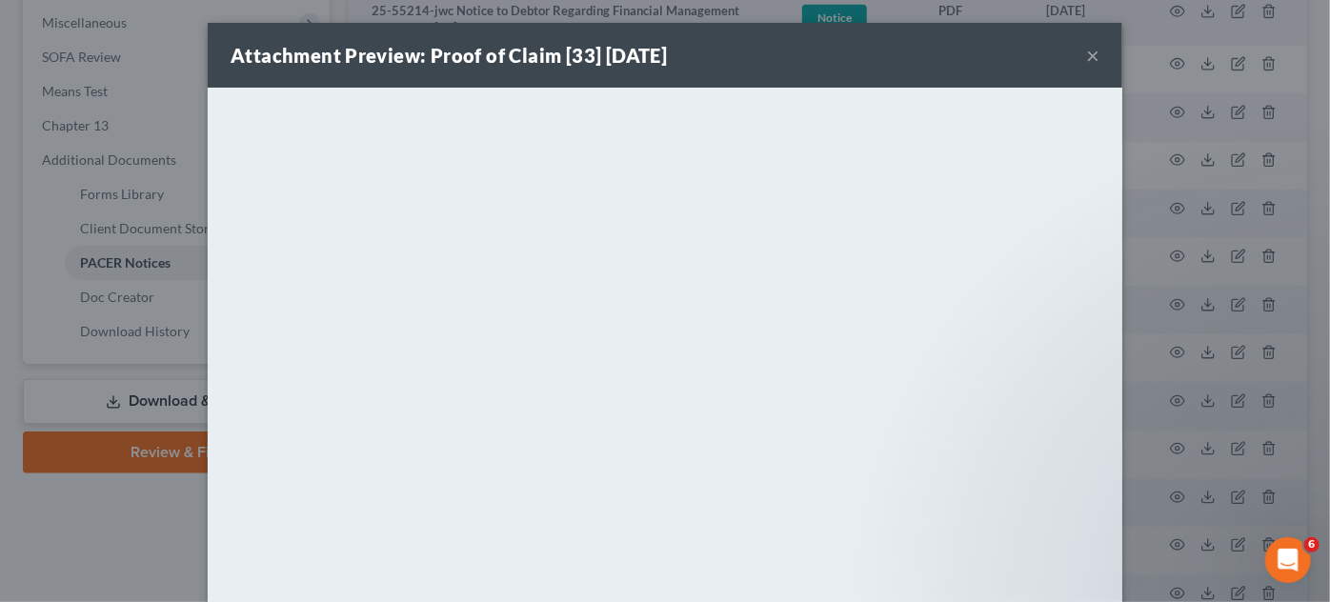
click at [88, 553] on div "Attachment Preview: Proof of Claim [33] [DATE] × <object ng-attr-data='[URL][DO…" at bounding box center [665, 301] width 1330 height 602
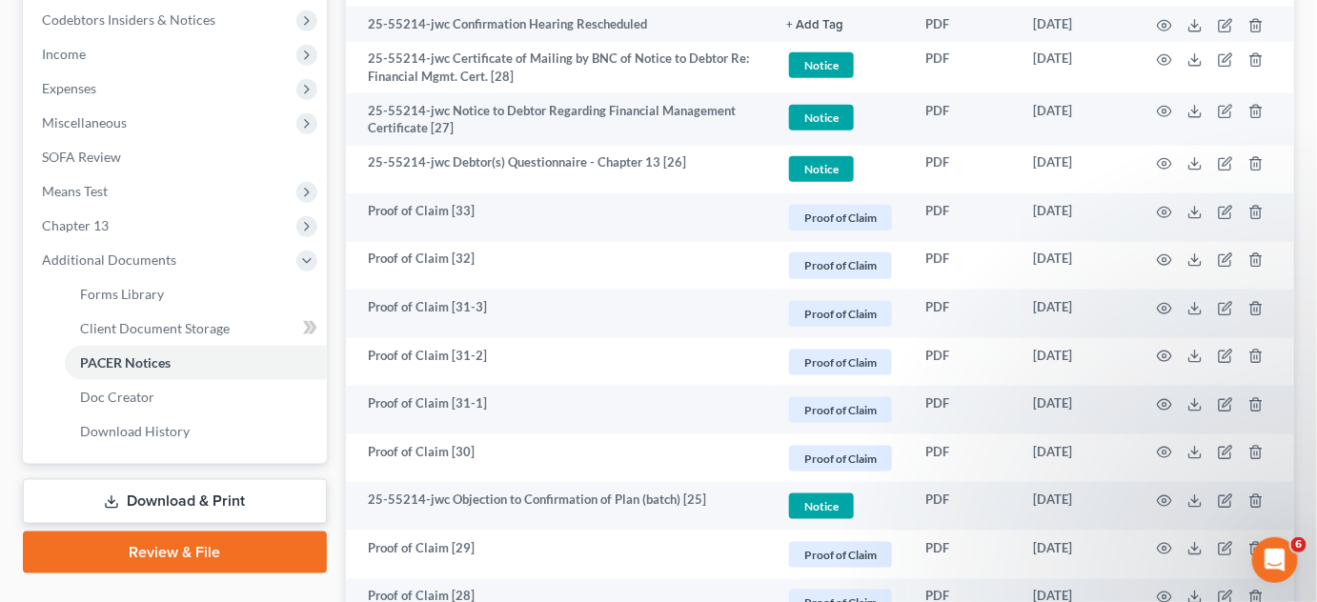
scroll to position [576, 0]
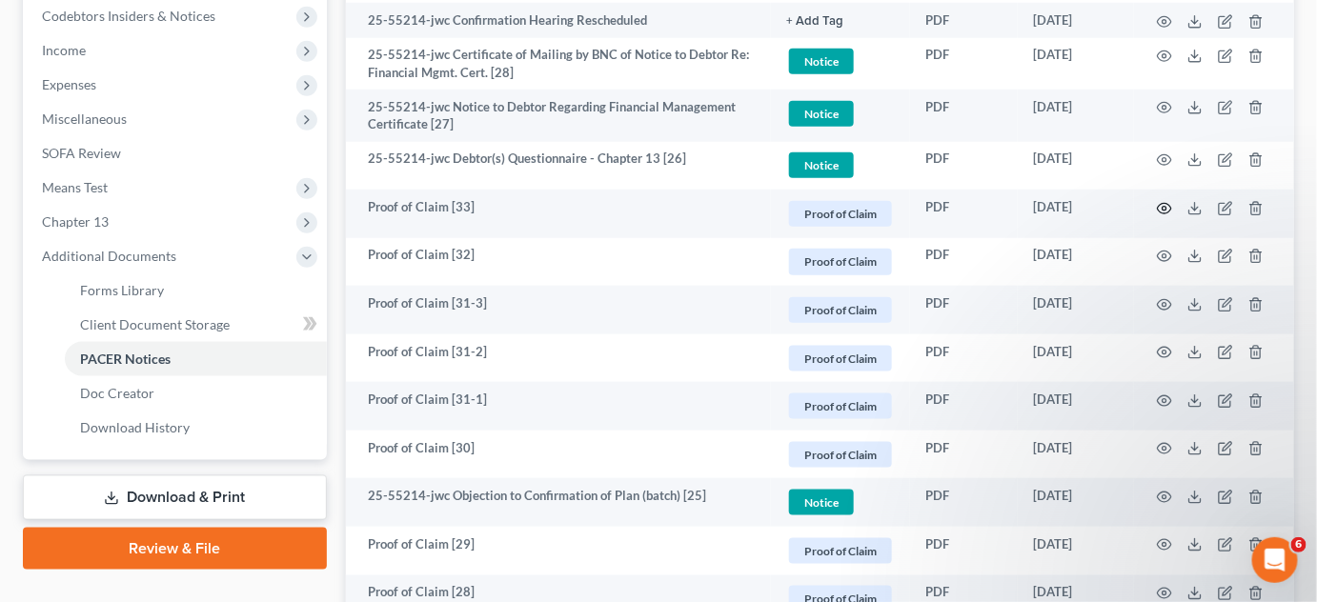
click at [1163, 203] on icon "button" at bounding box center [1164, 208] width 15 height 15
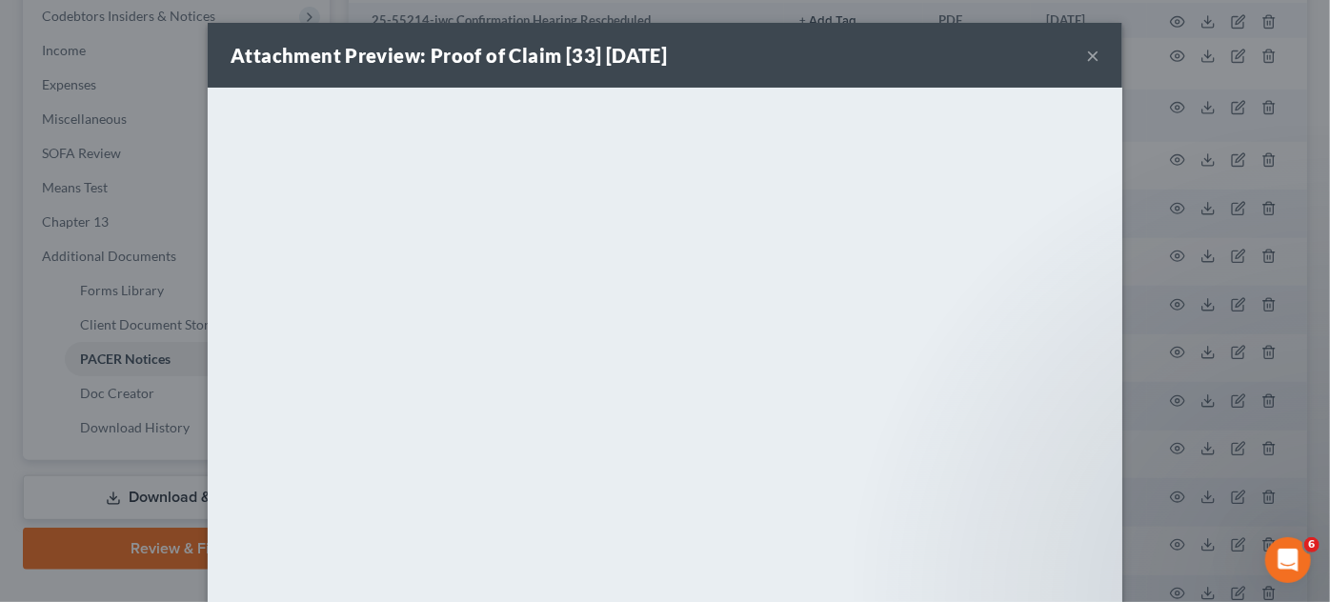
click at [1086, 53] on button "×" at bounding box center [1092, 55] width 13 height 23
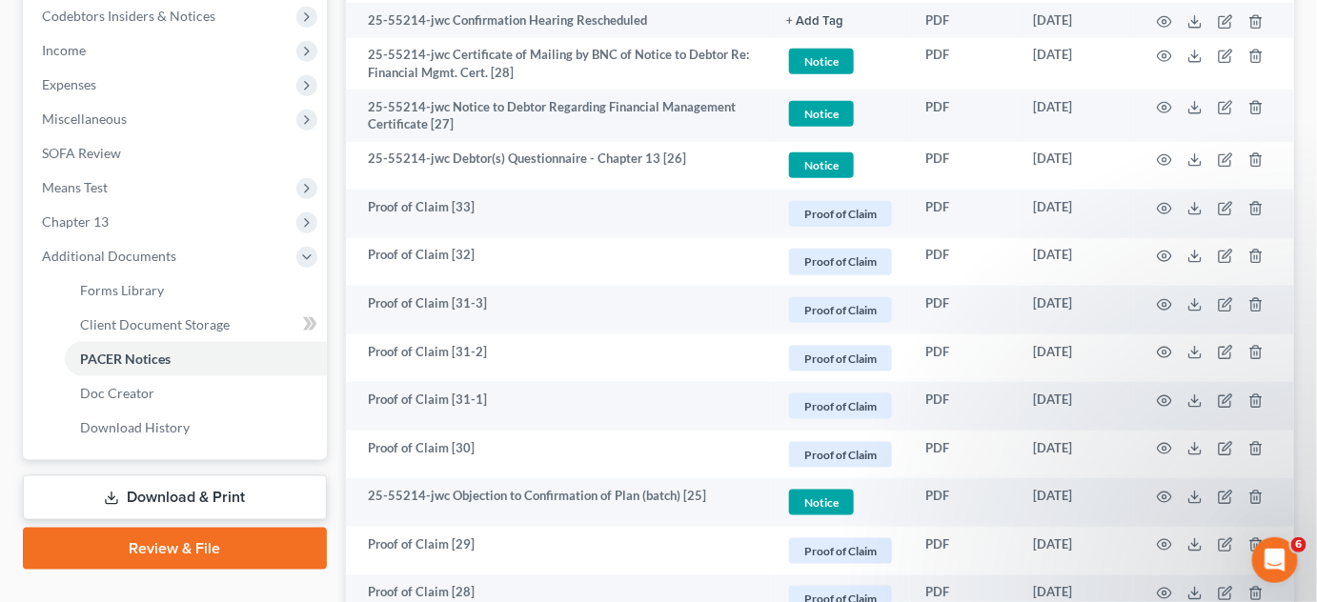
click at [872, 215] on span "Proof of Claim" at bounding box center [840, 214] width 103 height 26
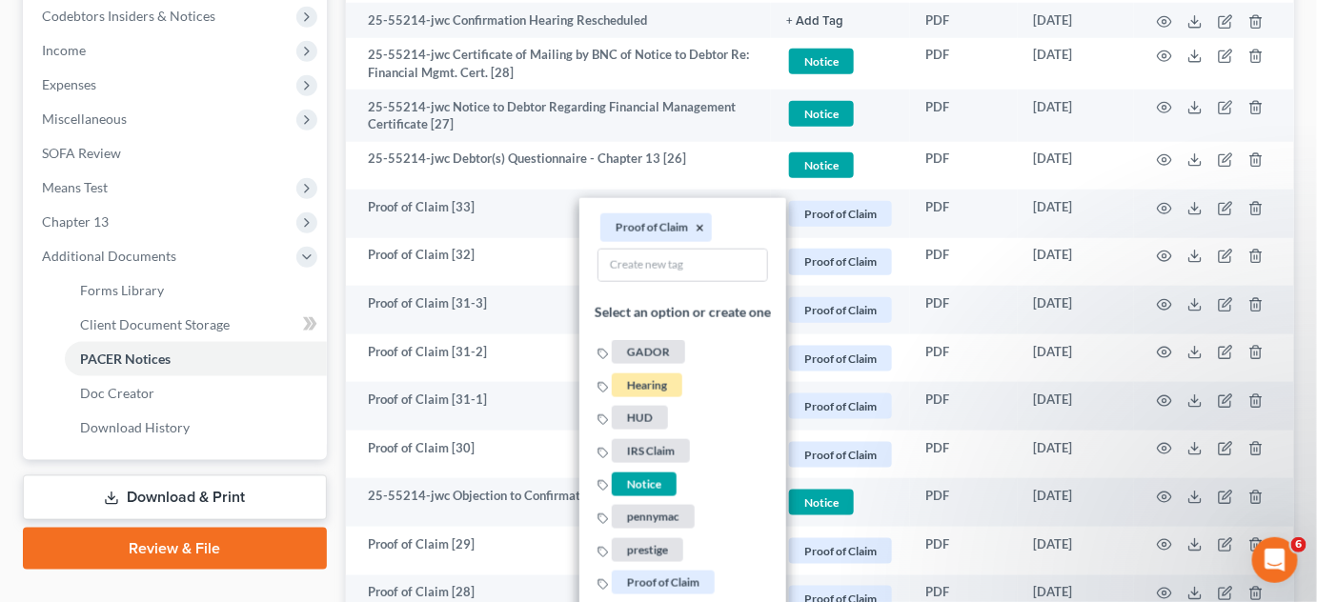
click at [701, 228] on button "×" at bounding box center [700, 228] width 9 height 17
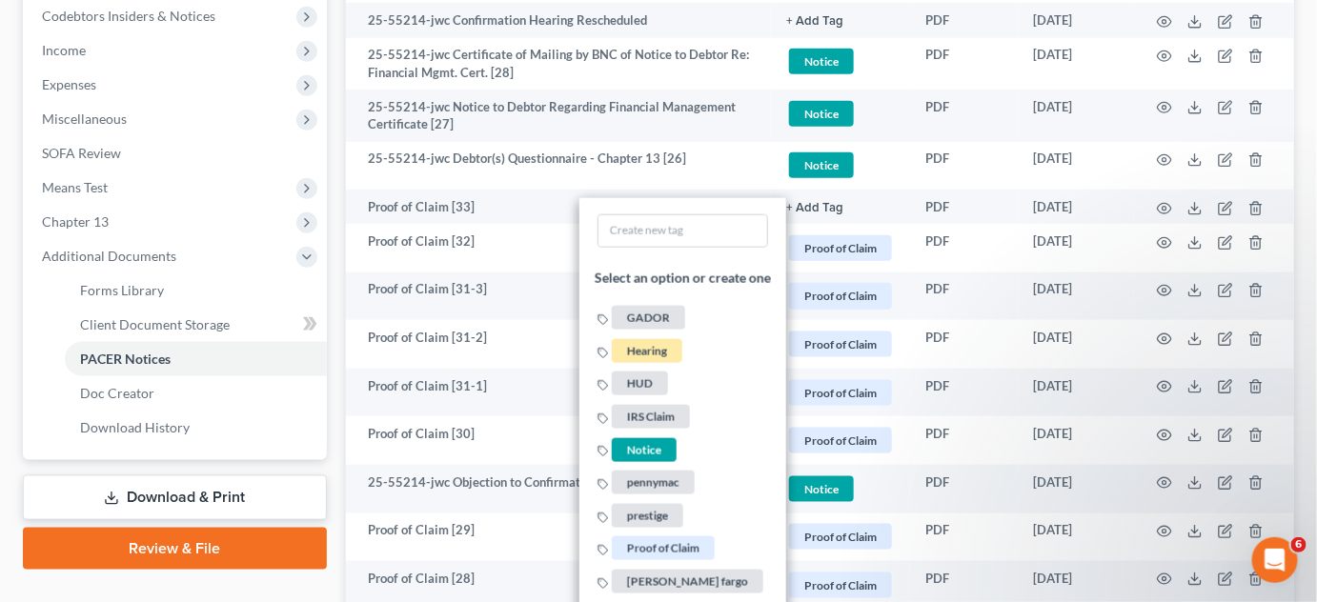
click at [657, 418] on span "IRS Claim" at bounding box center [651, 417] width 78 height 24
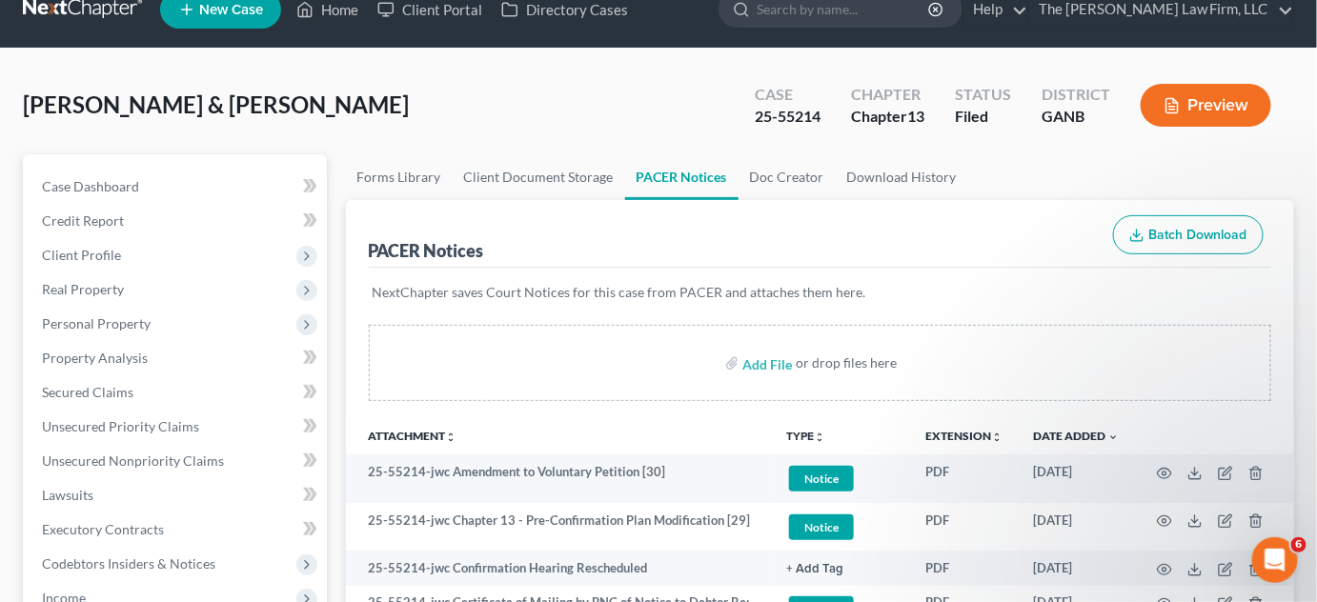
scroll to position [0, 0]
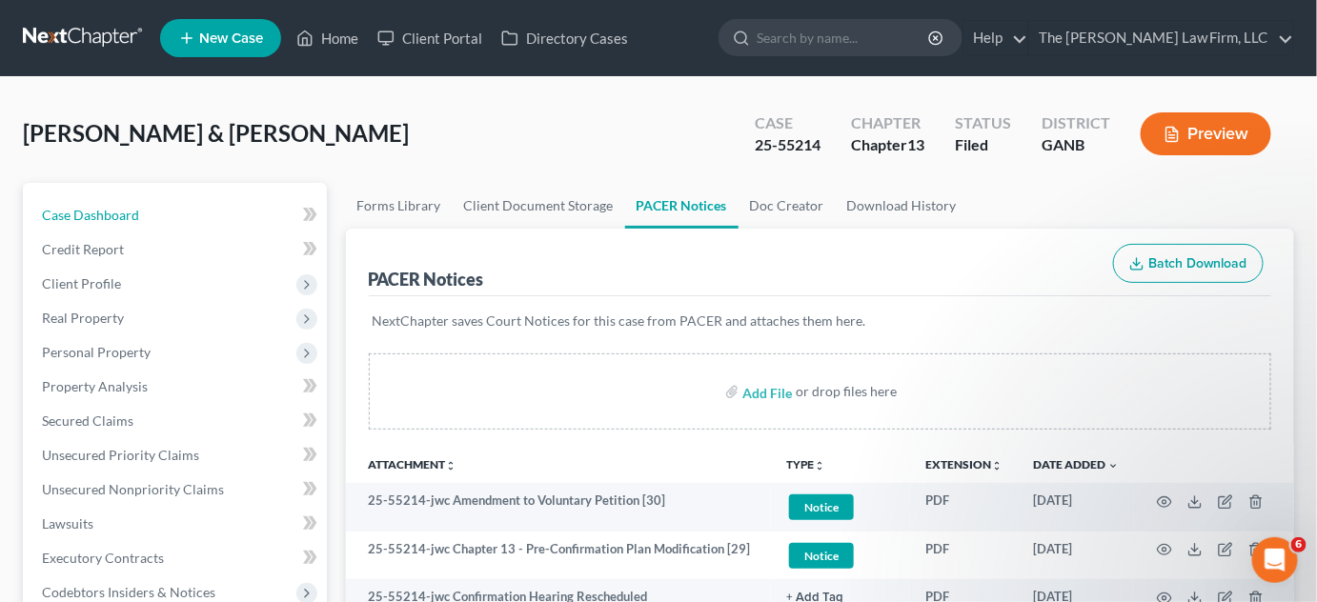
click at [92, 220] on span "Case Dashboard" at bounding box center [90, 215] width 97 height 16
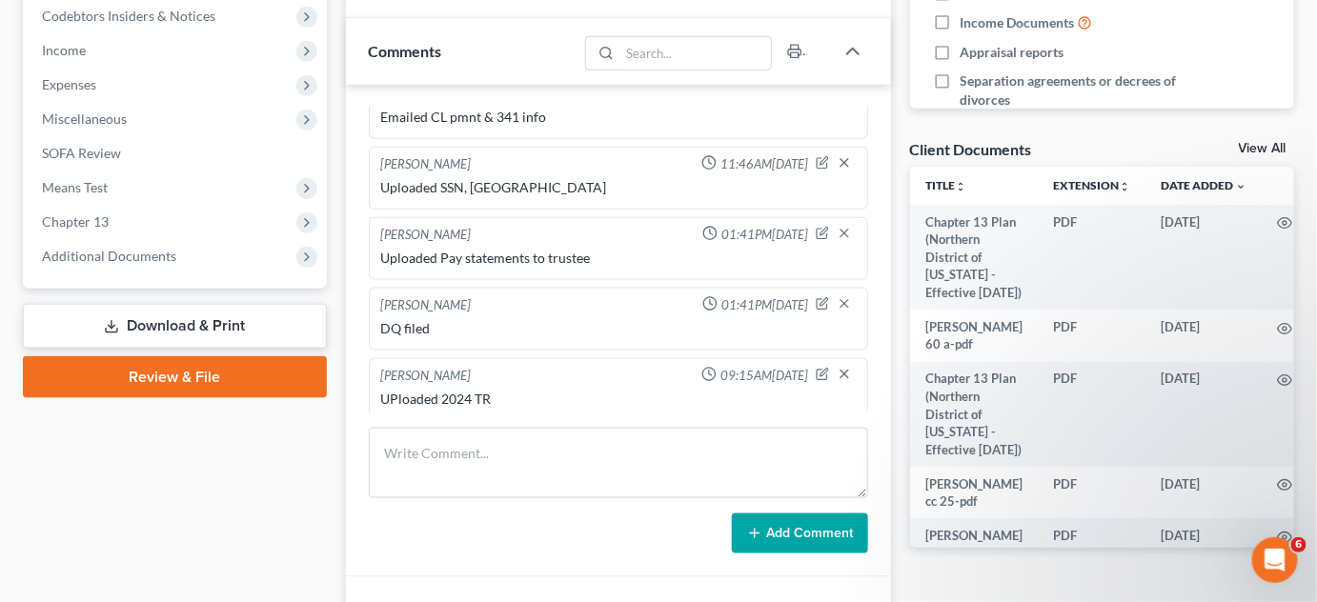
scroll to position [1809, 0]
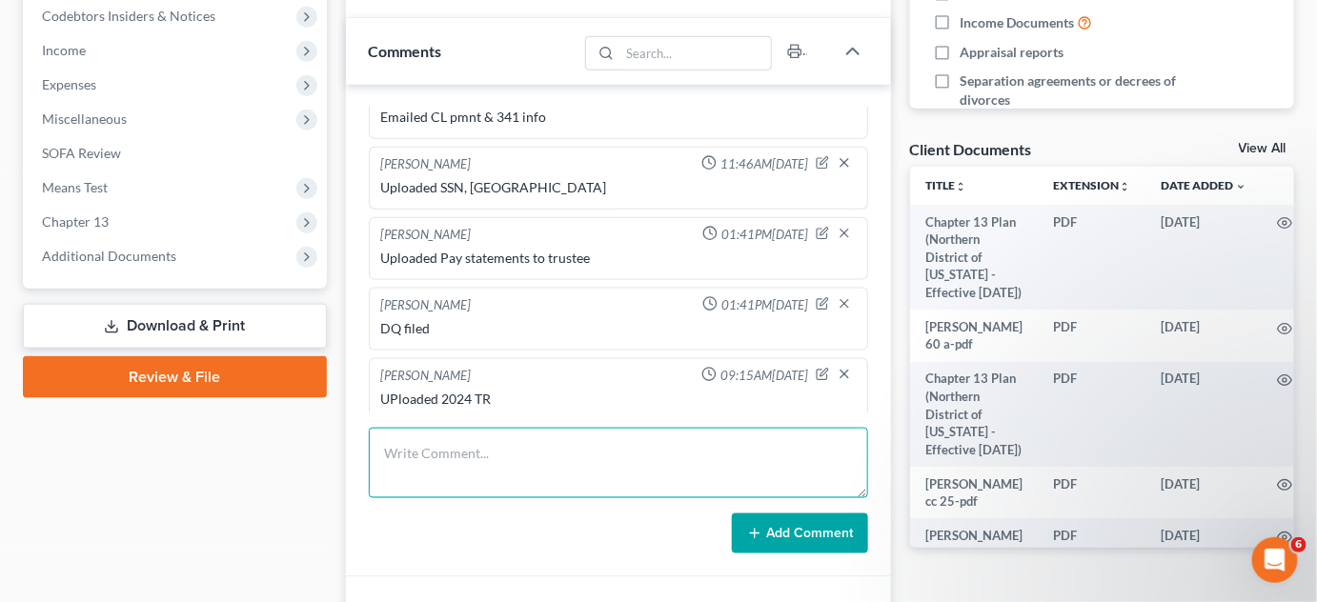
click at [481, 441] on textarea at bounding box center [618, 463] width 499 height 71
click at [380, 473] on textarea "Emailed IRS" at bounding box center [618, 463] width 499 height 71
click at [592, 448] on textarea "Emailed IRS" at bounding box center [618, 463] width 499 height 71
type textarea "Emailed IRS [DEMOGRAPHIC_DATA] his 2021, 2022 2024"
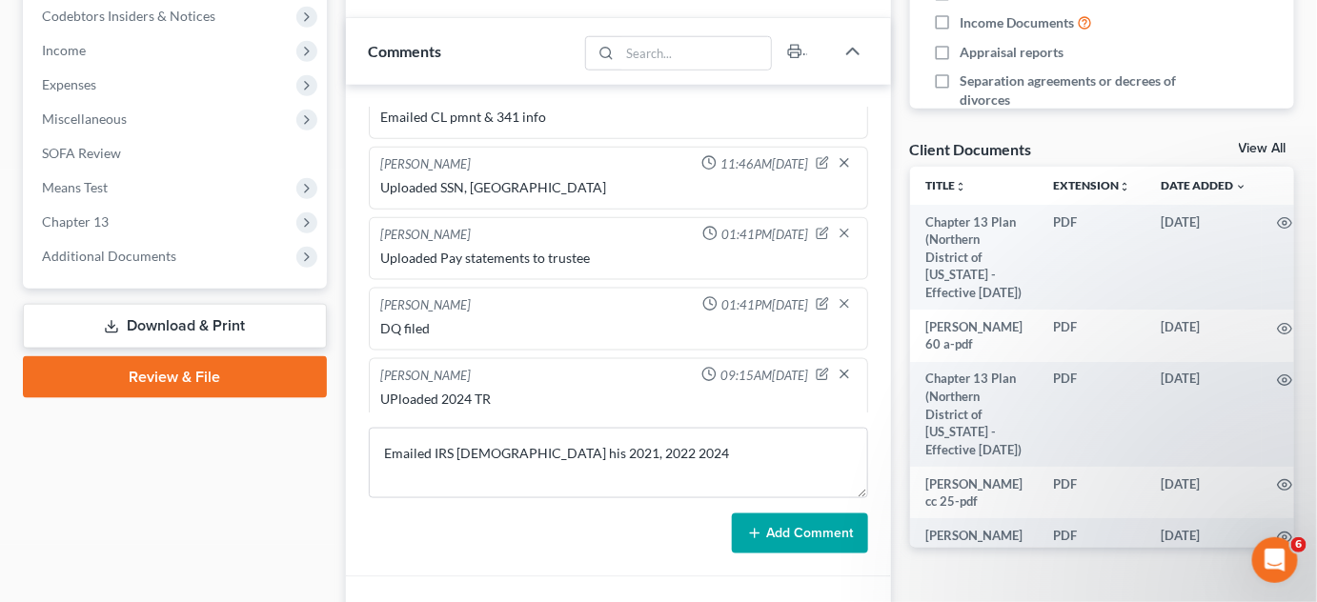
click at [837, 537] on button "Add Comment" at bounding box center [800, 534] width 136 height 40
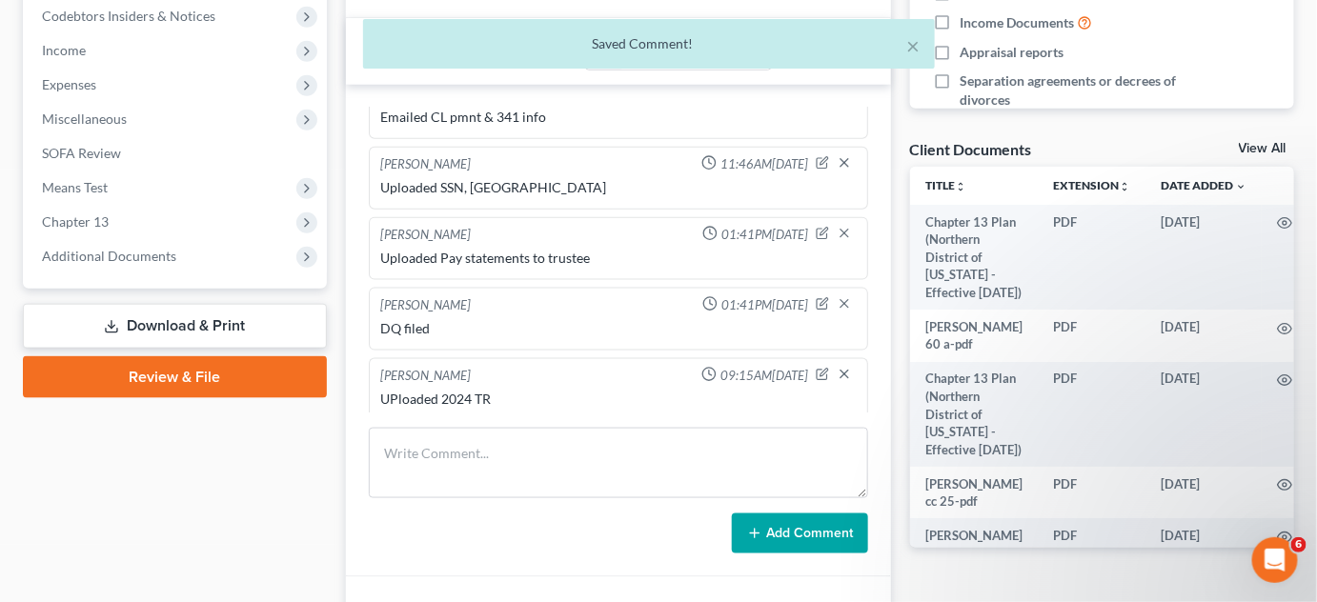
scroll to position [807, 0]
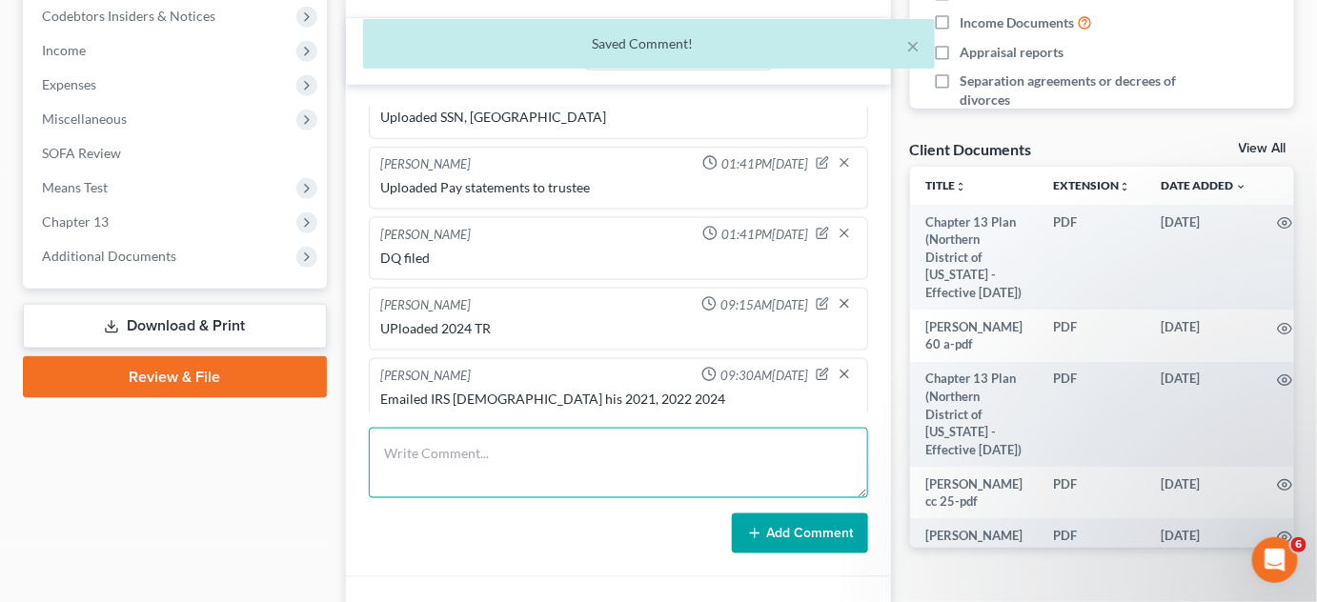
click at [720, 485] on textarea at bounding box center [618, 463] width 499 height 71
type textarea "E"
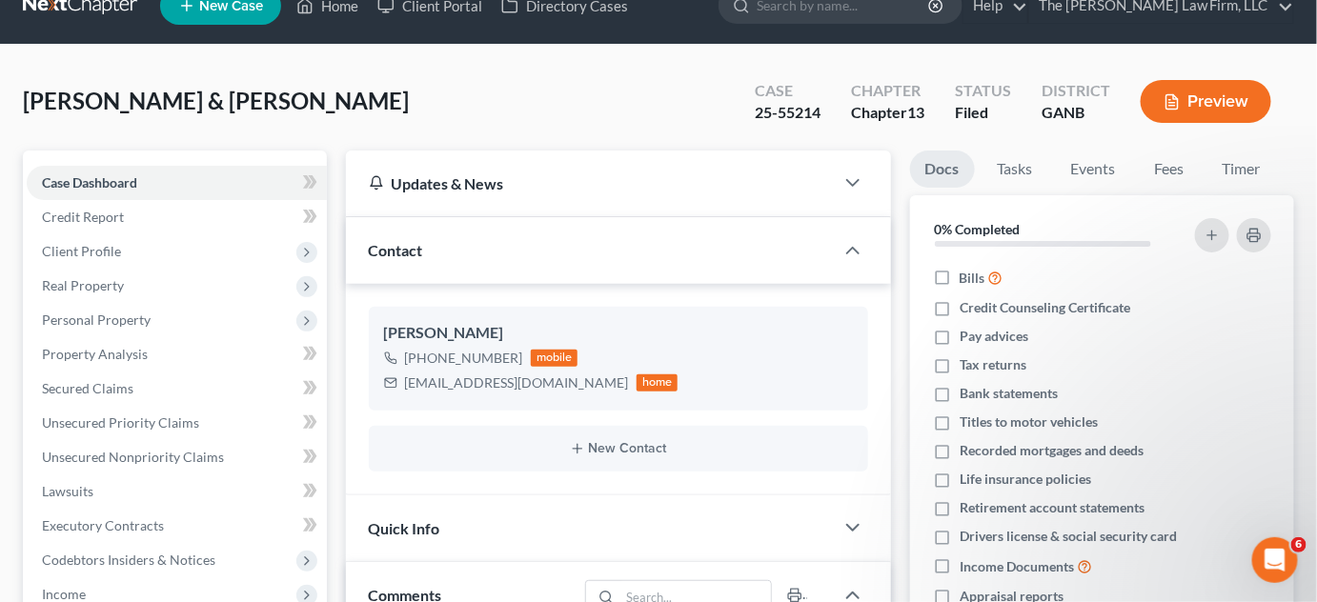
scroll to position [0, 0]
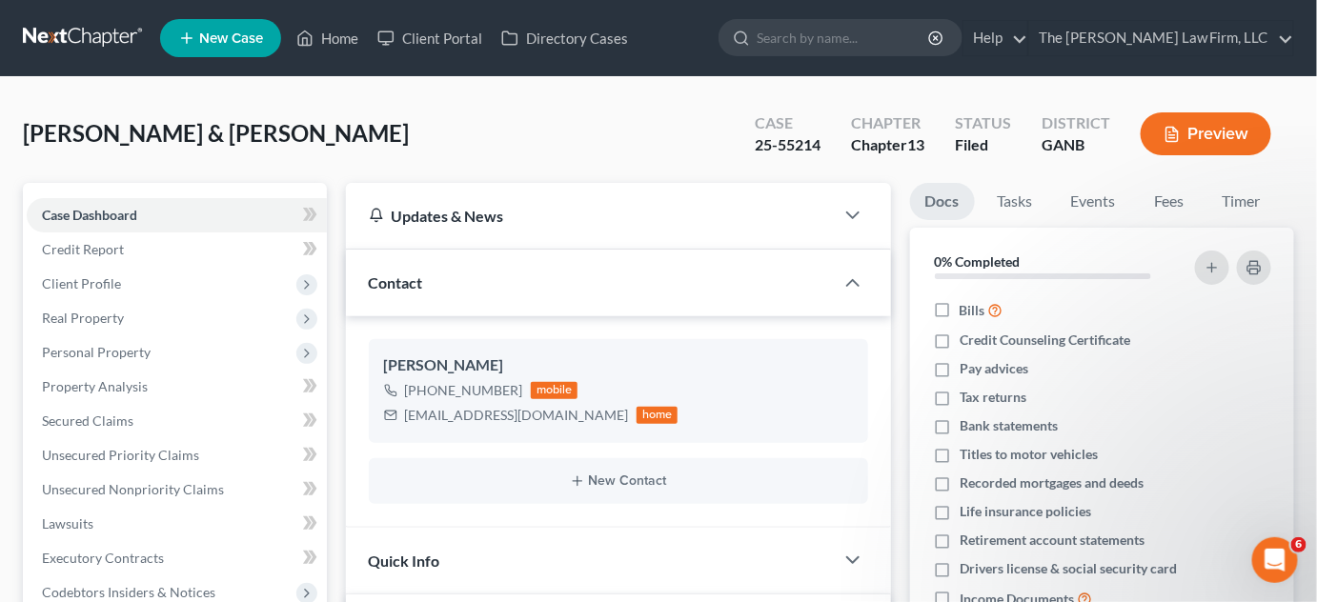
click at [877, 37] on input "search" at bounding box center [843, 37] width 174 height 35
type input "[DEMOGRAPHIC_DATA]"
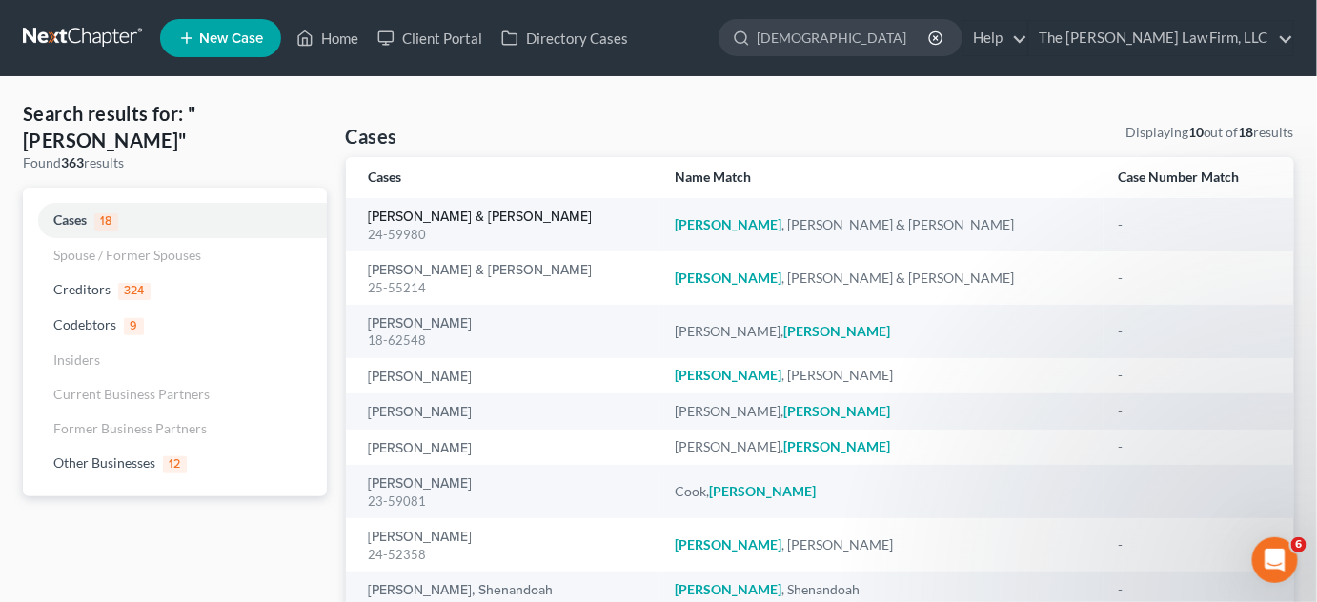
click at [453, 220] on link "[PERSON_NAME] & [PERSON_NAME]" at bounding box center [481, 217] width 224 height 13
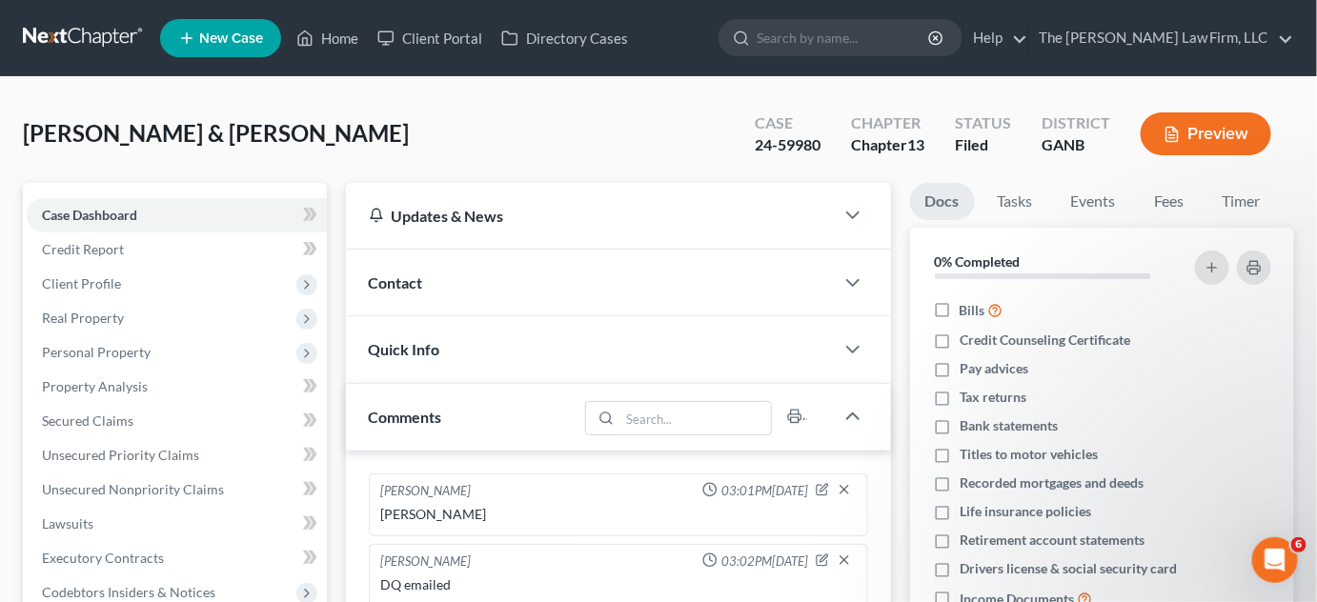
scroll to position [576, 0]
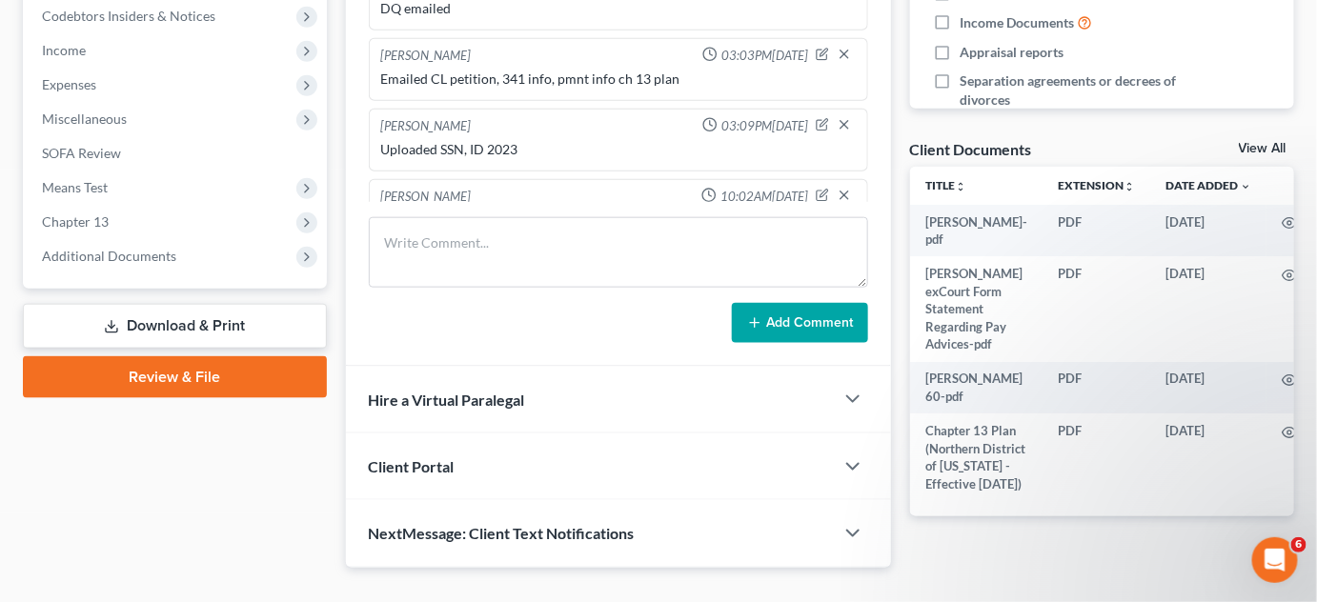
click at [107, 253] on span "Additional Documents" at bounding box center [109, 256] width 134 height 16
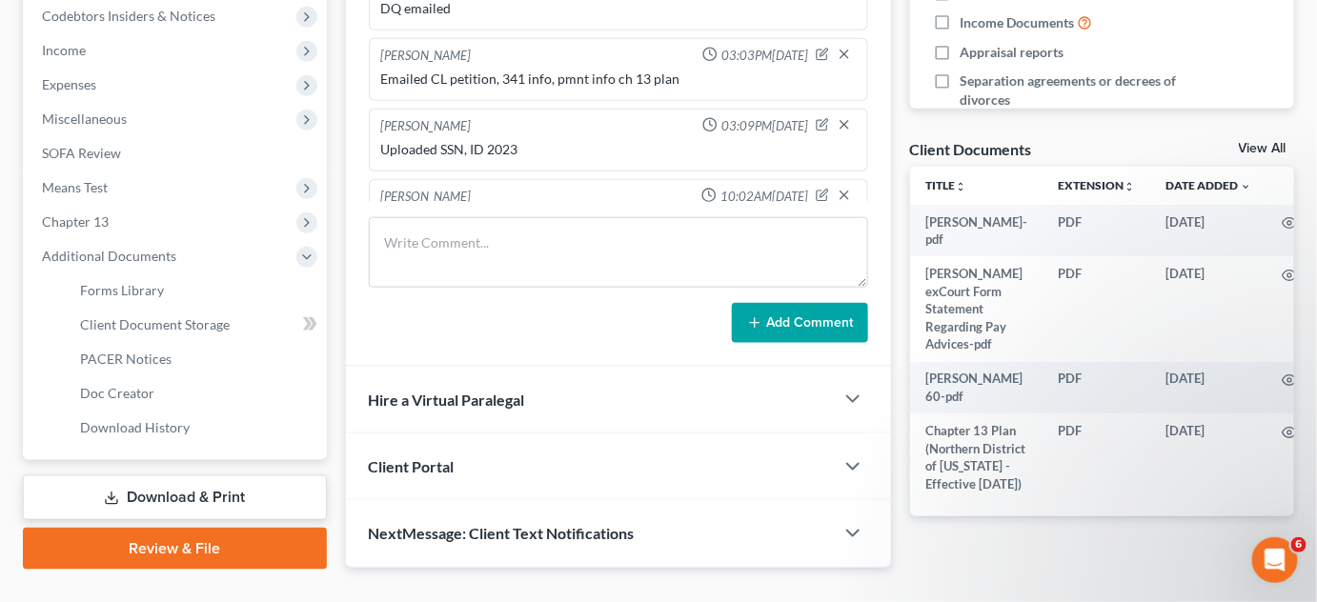
scroll to position [387, 0]
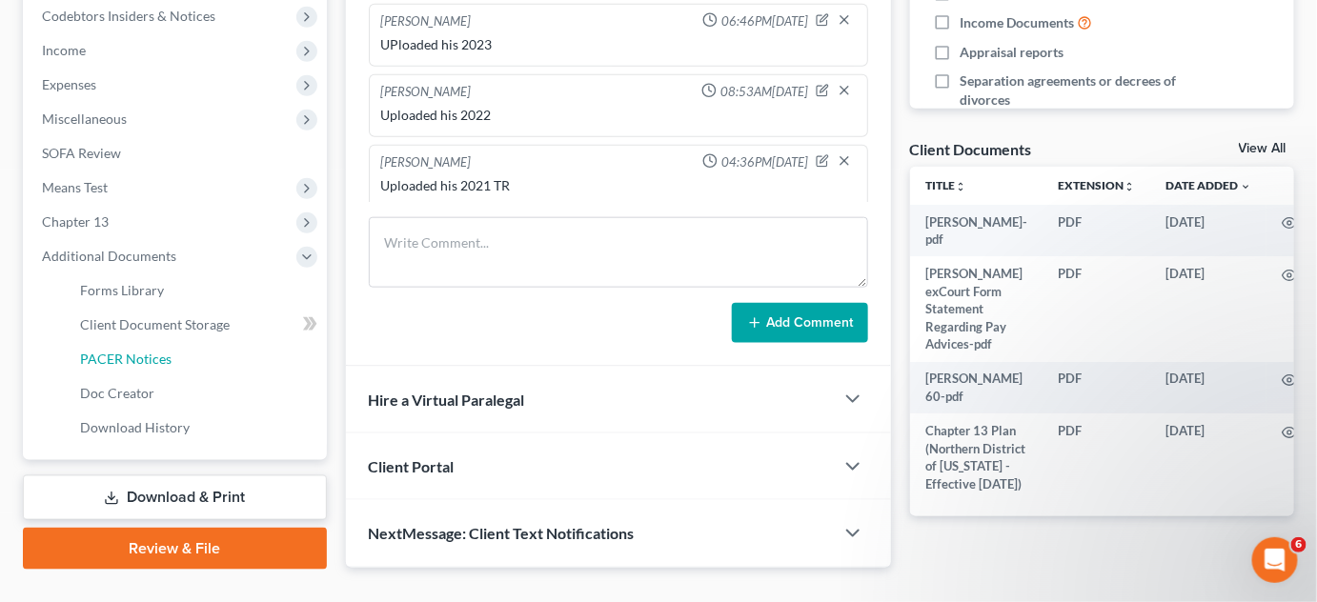
click at [115, 353] on span "PACER Notices" at bounding box center [125, 359] width 91 height 16
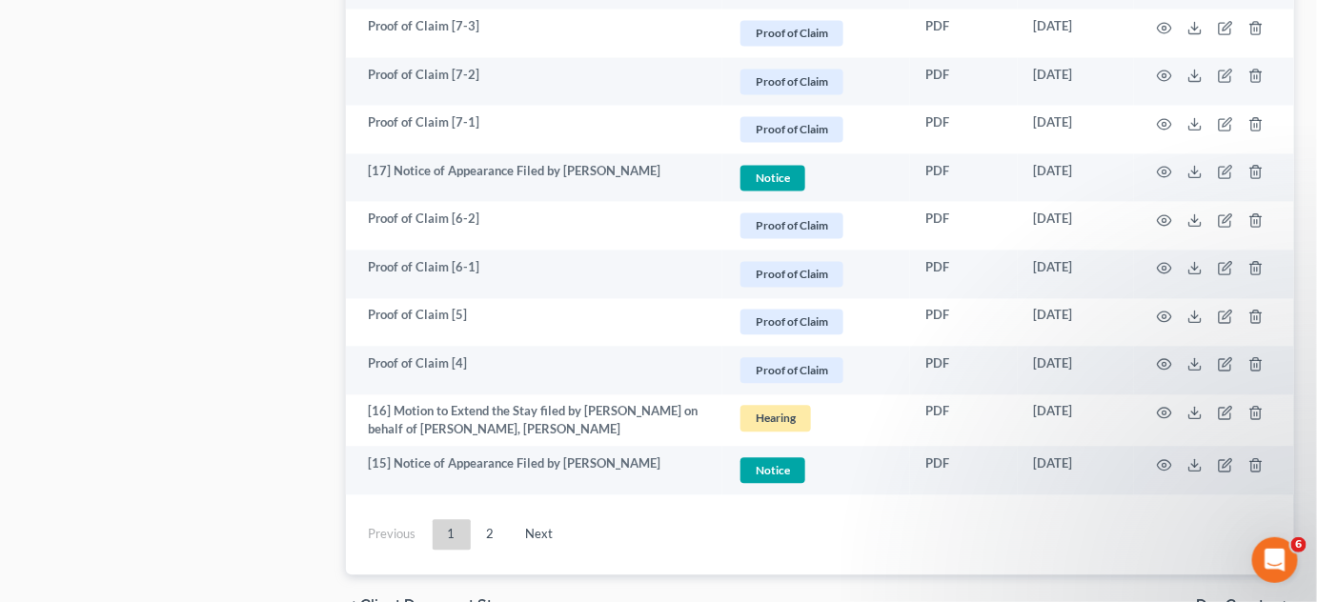
scroll to position [3608, 0]
click at [1168, 359] on icon "button" at bounding box center [1165, 364] width 14 height 10
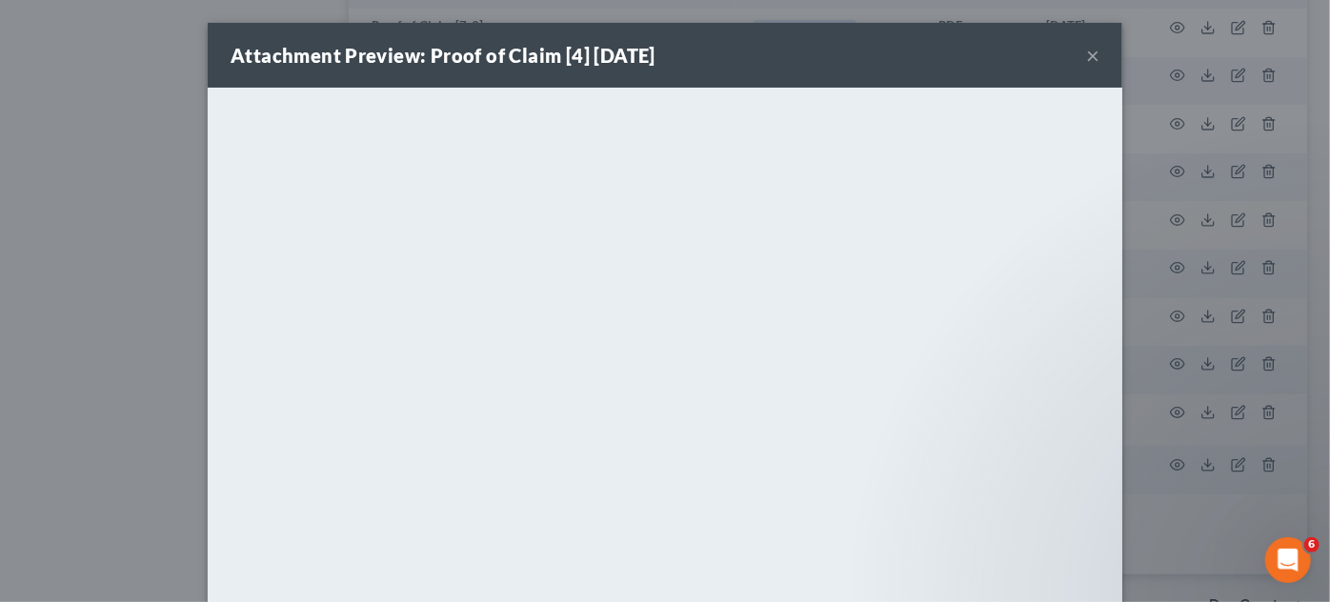
click at [1168, 353] on div "Attachment Preview: Proof of Claim [4] [DATE] × <object ng-attr-data='[URL][DOM…" at bounding box center [665, 301] width 1330 height 602
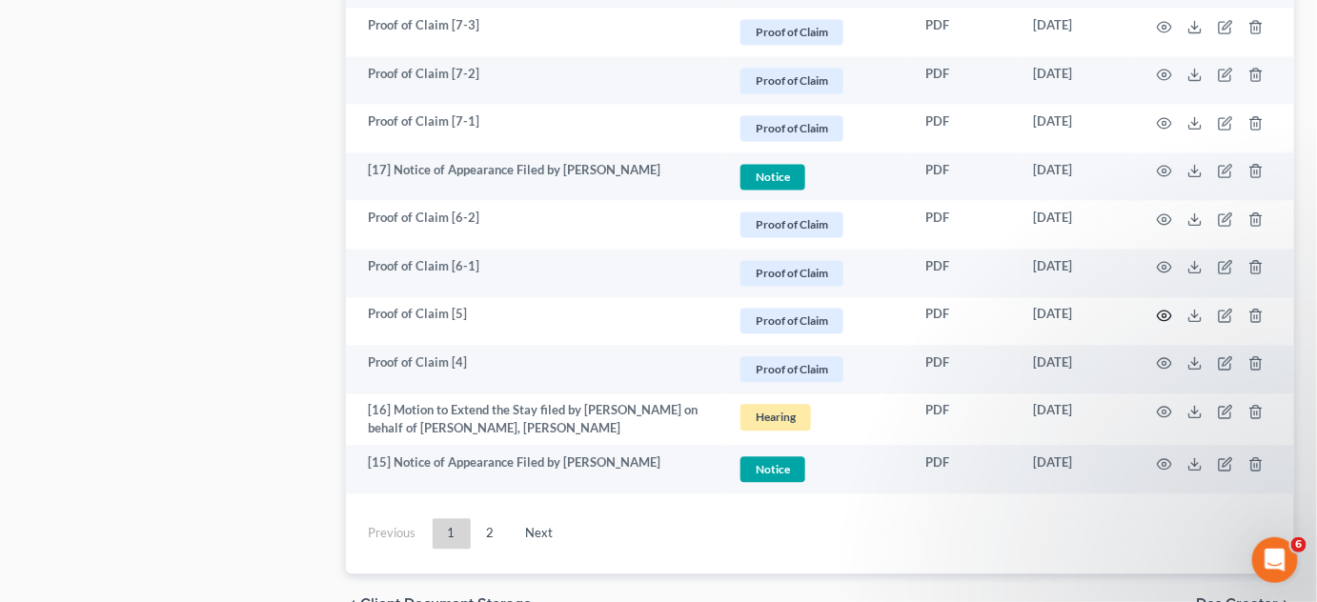
click at [1170, 309] on icon "button" at bounding box center [1164, 316] width 15 height 15
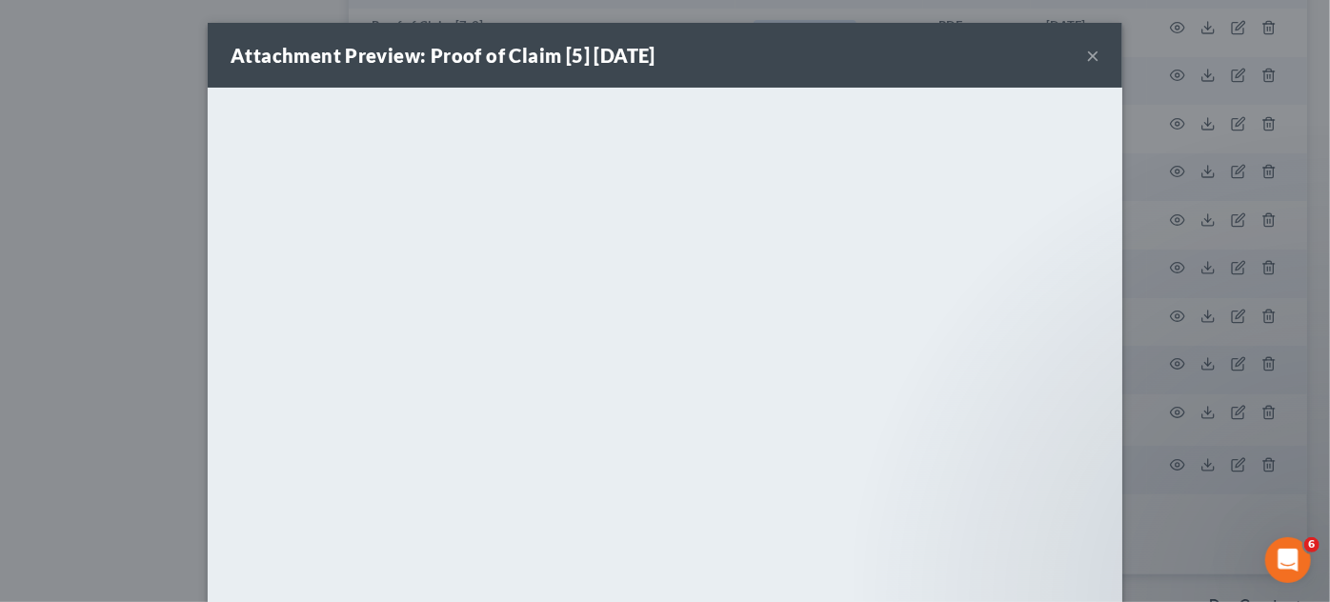
click at [1094, 57] on div "Attachment Preview: Proof of Claim [5] [DATE] ×" at bounding box center [665, 55] width 915 height 65
click at [43, 188] on div "Attachment Preview: Proof of Claim [5] [DATE] × <object ng-attr-data='[URL][DOM…" at bounding box center [665, 301] width 1330 height 602
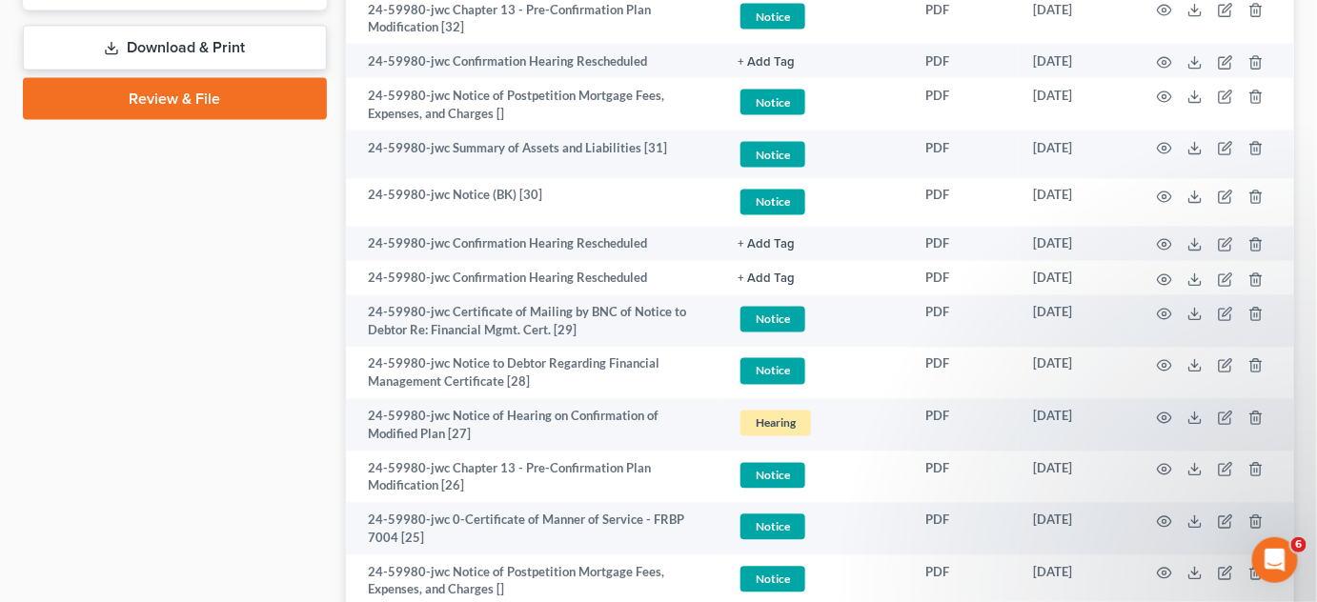
scroll to position [1010, 0]
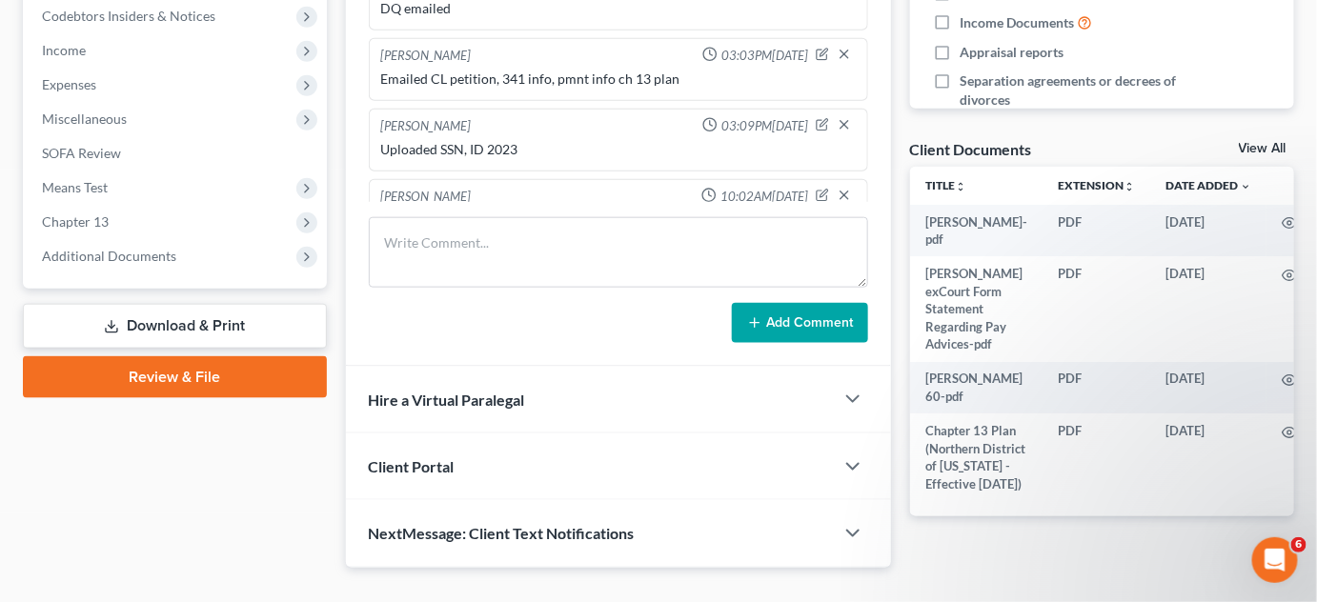
scroll to position [387, 0]
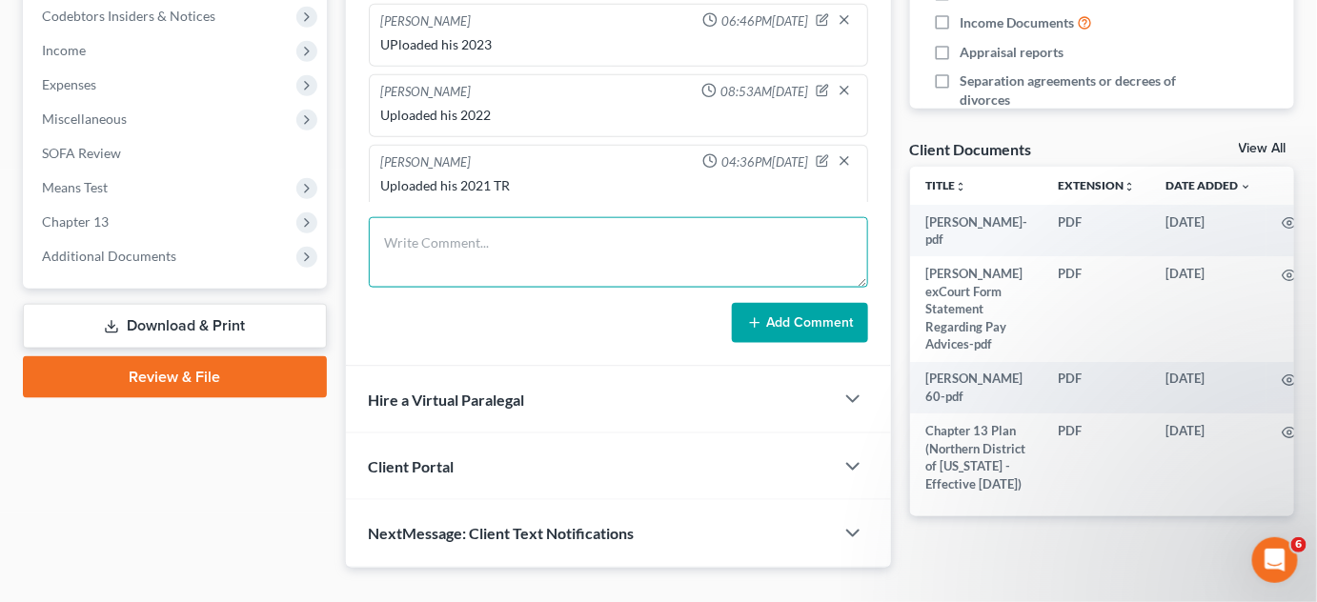
click at [412, 241] on textarea at bounding box center [618, 252] width 499 height 71
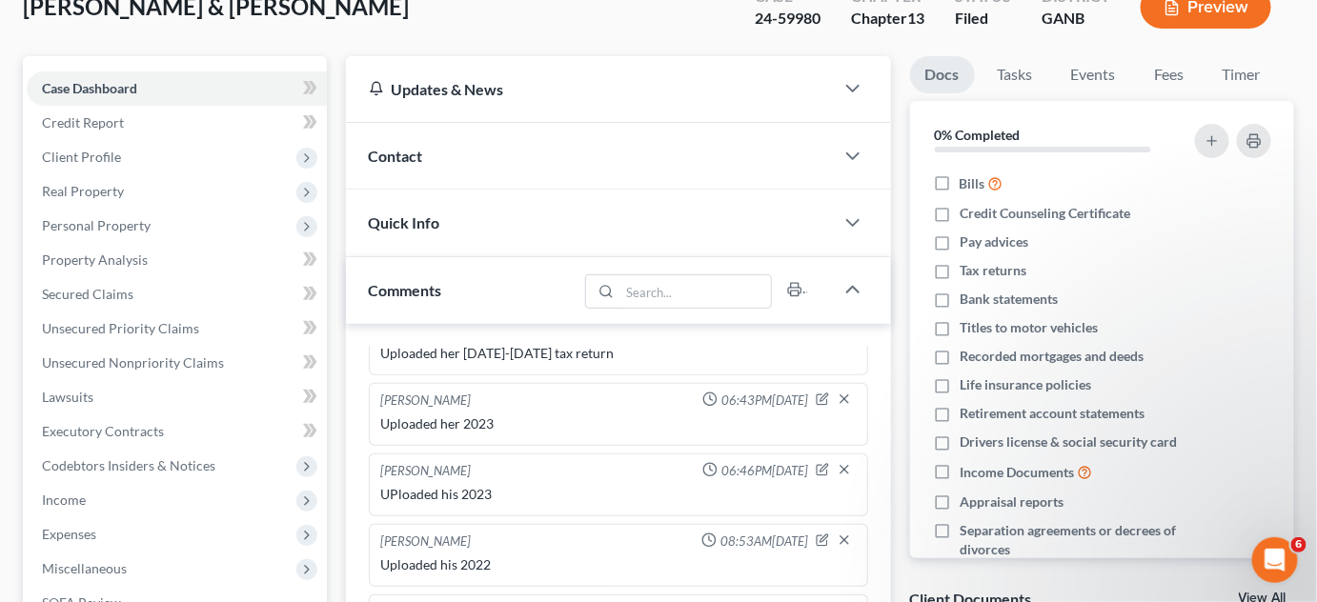
scroll to position [0, 0]
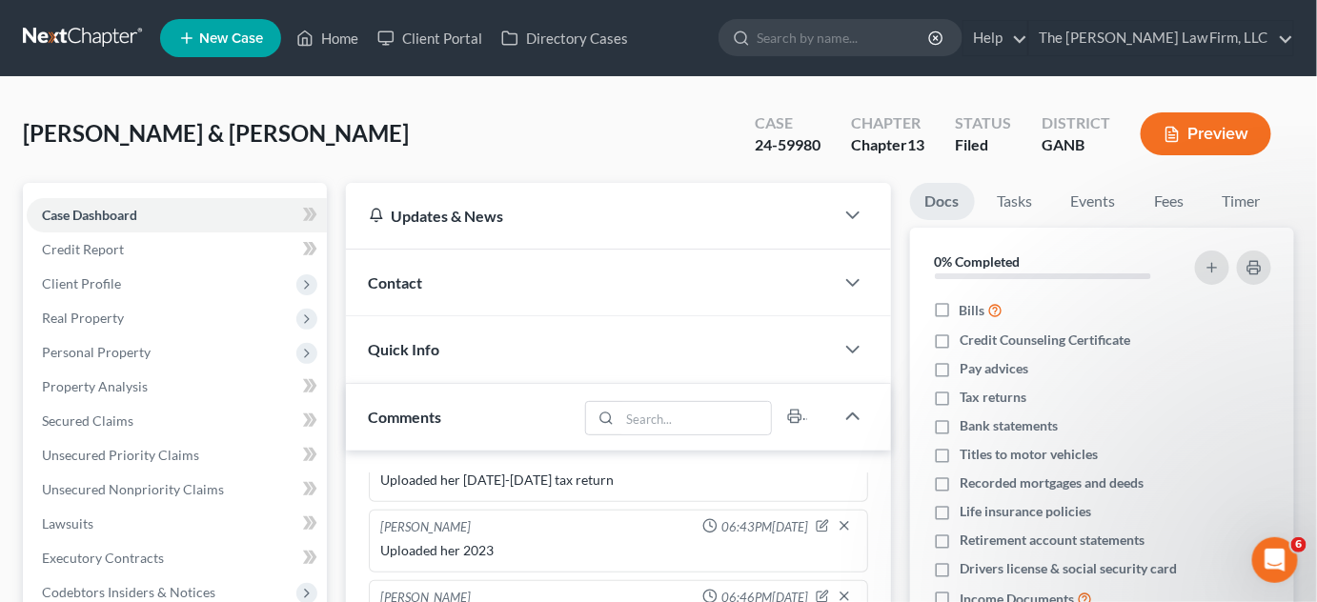
click at [853, 44] on input "search" at bounding box center [843, 37] width 174 height 35
type input "[DEMOGRAPHIC_DATA]"
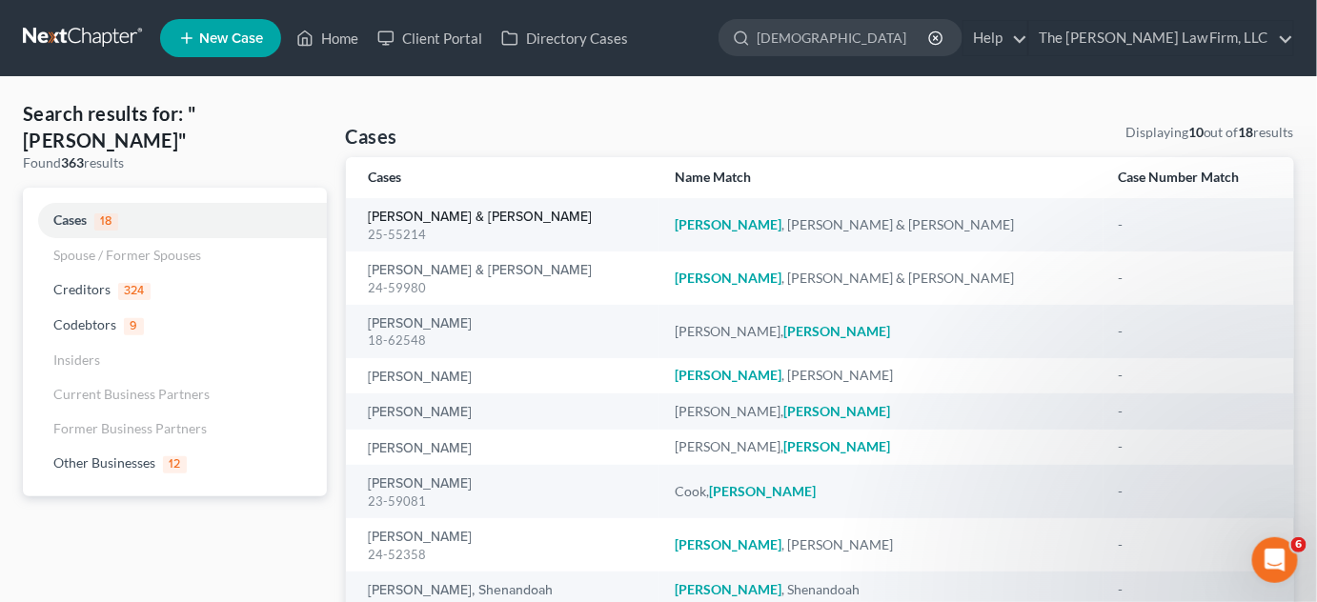
click at [403, 219] on link "[PERSON_NAME] & [PERSON_NAME]" at bounding box center [481, 217] width 224 height 13
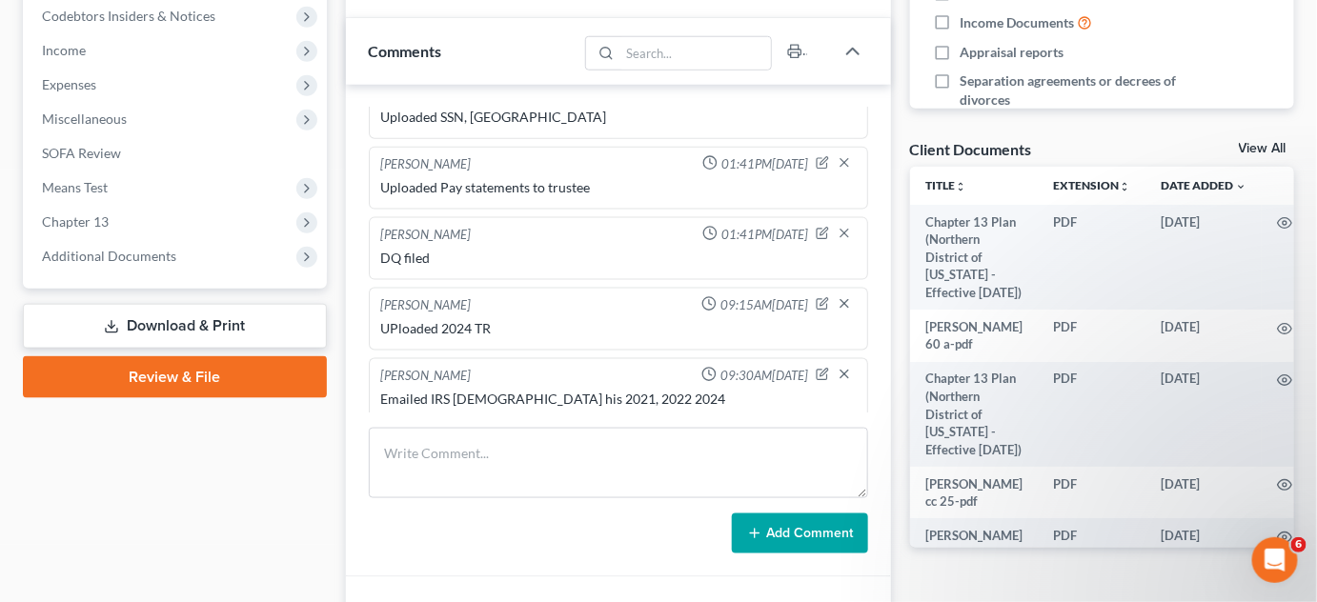
scroll to position [1809, 0]
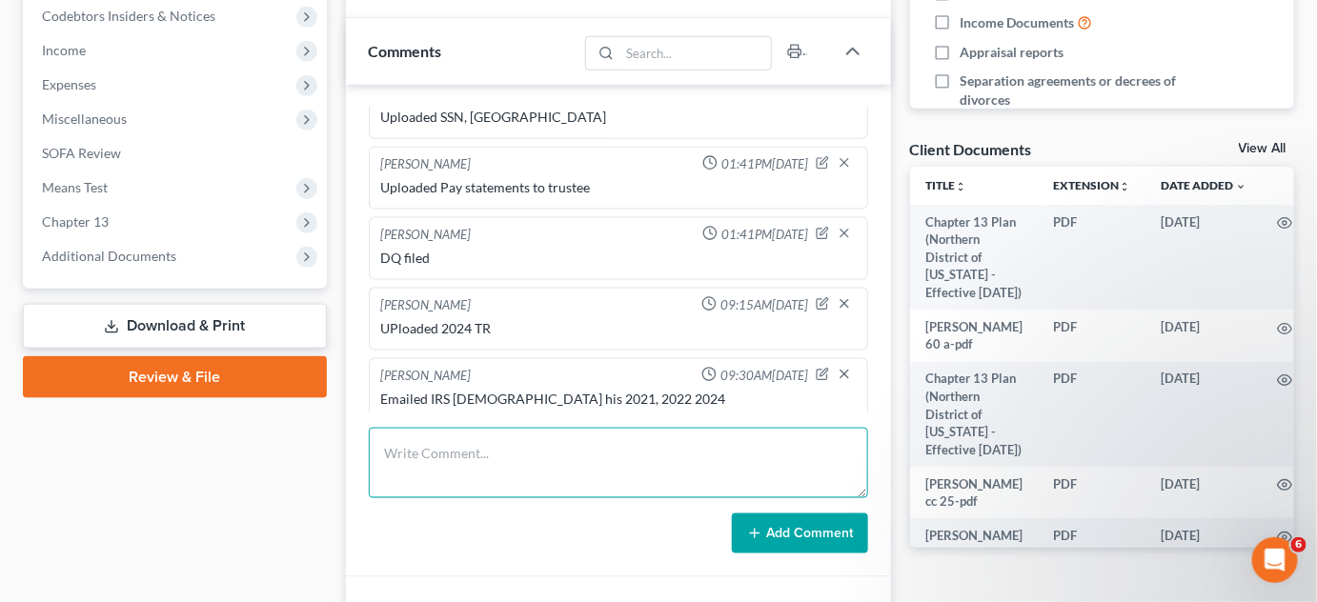
click at [490, 459] on textarea at bounding box center [618, 463] width 499 height 71
type textarea "IRS bounced back, both"
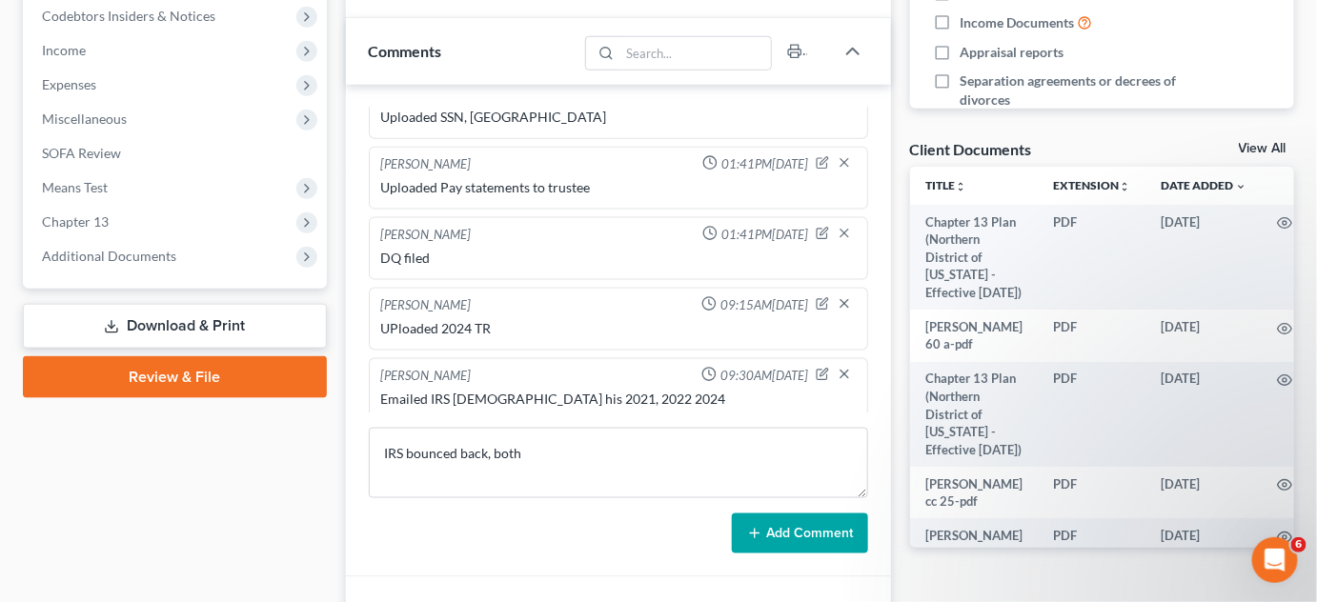
click at [797, 554] on div "[PERSON_NAME] 10:08AM[DATE] [PERSON_NAME] 10:08AM[DATE] DQ emailed [PERSON_NAME…" at bounding box center [618, 331] width 545 height 493
drag, startPoint x: 795, startPoint y: 535, endPoint x: 788, endPoint y: 527, distance: 10.9
click at [795, 535] on button "Add Comment" at bounding box center [800, 534] width 136 height 40
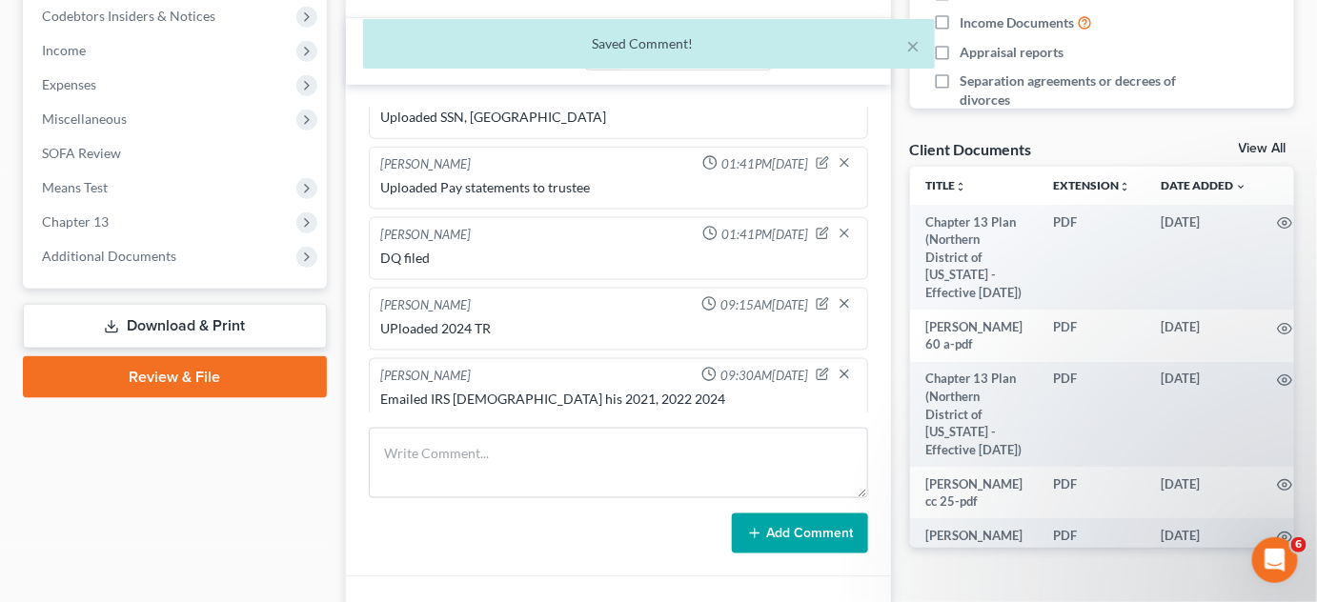
scroll to position [877, 0]
